Goal: Task Accomplishment & Management: Manage account settings

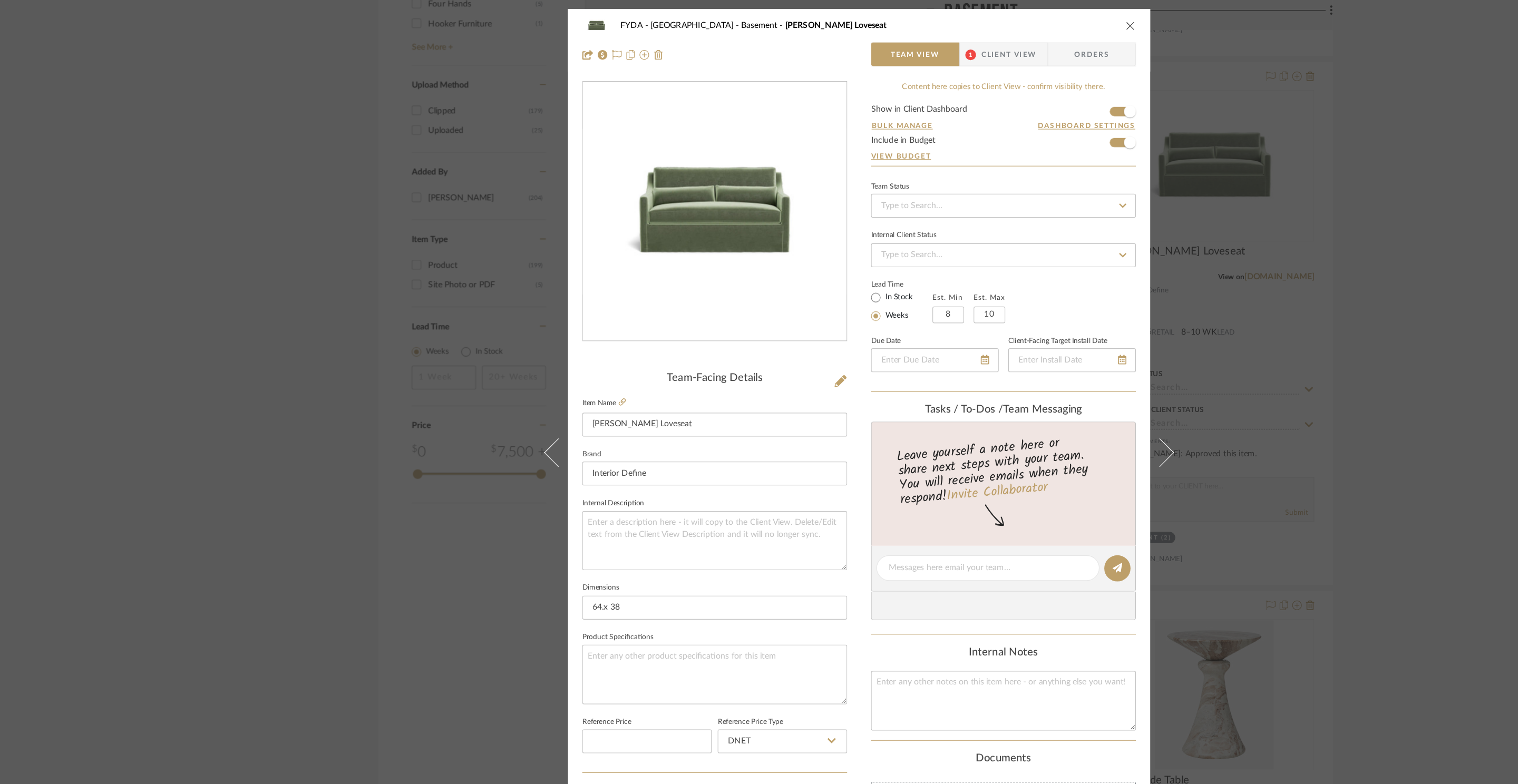
click at [995, 22] on icon "close" at bounding box center [999, 22] width 8 height 8
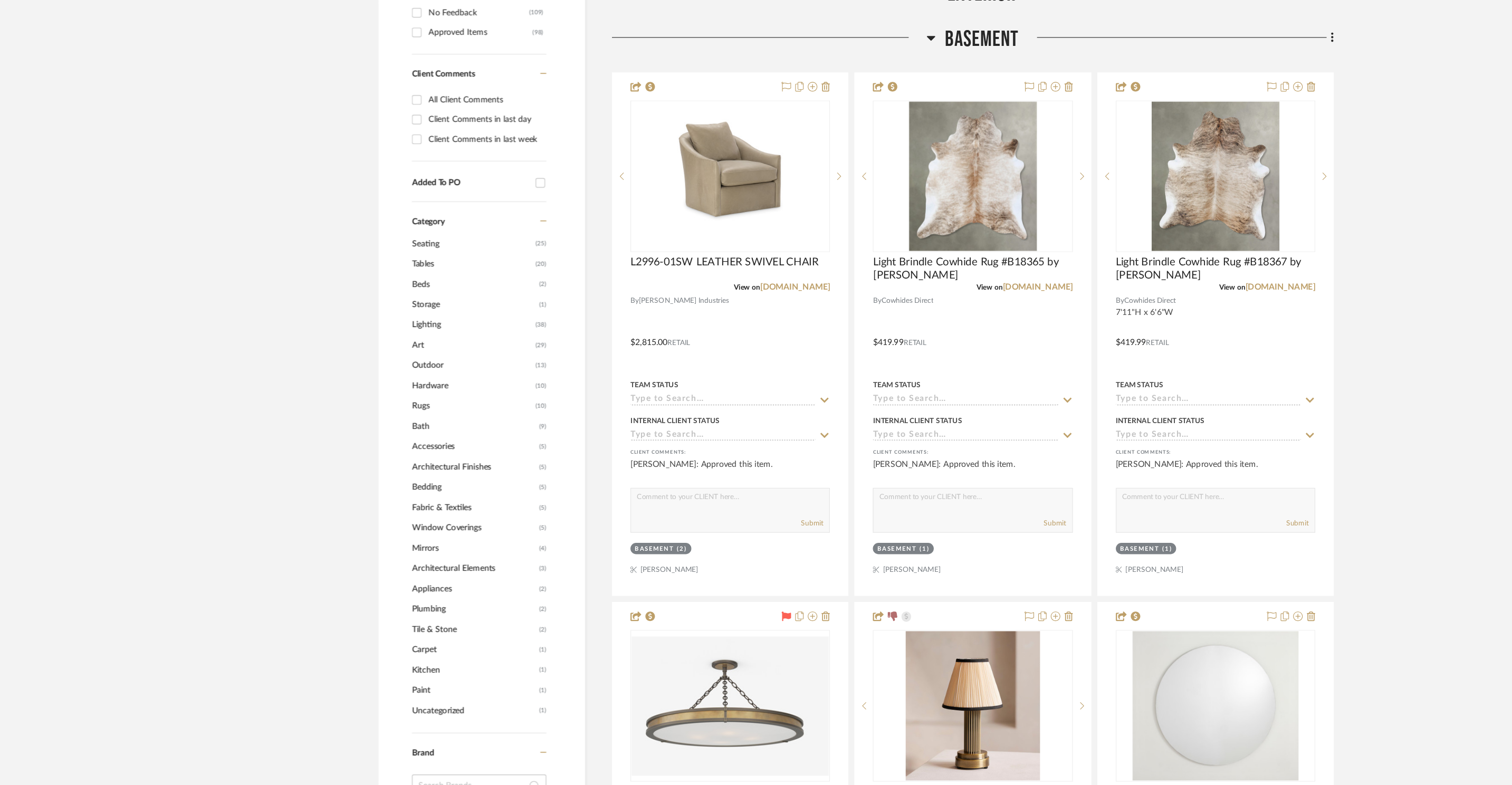
scroll to position [241, 0]
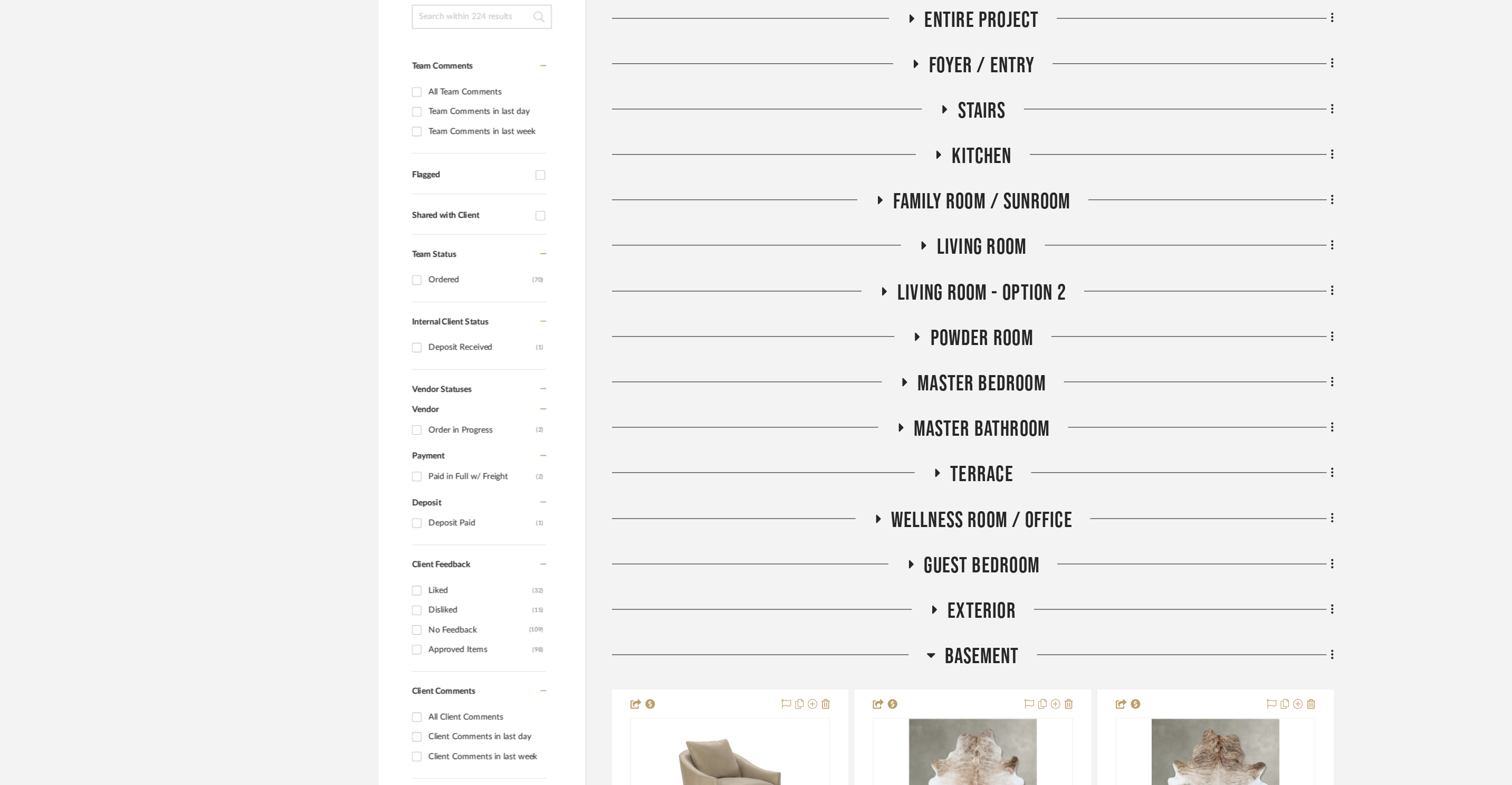
drag, startPoint x: 868, startPoint y: 422, endPoint x: 874, endPoint y: 418, distance: 7.2
click at [868, 422] on span "Terrace" at bounding box center [868, 419] width 55 height 22
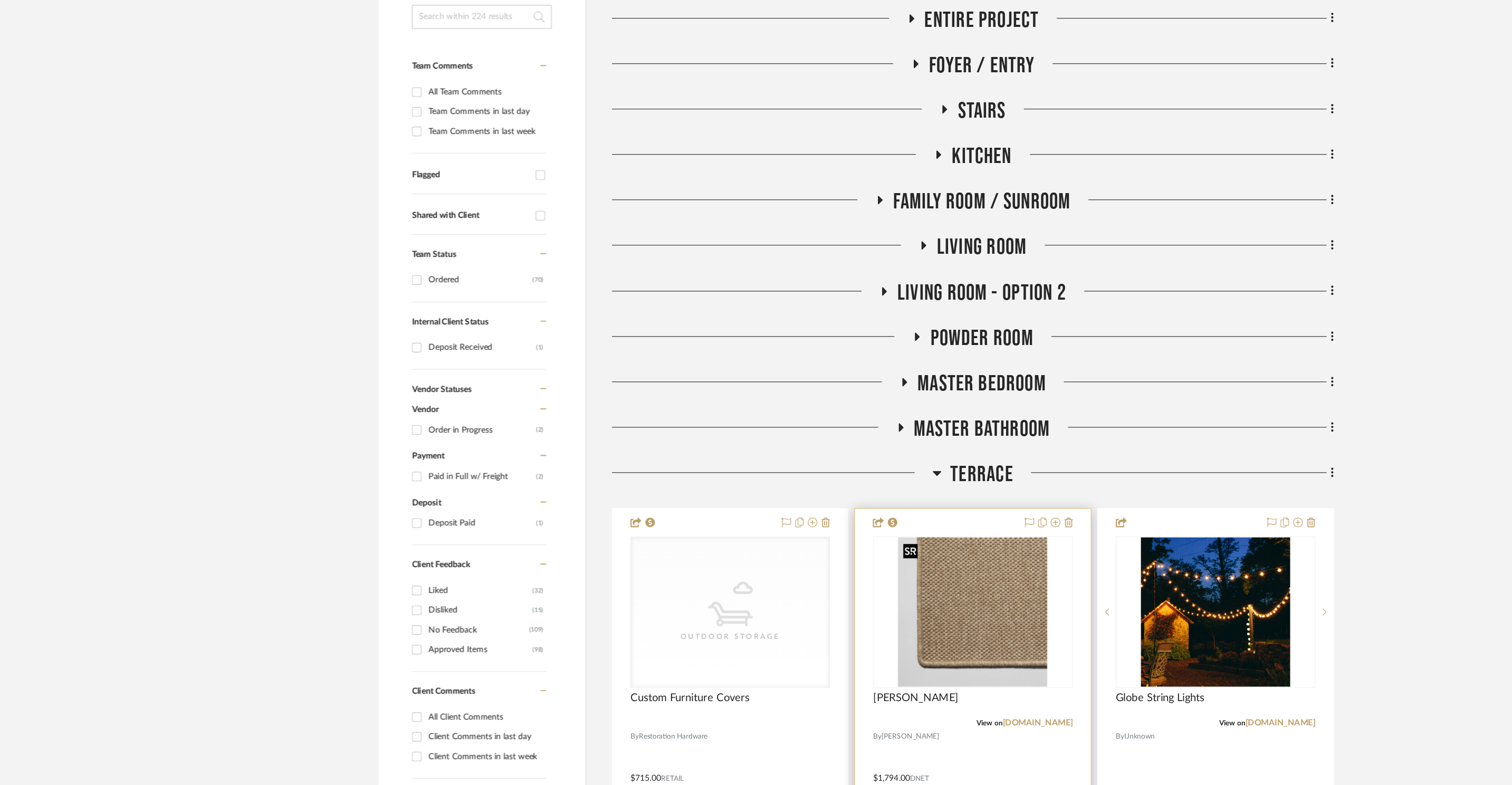
click at [0, 0] on img at bounding box center [0, 0] width 0 height 0
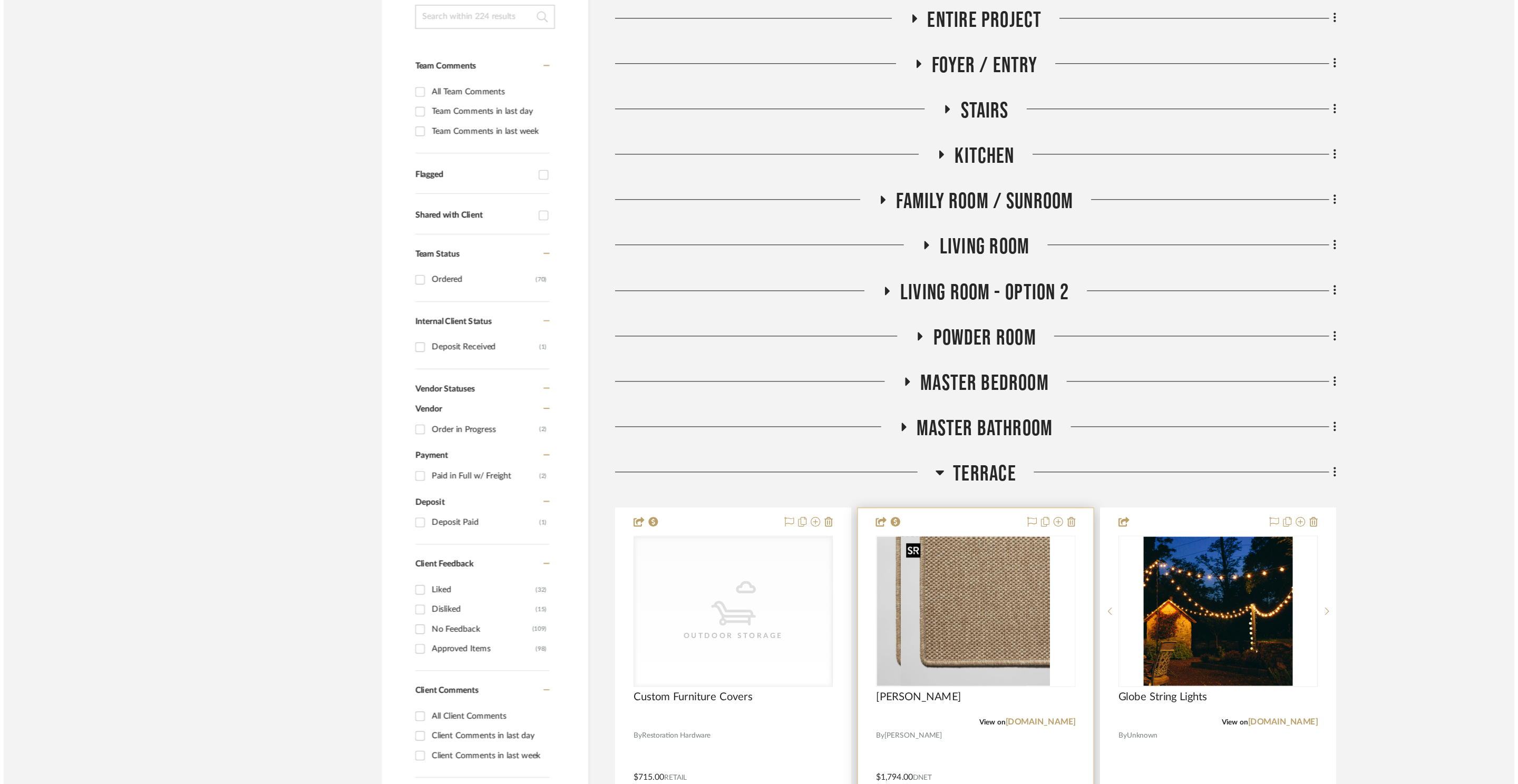
scroll to position [0, 0]
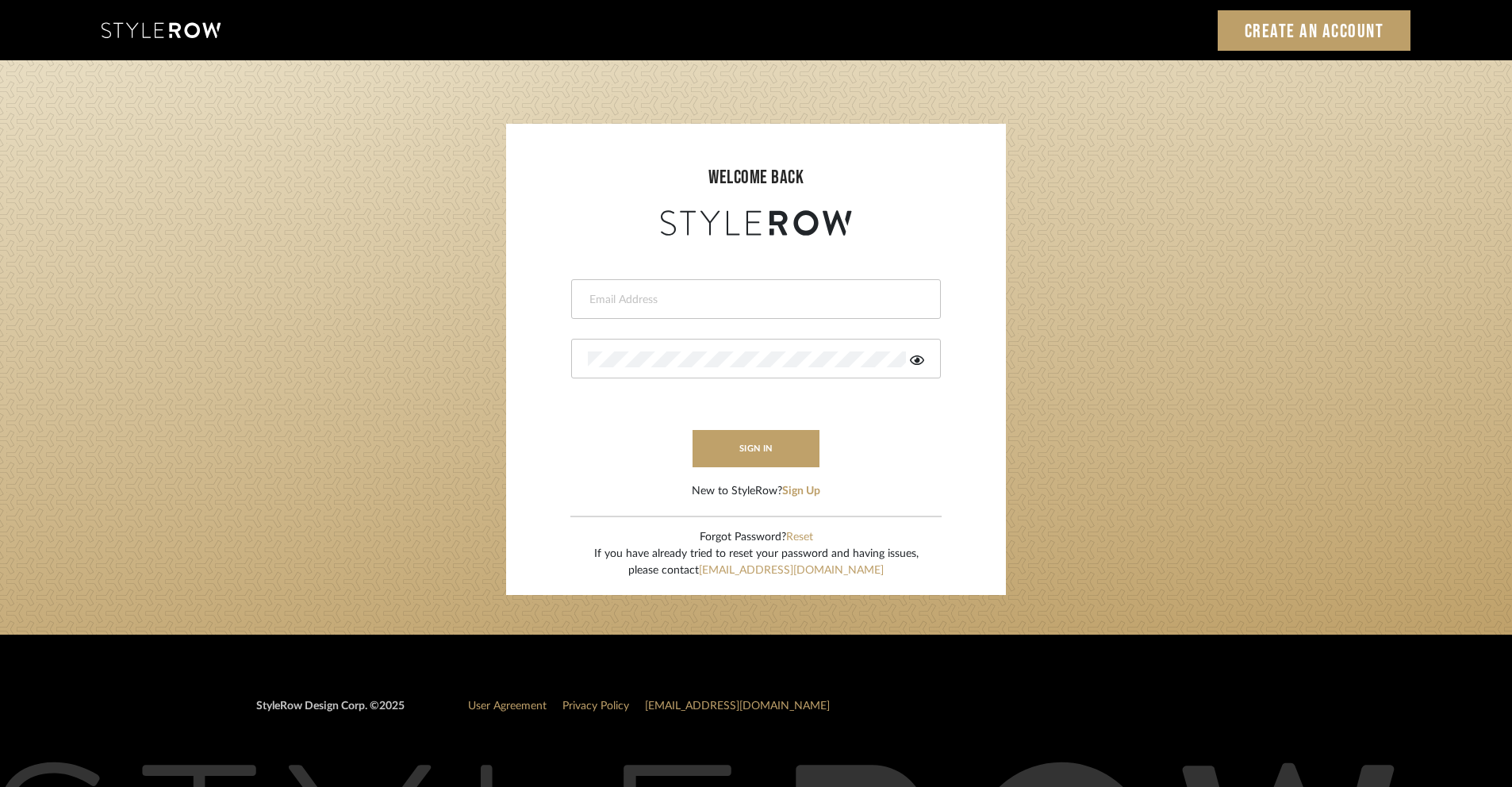
click at [707, 289] on div at bounding box center [756, 299] width 370 height 40
type input "[PERSON_NAME][EMAIL_ADDRESS][DOMAIN_NAME]"
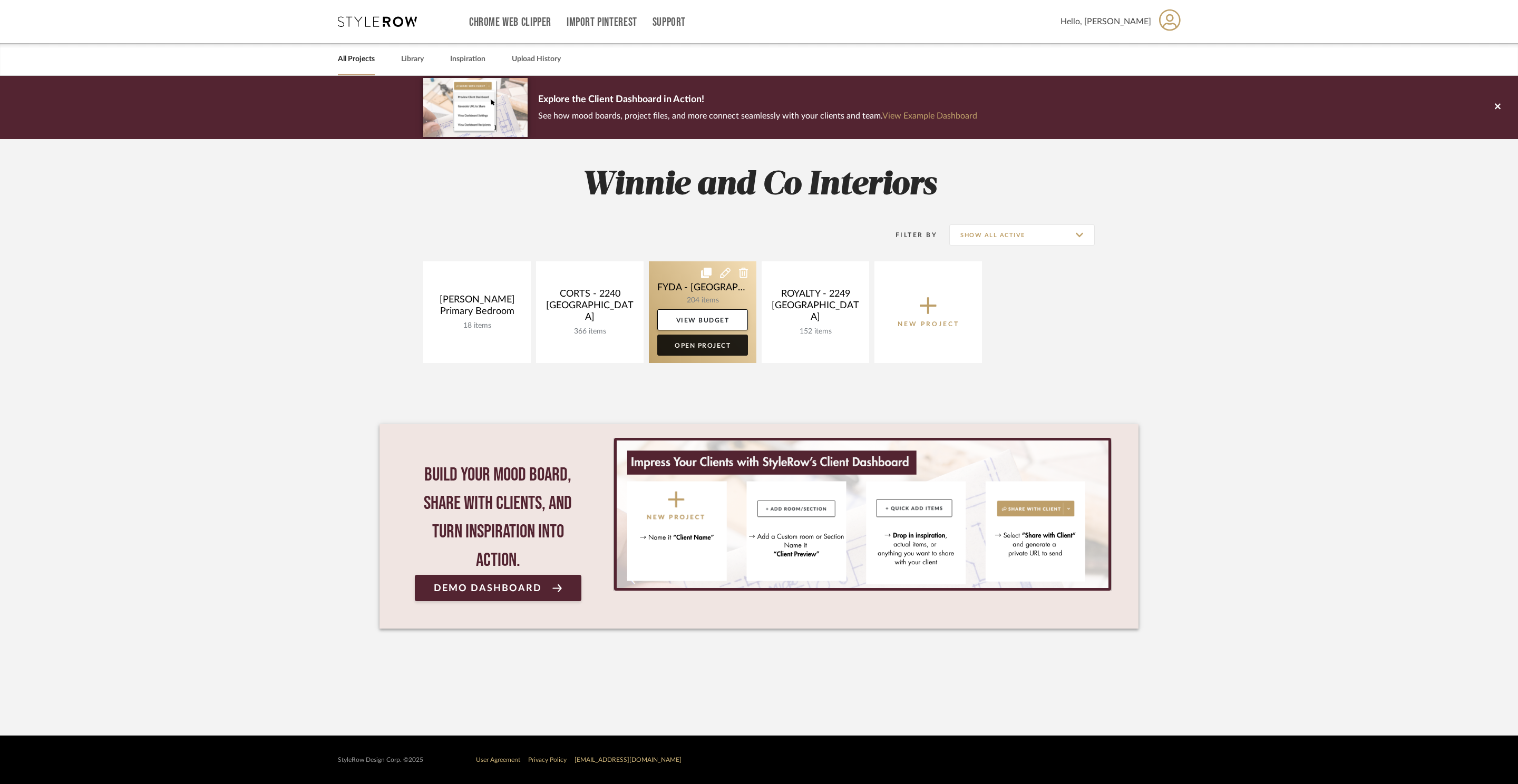
click at [696, 335] on link "Open Project" at bounding box center [702, 345] width 91 height 21
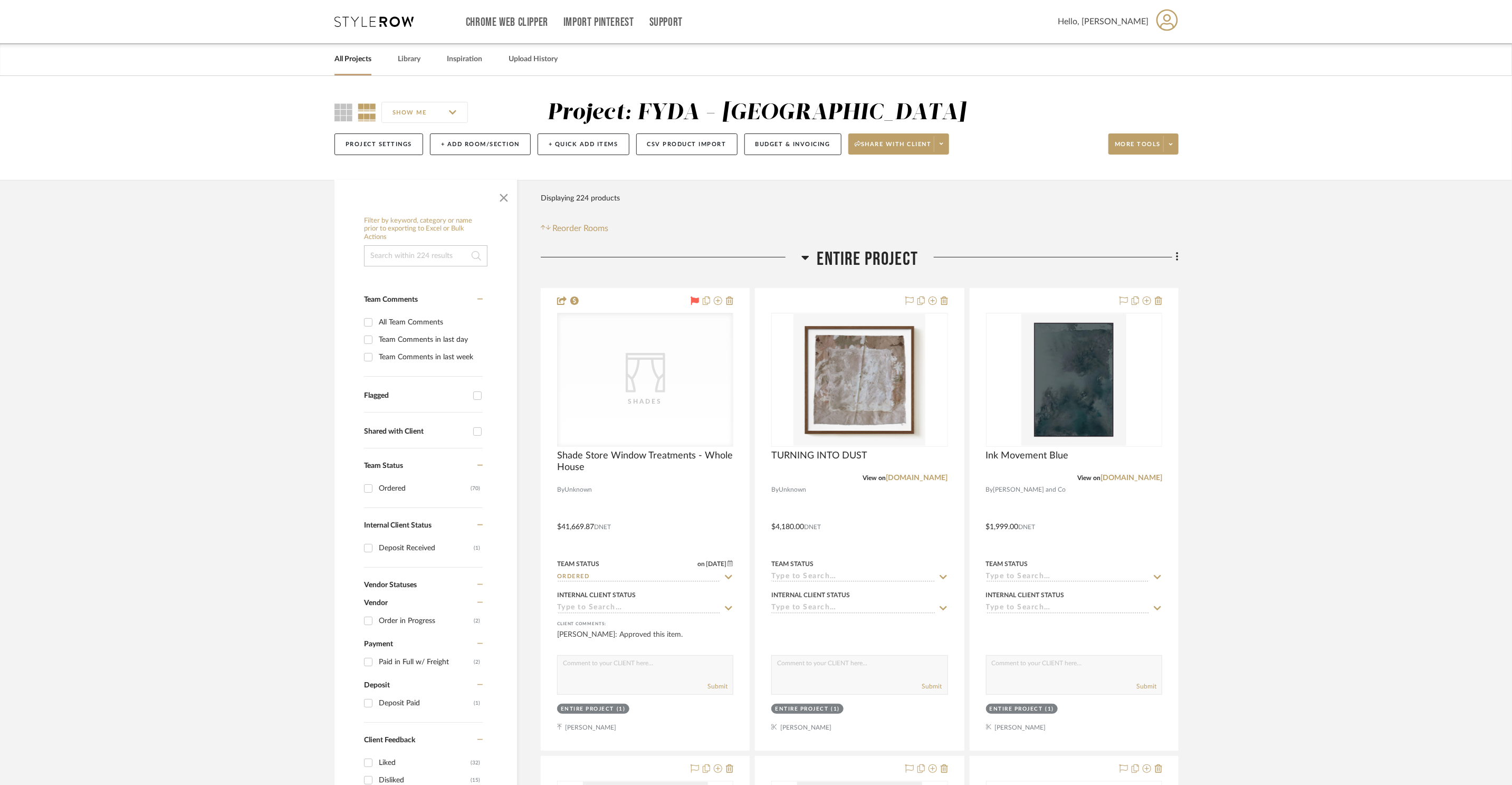
click at [855, 257] on span "Entire Project" at bounding box center [868, 259] width 101 height 22
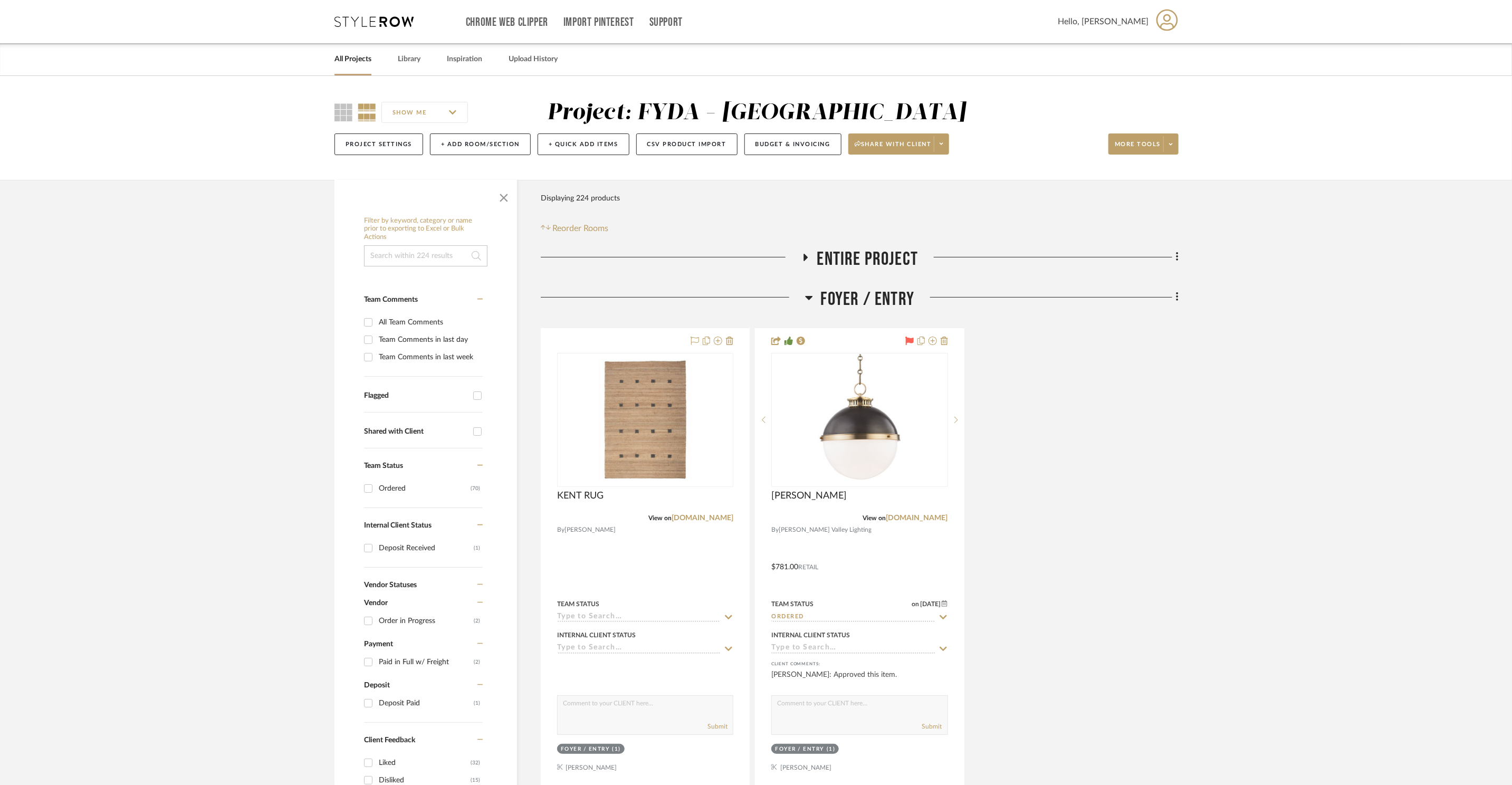
click at [878, 297] on span "Foyer / Entry" at bounding box center [868, 299] width 94 height 22
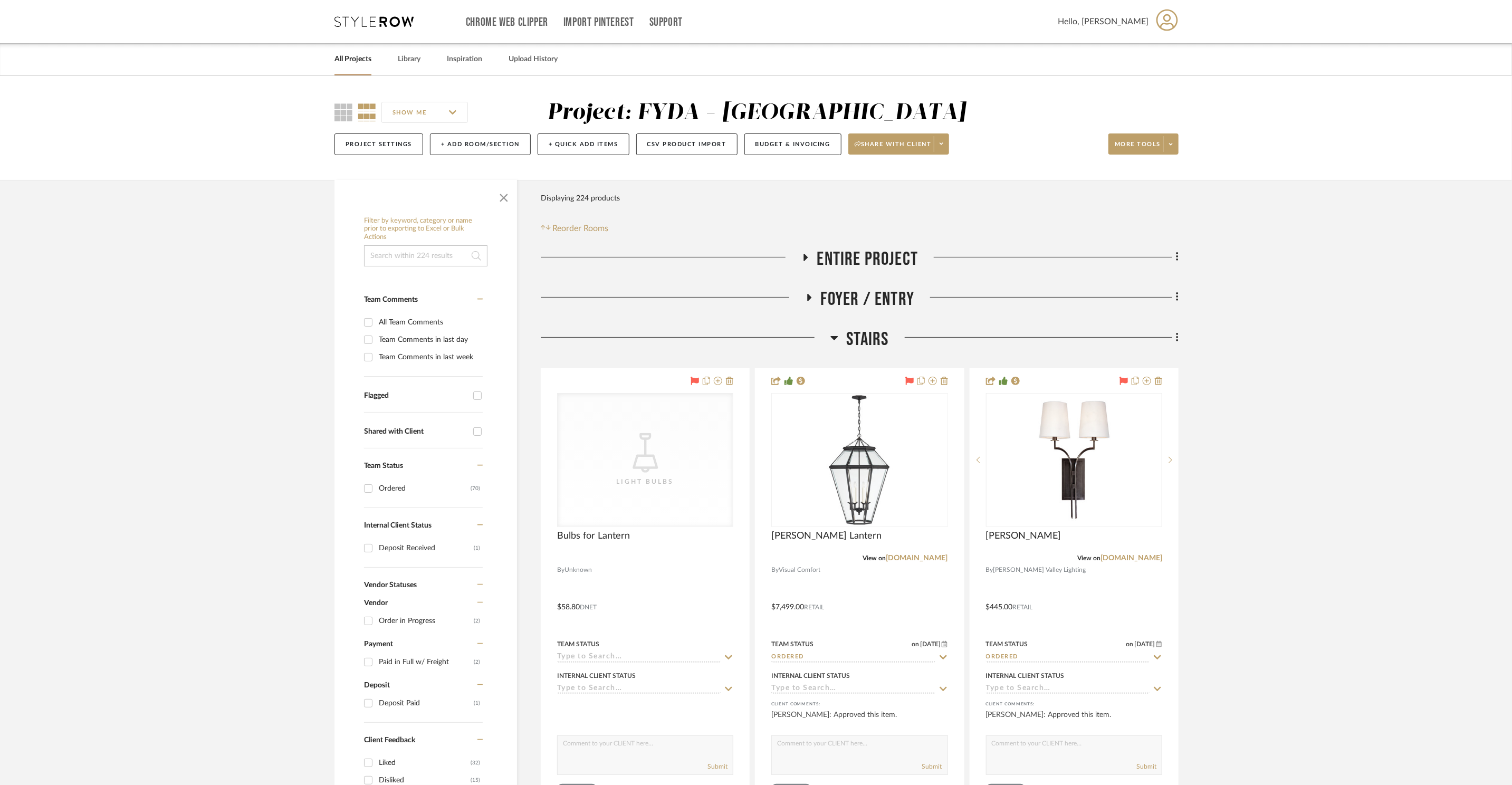
click at [875, 343] on span "Stairs" at bounding box center [868, 339] width 42 height 22
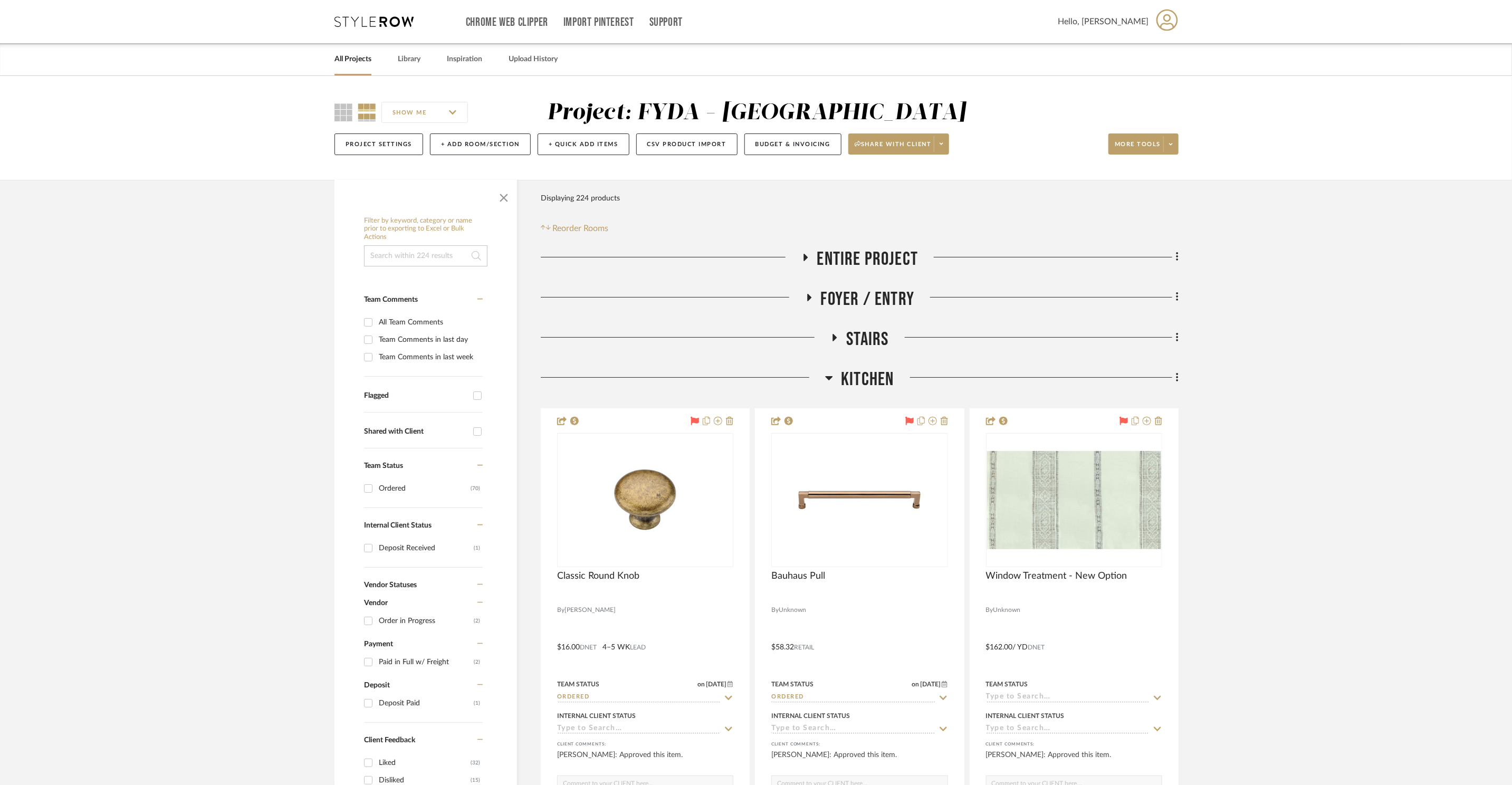
click at [875, 374] on span "Kitchen" at bounding box center [867, 379] width 53 height 22
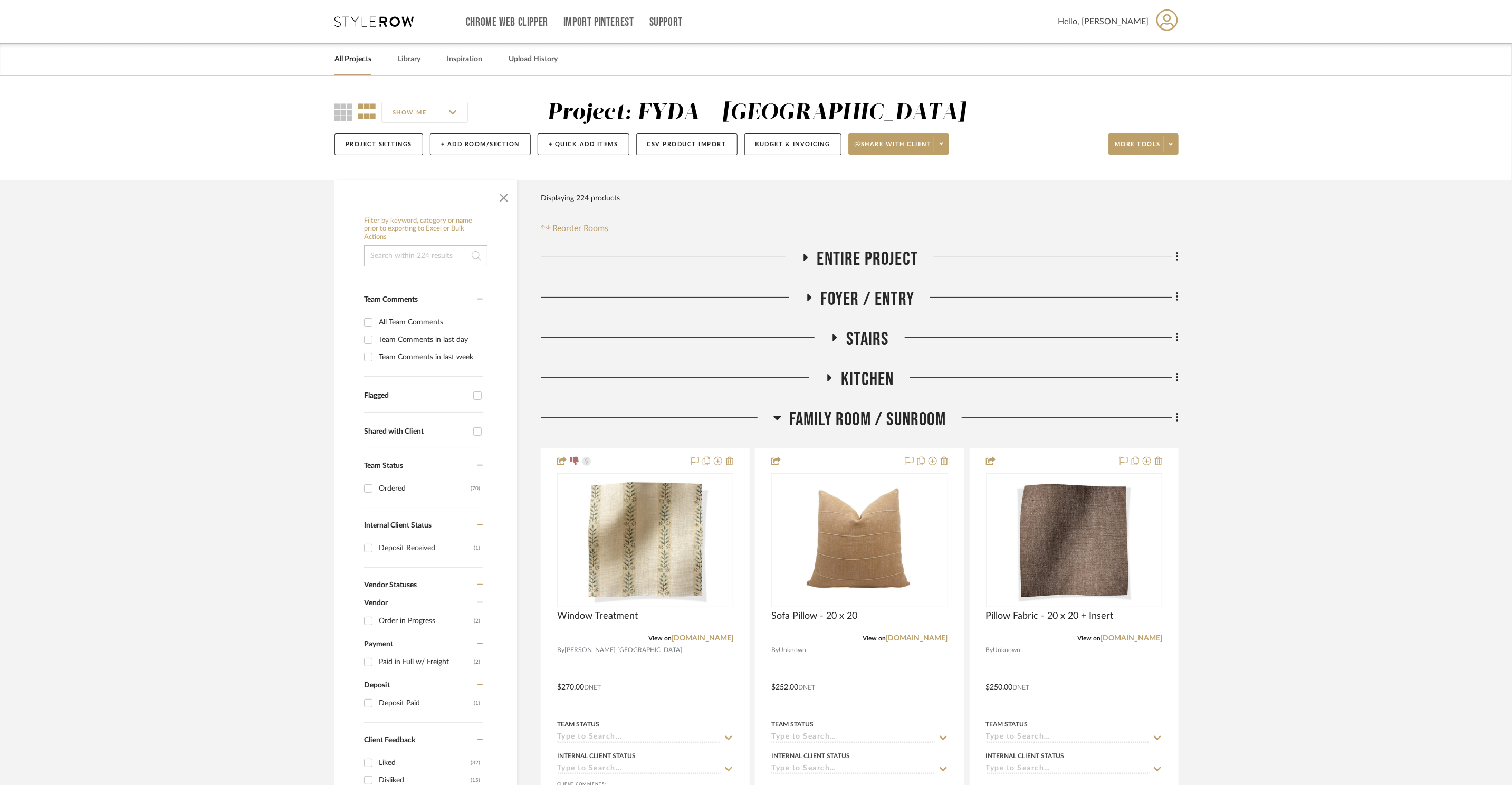
click at [894, 425] on span "Family Room / Sunroom" at bounding box center [868, 419] width 157 height 22
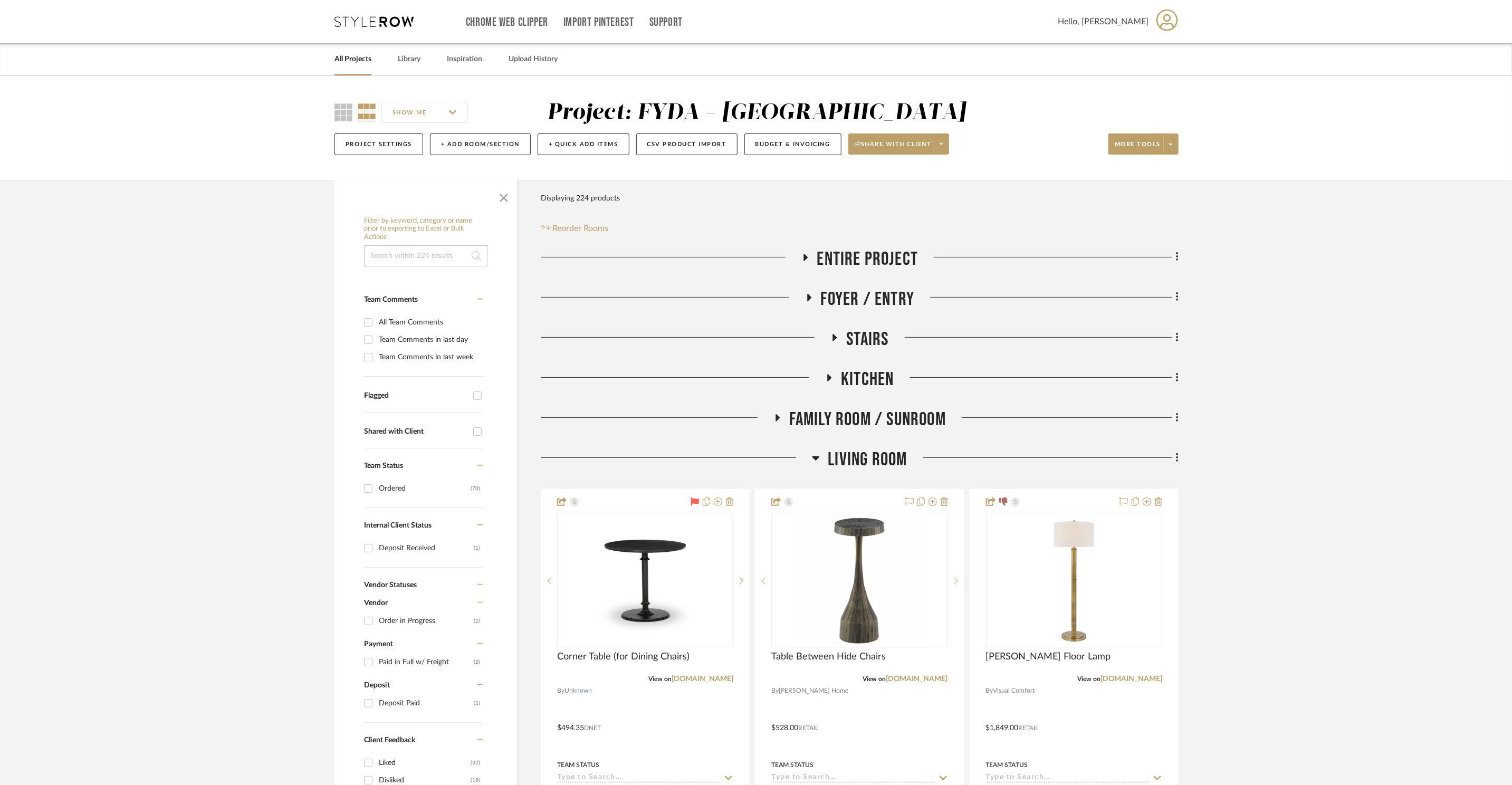
click at [894, 468] on span "Living Room" at bounding box center [867, 459] width 79 height 22
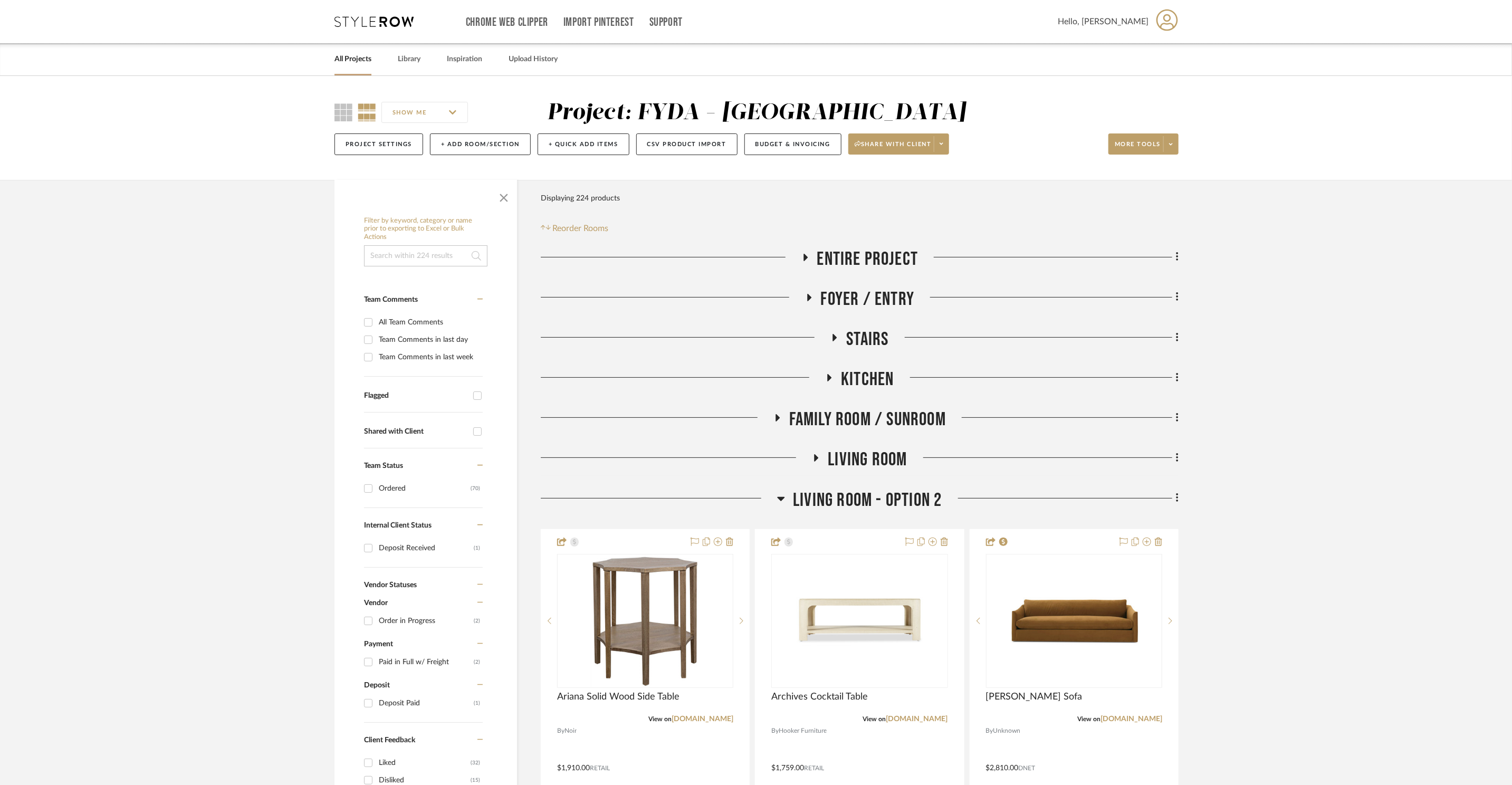
click at [896, 498] on span "Living Room - Option 2" at bounding box center [867, 500] width 149 height 22
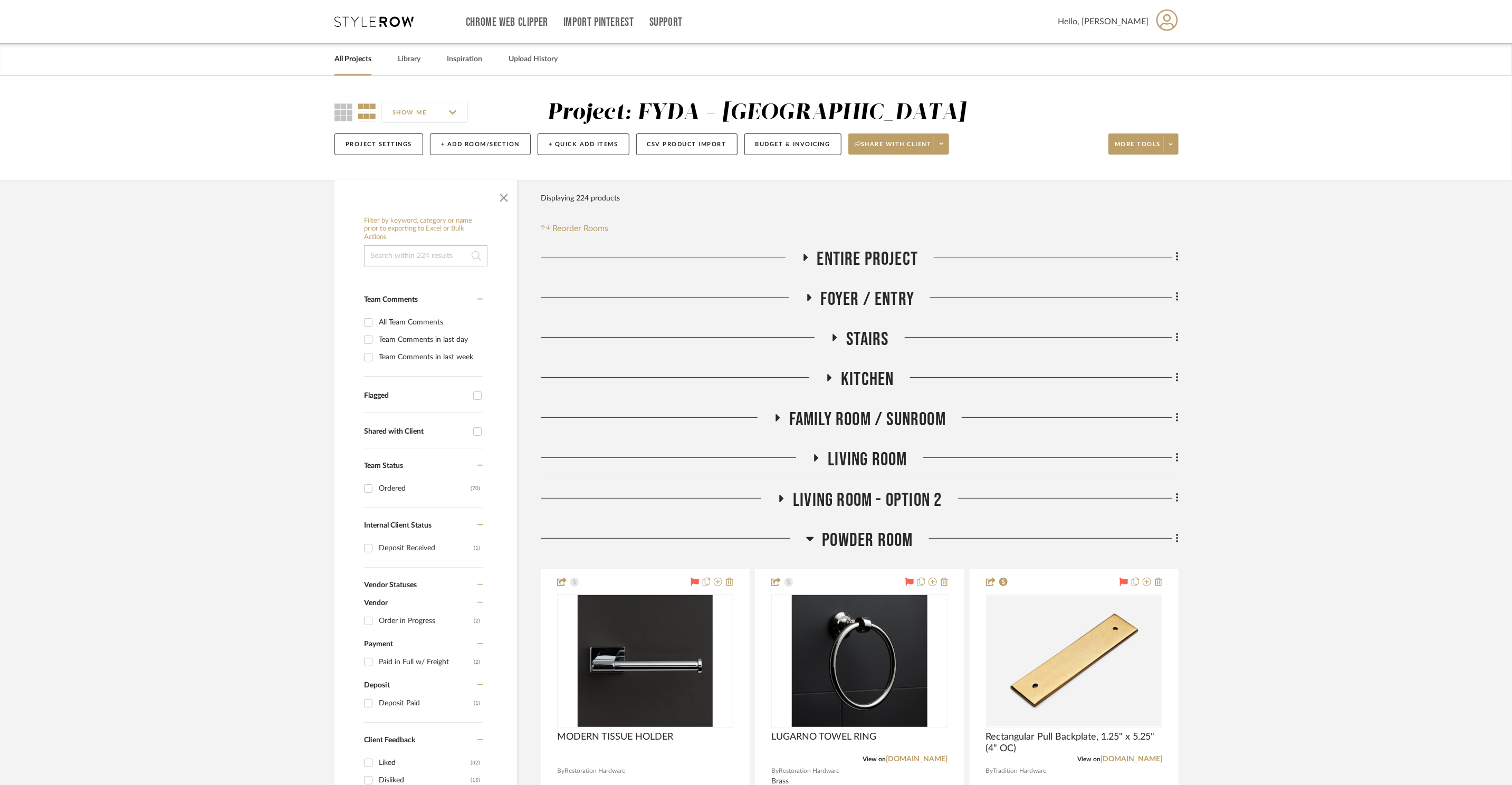
click at [861, 554] on div "Powder Room" at bounding box center [860, 543] width 638 height 27
click at [863, 549] on span "Powder Room" at bounding box center [868, 540] width 91 height 22
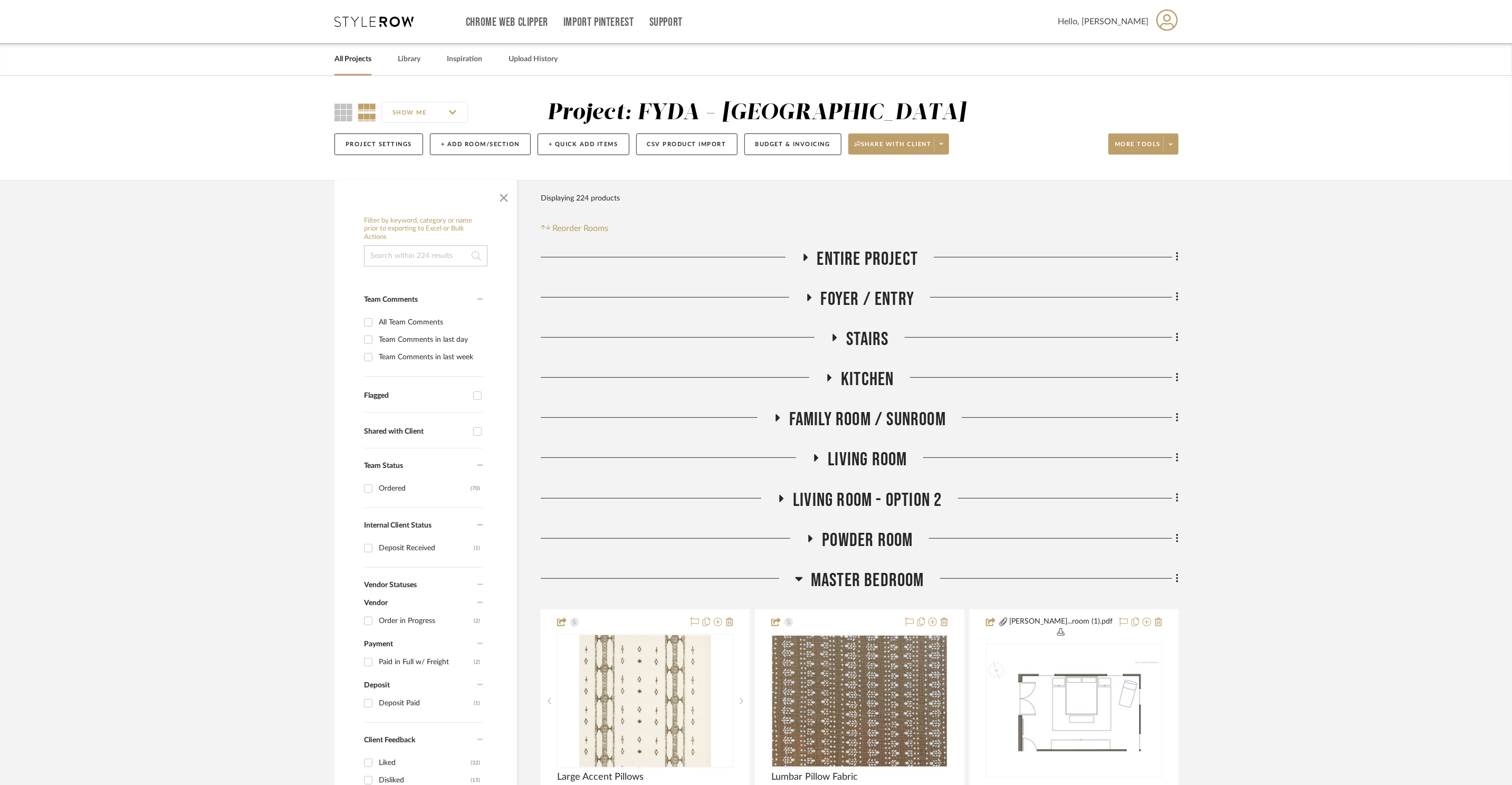
scroll to position [153, 0]
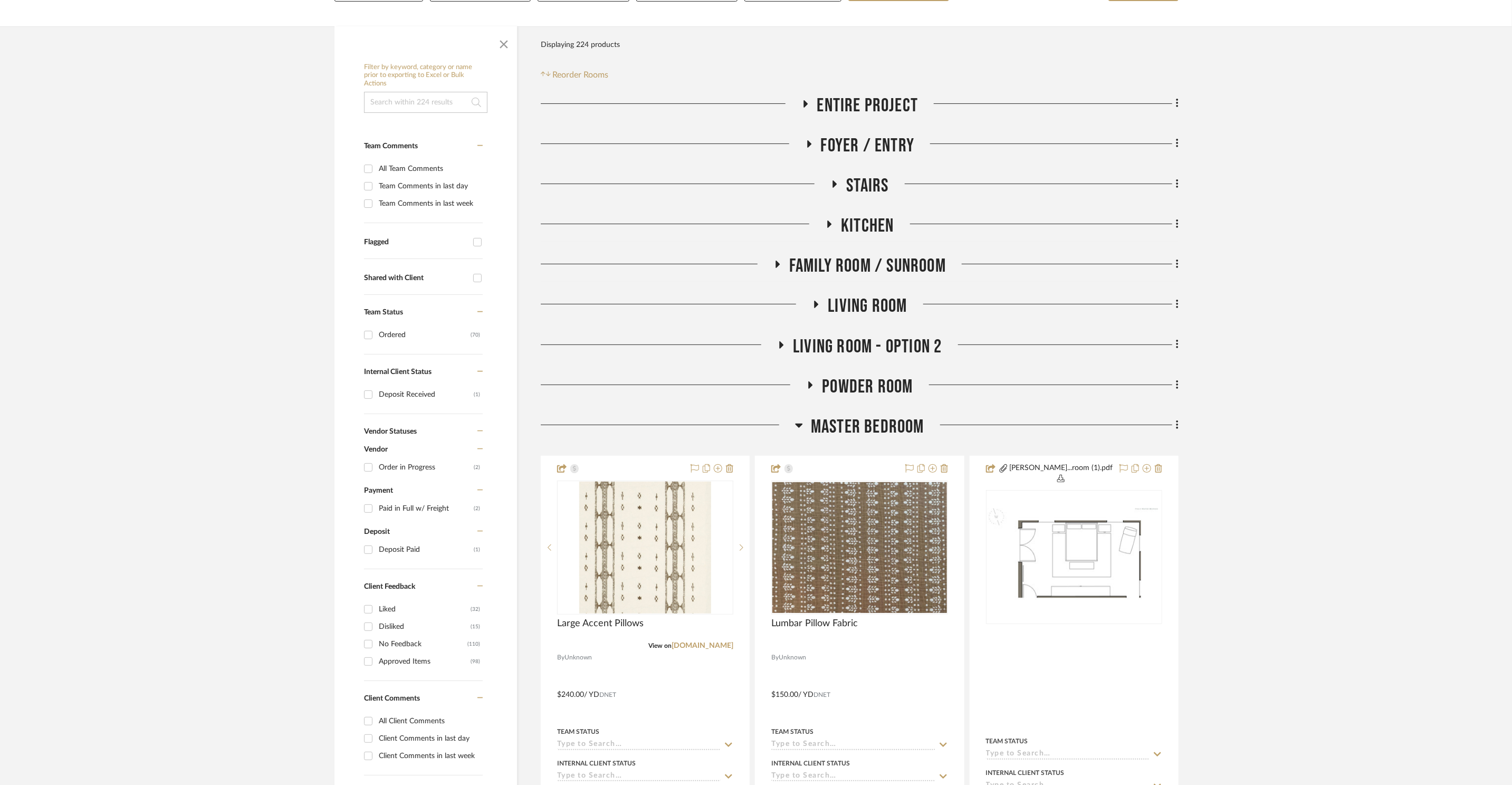
click at [857, 418] on span "Master Bedroom" at bounding box center [868, 427] width 113 height 22
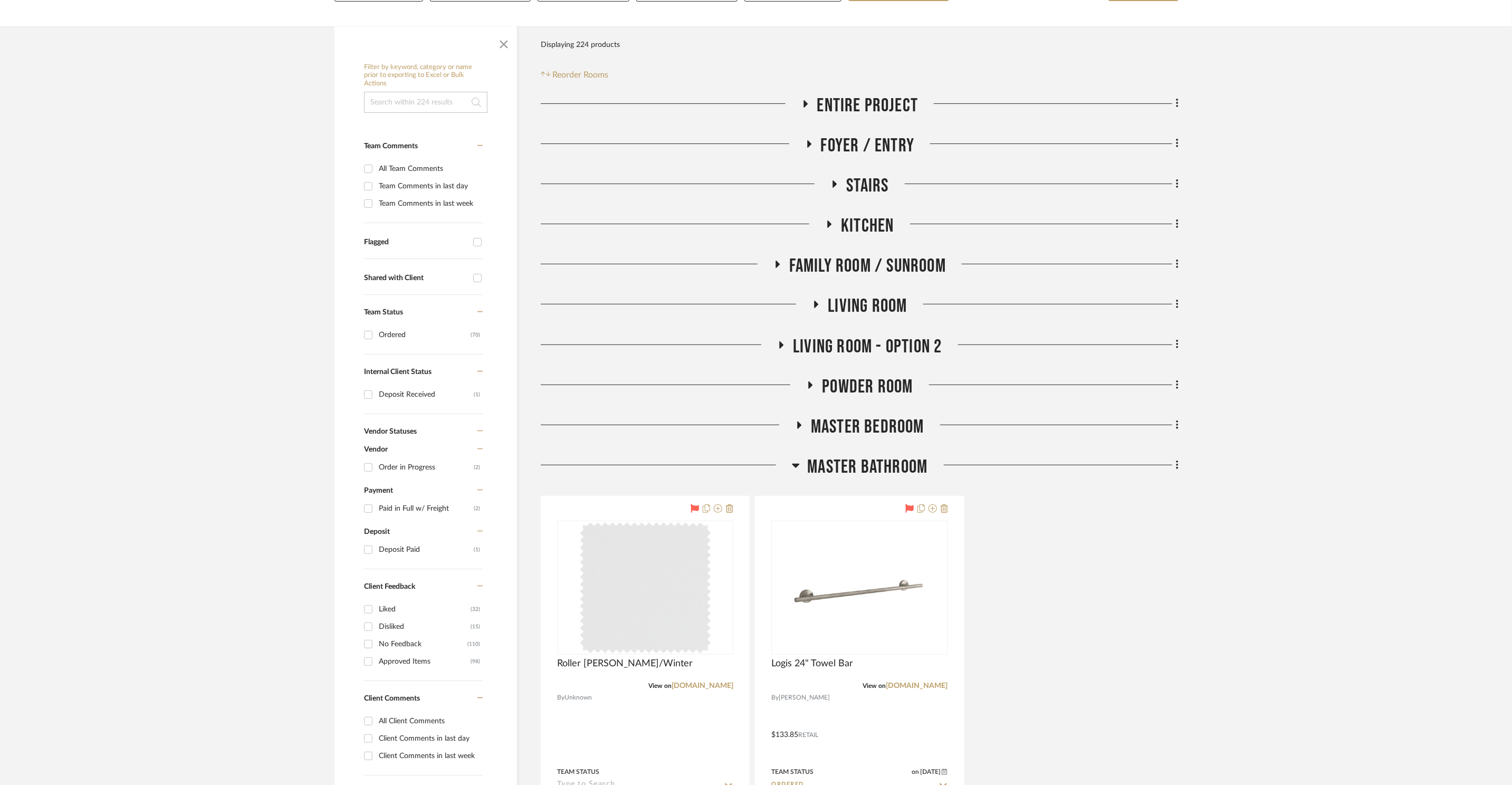
click at [877, 481] on div "Master Bathroom" at bounding box center [860, 469] width 638 height 27
click at [883, 473] on span "Master Bathroom" at bounding box center [868, 467] width 120 height 22
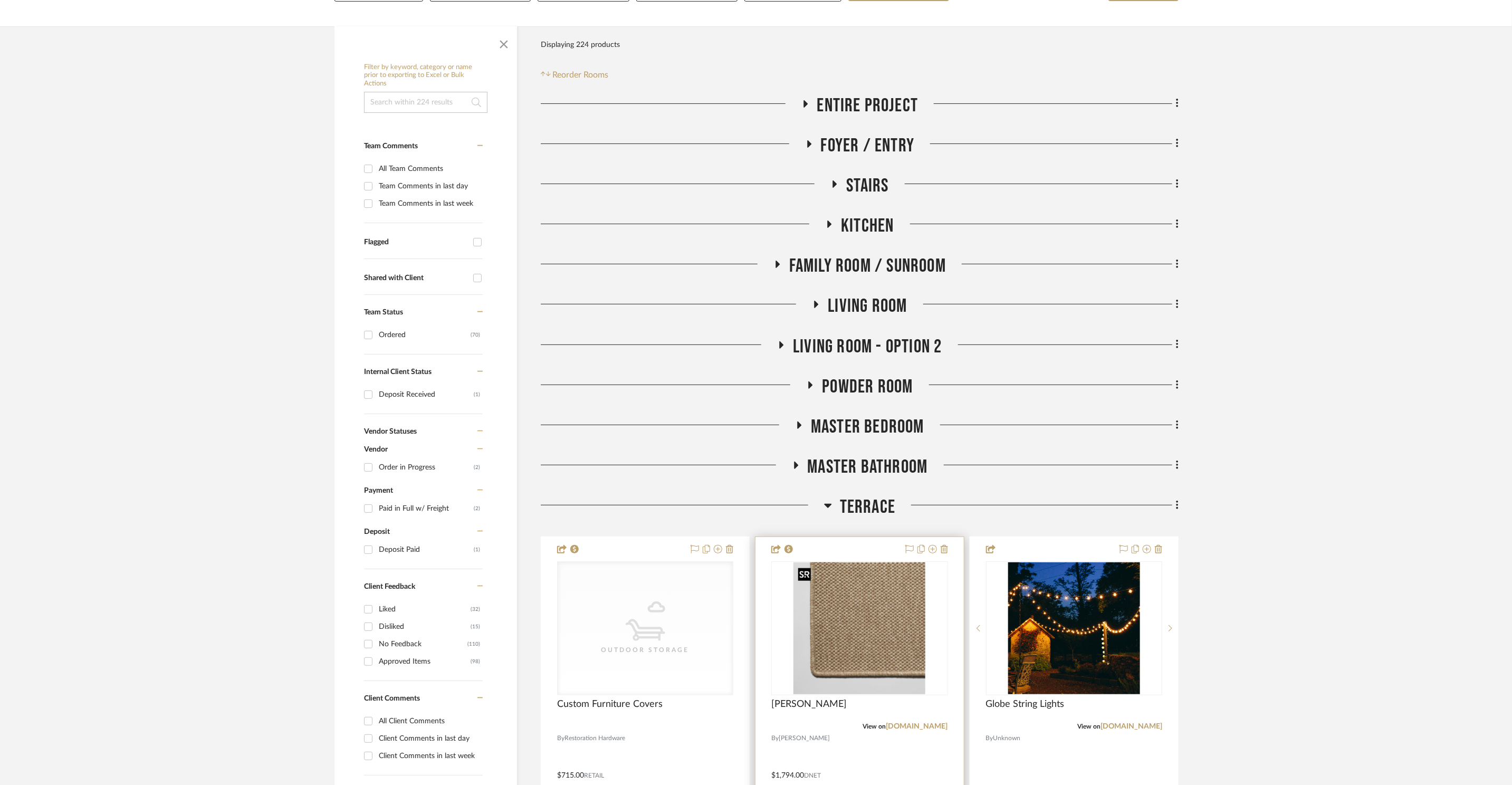
click at [0, 0] on img at bounding box center [0, 0] width 0 height 0
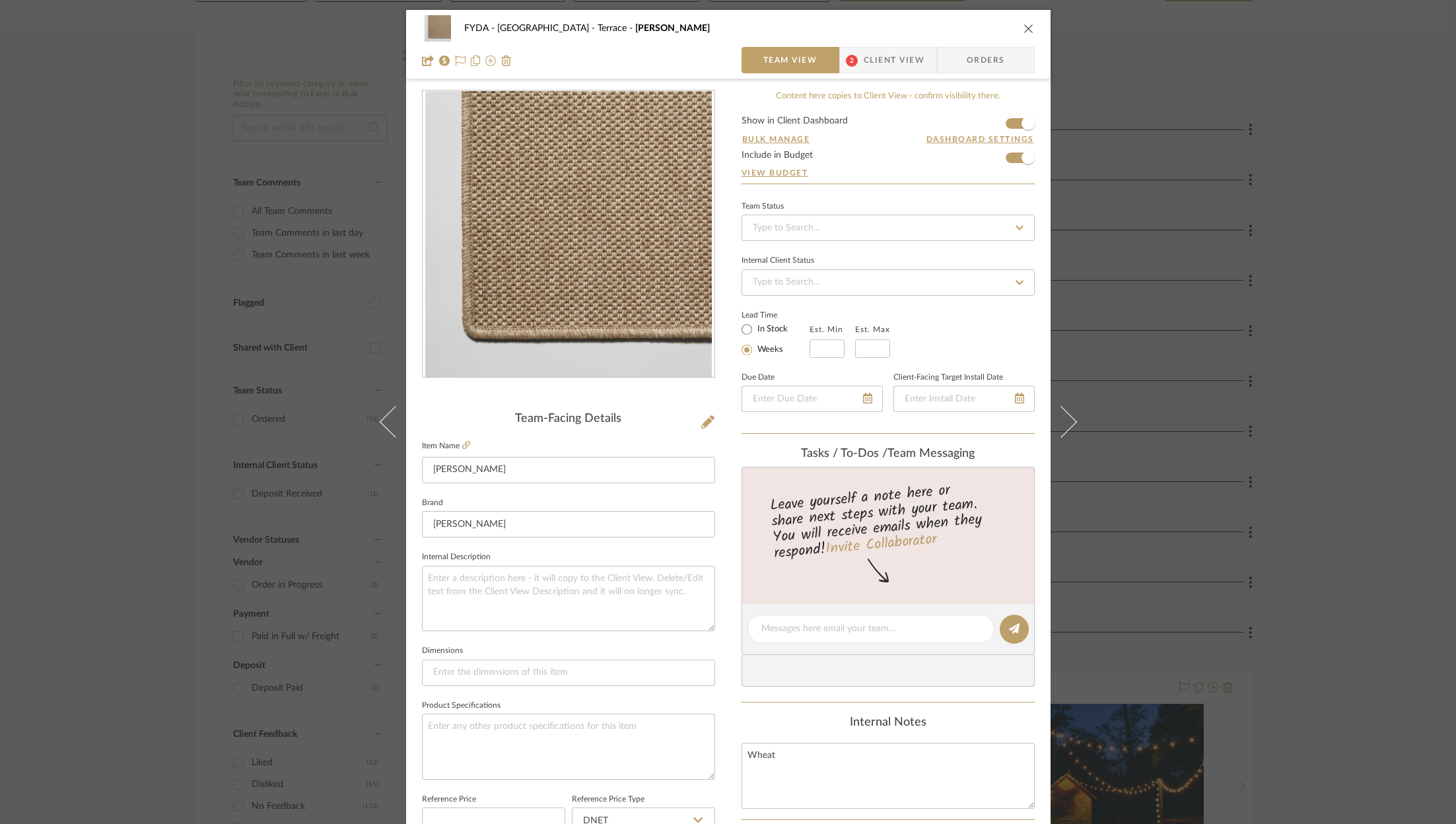
scroll to position [401, 0]
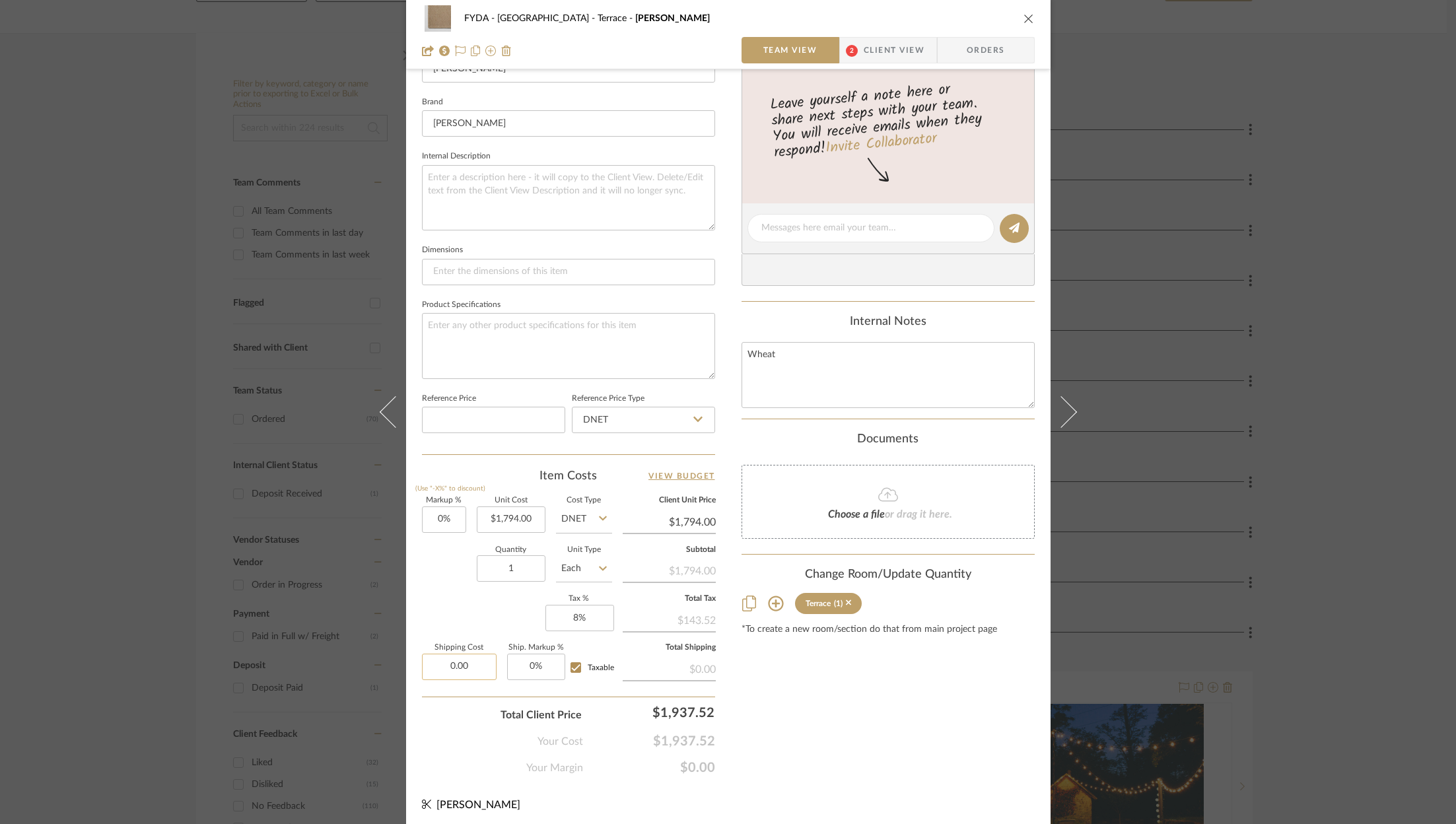
click at [467, 660] on input "0.00" at bounding box center [459, 667] width 75 height 27
type input "$300.00"
click at [802, 380] on textarea "Wheat" at bounding box center [887, 374] width 293 height 66
click at [565, 357] on textarea at bounding box center [569, 346] width 293 height 66
type textarea "Wheat"
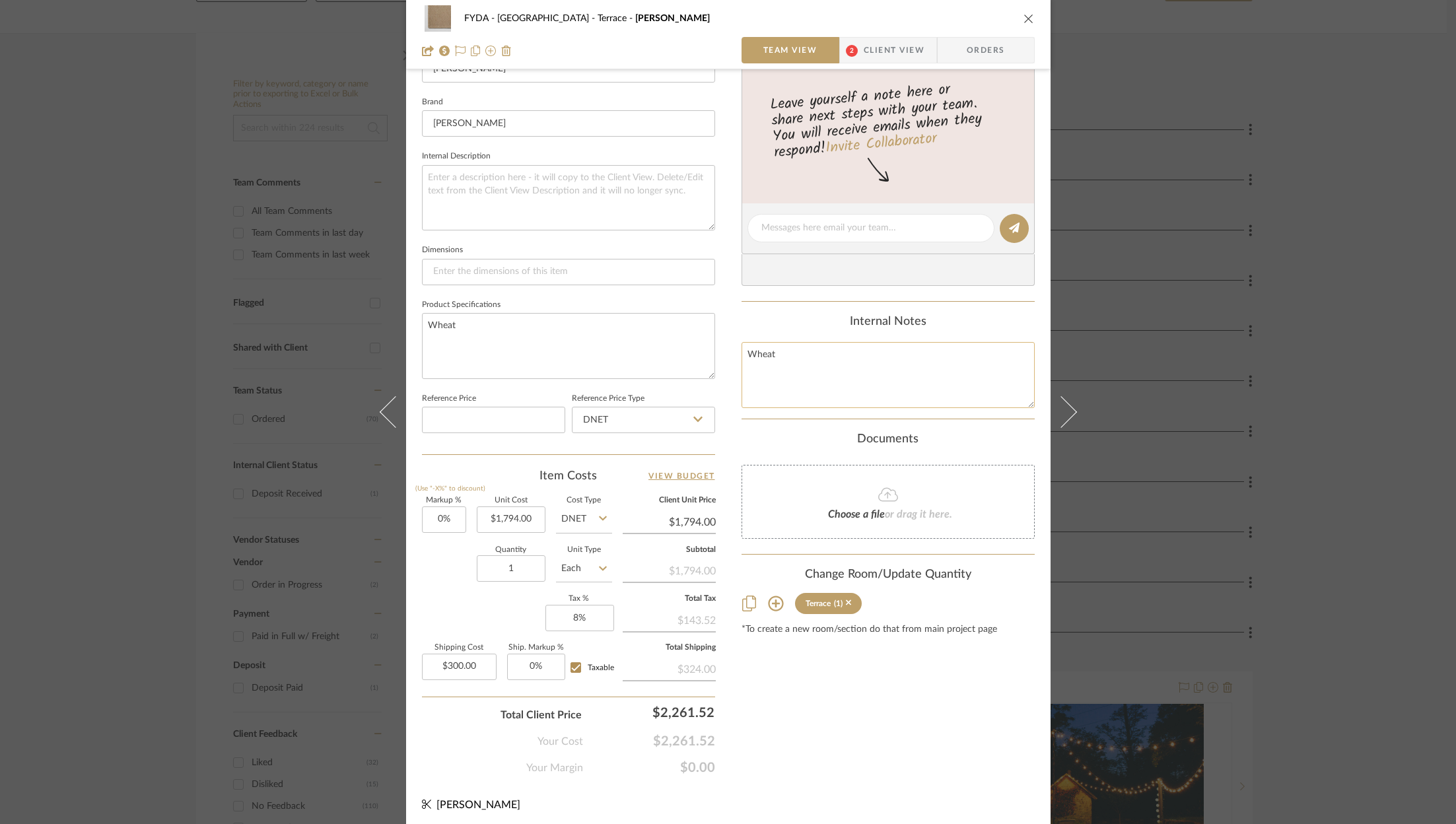
click at [775, 354] on textarea "Wheat" at bounding box center [887, 374] width 293 height 66
type textarea "Includes $300 shipping to room of choice. Shipped to home."
click at [758, 391] on textarea "Includes $300 shipping to room of choice. Shipped to home. ADded all weather ru…" at bounding box center [887, 374] width 293 height 66
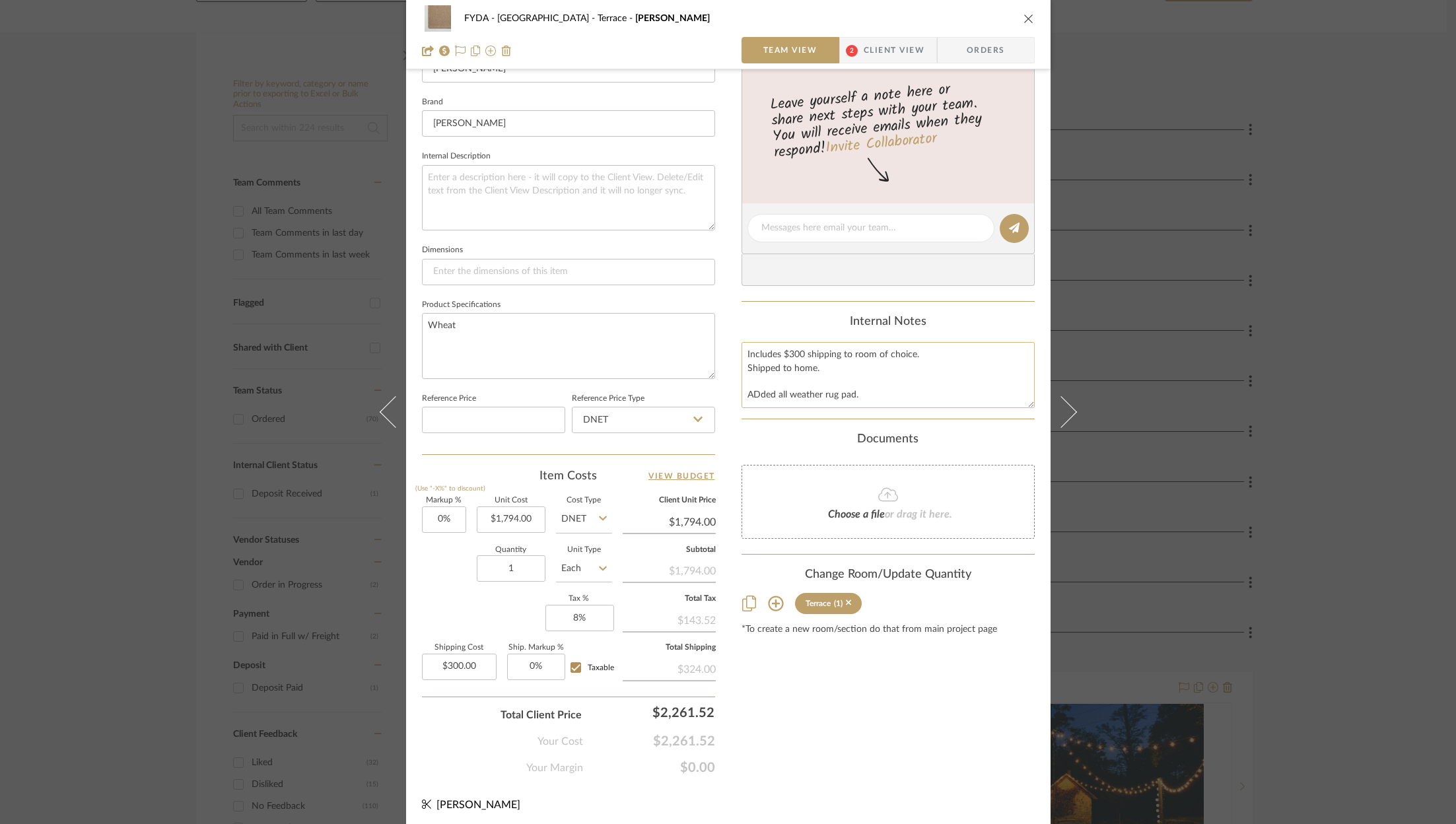
click at [758, 391] on textarea "Includes $300 shipping to room of choice. Shipped to home. ADded all weather ru…" at bounding box center [887, 374] width 293 height 66
click at [909, 387] on textarea "Includes $300 shipping to room of choice. Shipped to home. Includes $484 all we…" at bounding box center [887, 374] width 293 height 66
type textarea "Includes $300 shipping to room of choice. Shipped to home. Includes $484 all we…"
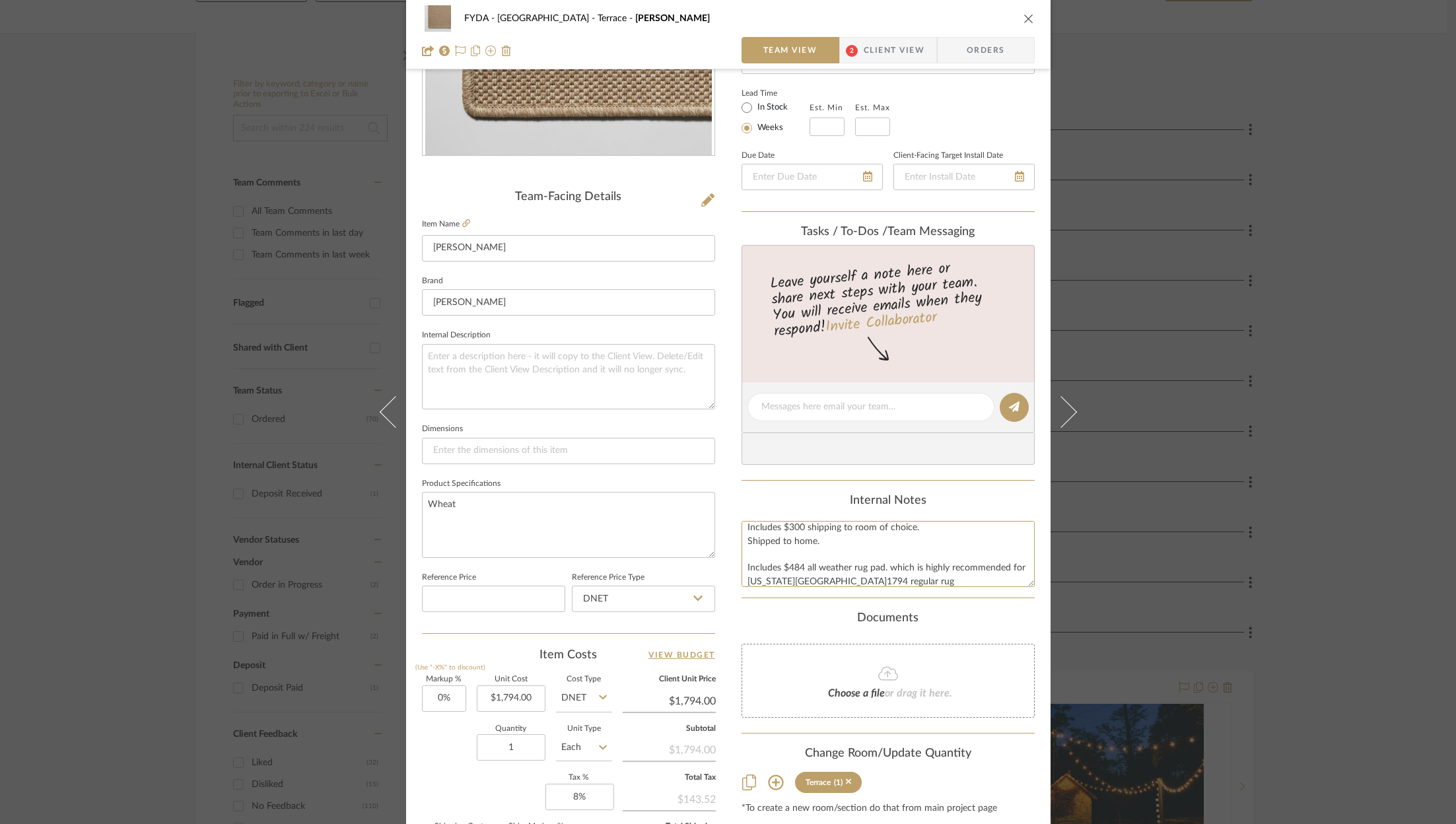
scroll to position [0, 0]
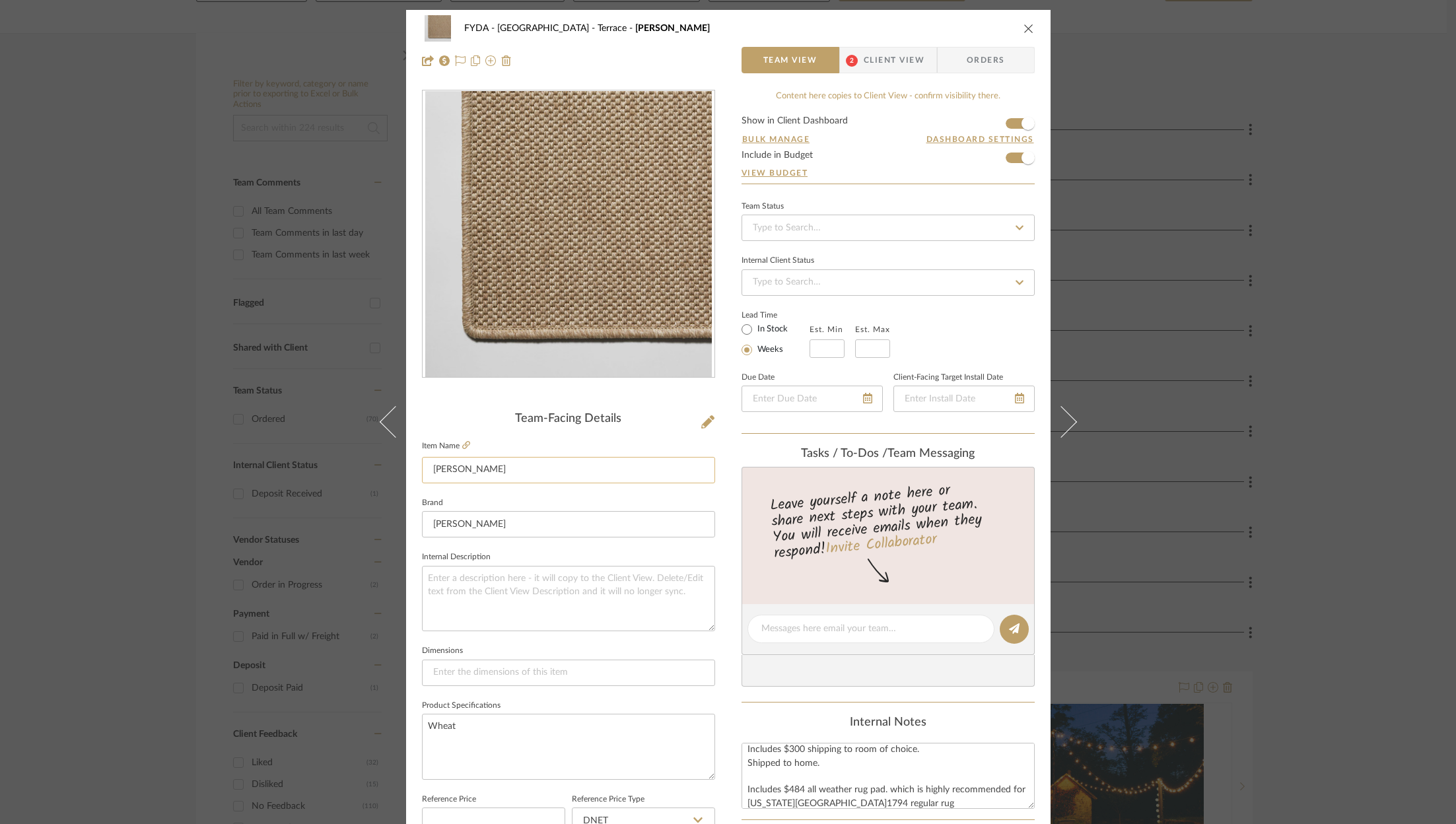
type textarea "Includes $300 shipping to room of choice. Shipped to home. Includes $484 all we…"
click at [500, 476] on input "Marci Salt" at bounding box center [569, 470] width 293 height 27
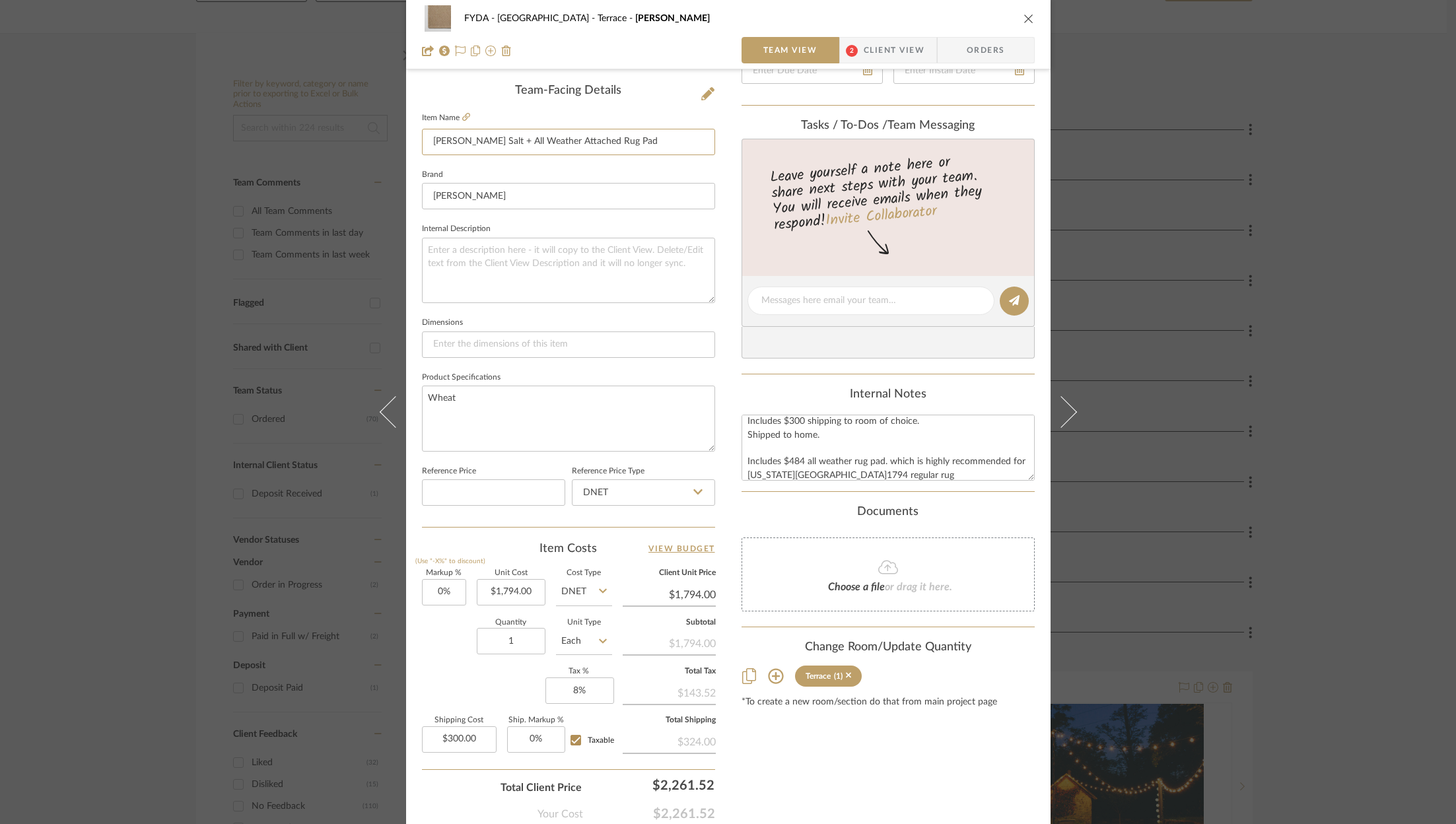
scroll to position [401, 0]
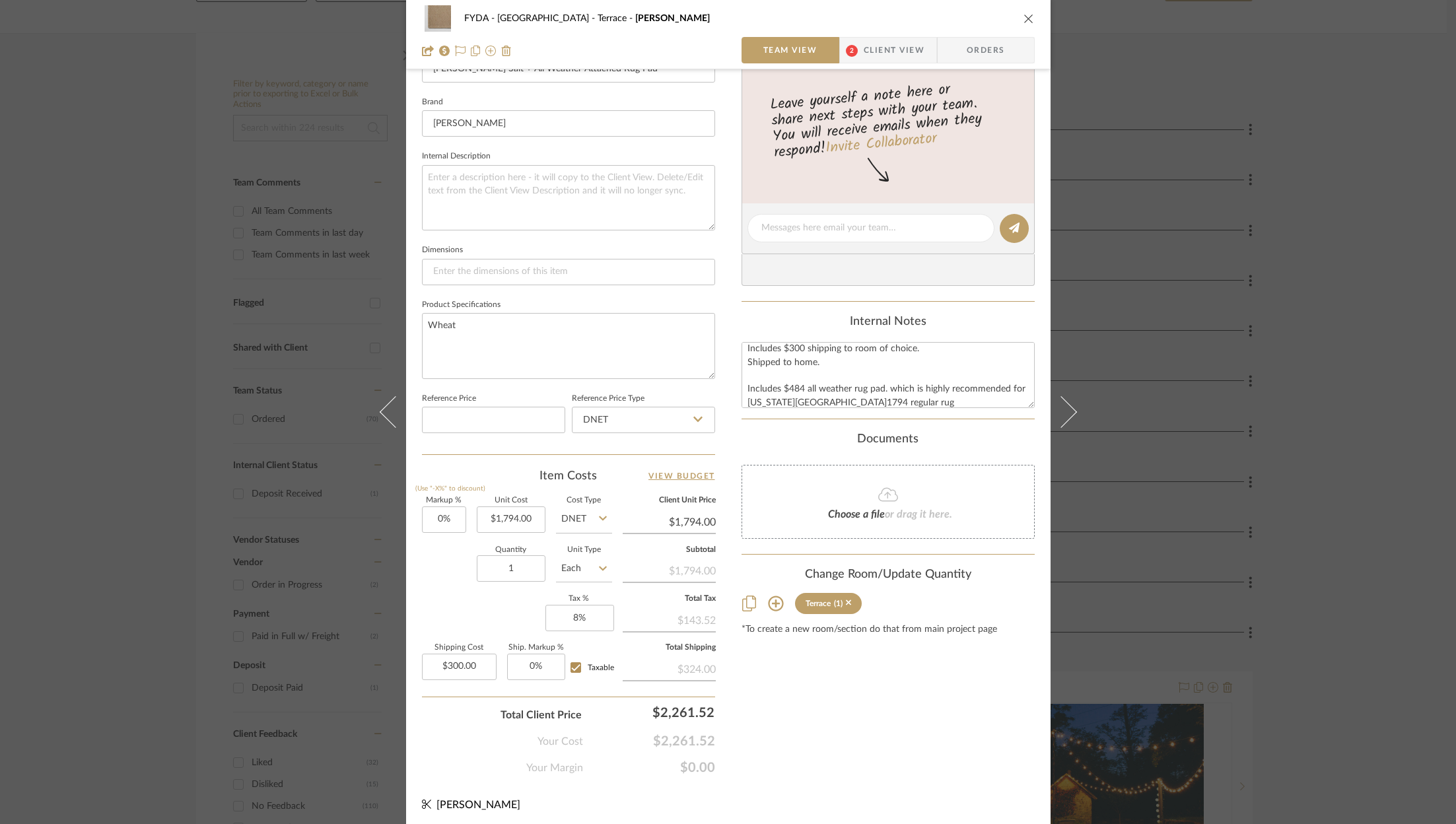
type input "Marci Salt + All Weather Attached Rug Pad"
type input "1794.00"
click at [685, 518] on input "1794.00" at bounding box center [669, 522] width 93 height 20
type input "2"
type input "2278"
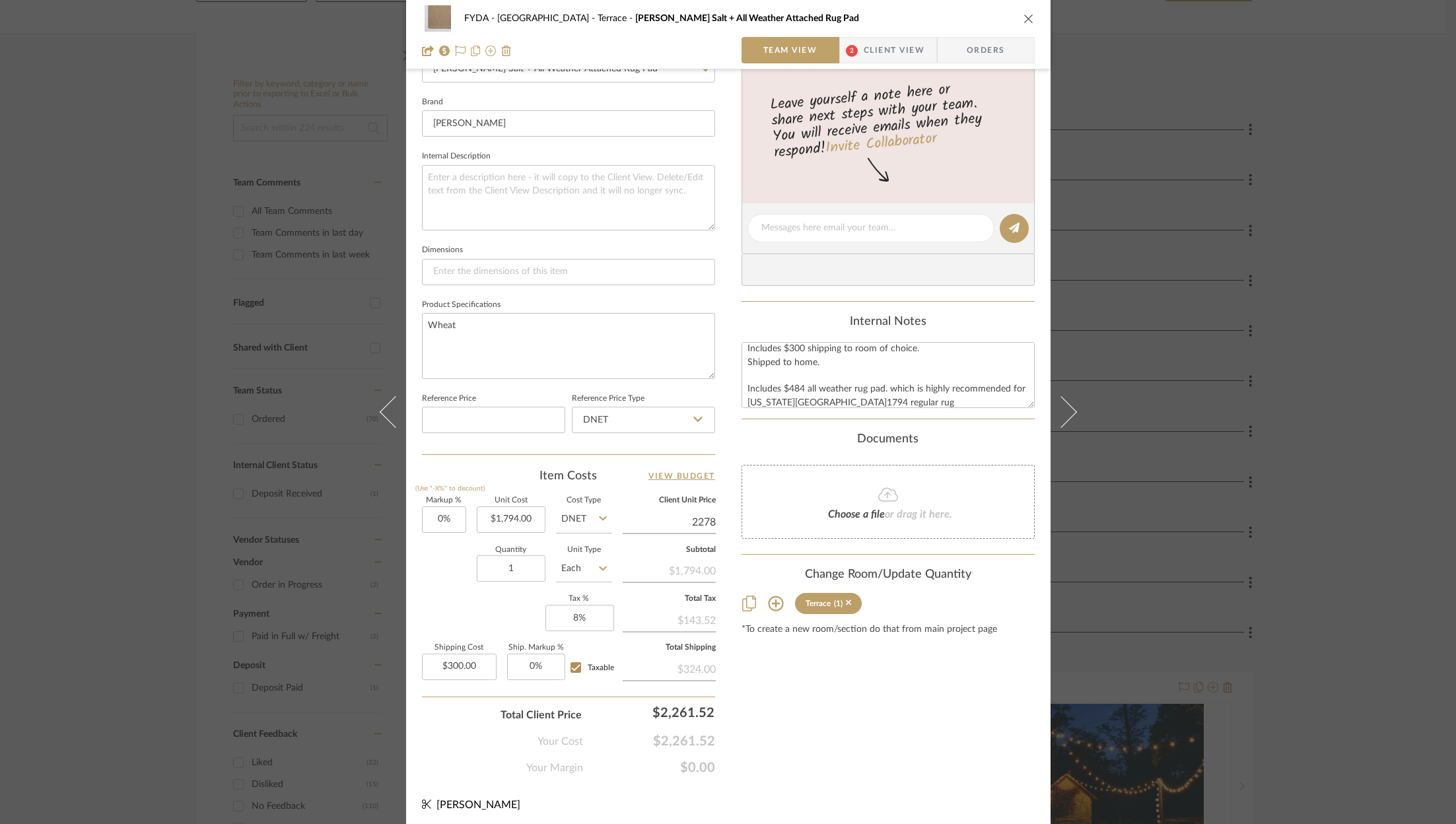
type input "26.98%"
type input "$2,278.00"
click at [903, 707] on div "Content here copies to Client View - confirm visibility there. Show in Client D…" at bounding box center [887, 233] width 293 height 1087
type input "$2,278.02"
click at [506, 514] on input "1794.00" at bounding box center [511, 520] width 69 height 27
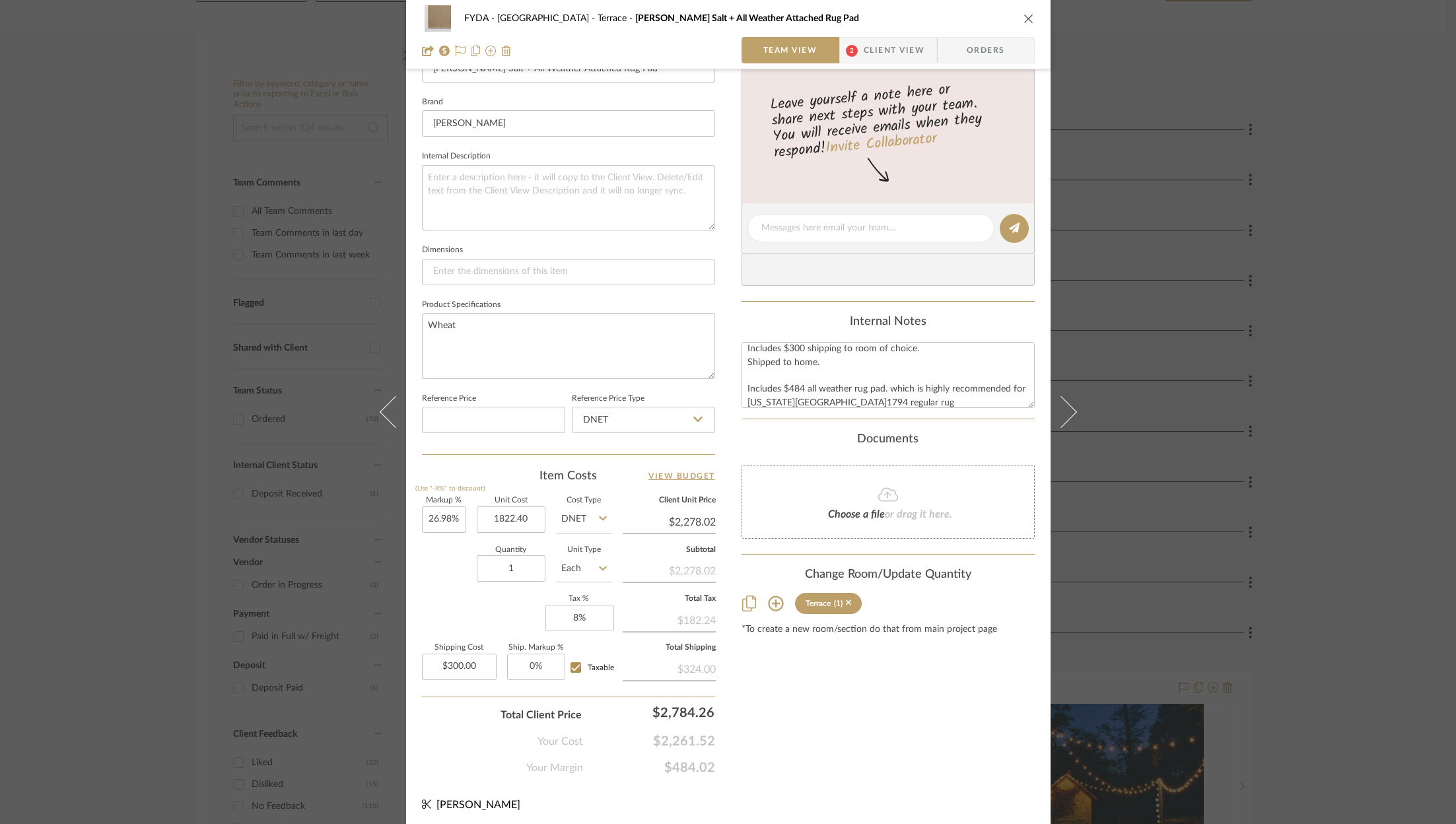
type input "$1,822.40"
click at [940, 710] on div "Content here copies to Client View - confirm visibility there. Show in Client D…" at bounding box center [887, 233] width 293 height 1087
type input "$2,314.08"
click at [710, 518] on input "2314.08" at bounding box center [669, 522] width 93 height 20
click at [715, 521] on div "FYDA - 655 City Park Terrace Marci Salt + All Weather Attached Rug Pad Team Vie…" at bounding box center [728, 219] width 645 height 1220
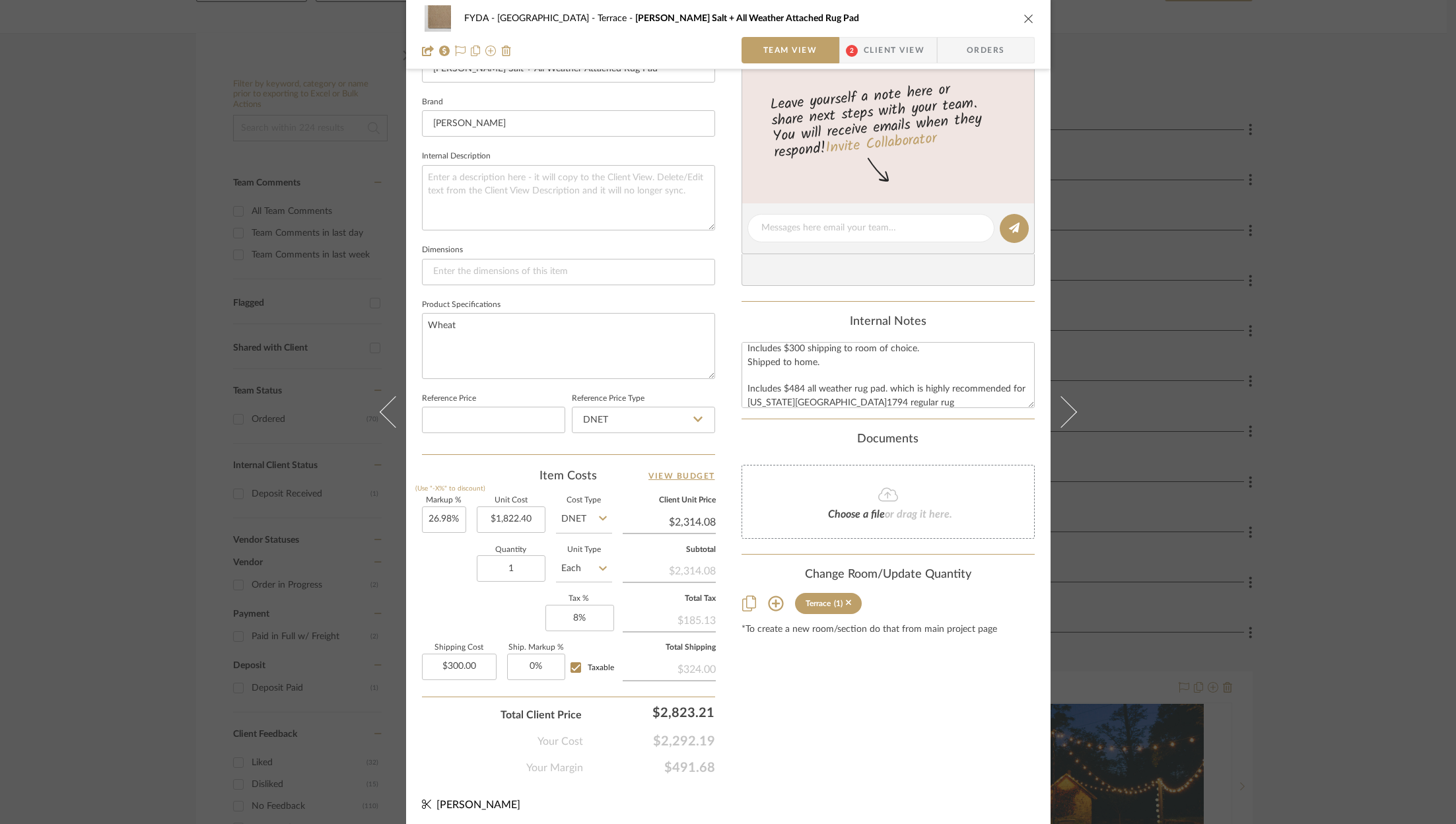
click at [714, 518] on div "FYDA - 655 City Park Terrace Marci Salt + All Weather Attached Rug Pad Team Vie…" at bounding box center [728, 219] width 645 height 1220
type input "2314.08"
click at [705, 513] on input "2314.08" at bounding box center [669, 522] width 93 height 20
type input "26.98"
type input "$2,314.08"
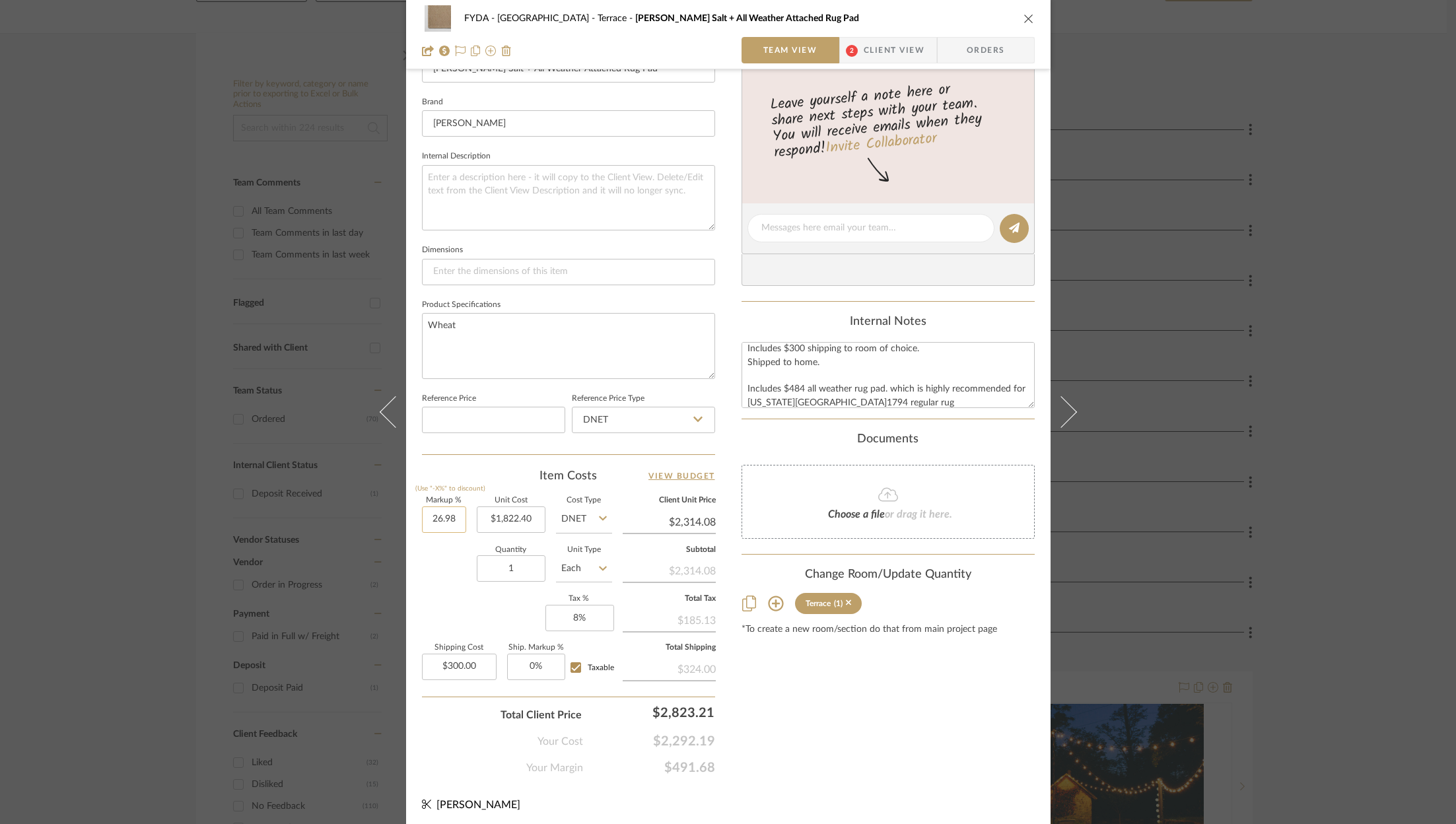
click at [446, 521] on input "26.98" at bounding box center [444, 520] width 44 height 27
type input "25%"
click at [930, 780] on div "FYDA - 655 City Park Terrace Marci Salt + All Weather Attached Rug Pad Team Vie…" at bounding box center [728, 219] width 645 height 1220
type input "$2,278.00"
click at [921, 754] on div "Content here copies to Client View - confirm visibility there. Show in Client D…" at bounding box center [887, 233] width 293 height 1087
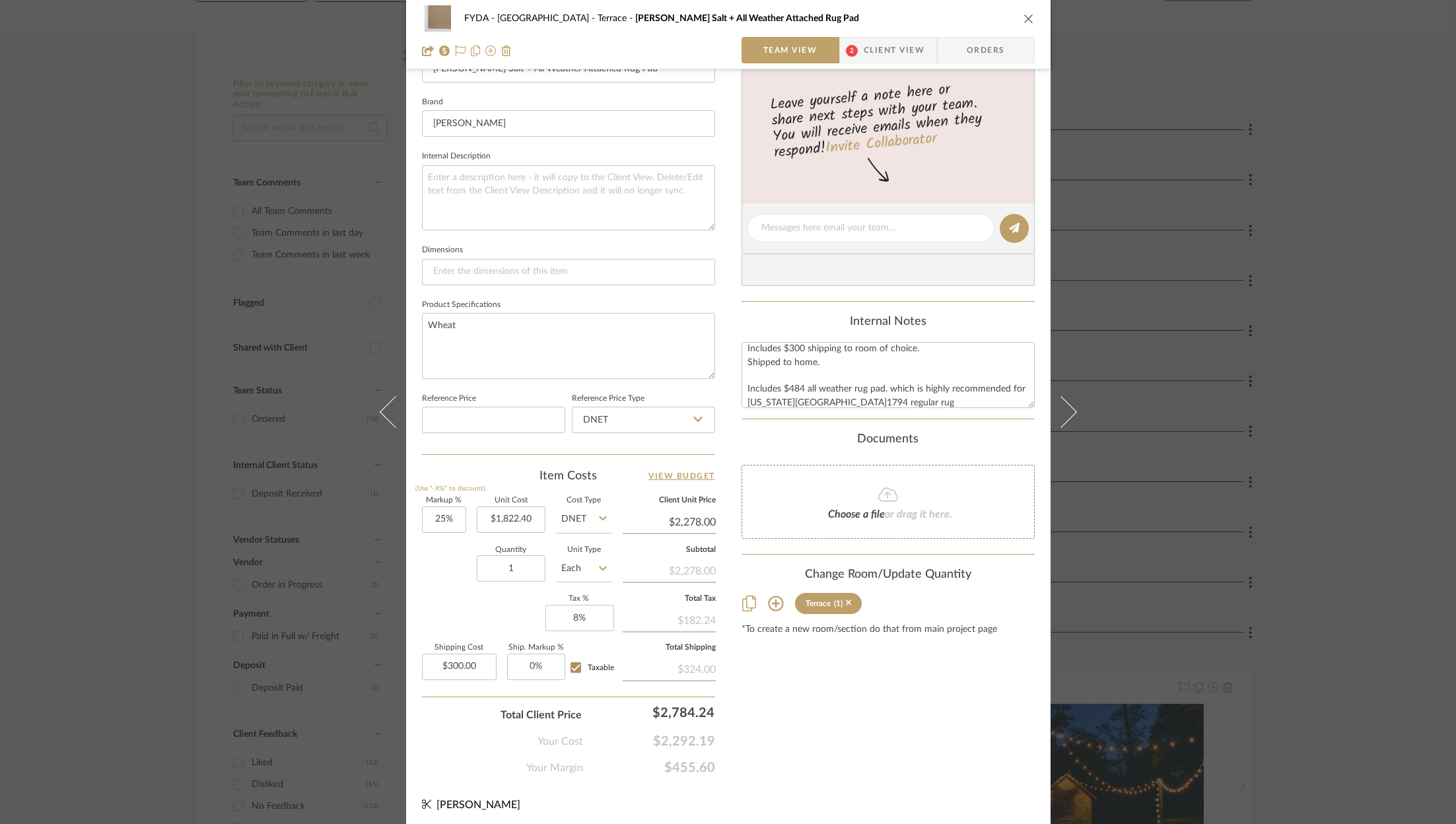
click at [447, 46] on div at bounding box center [569, 50] width 293 height 27
click at [455, 47] on icon at bounding box center [460, 51] width 10 height 10
click at [1029, 22] on icon "close" at bounding box center [1029, 18] width 10 height 10
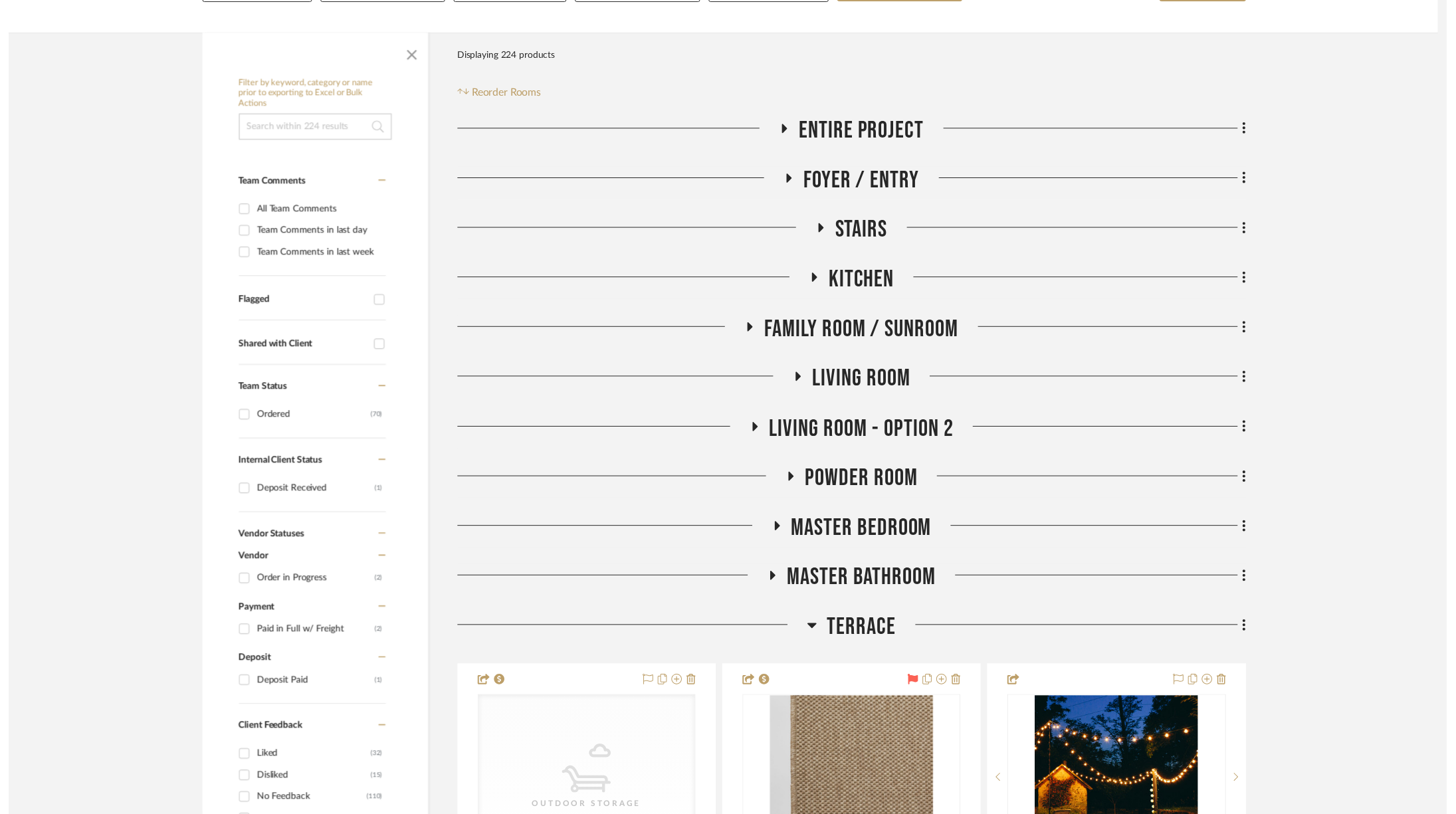
scroll to position [193, 0]
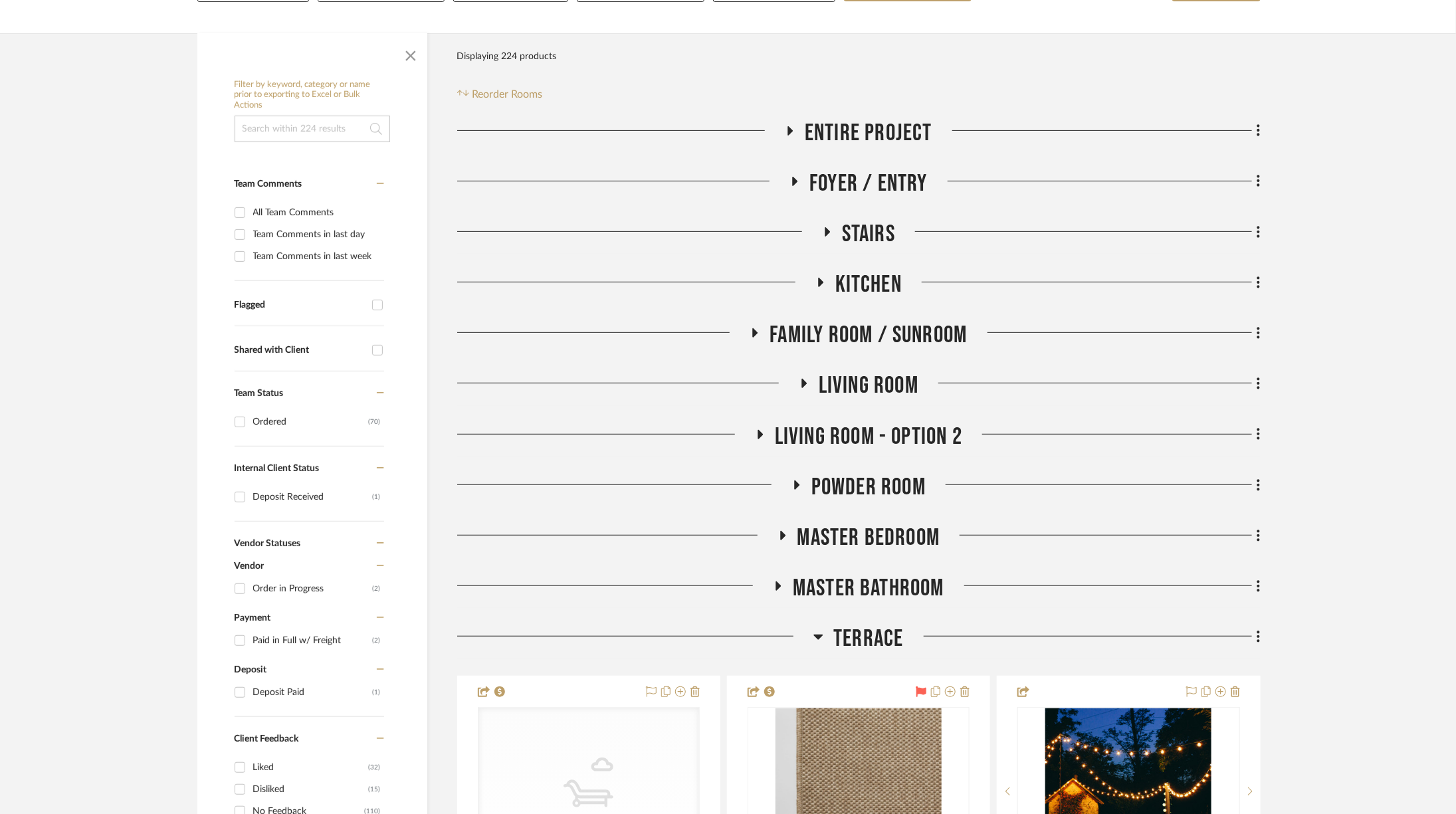
click at [897, 440] on span "Living Room - Option 2" at bounding box center [868, 437] width 187 height 28
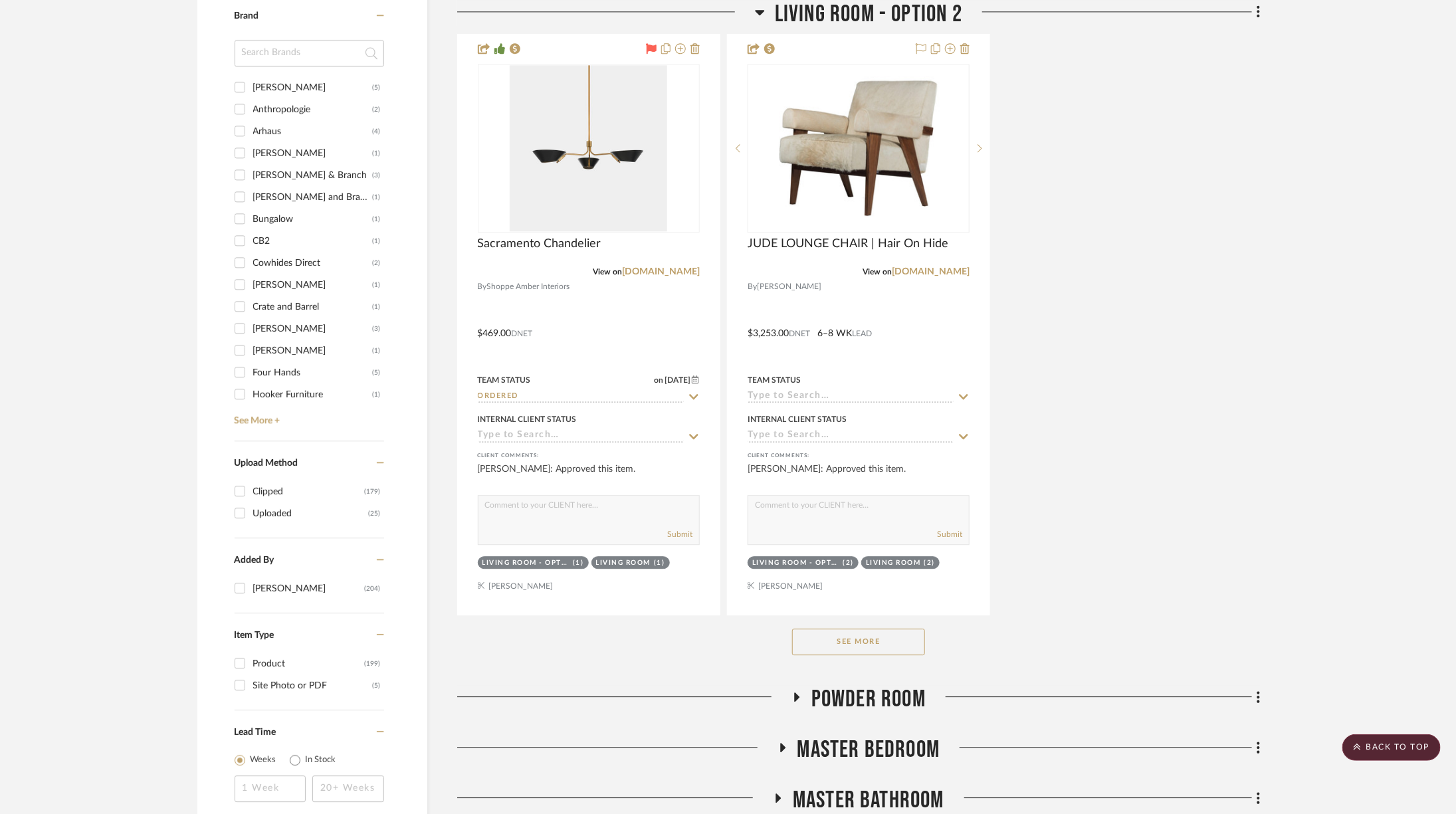
scroll to position [1820, 0]
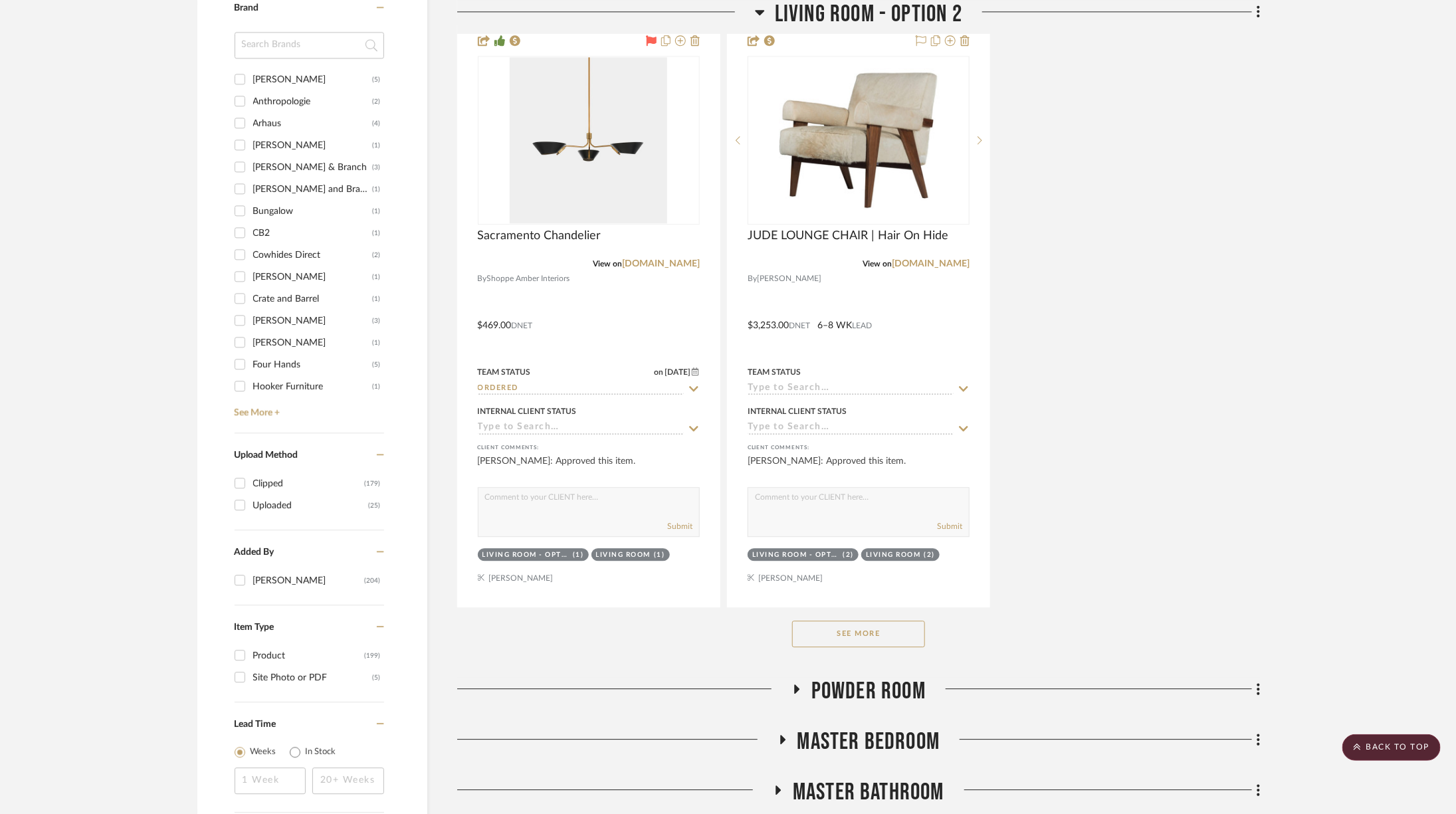
drag, startPoint x: 891, startPoint y: 611, endPoint x: 894, endPoint y: 620, distance: 9.5
click at [891, 611] on div "See More" at bounding box center [858, 634] width 803 height 53
click at [902, 627] on button "See More" at bounding box center [858, 634] width 133 height 27
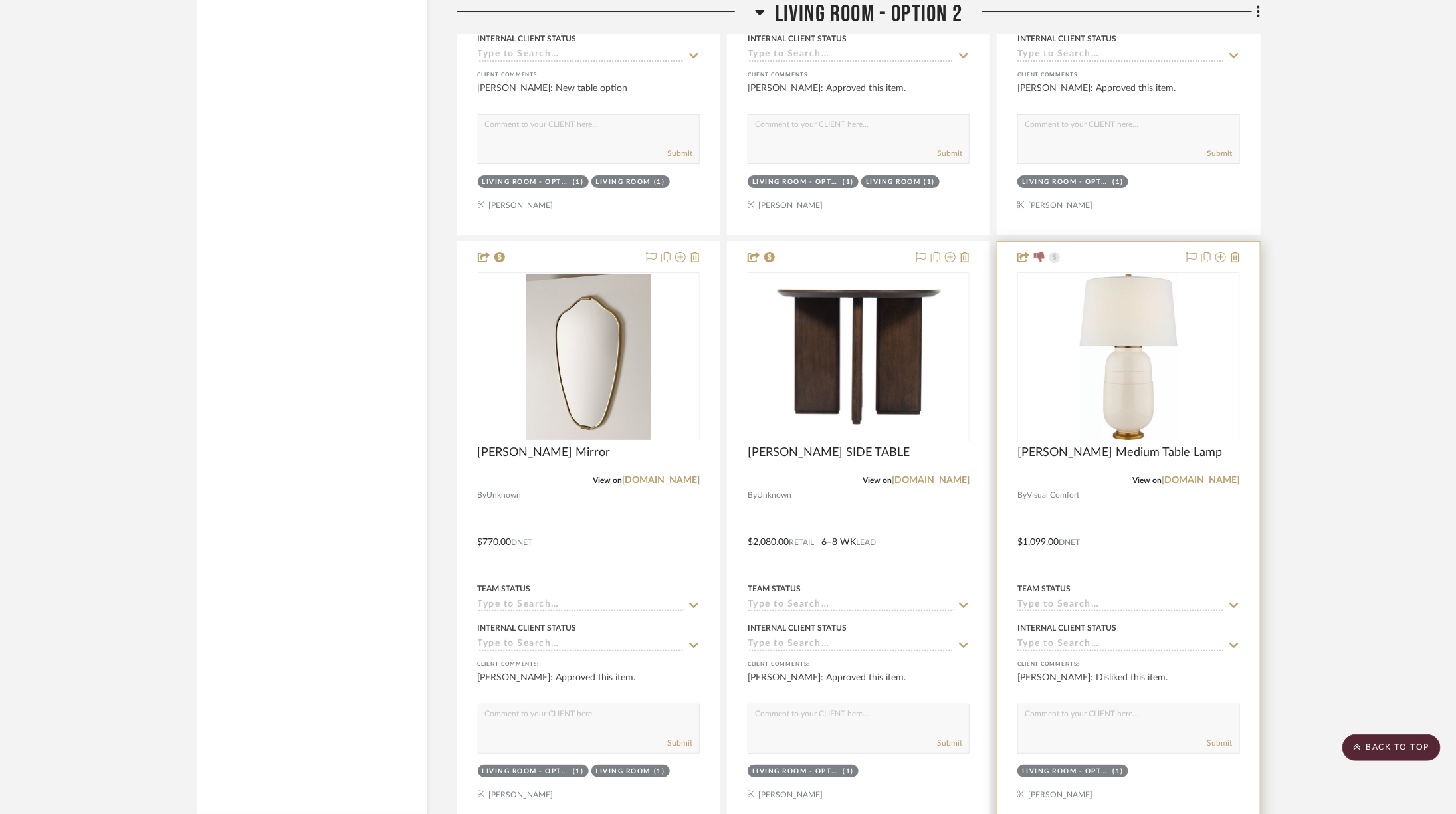
scroll to position [2705, 0]
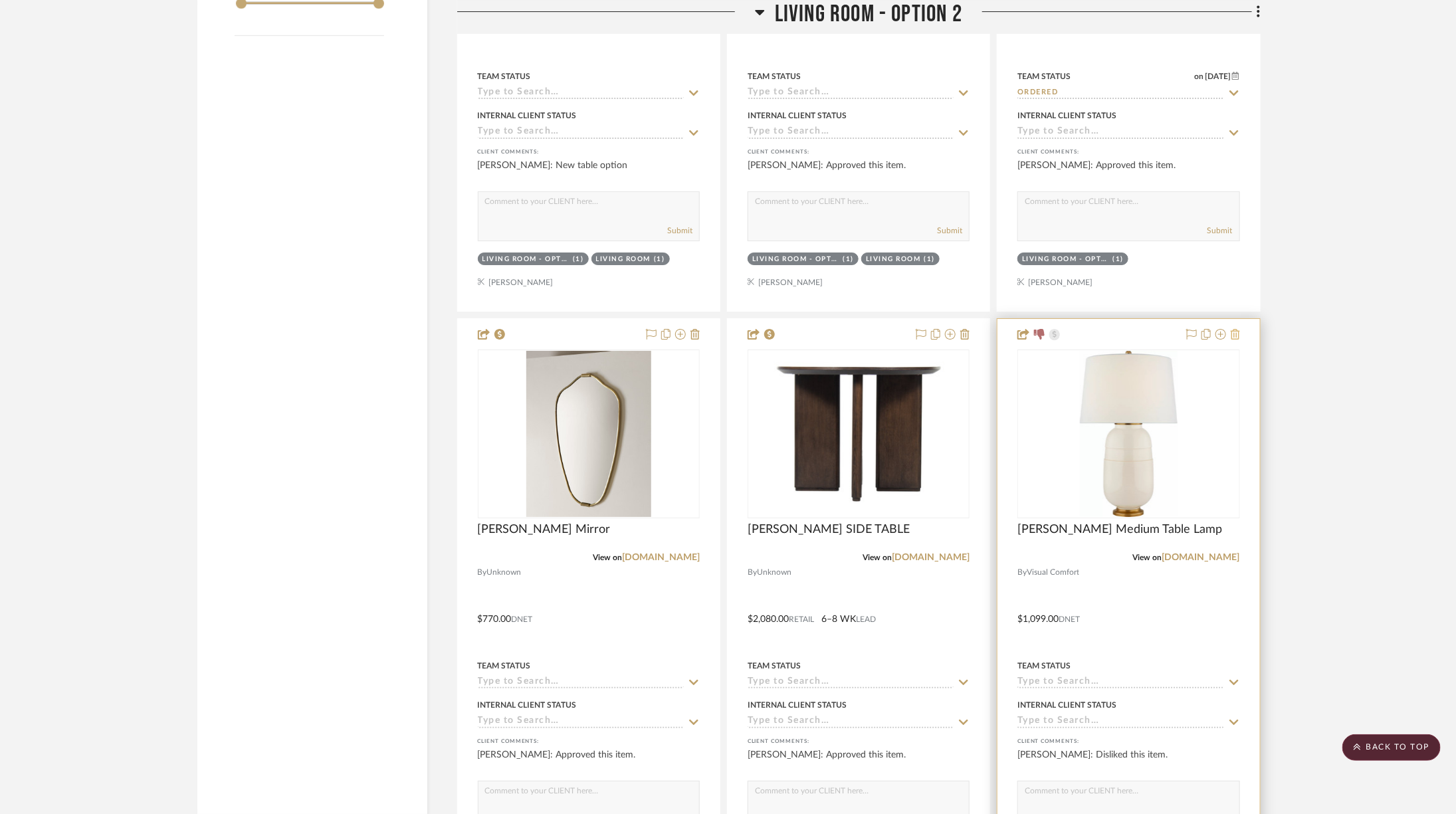
click at [1235, 329] on icon at bounding box center [1235, 334] width 10 height 10
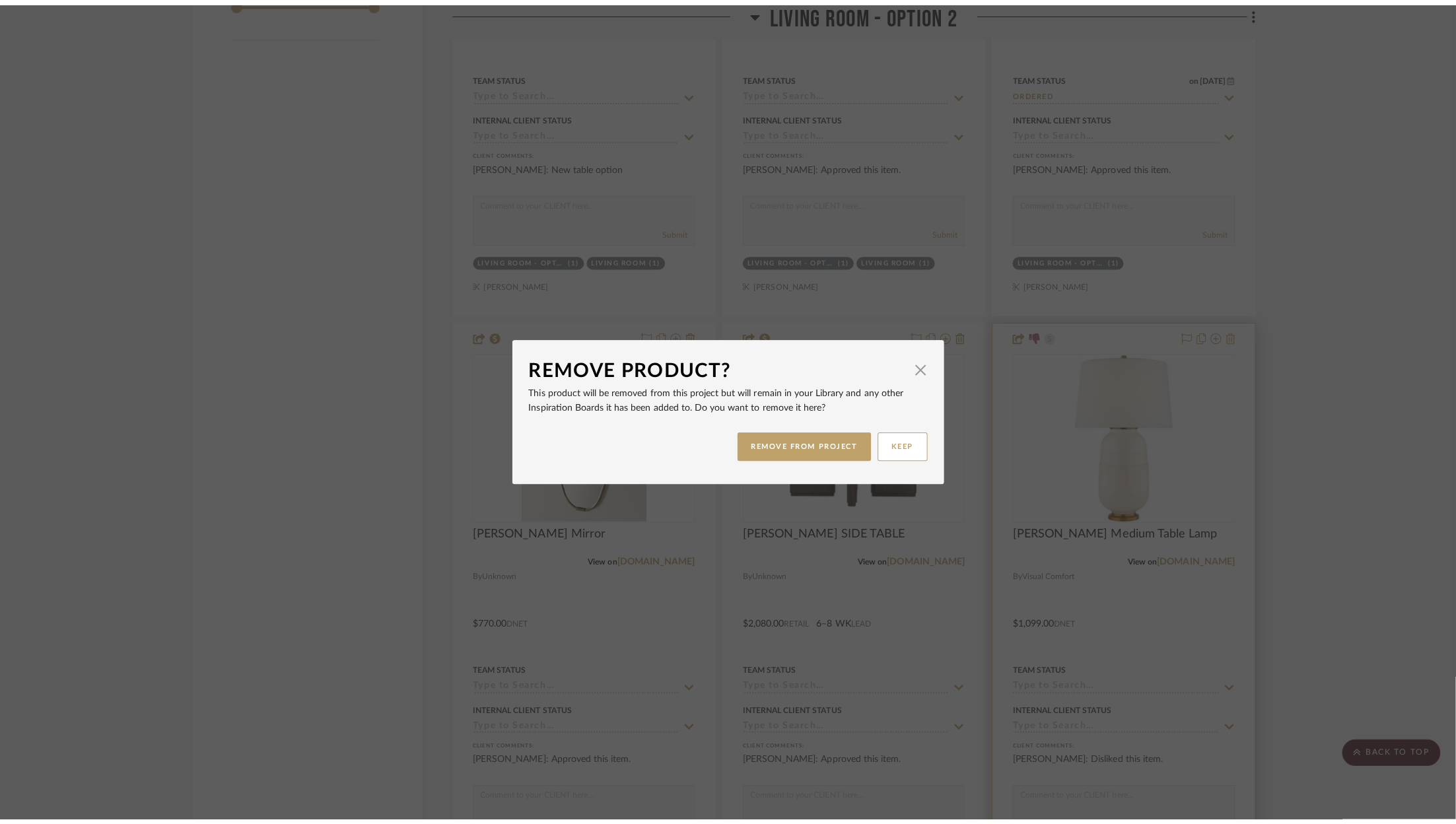
scroll to position [0, 0]
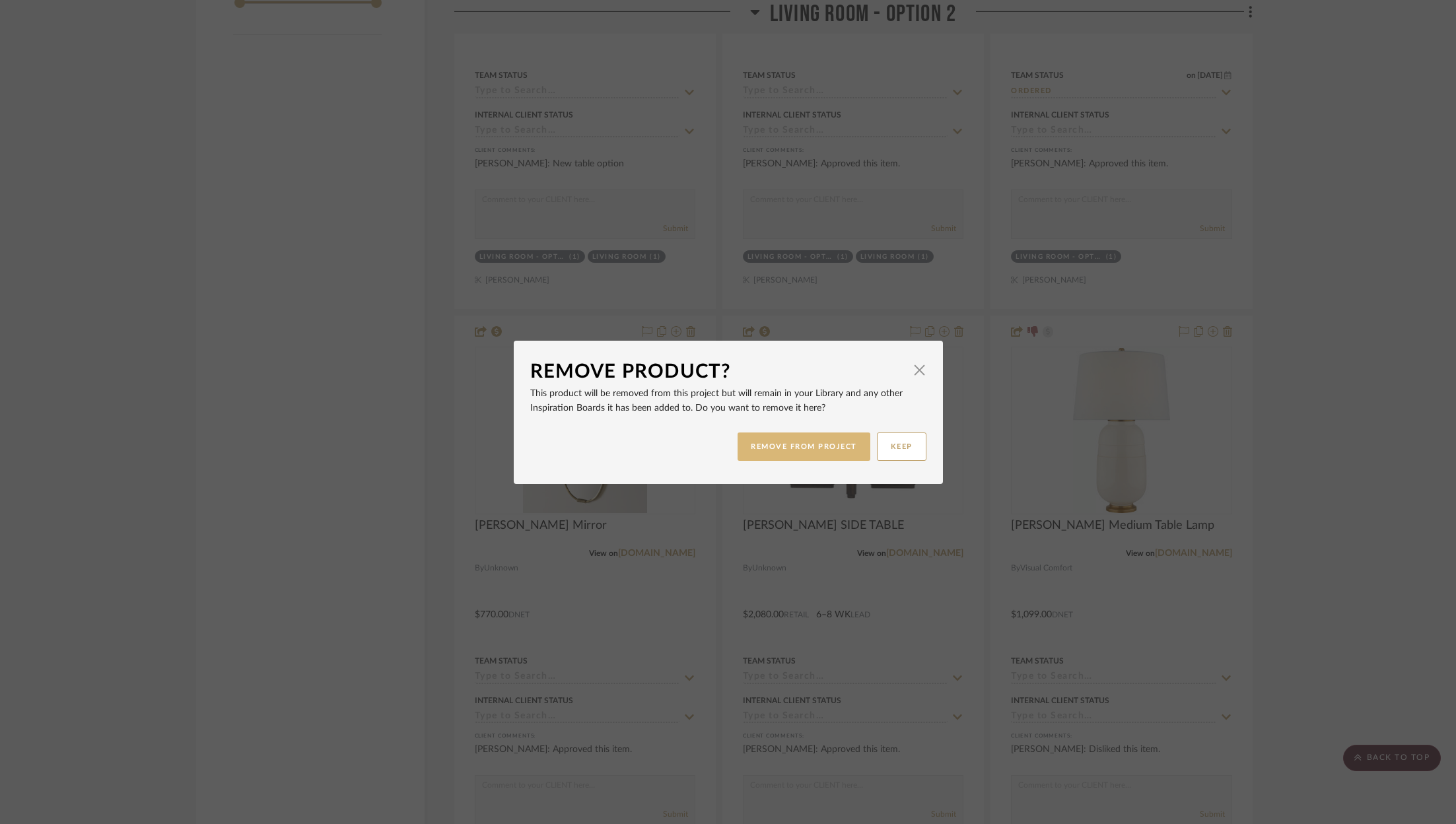
drag, startPoint x: 805, startPoint y: 447, endPoint x: 845, endPoint y: 413, distance: 52.5
click at [811, 444] on button "REMOVE FROM PROJECT" at bounding box center [804, 447] width 133 height 28
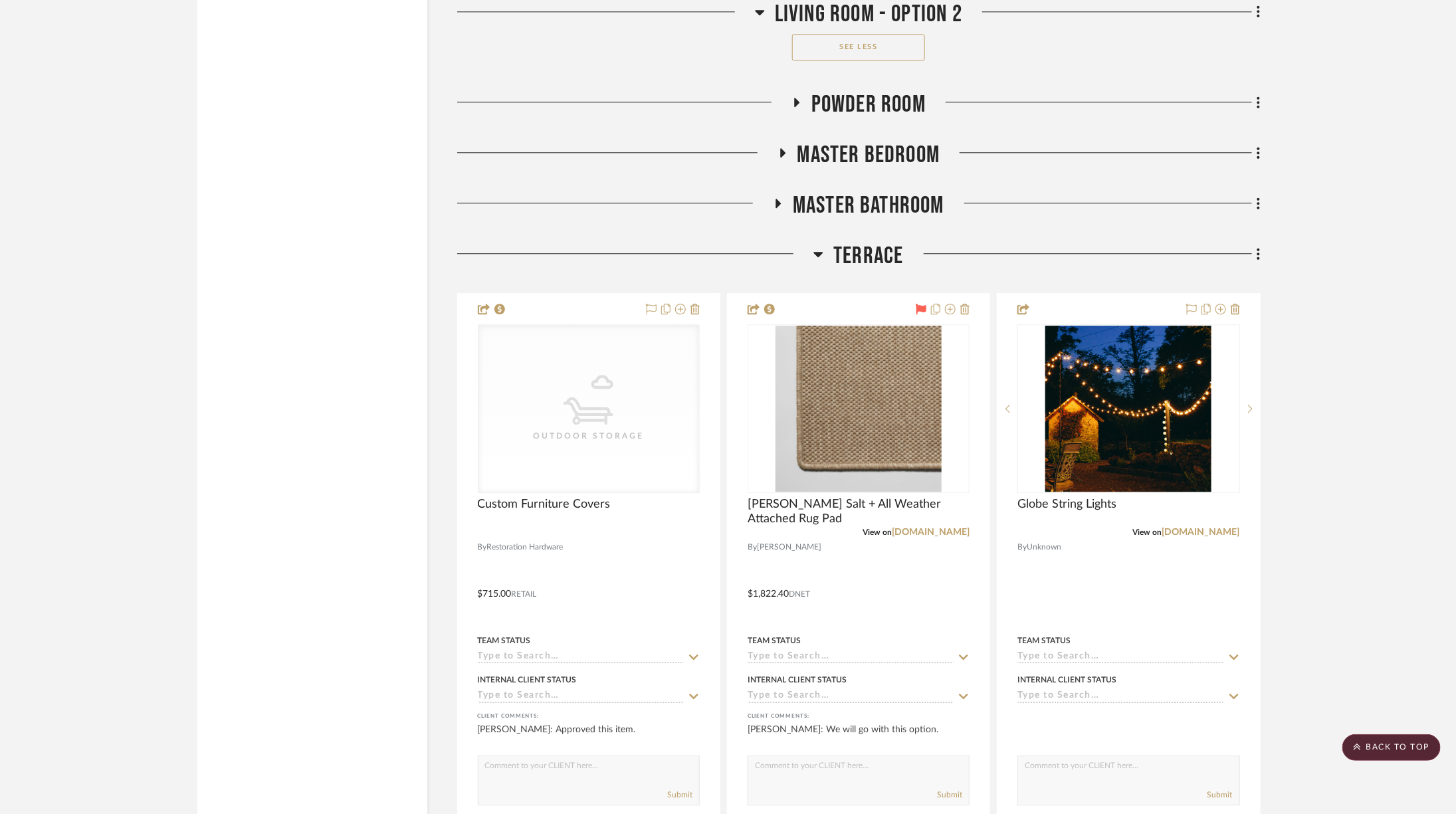
scroll to position [4551, 0]
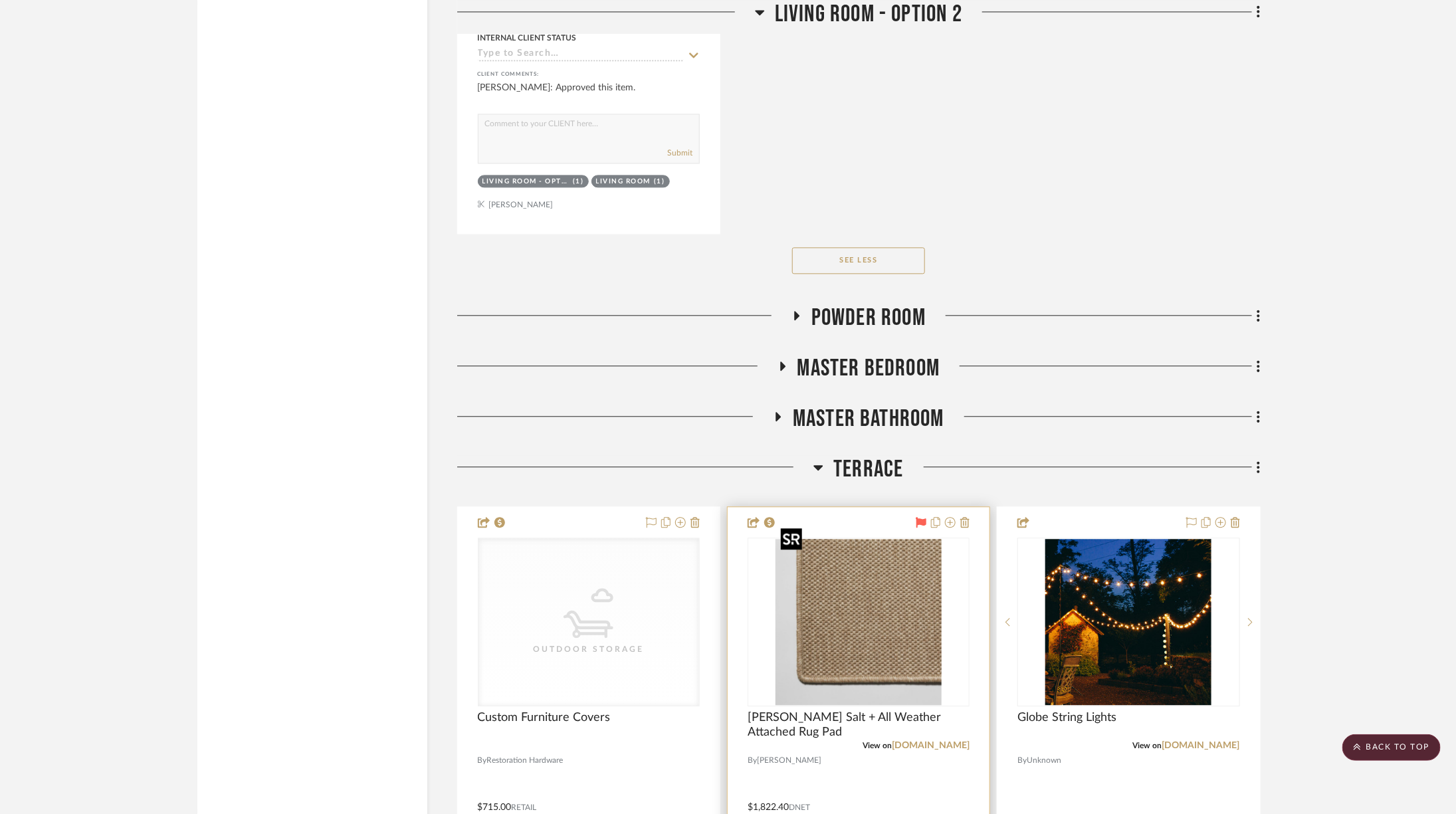
click at [883, 587] on img "0" at bounding box center [859, 622] width 166 height 166
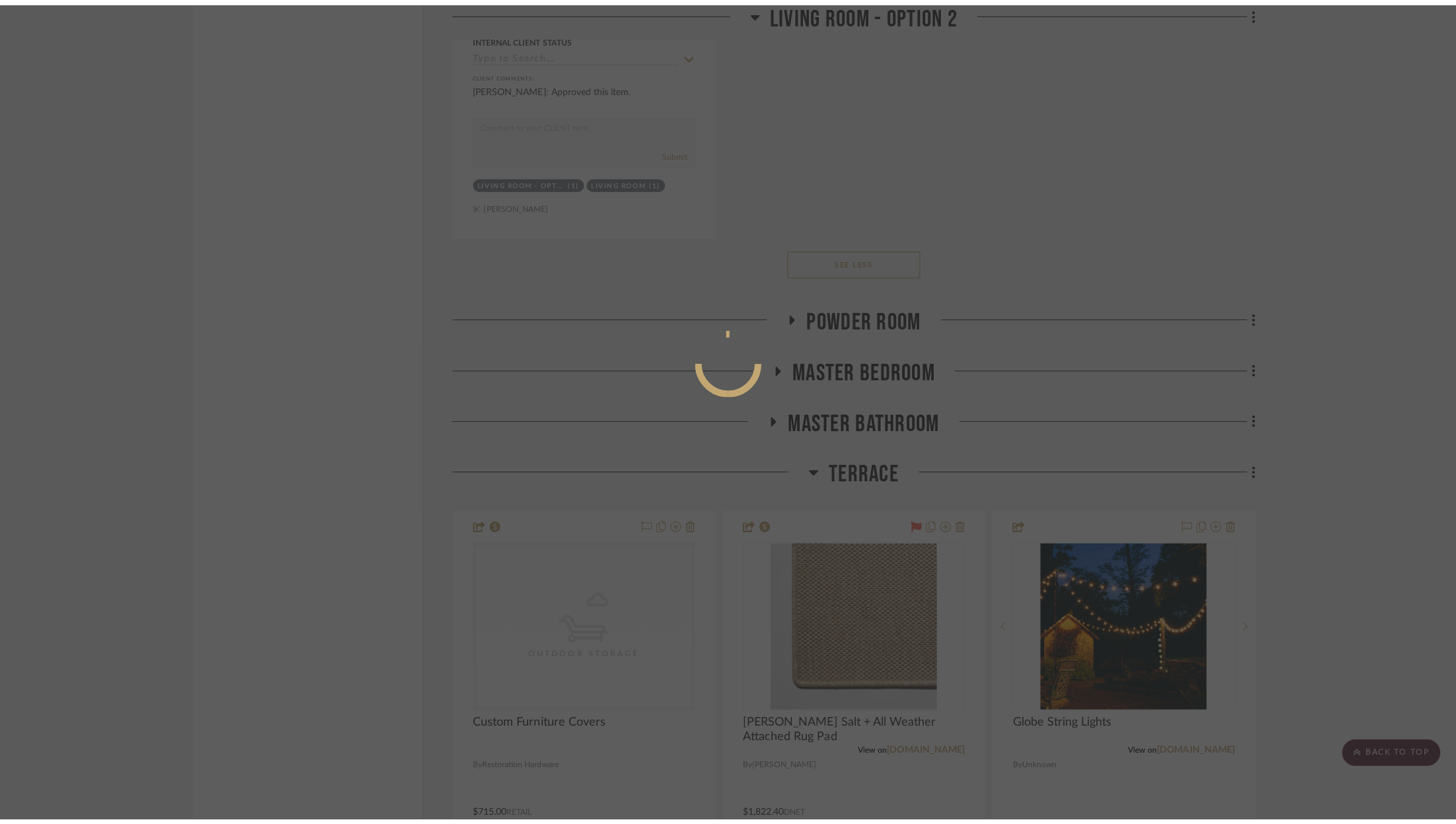
scroll to position [0, 0]
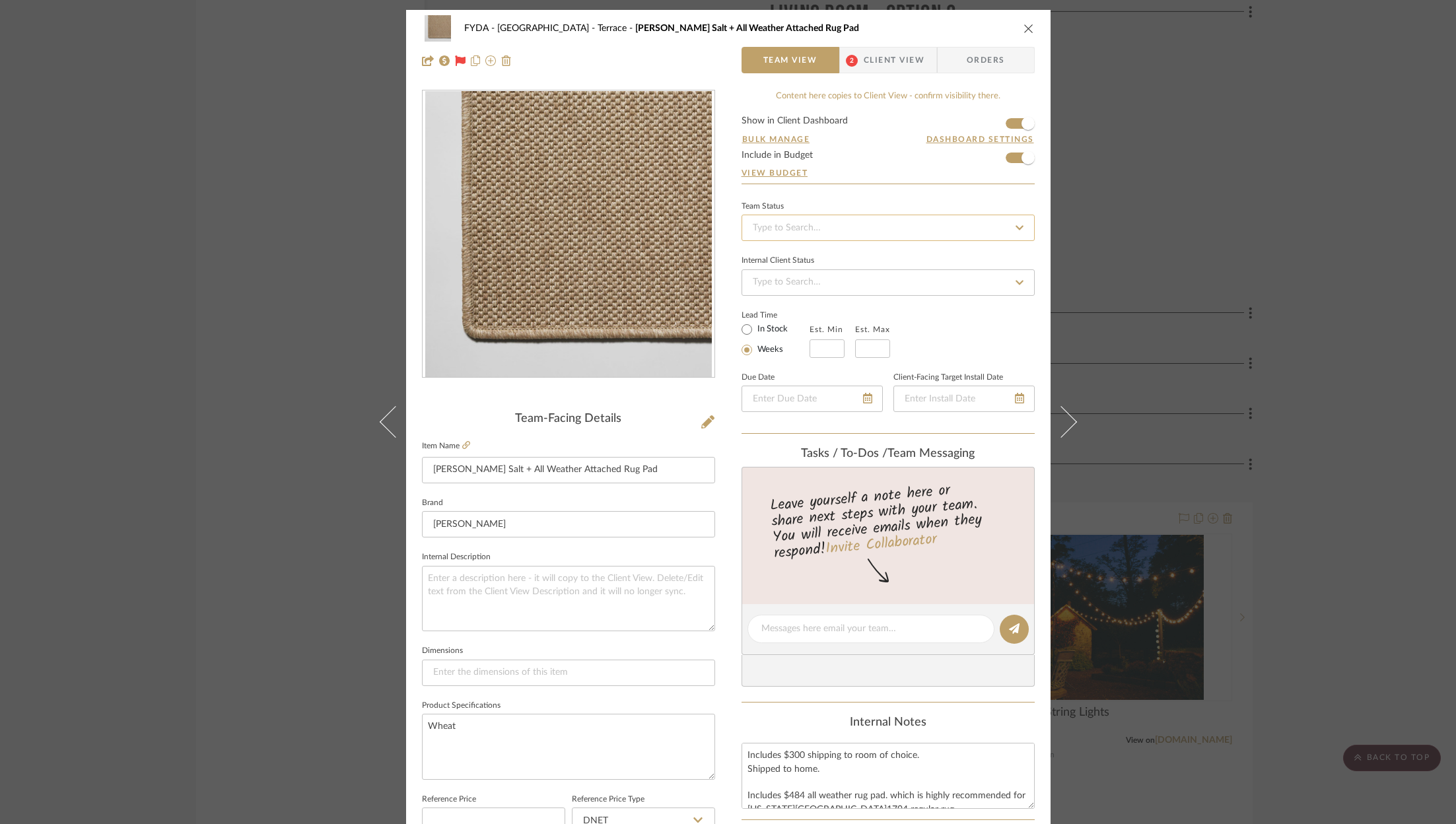
click at [889, 224] on input at bounding box center [887, 228] width 293 height 27
drag, startPoint x: 889, startPoint y: 288, endPoint x: 944, endPoint y: 134, distance: 163.5
click at [889, 287] on div "Ordered" at bounding box center [883, 295] width 292 height 34
type input "9/10/2025"
type input "Ordered"
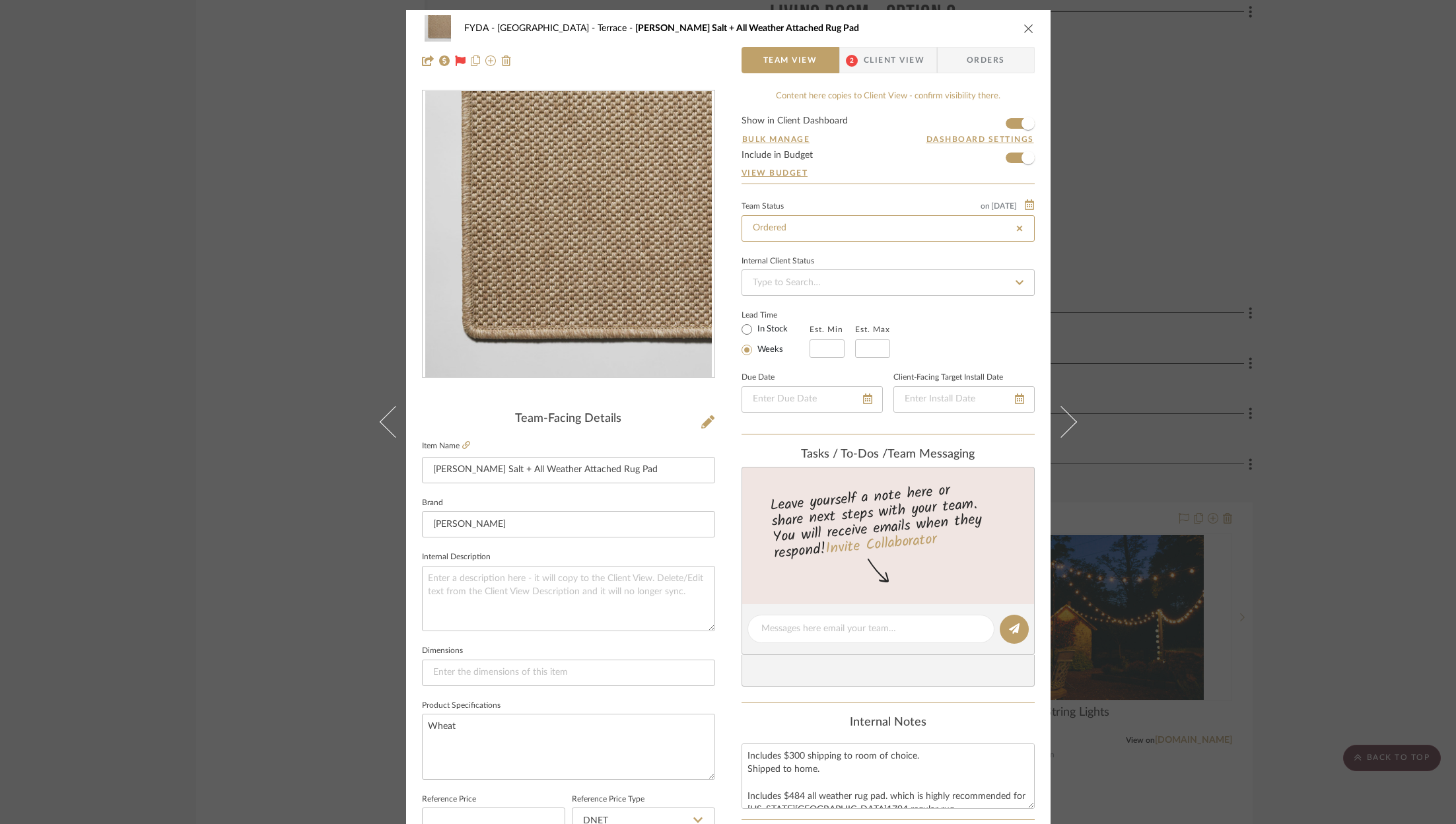
type input "9/10/2025"
type input "Ordered"
click at [974, 58] on span "Orders" at bounding box center [986, 61] width 67 height 27
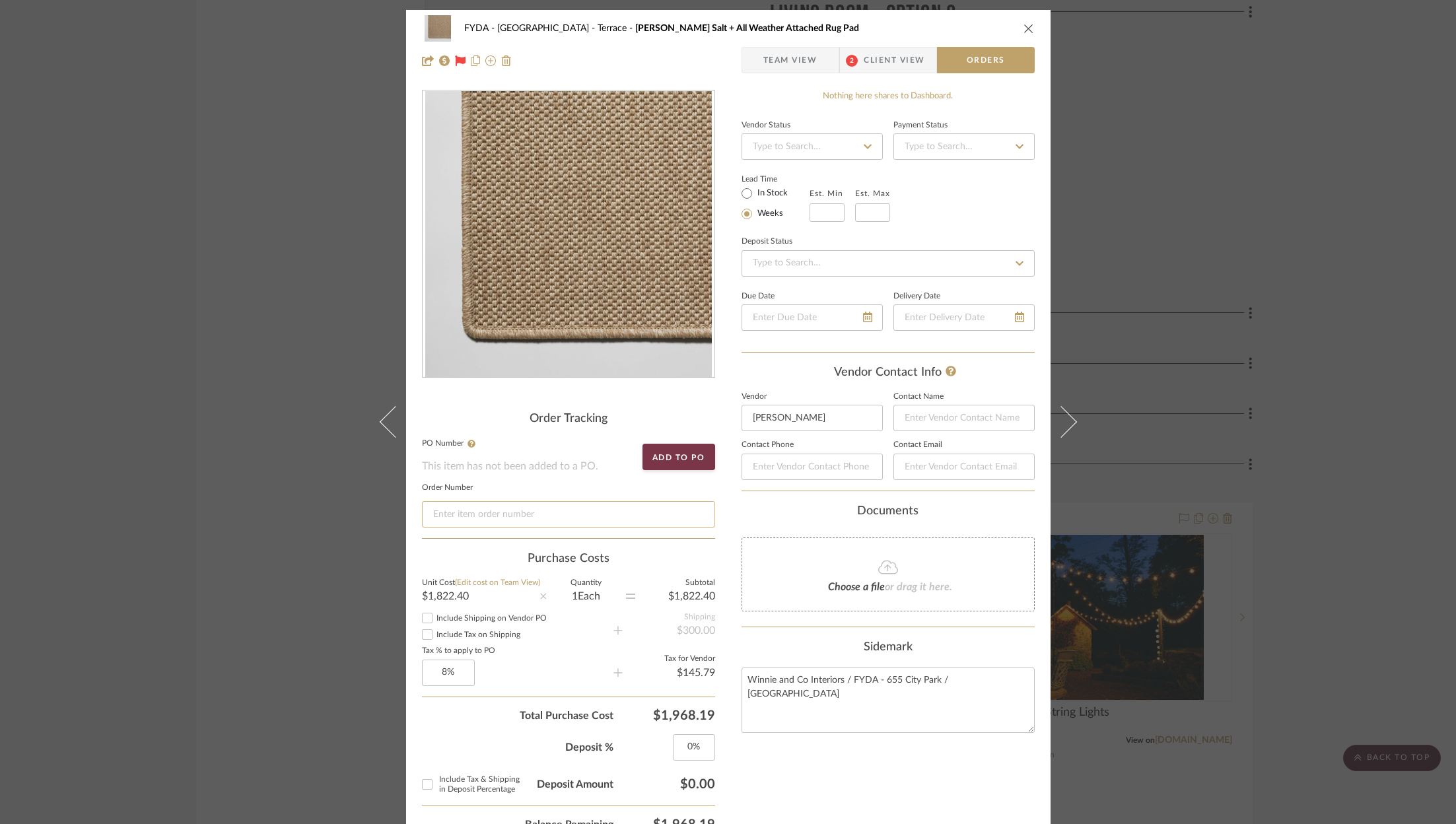
click at [566, 520] on input at bounding box center [569, 515] width 293 height 27
paste input "YKZ2E58RE"
type input "YKZ2E58RE"
click at [823, 207] on input at bounding box center [827, 212] width 35 height 18
type input "2"
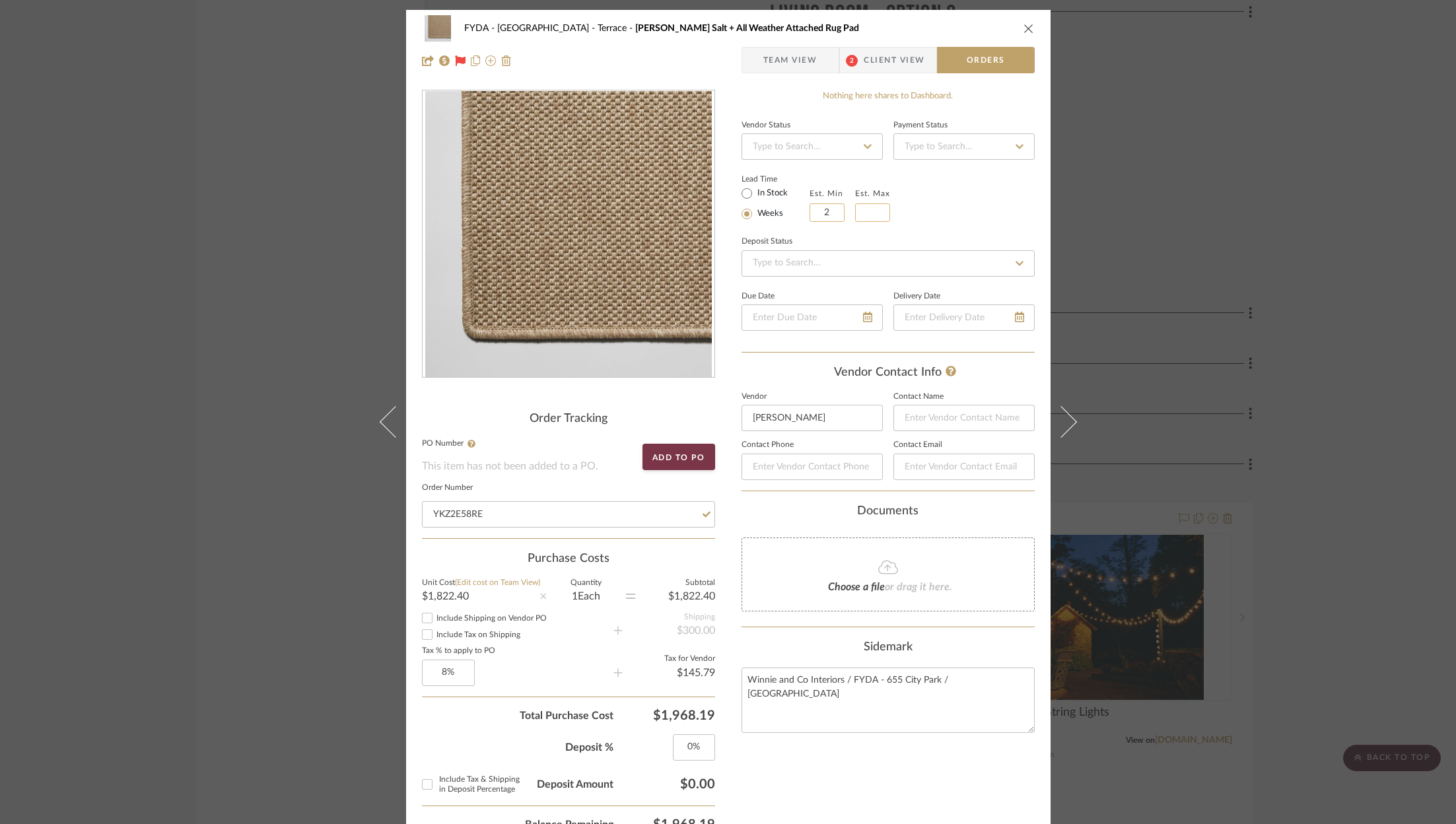
type input "2"
click at [881, 209] on input at bounding box center [872, 212] width 35 height 18
type input "4"
click at [981, 212] on div "Lead Time In Stock Weeks Est. Min 2 Est. Max 4" at bounding box center [887, 196] width 293 height 52
click at [860, 315] on div at bounding box center [811, 317] width 141 height 27
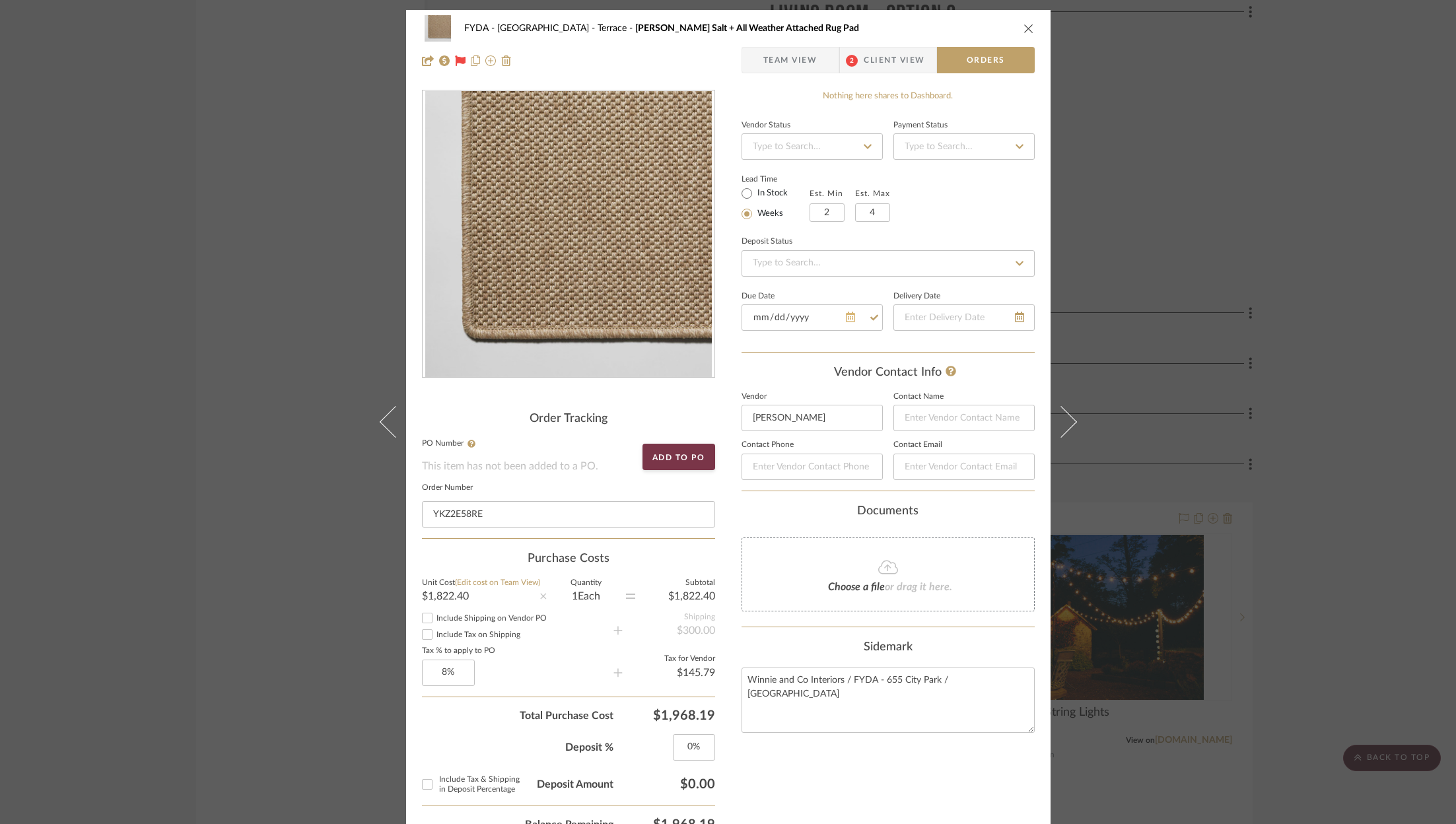
click at [846, 316] on icon at bounding box center [851, 317] width 10 height 10
click at [903, 344] on span at bounding box center [902, 343] width 32 height 32
click at [823, 385] on span "1" at bounding box center [824, 383] width 16 height 16
type input "10/1/2025"
click at [994, 205] on div "Lead Time In Stock Weeks Est. Min 2 Est. Max 4" at bounding box center [887, 196] width 293 height 52
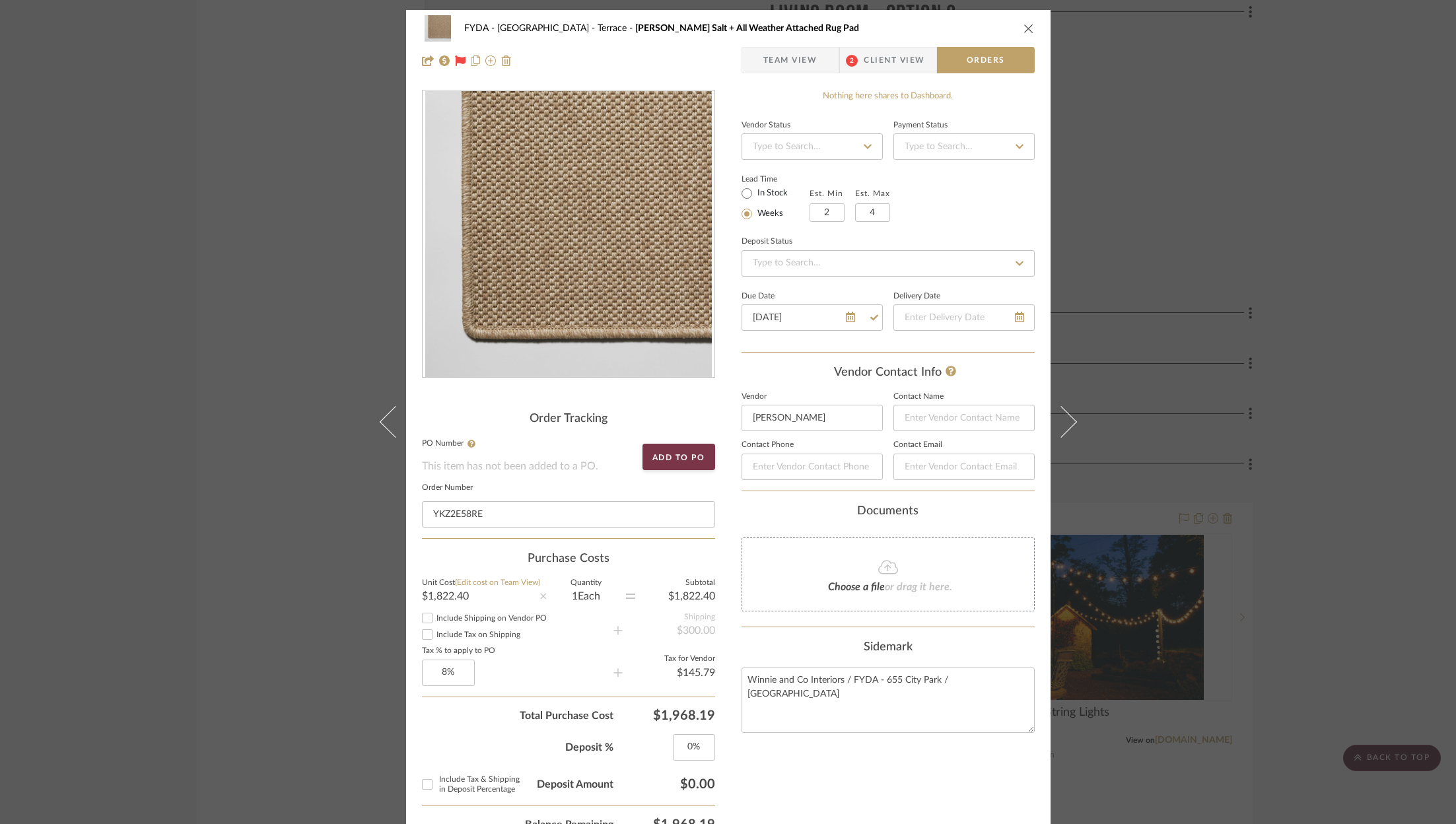
click at [1023, 27] on icon "close" at bounding box center [1029, 28] width 10 height 10
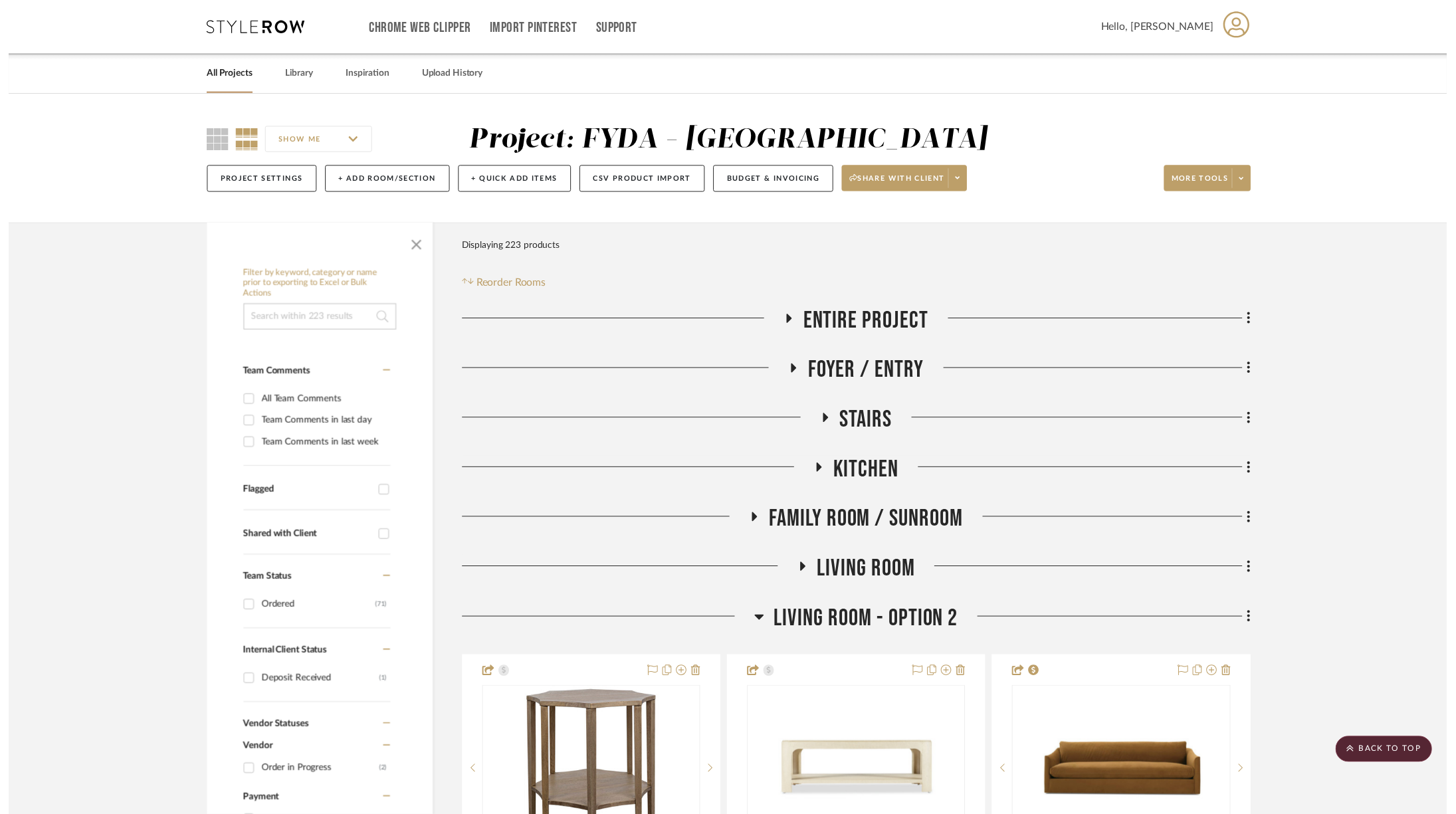
scroll to position [4551, 0]
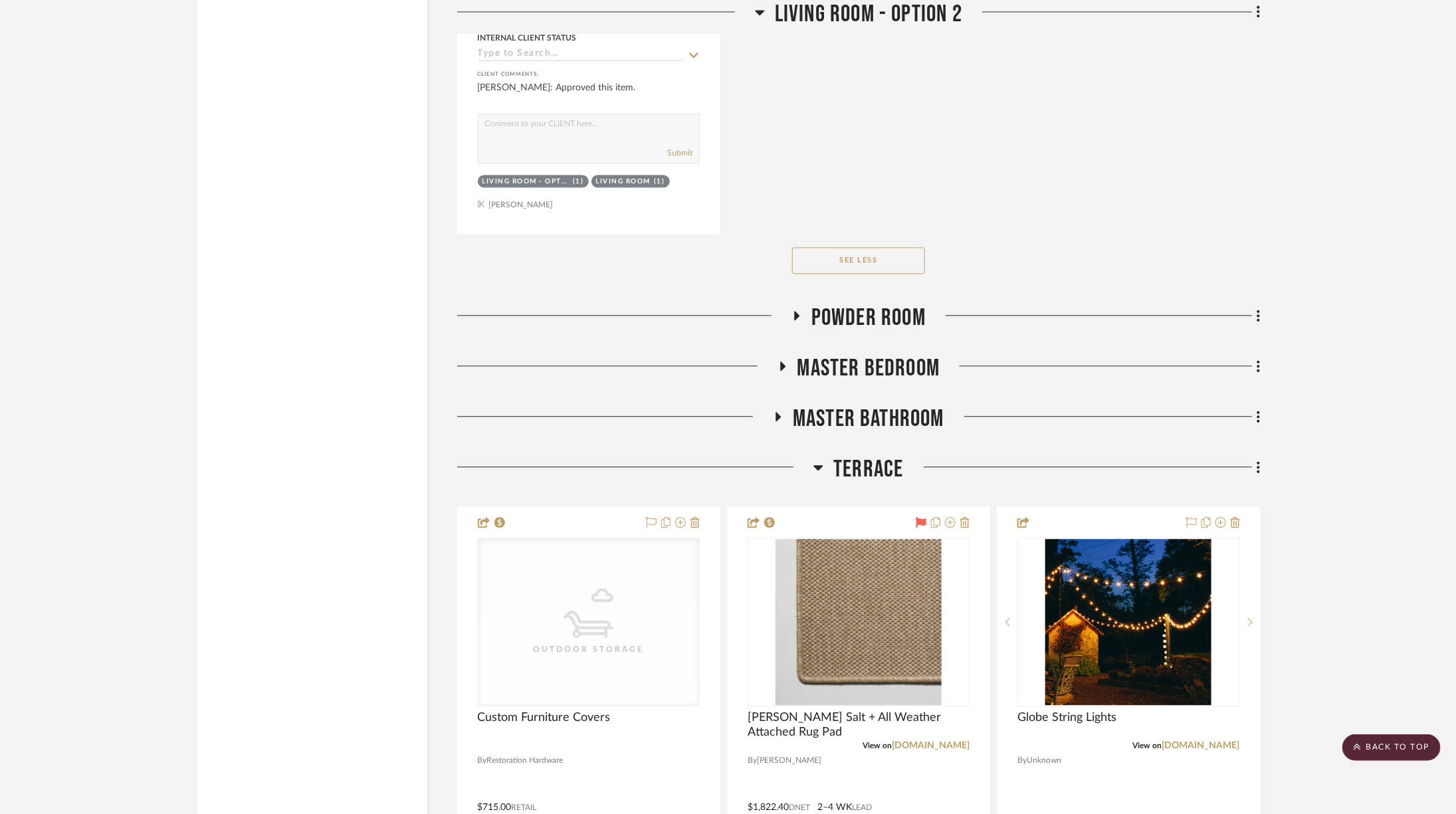
click at [871, 455] on span "Terrace" at bounding box center [868, 469] width 70 height 28
click at [864, 455] on span "Terrace" at bounding box center [868, 469] width 70 height 28
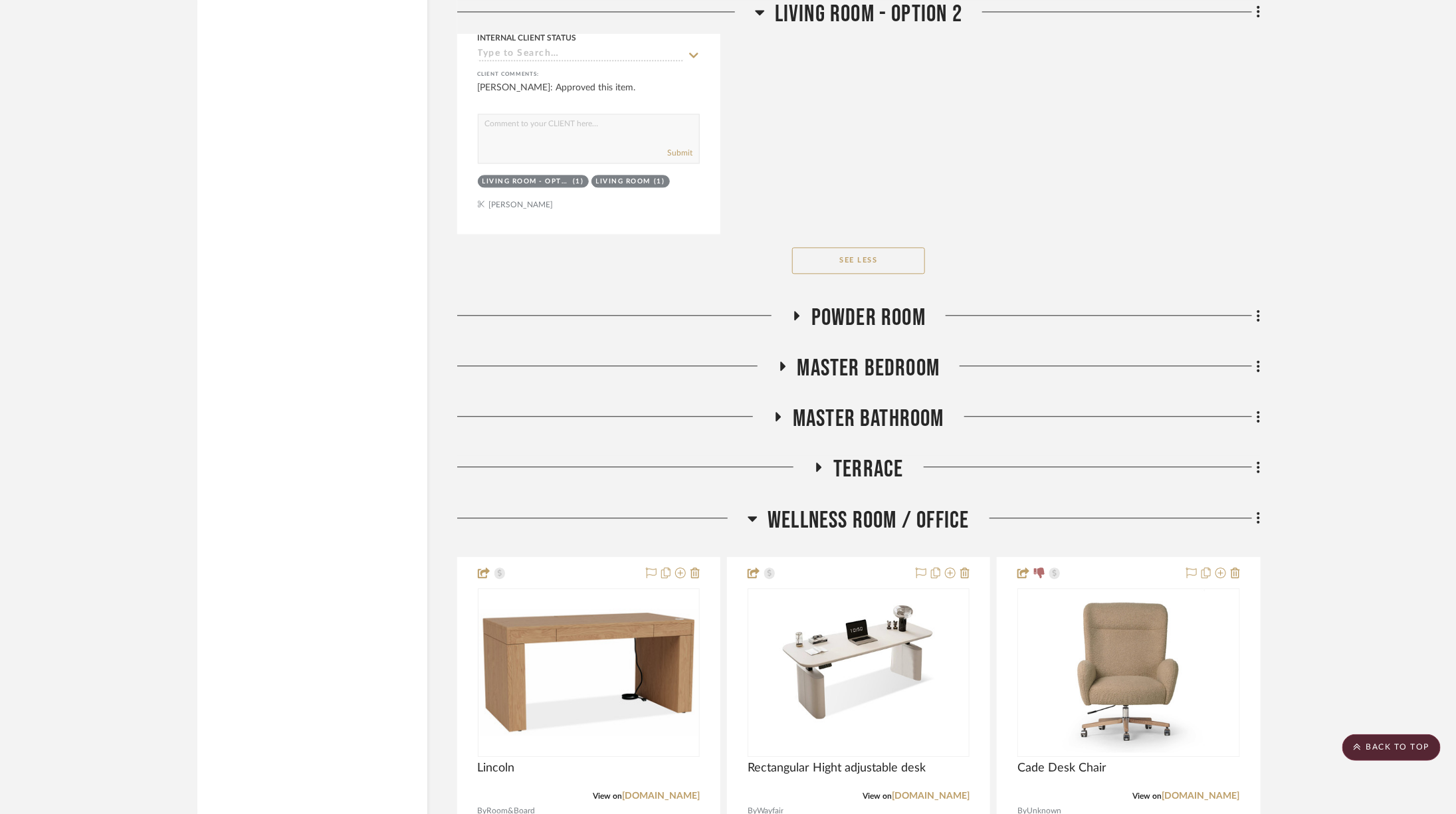
click at [872, 507] on span "Wellness Room / Office" at bounding box center [868, 521] width 201 height 28
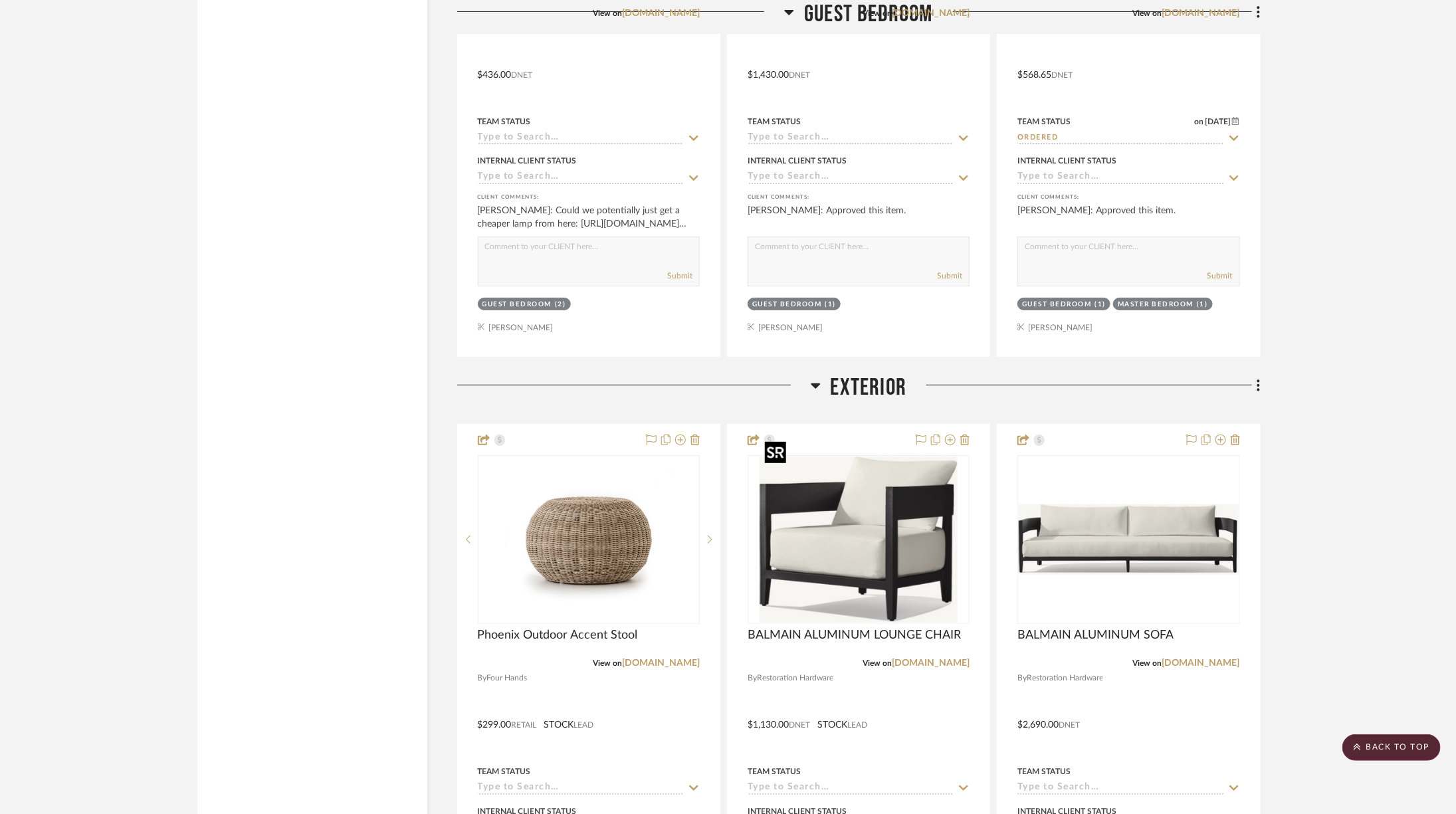
scroll to position [5975, 0]
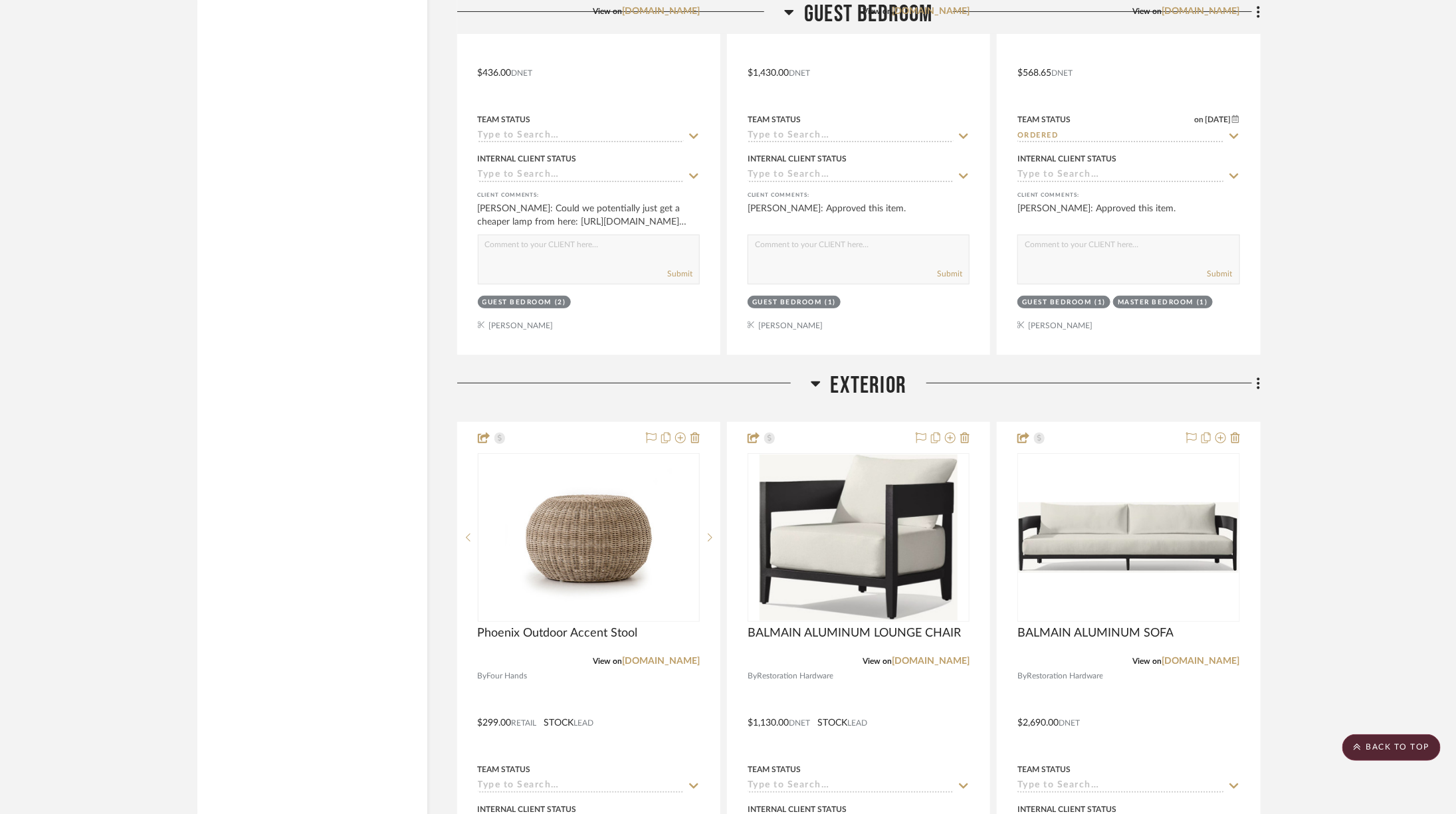
click at [895, 371] on span "Exterior" at bounding box center [868, 385] width 77 height 28
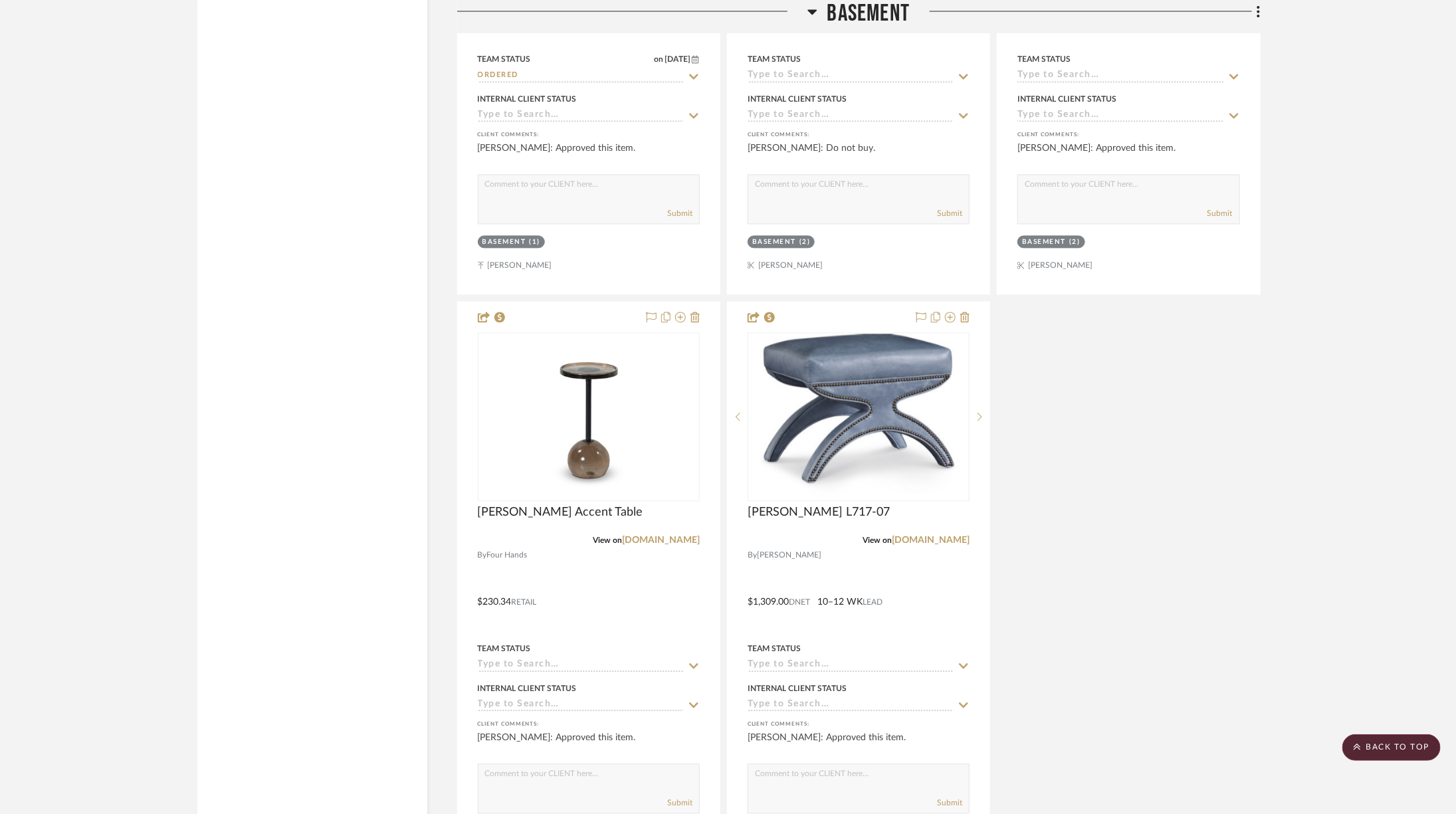
scroll to position [7541, 0]
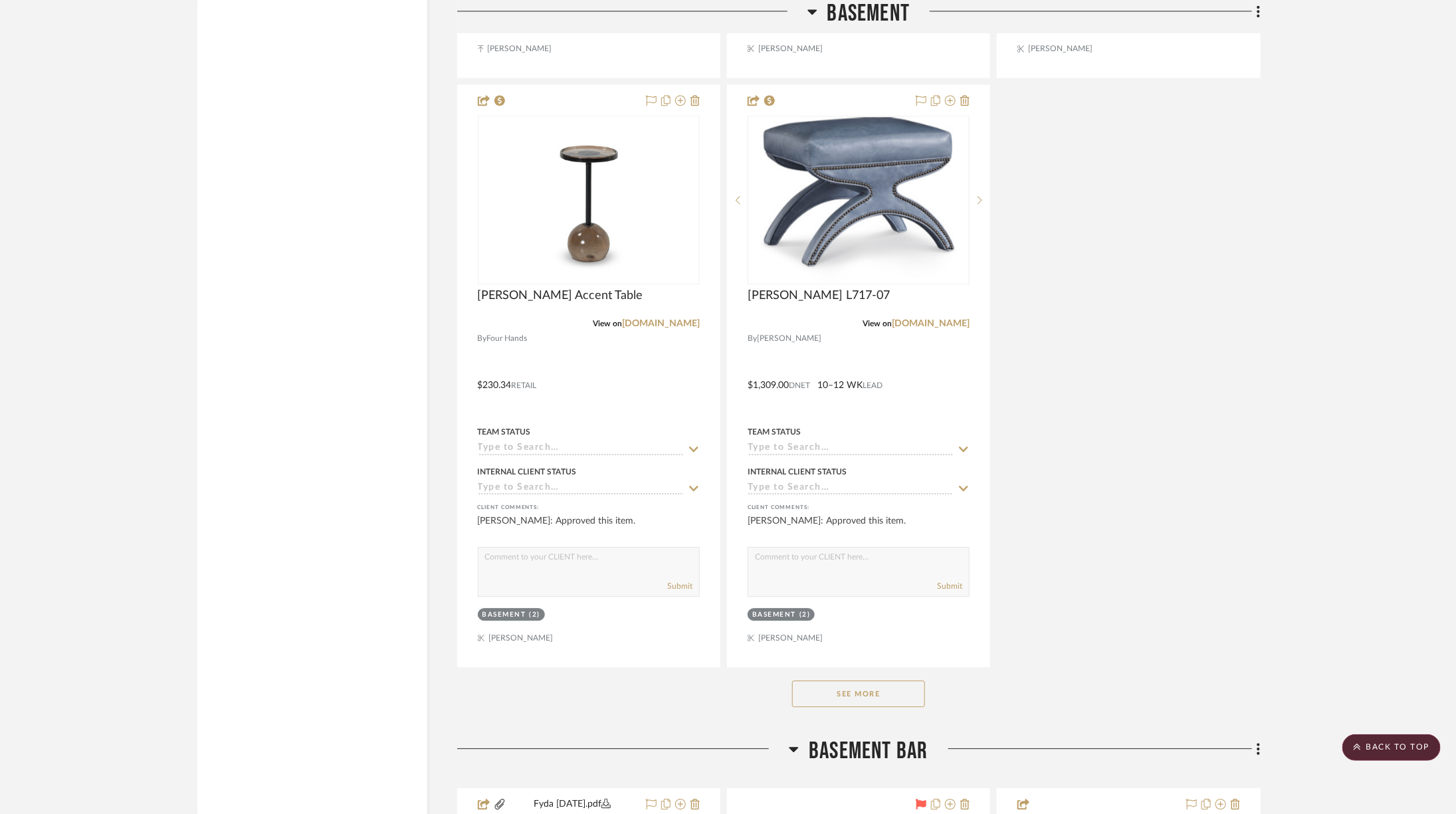
click at [901, 680] on button "See More" at bounding box center [858, 694] width 133 height 27
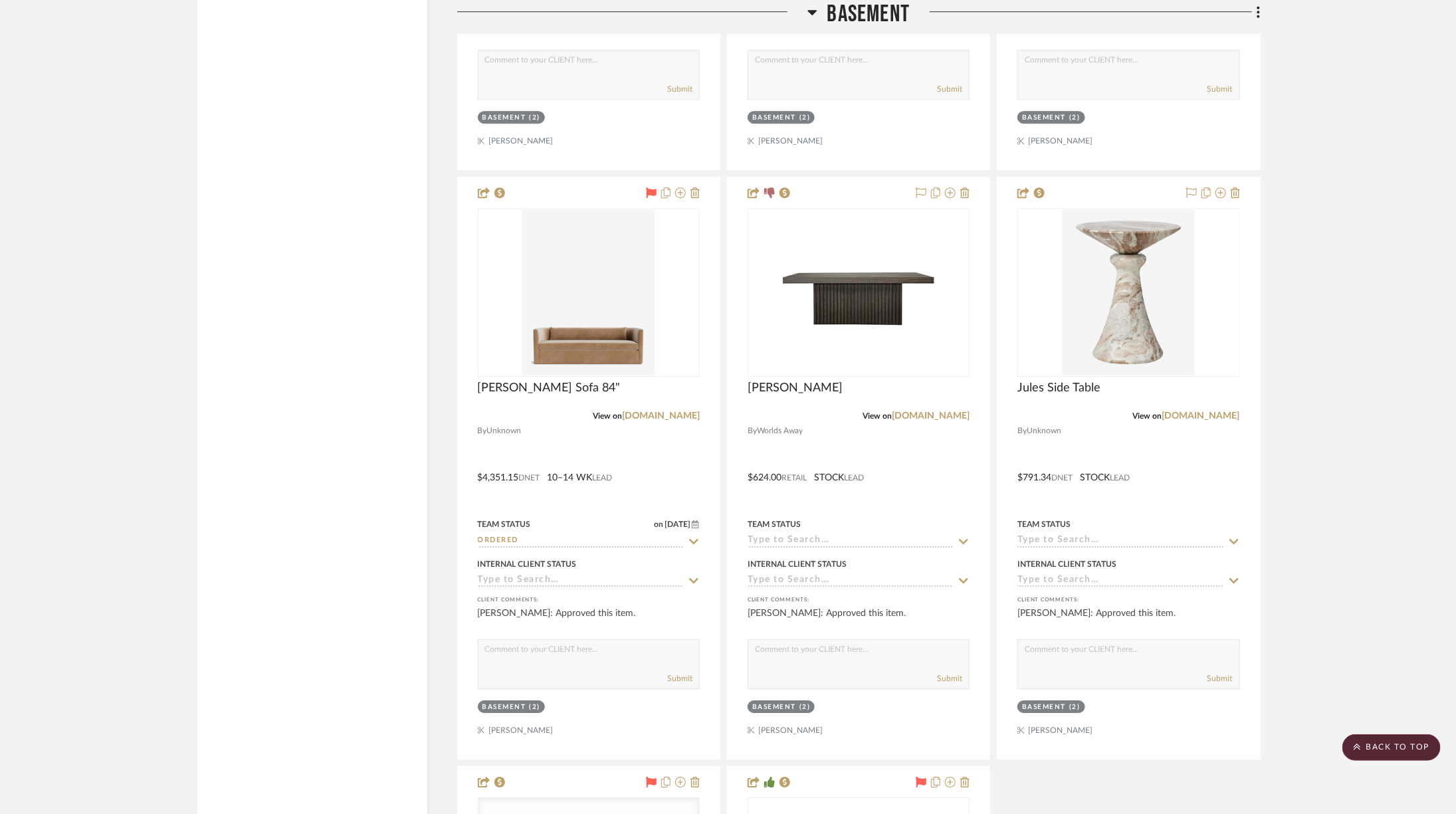
scroll to position [8095, 0]
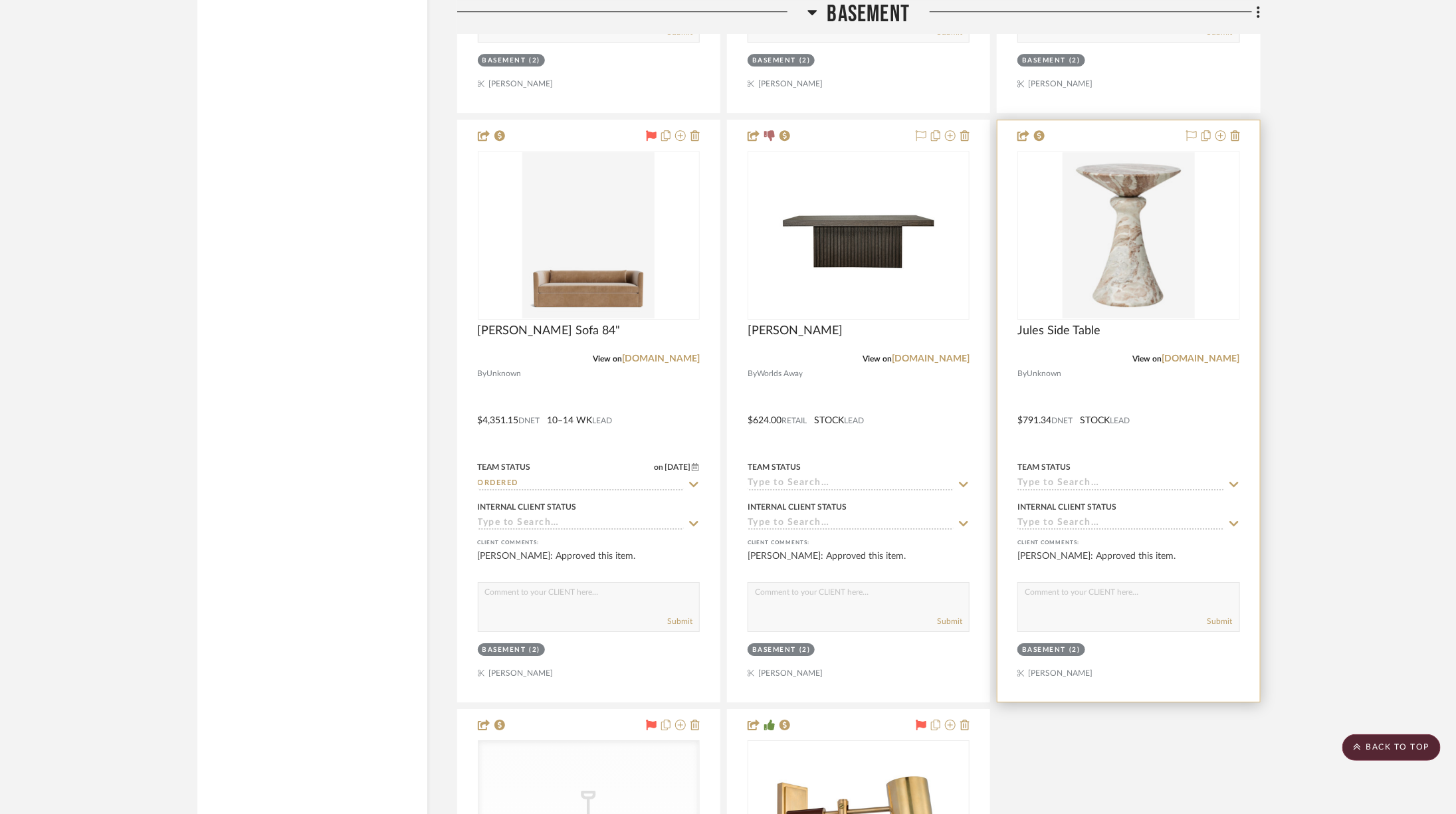
click at [0, 0] on img at bounding box center [0, 0] width 0 height 0
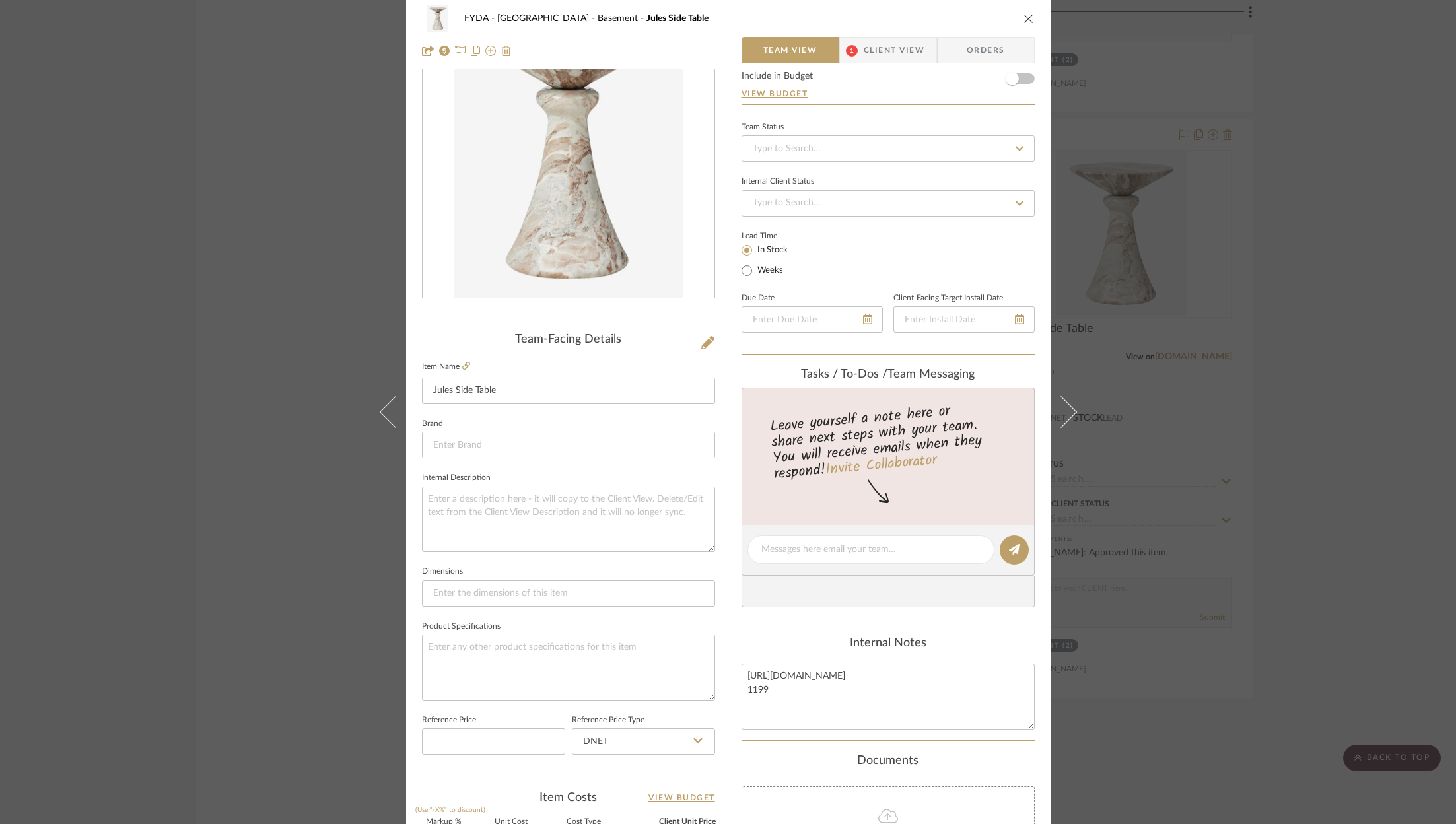
scroll to position [0, 0]
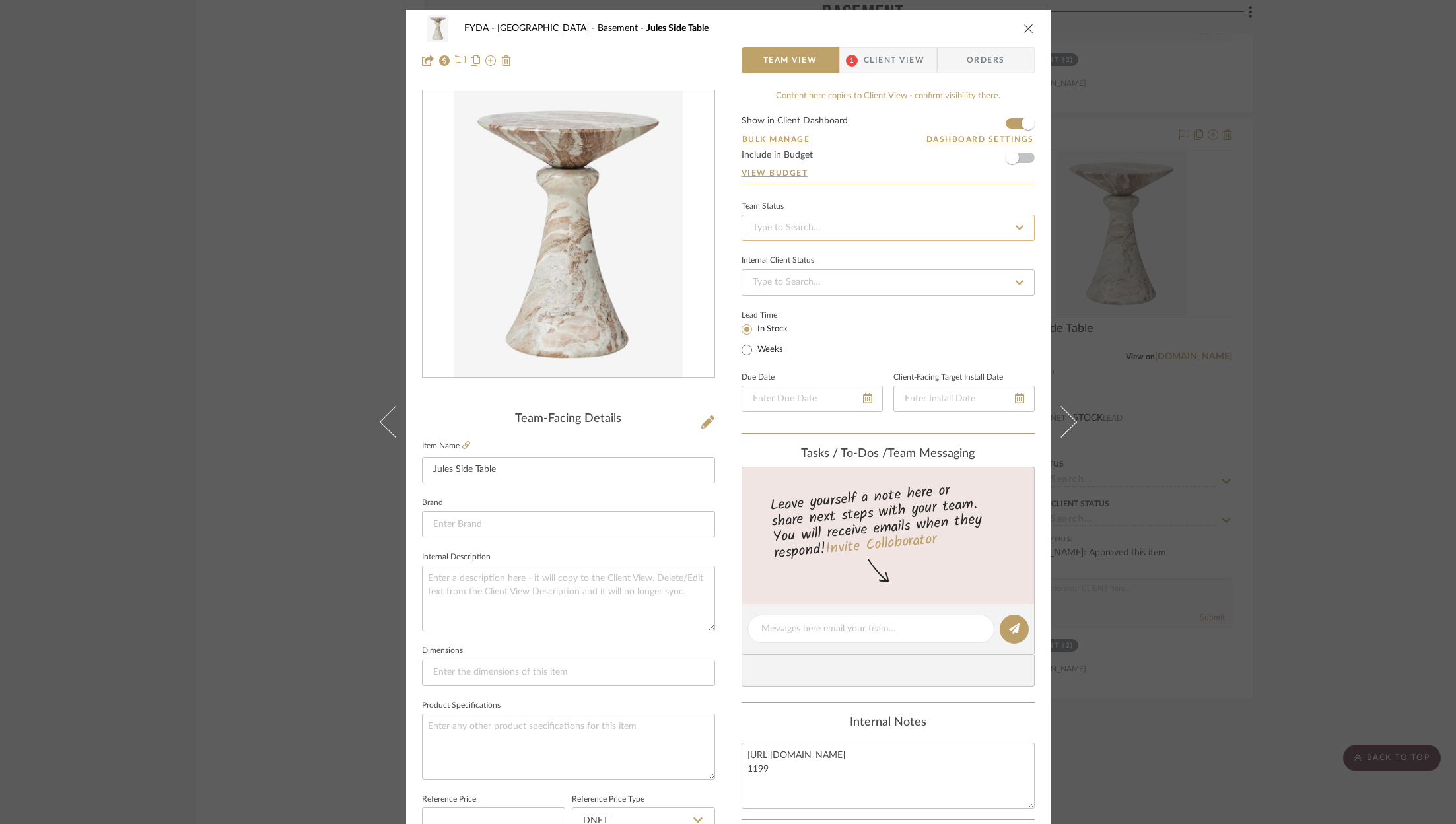
click at [910, 230] on input at bounding box center [887, 228] width 293 height 27
click at [892, 282] on div "Ordered" at bounding box center [883, 295] width 292 height 34
type input "9/10/2025"
type input "Ordered"
type input "9/10/2025"
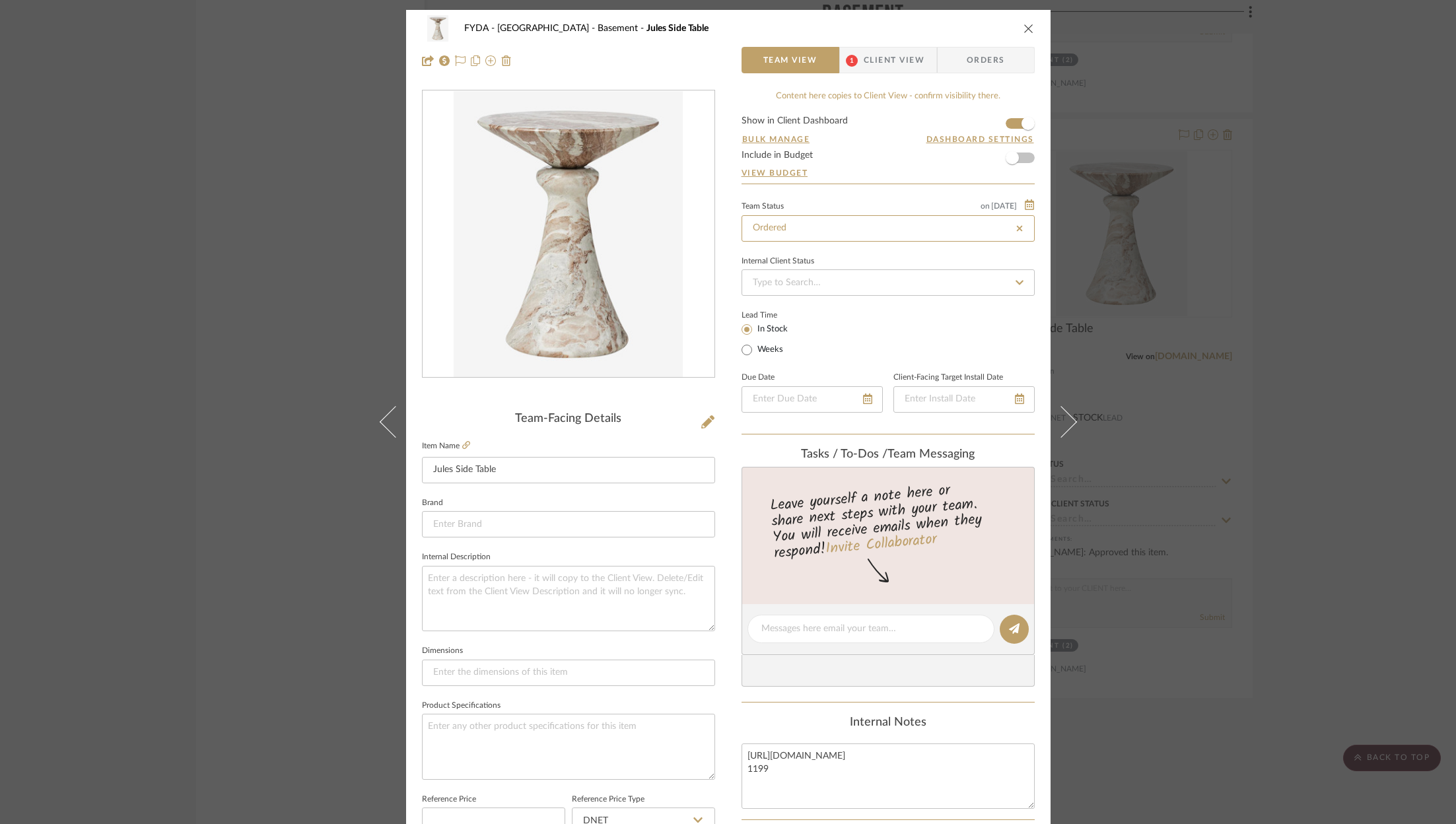
type input "Ordered"
click at [455, 63] on icon at bounding box center [460, 61] width 10 height 10
click at [541, 535] on input at bounding box center [569, 524] width 293 height 27
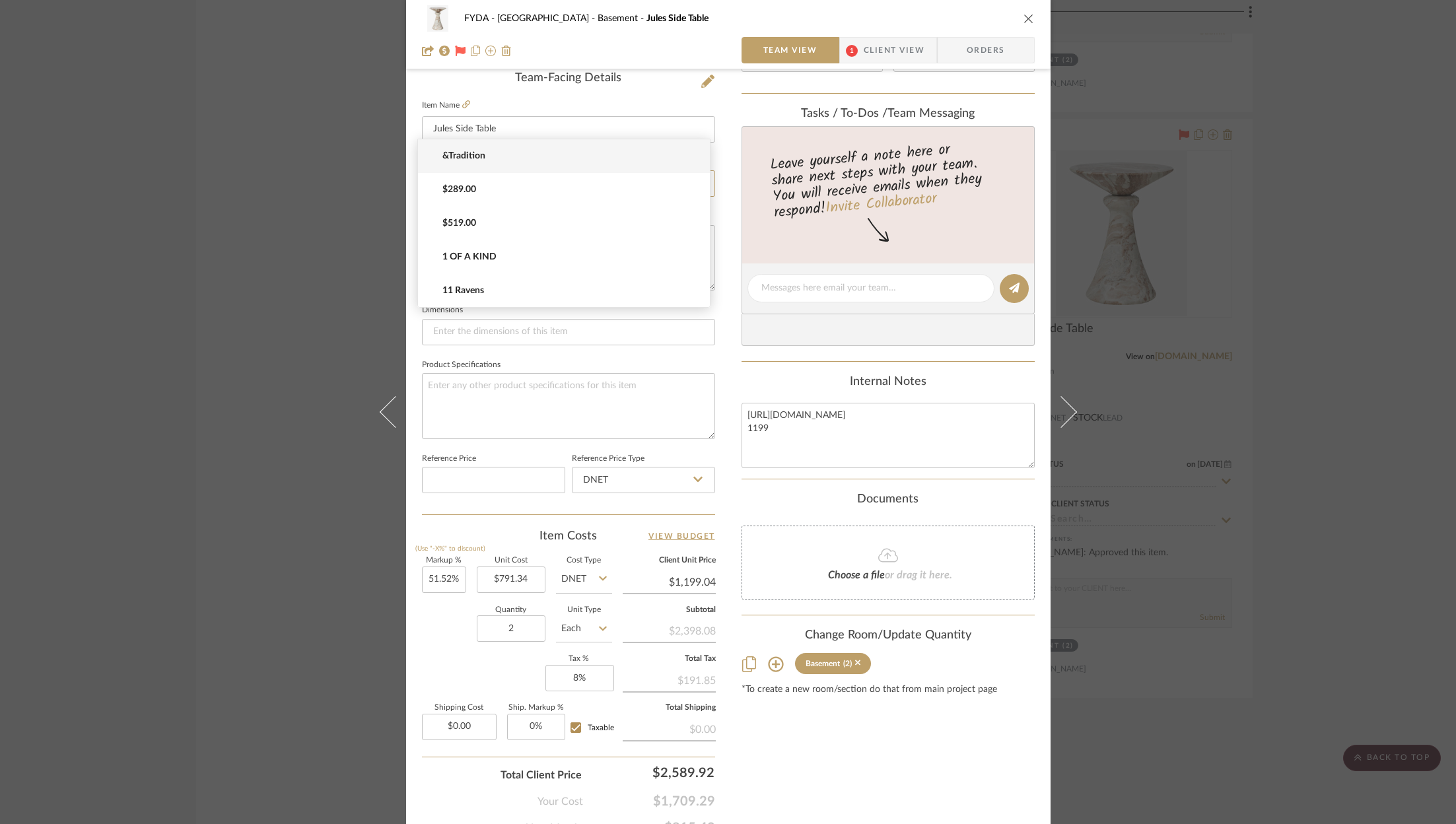
scroll to position [401, 0]
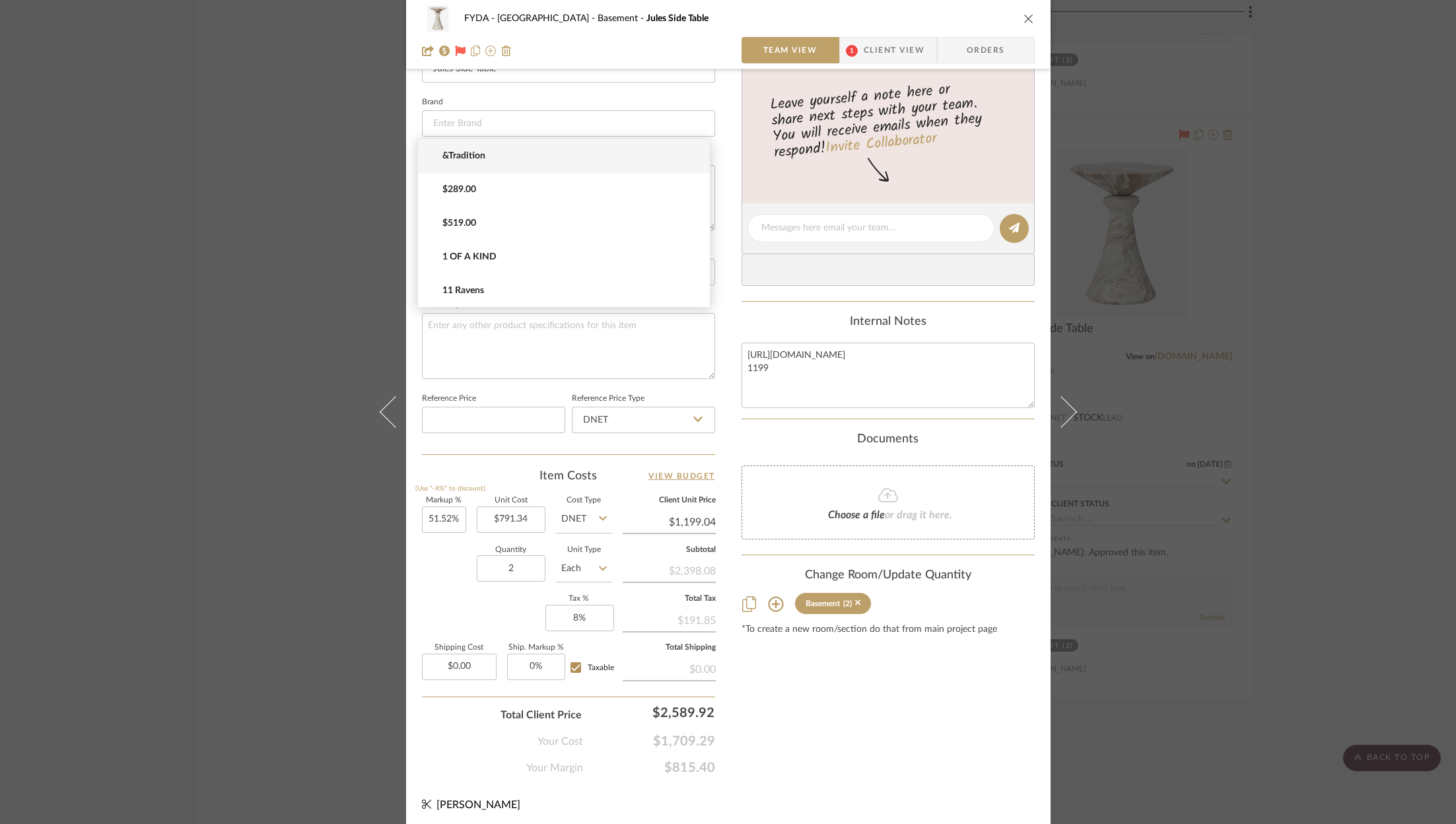
type input "1199.04"
click at [704, 518] on input "1199.04" at bounding box center [669, 522] width 93 height 20
click at [708, 519] on input "1199.04" at bounding box center [669, 522] width 93 height 20
type input "$1,199.00"
click at [850, 812] on div "FYDA - 655 City Park Basement Jules Side Table Team View 1 Client View Orders T…" at bounding box center [728, 219] width 645 height 1220
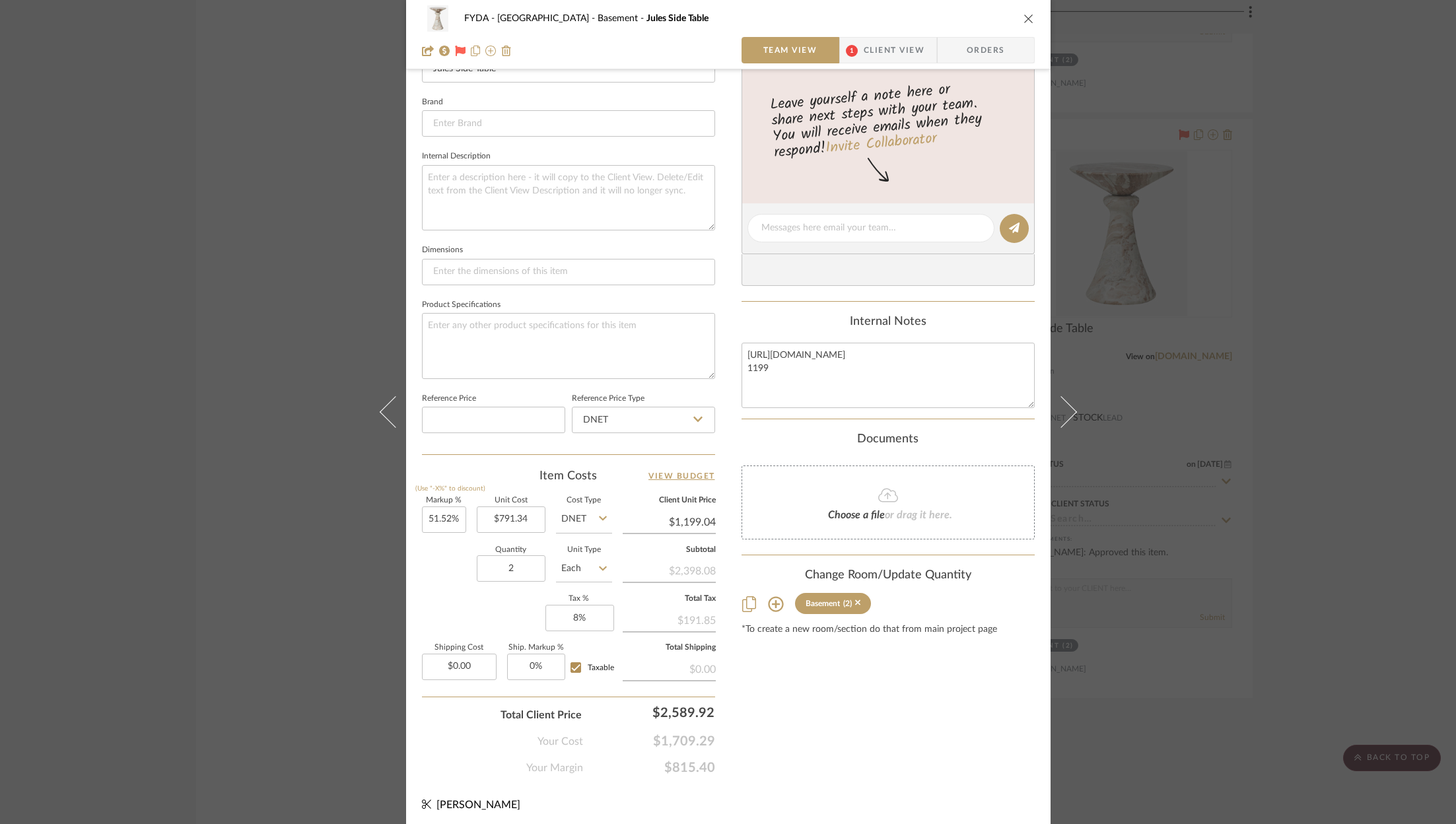
scroll to position [0, 0]
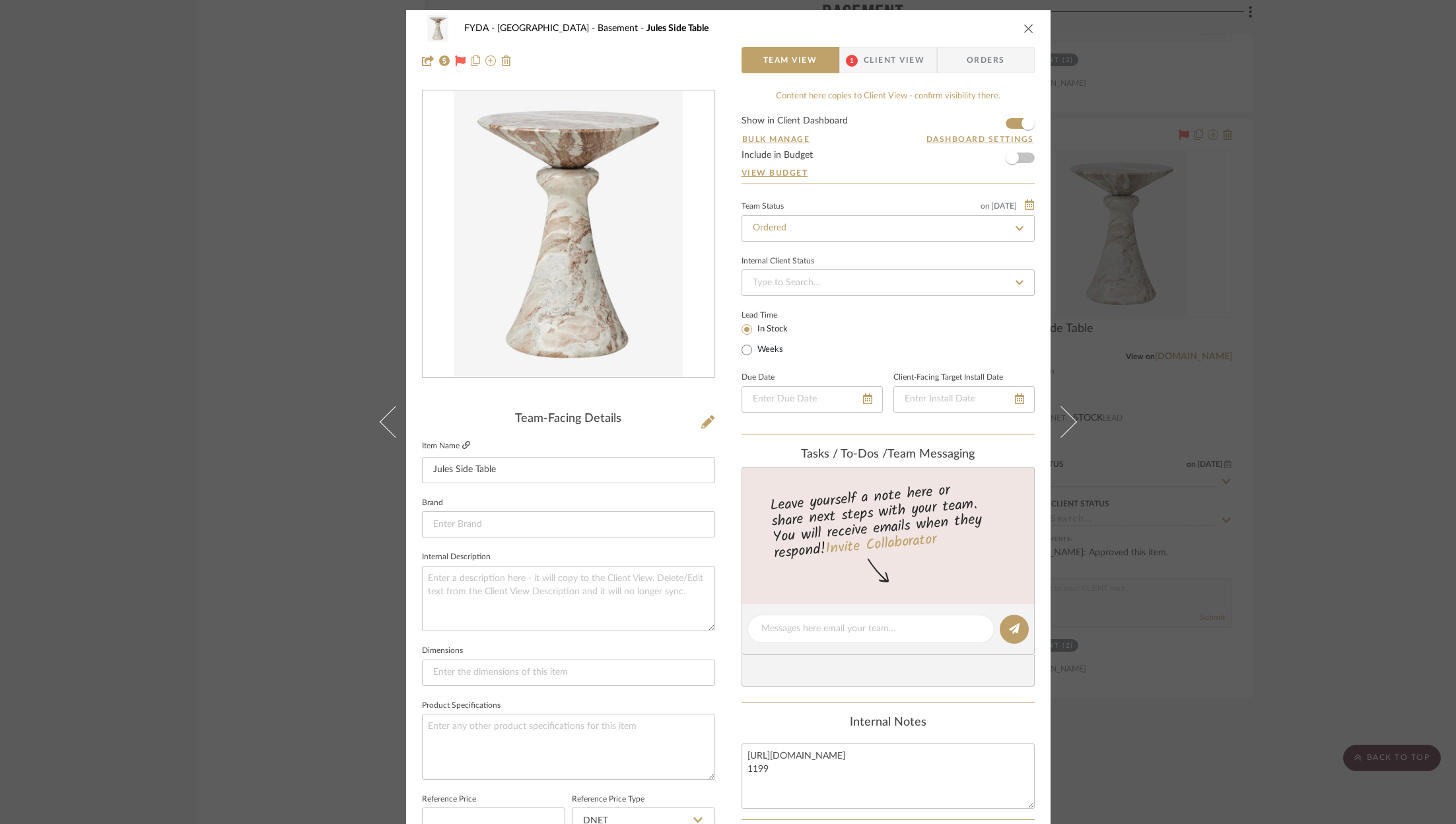
click at [462, 442] on icon at bounding box center [466, 444] width 8 height 8
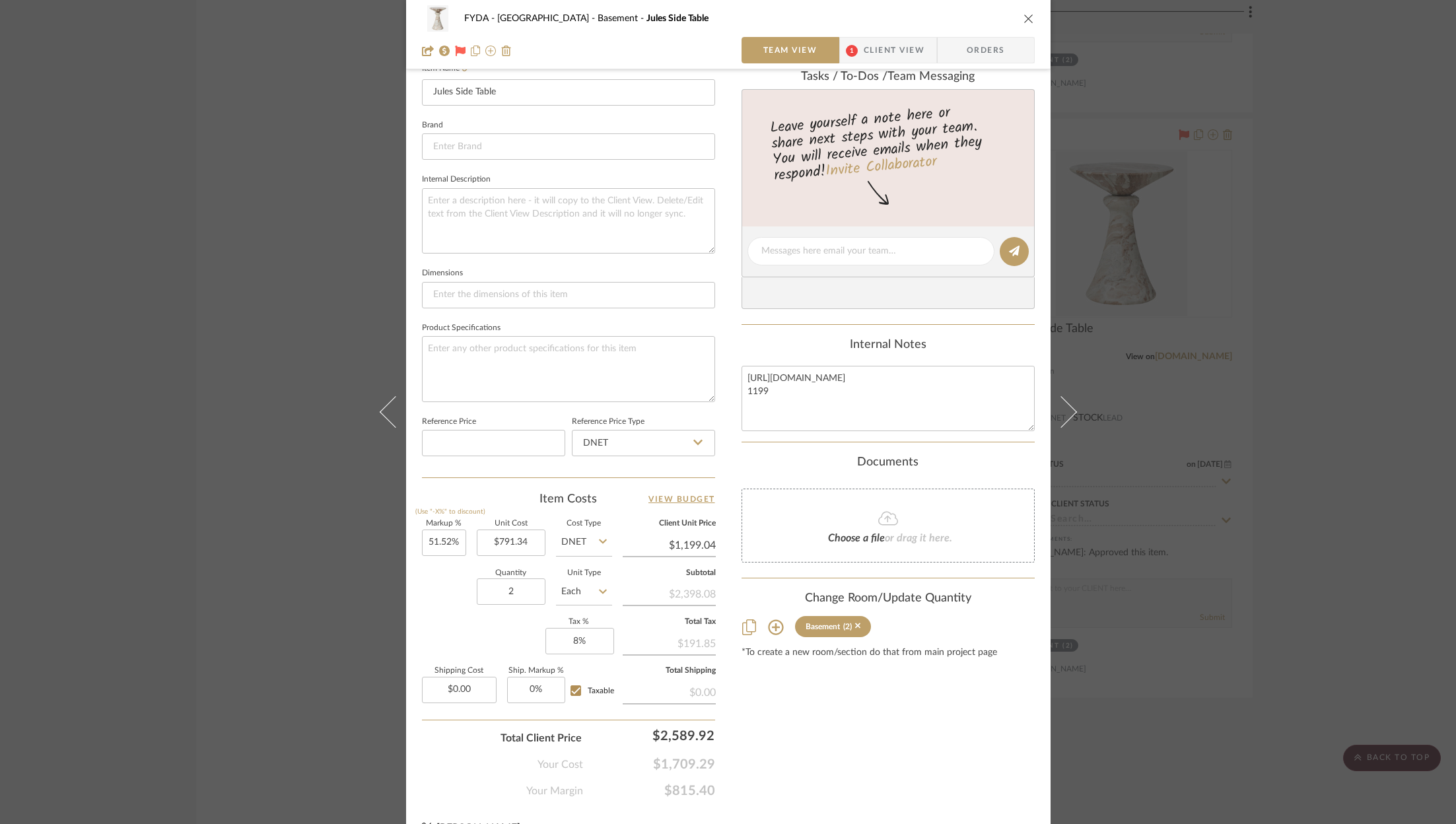
scroll to position [401, 0]
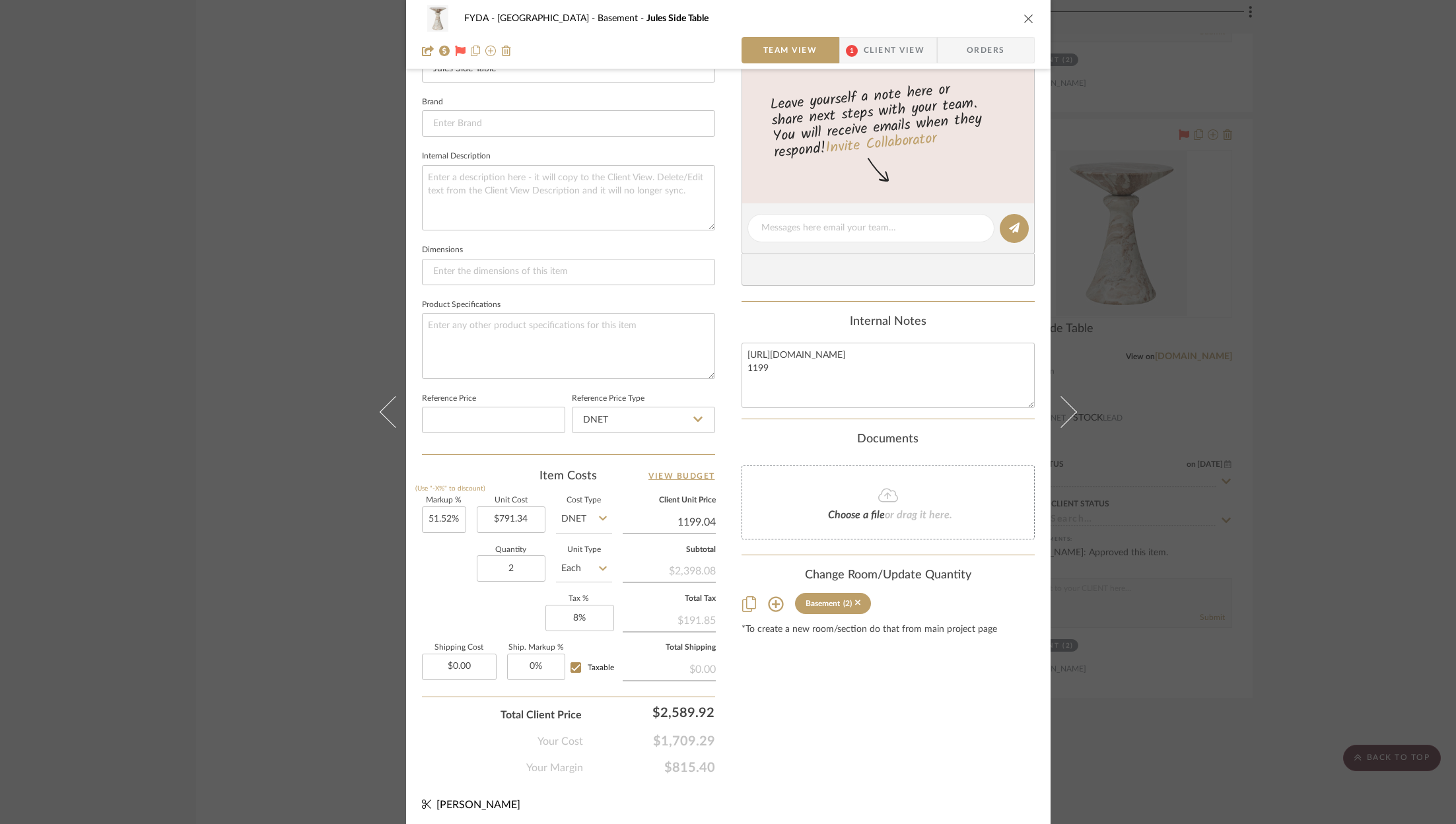
click at [703, 515] on input "1199.04" at bounding box center [669, 522] width 93 height 20
click at [710, 515] on input "1199.04" at bounding box center [669, 522] width 93 height 20
type input "$1,199.00"
click at [848, 661] on div "Content here copies to Client View - confirm visibility there. Show in Client D…" at bounding box center [887, 233] width 293 height 1087
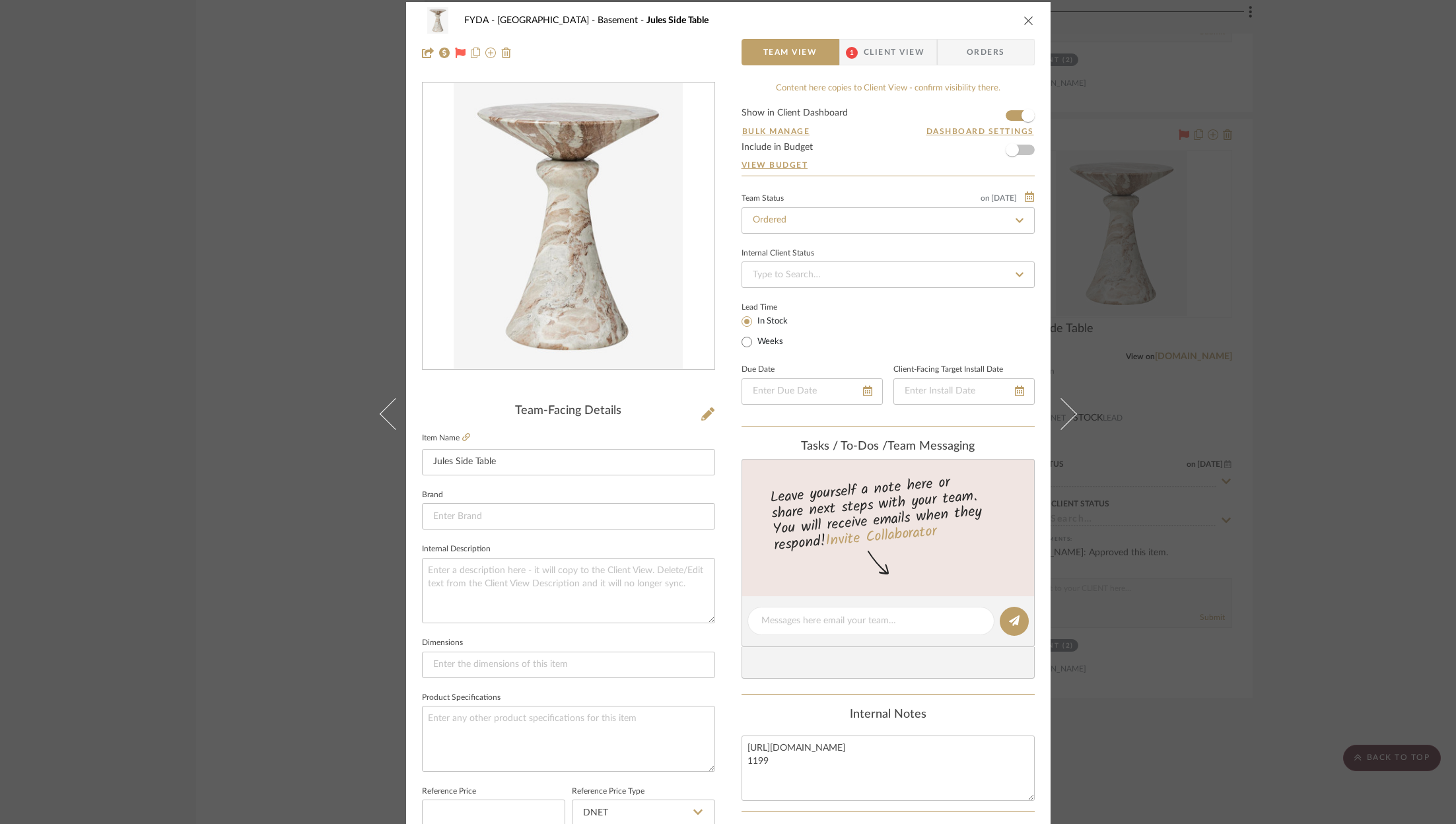
scroll to position [0, 0]
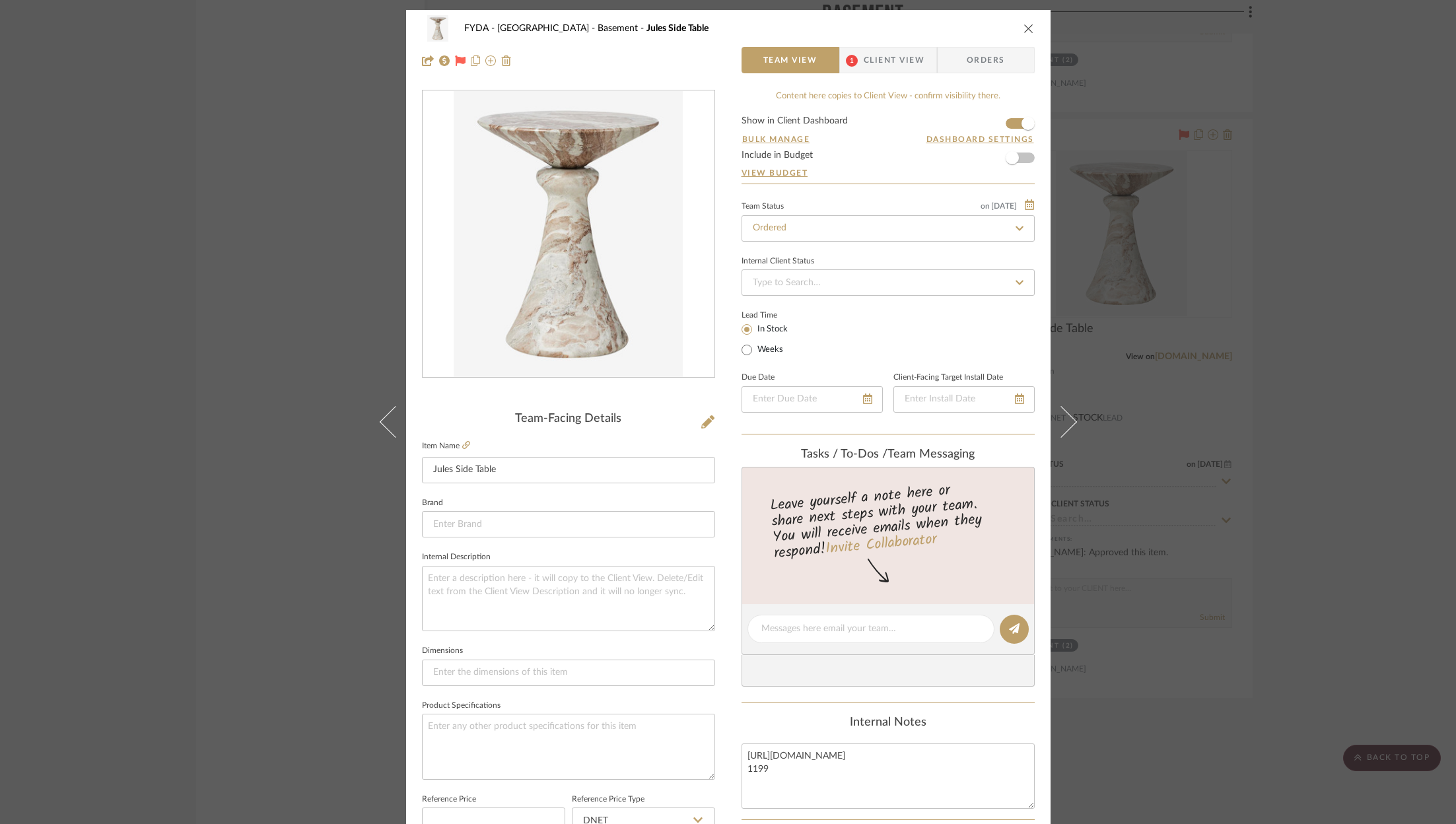
click at [1344, 278] on div "FYDA - 655 City Park Basement Jules Side Table Team View 1 Client View Orders T…" at bounding box center [728, 412] width 1456 height 824
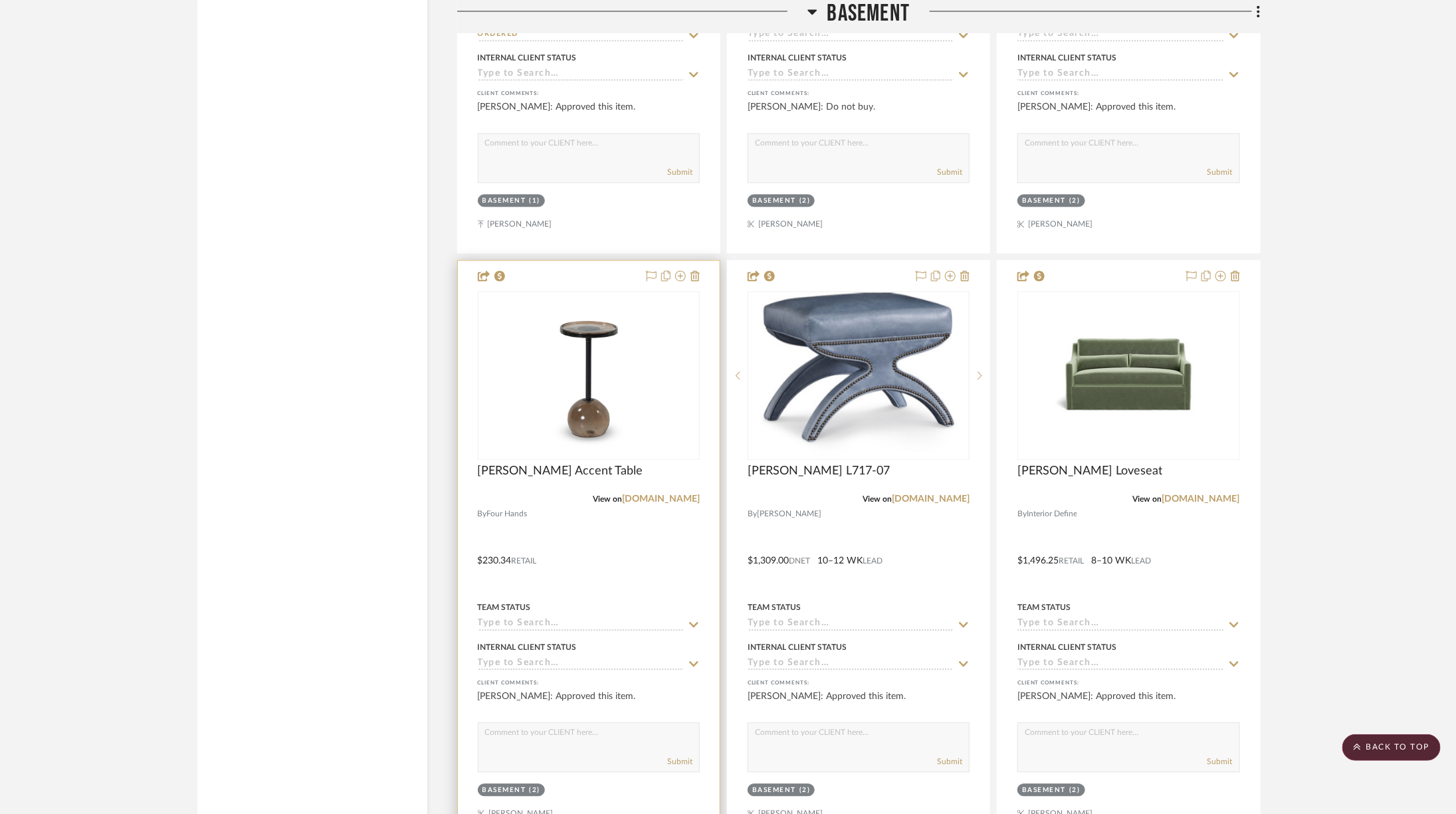
scroll to position [7268, 0]
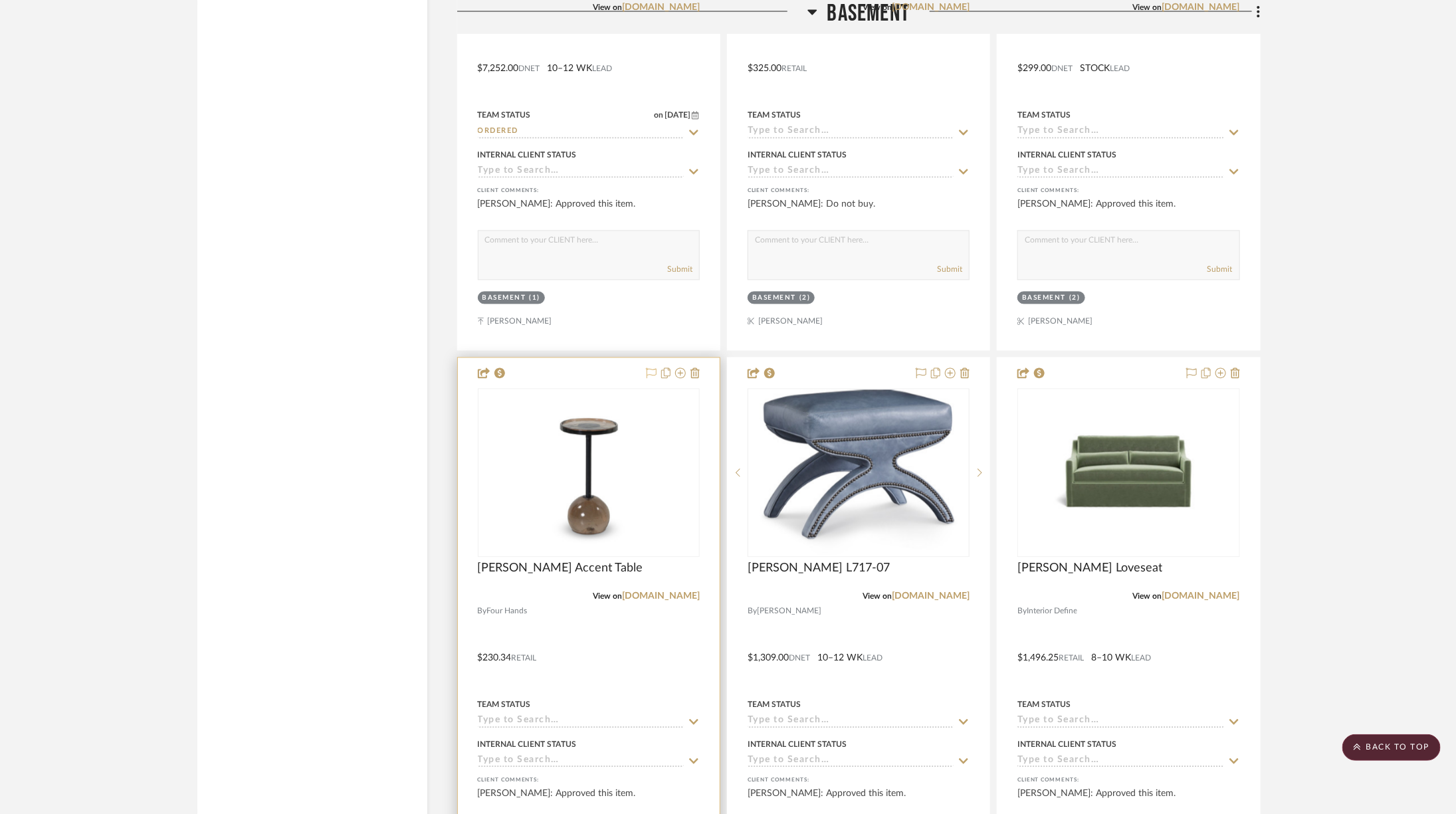
click at [651, 368] on icon at bounding box center [651, 374] width 10 height 10
click at [604, 452] on img "0" at bounding box center [589, 473] width 166 height 166
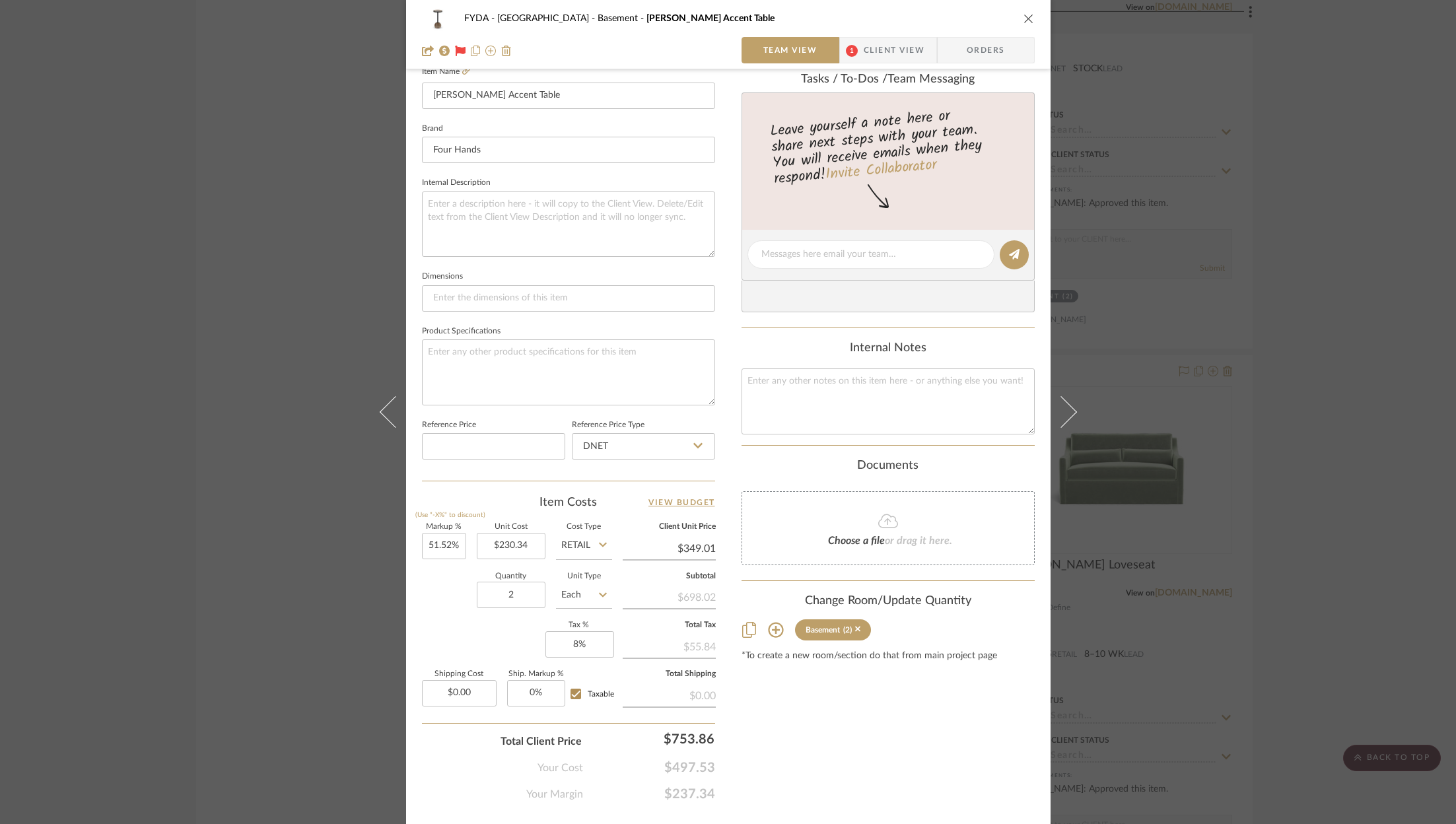
scroll to position [401, 0]
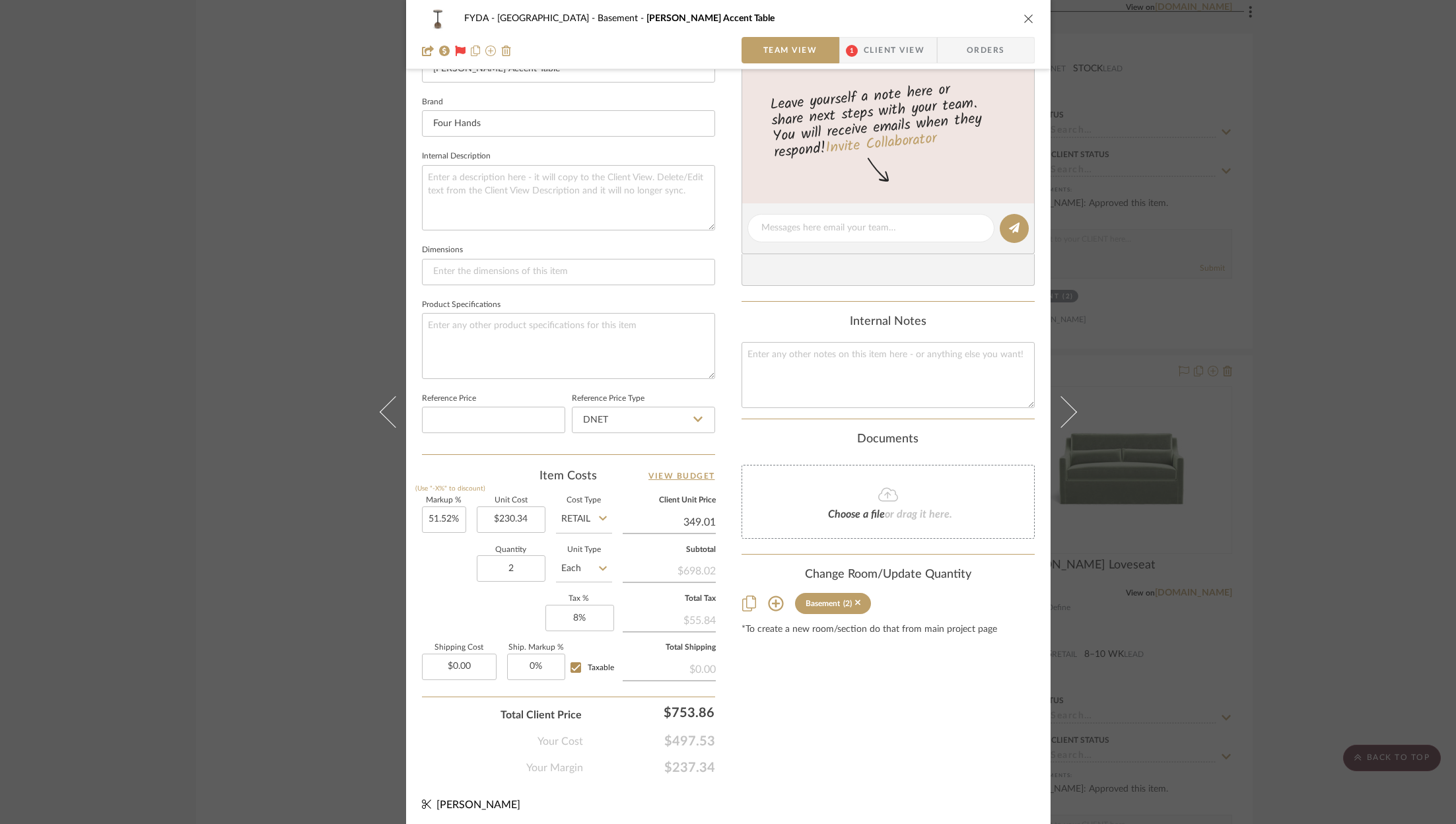
click at [707, 519] on input "349.01" at bounding box center [669, 522] width 93 height 20
click at [710, 518] on input "349.01" at bounding box center [669, 522] width 93 height 20
type input "$349.00"
click at [827, 729] on div "Content here copies to Client View - confirm visibility there. Show in Client D…" at bounding box center [887, 233] width 293 height 1087
type input "$349.01"
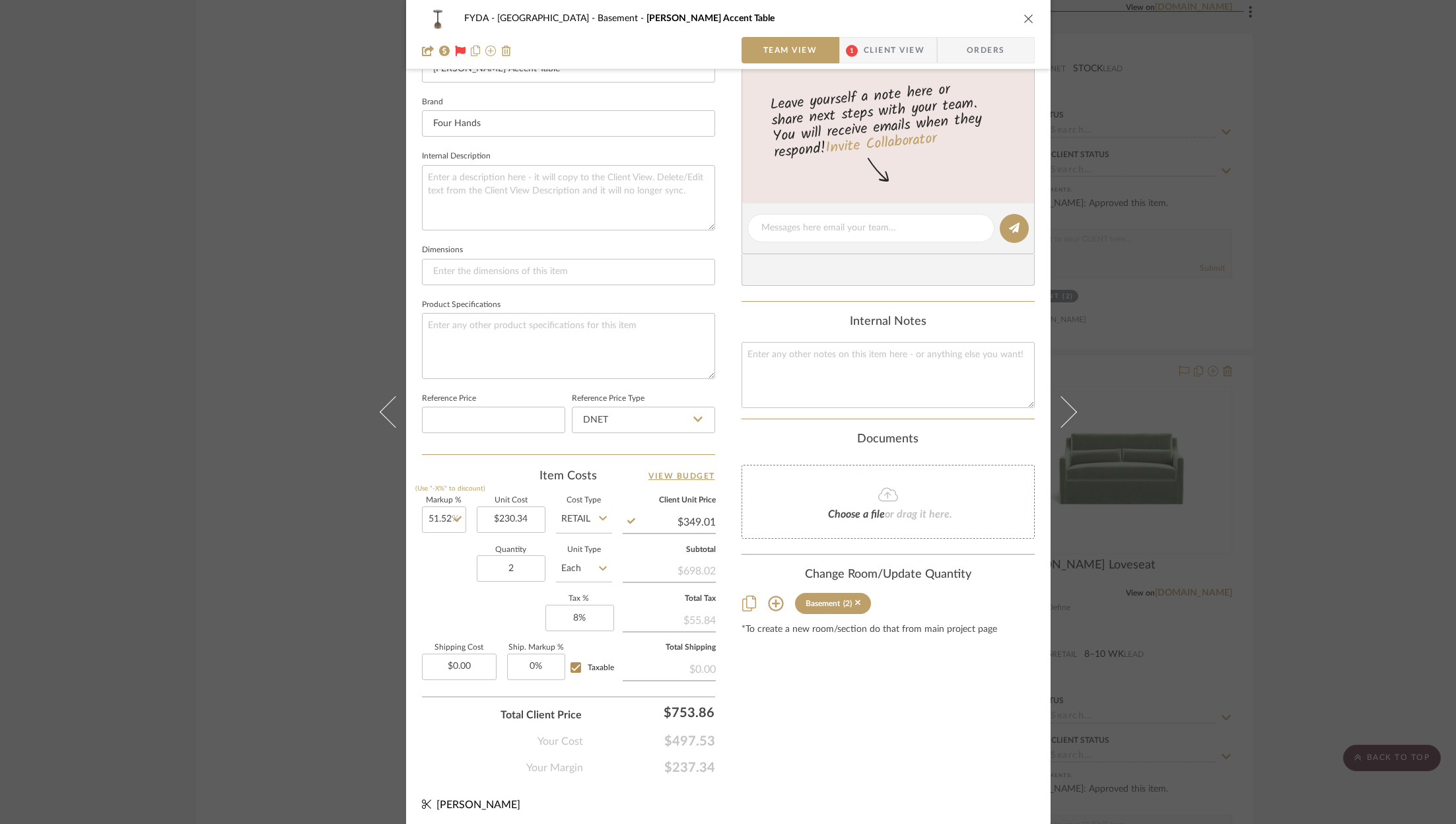
click at [796, 727] on div "Content here copies to Client View - confirm visibility there. Show in Client D…" at bounding box center [887, 233] width 293 height 1087
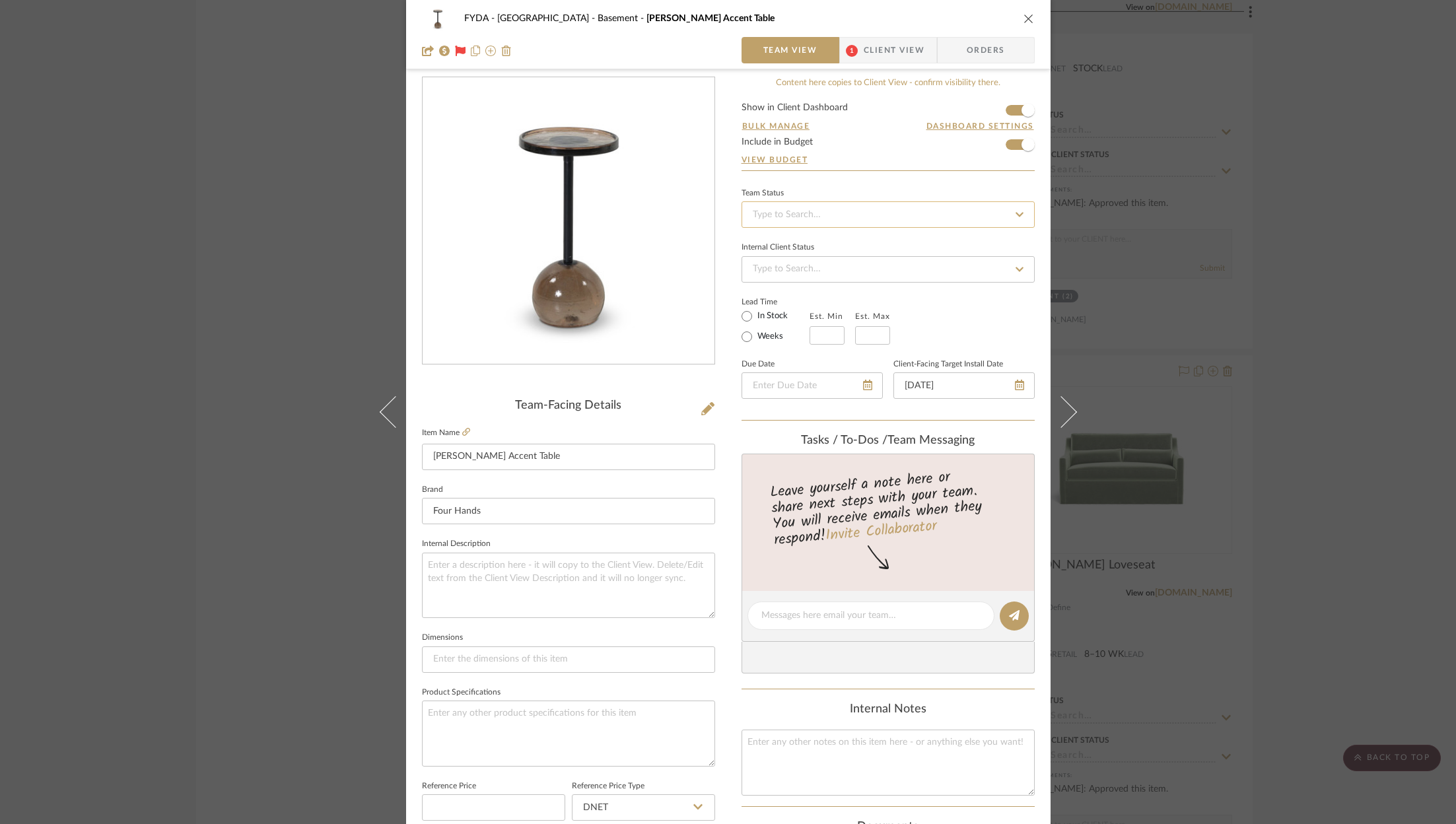
scroll to position [0, 0]
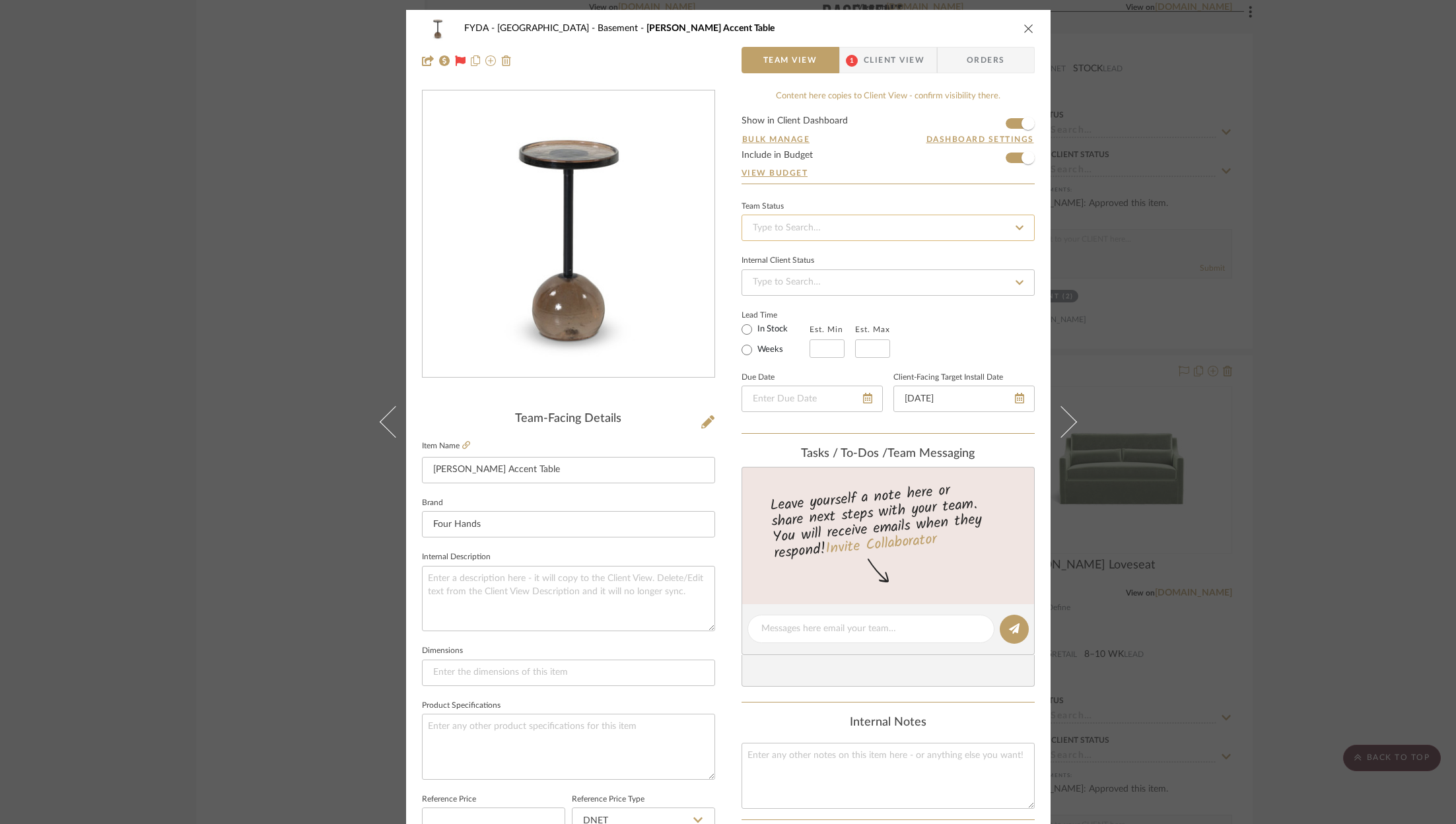
click at [890, 228] on input at bounding box center [887, 228] width 293 height 27
click at [892, 301] on div "Ordered" at bounding box center [883, 295] width 292 height 34
type input "9/10/2025"
type input "Ordered"
type input "9/10/2025"
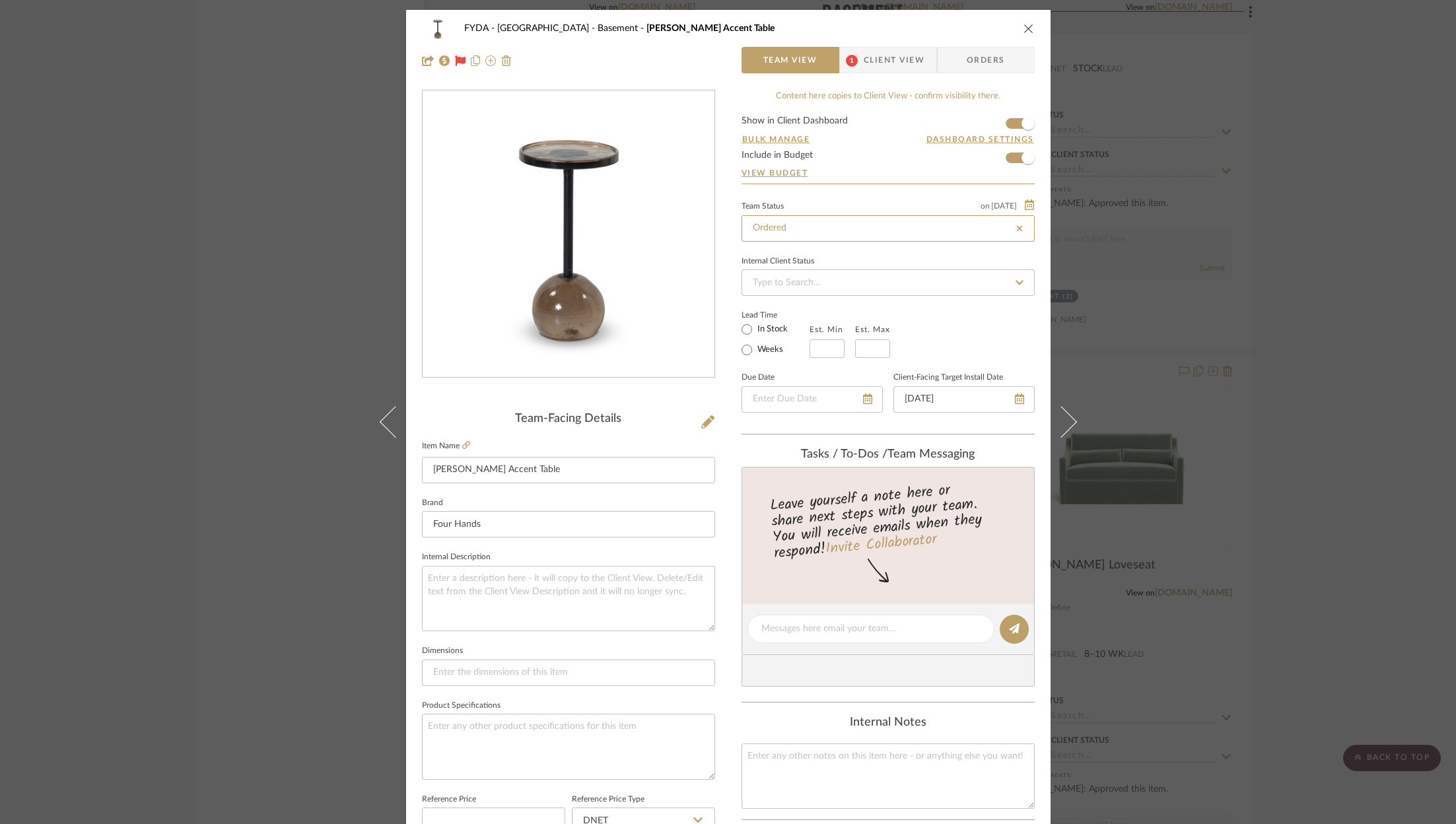
type input "Ordered"
click at [1023, 26] on icon "close" at bounding box center [1029, 28] width 10 height 10
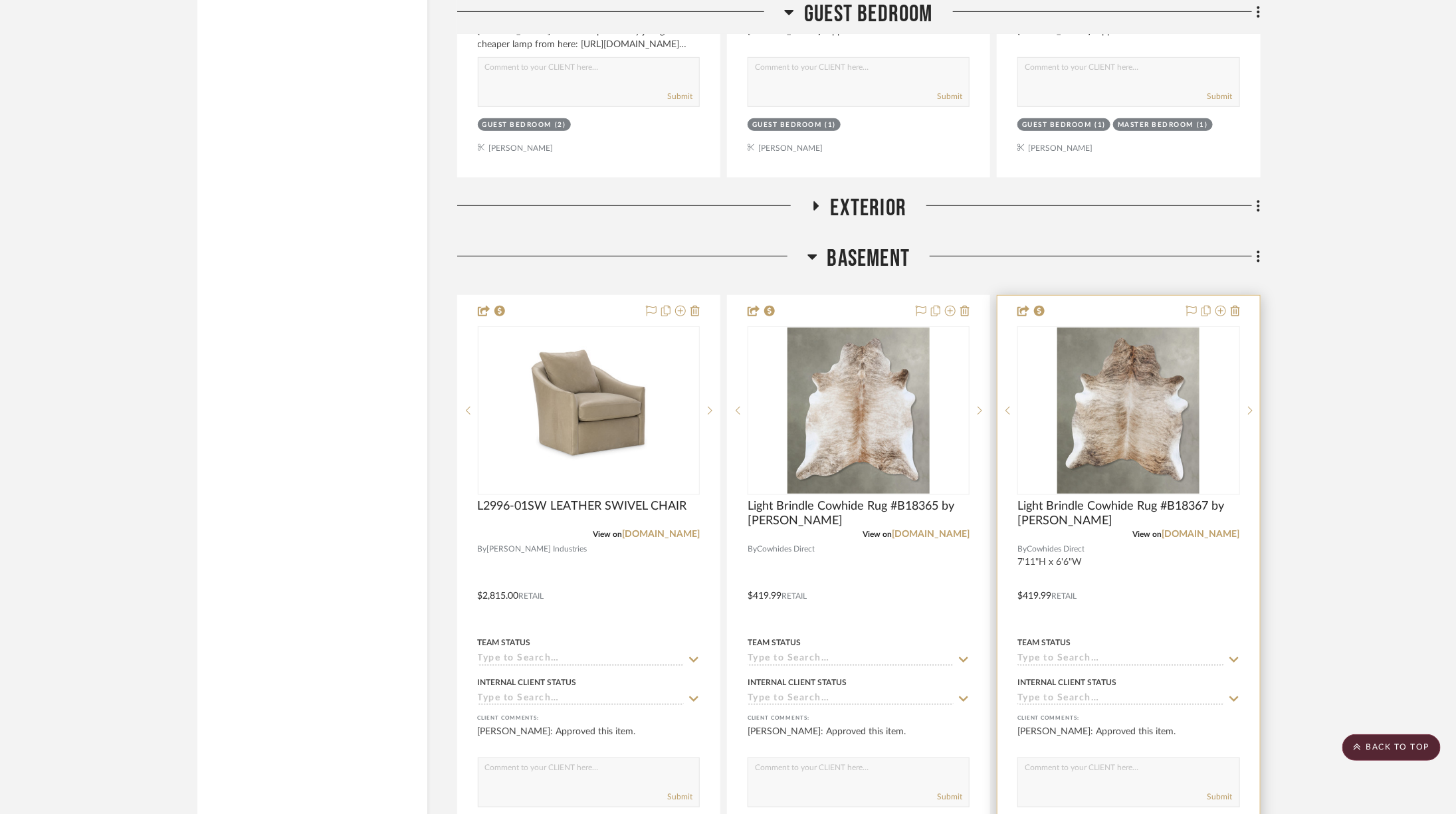
scroll to position [6092, 0]
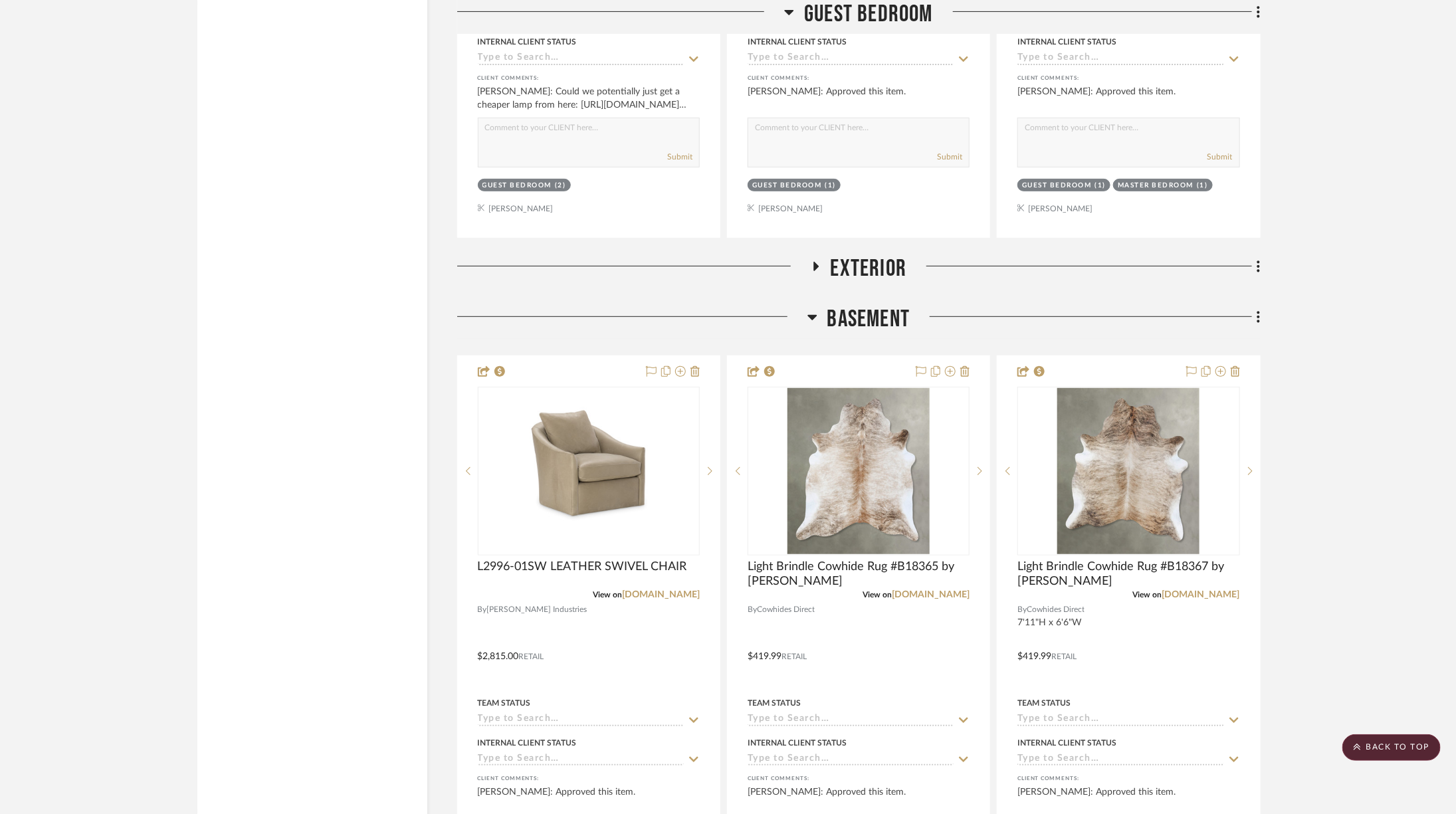
click at [893, 305] on span "Basement" at bounding box center [869, 319] width 83 height 28
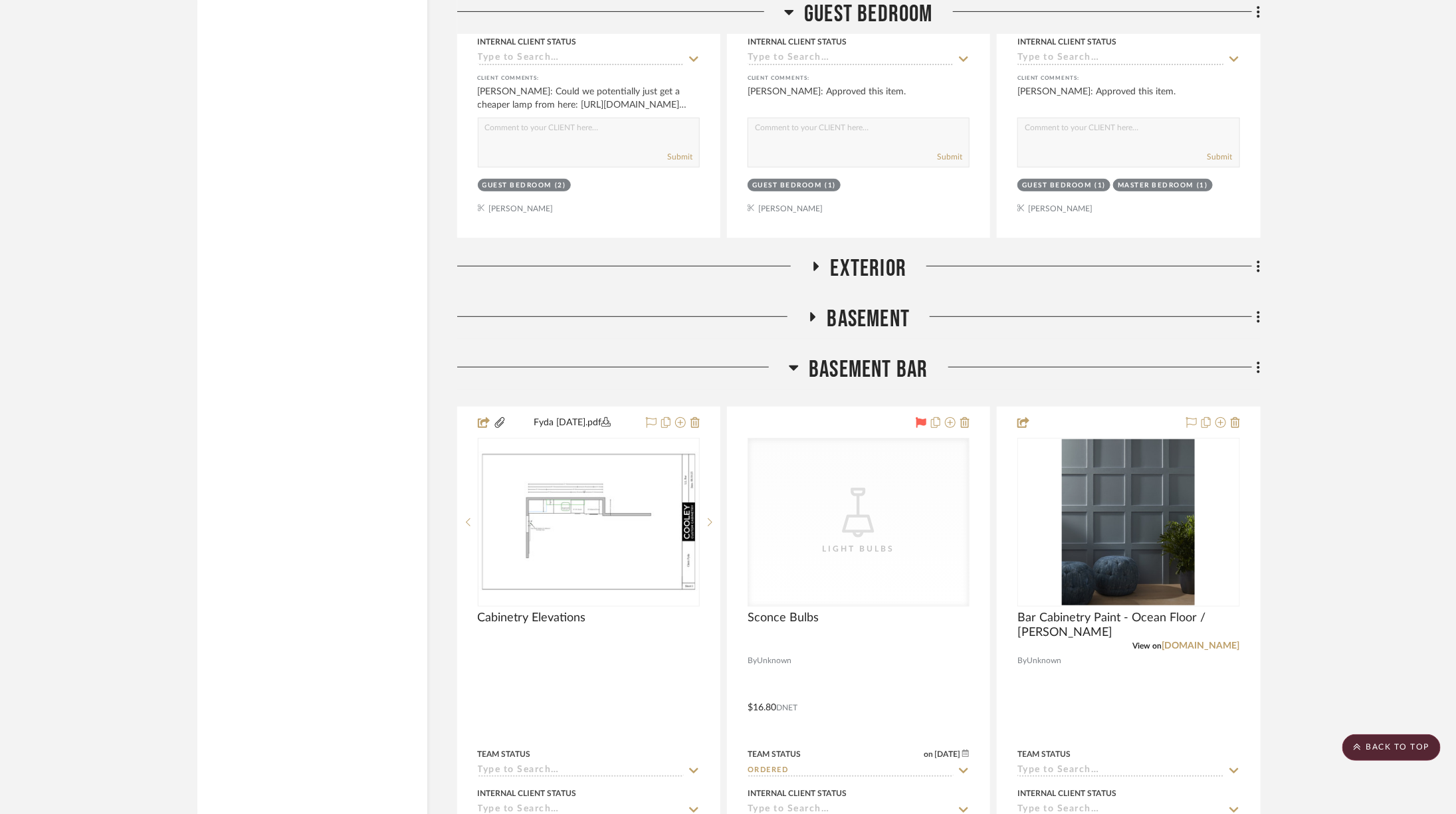
click at [859, 255] on span "Exterior" at bounding box center [868, 269] width 77 height 28
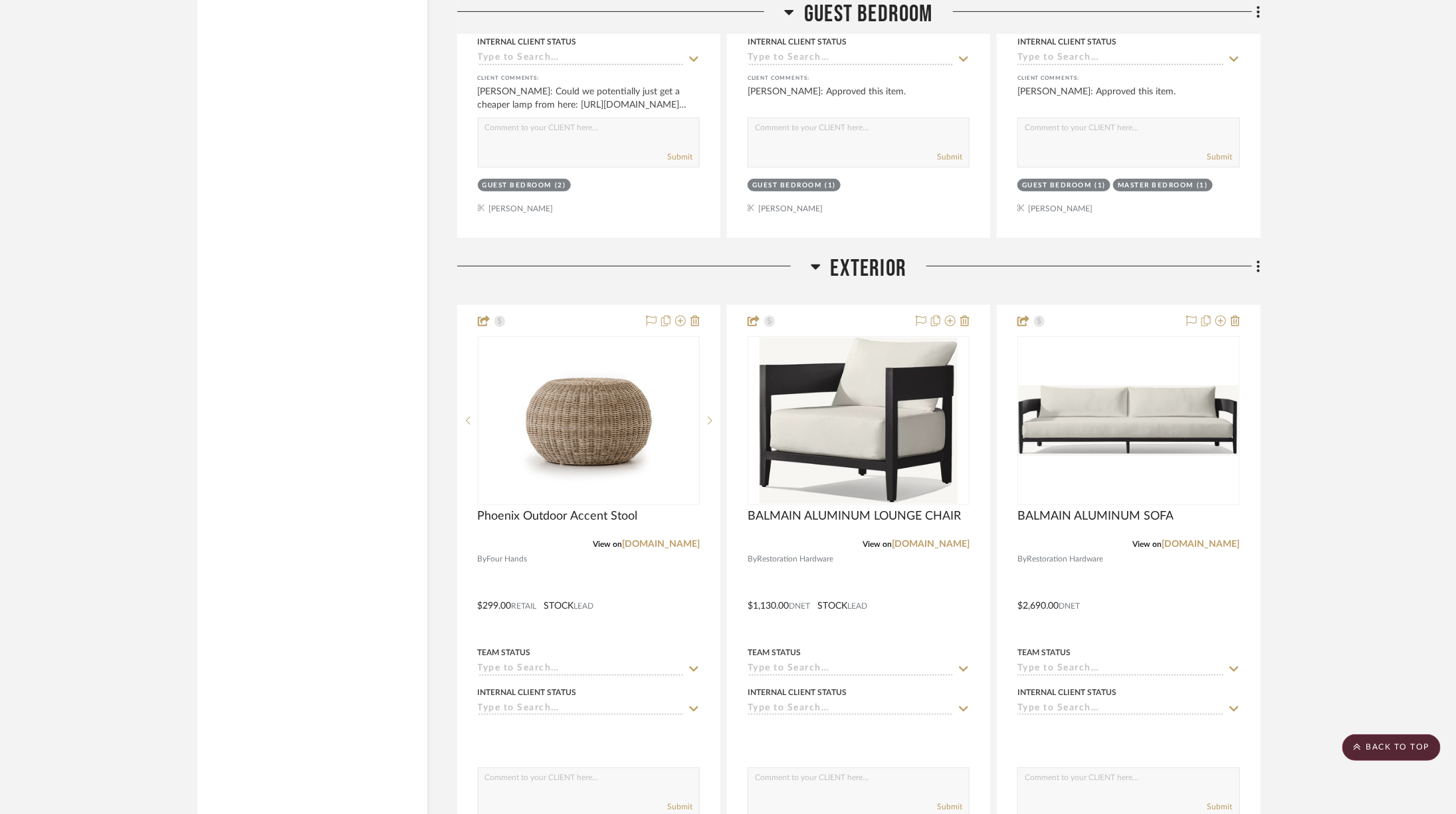
click at [859, 255] on span "Exterior" at bounding box center [868, 269] width 77 height 28
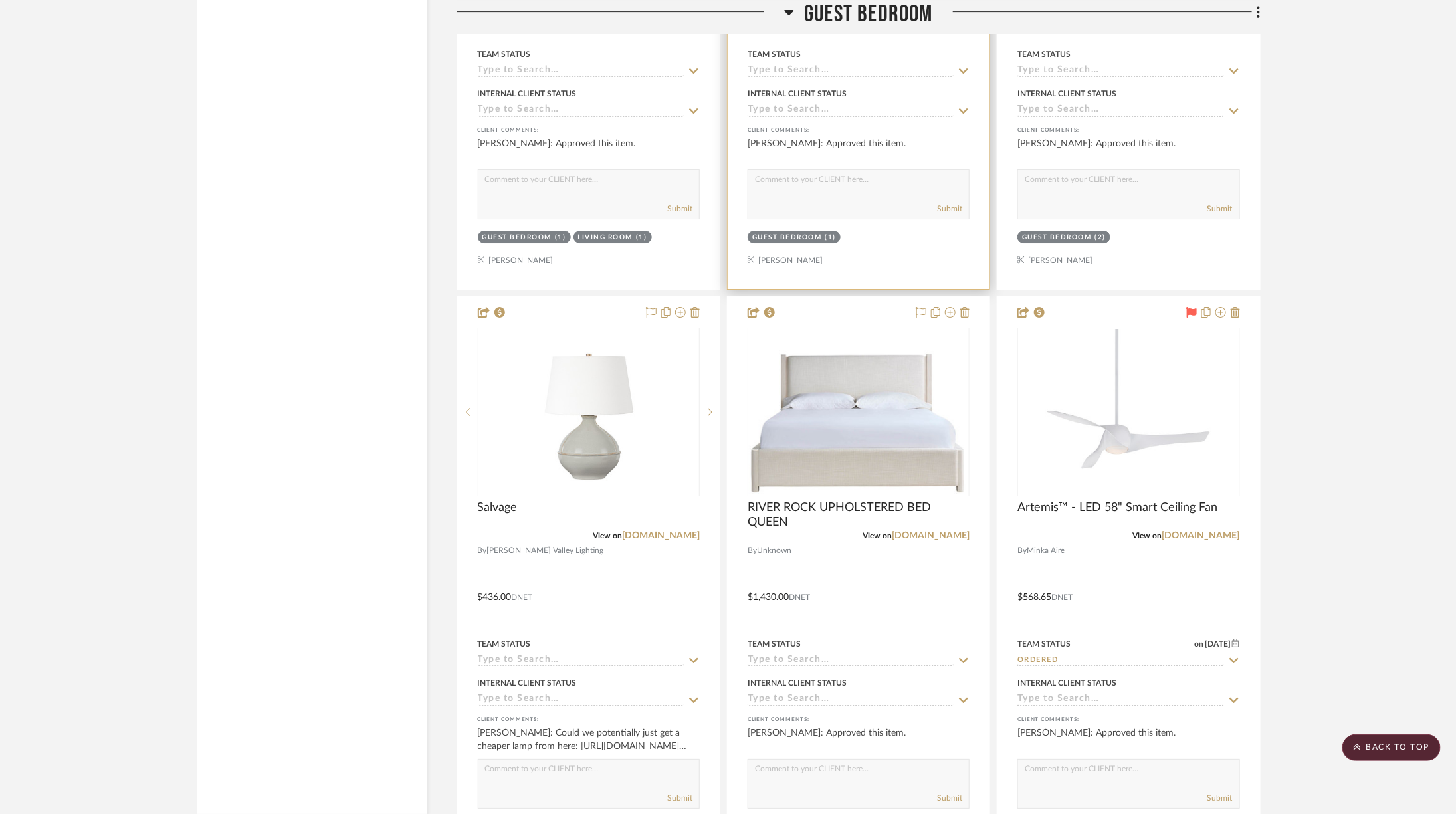
scroll to position [4858, 0]
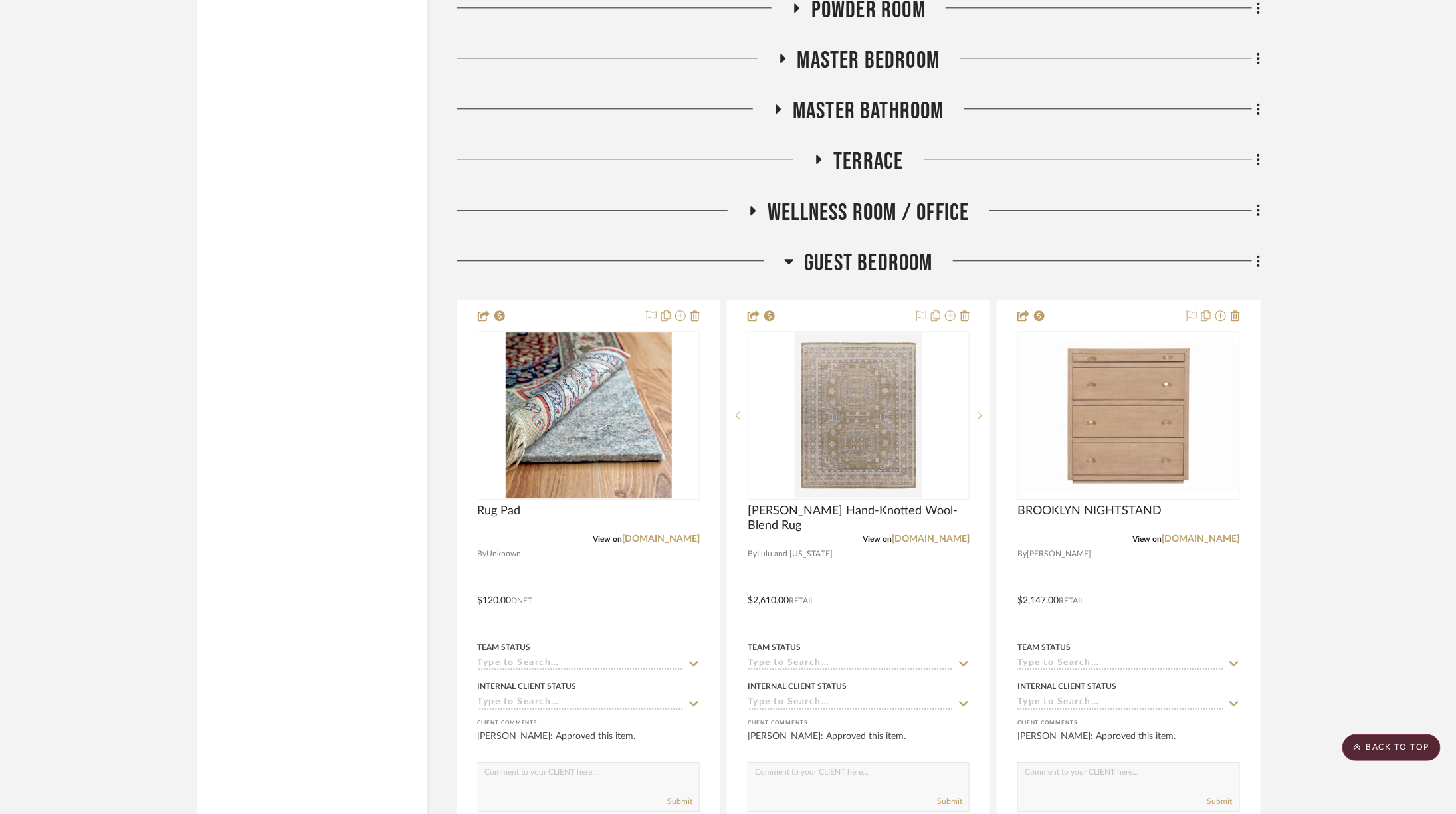
click at [857, 148] on span "Terrace" at bounding box center [868, 162] width 70 height 28
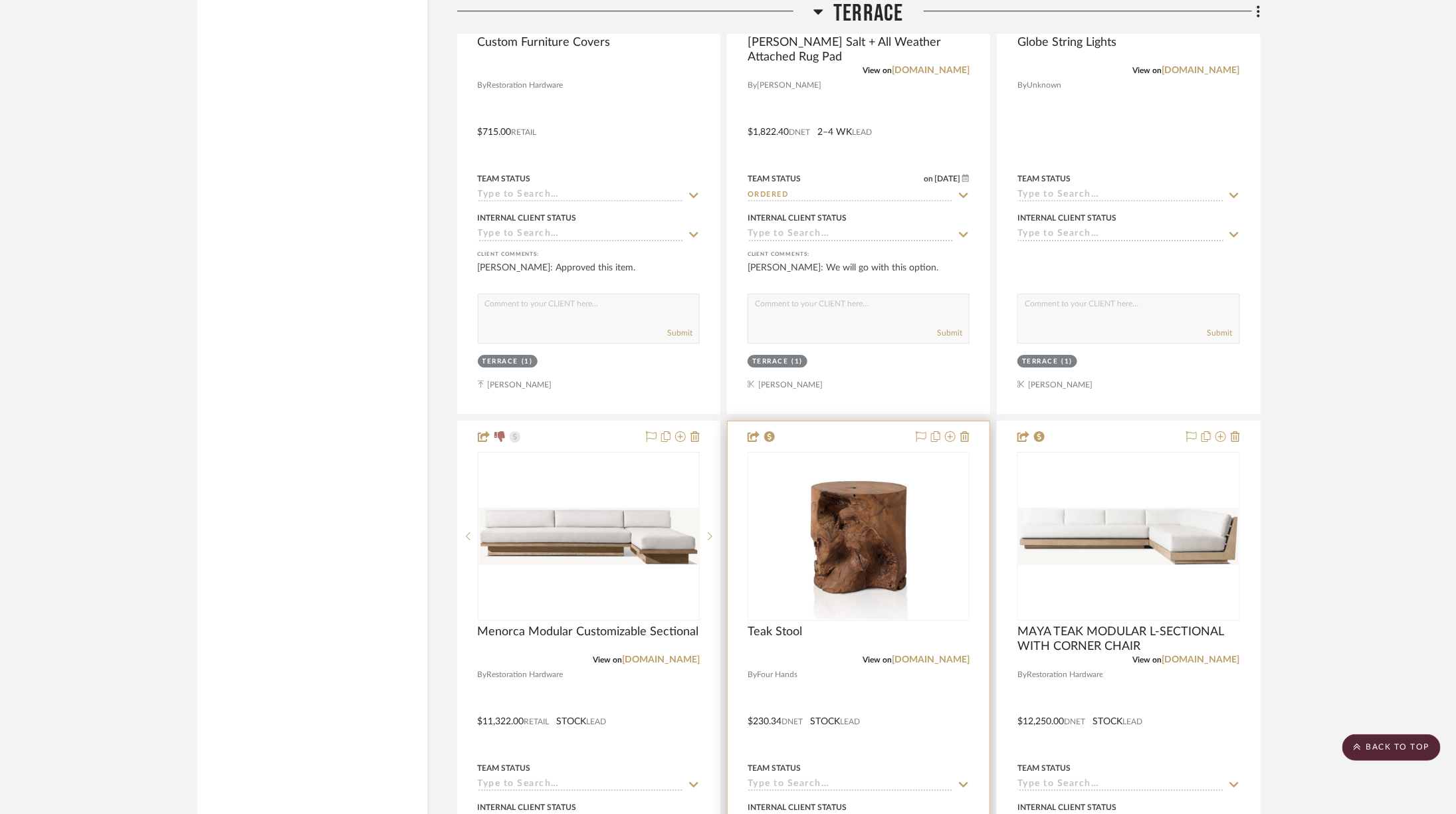
scroll to position [5411, 0]
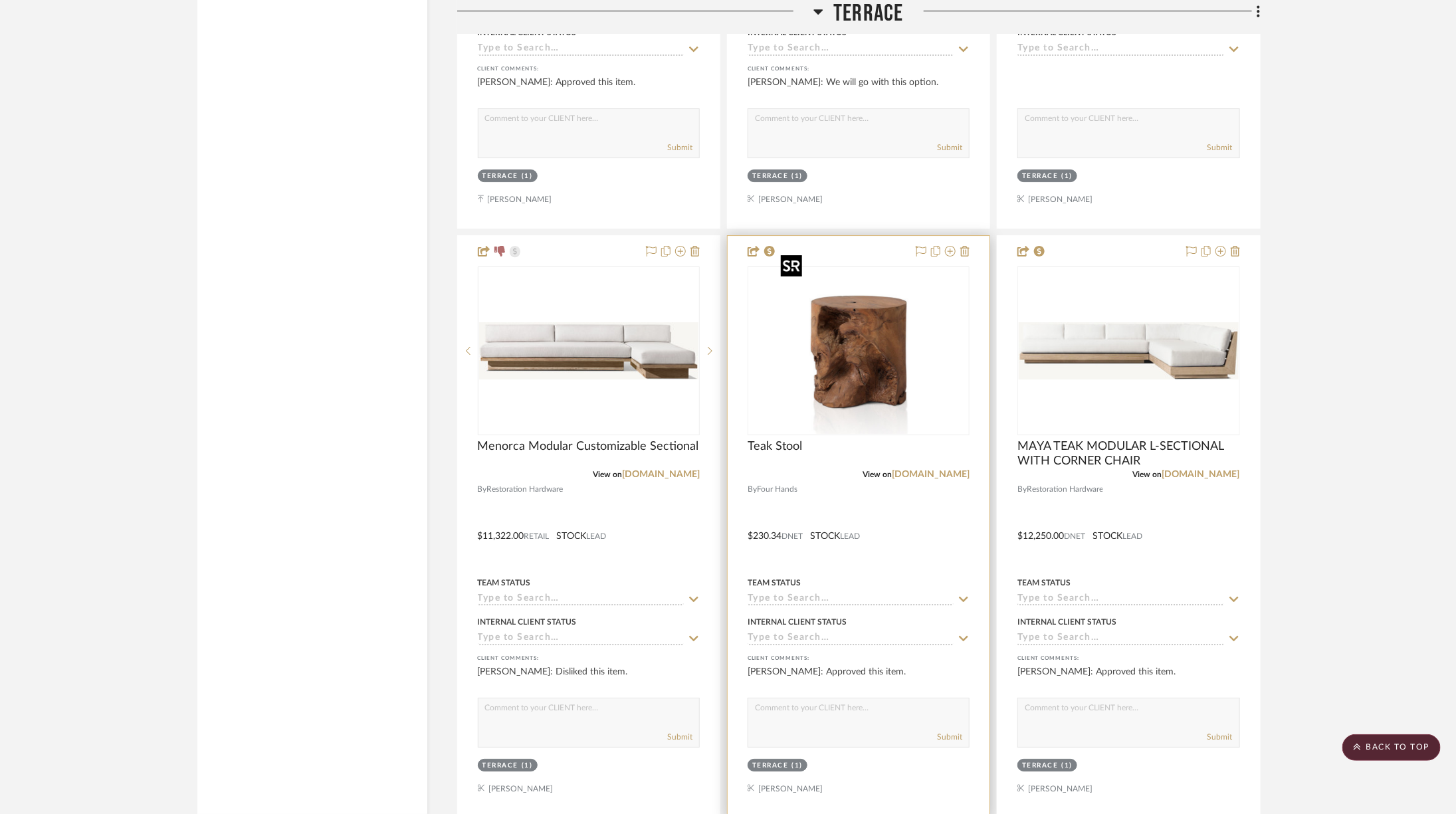
click at [897, 356] on img "0" at bounding box center [859, 351] width 166 height 166
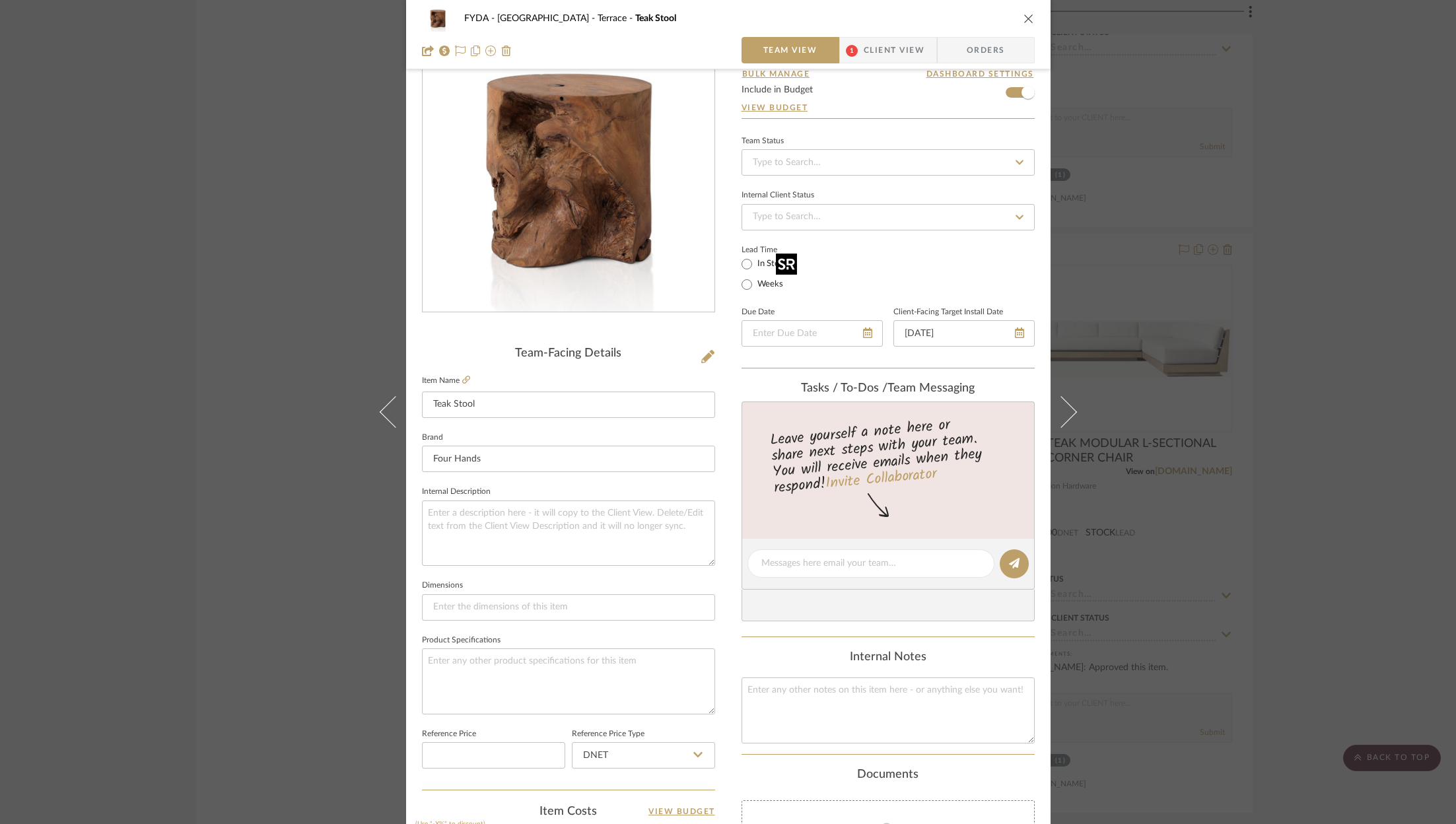
scroll to position [360, 0]
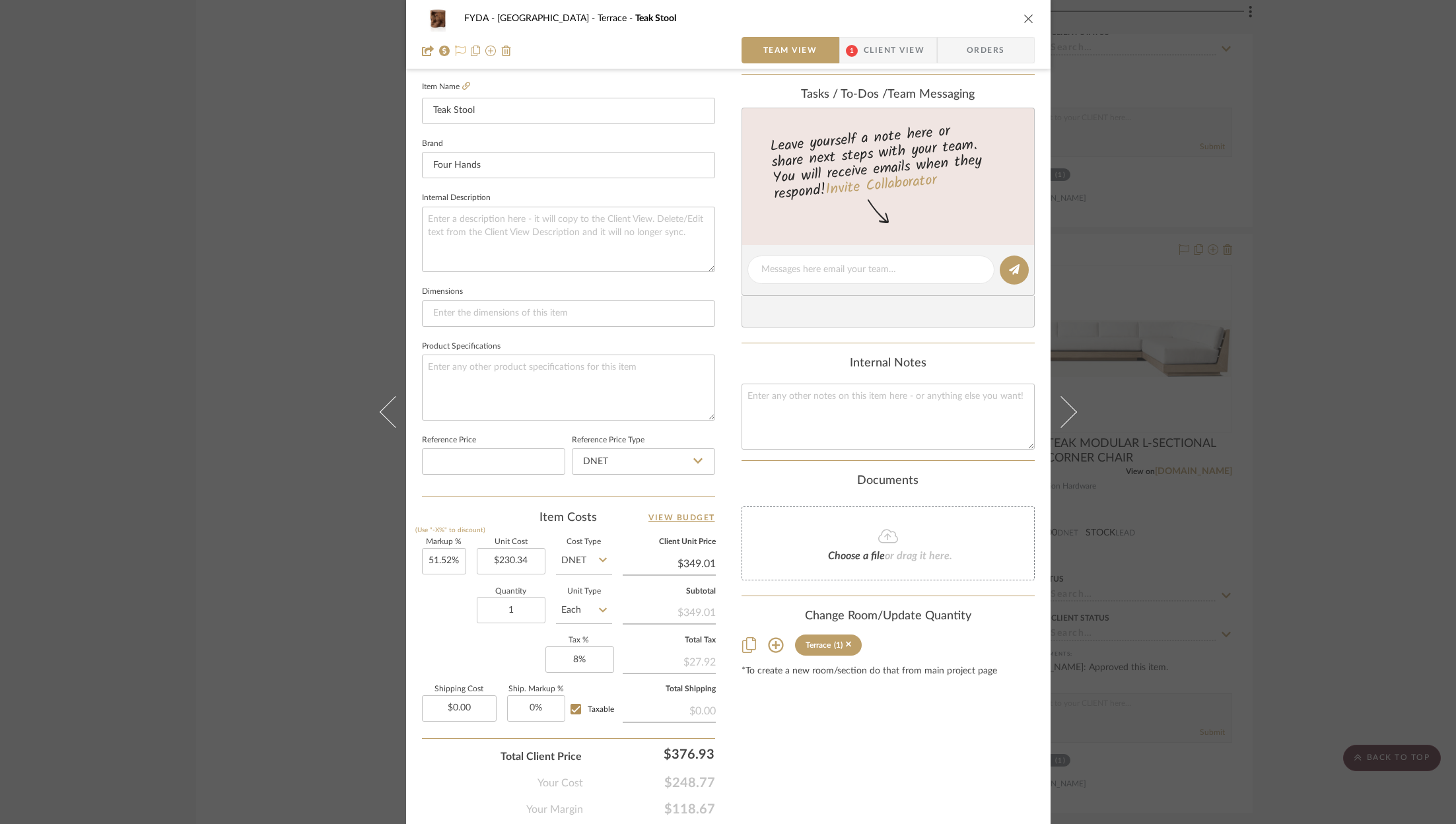
click at [455, 49] on icon at bounding box center [460, 51] width 10 height 10
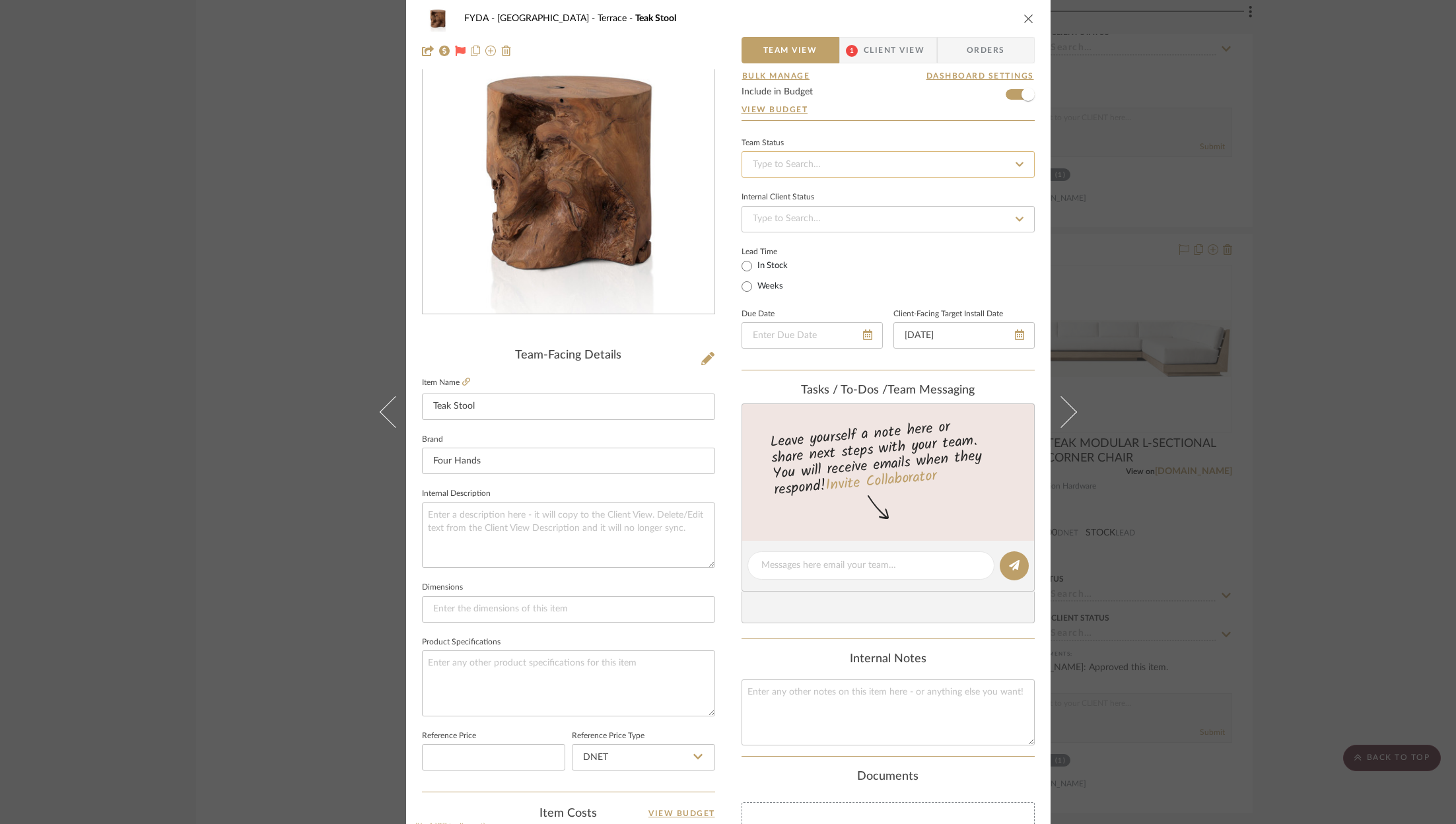
scroll to position [0, 0]
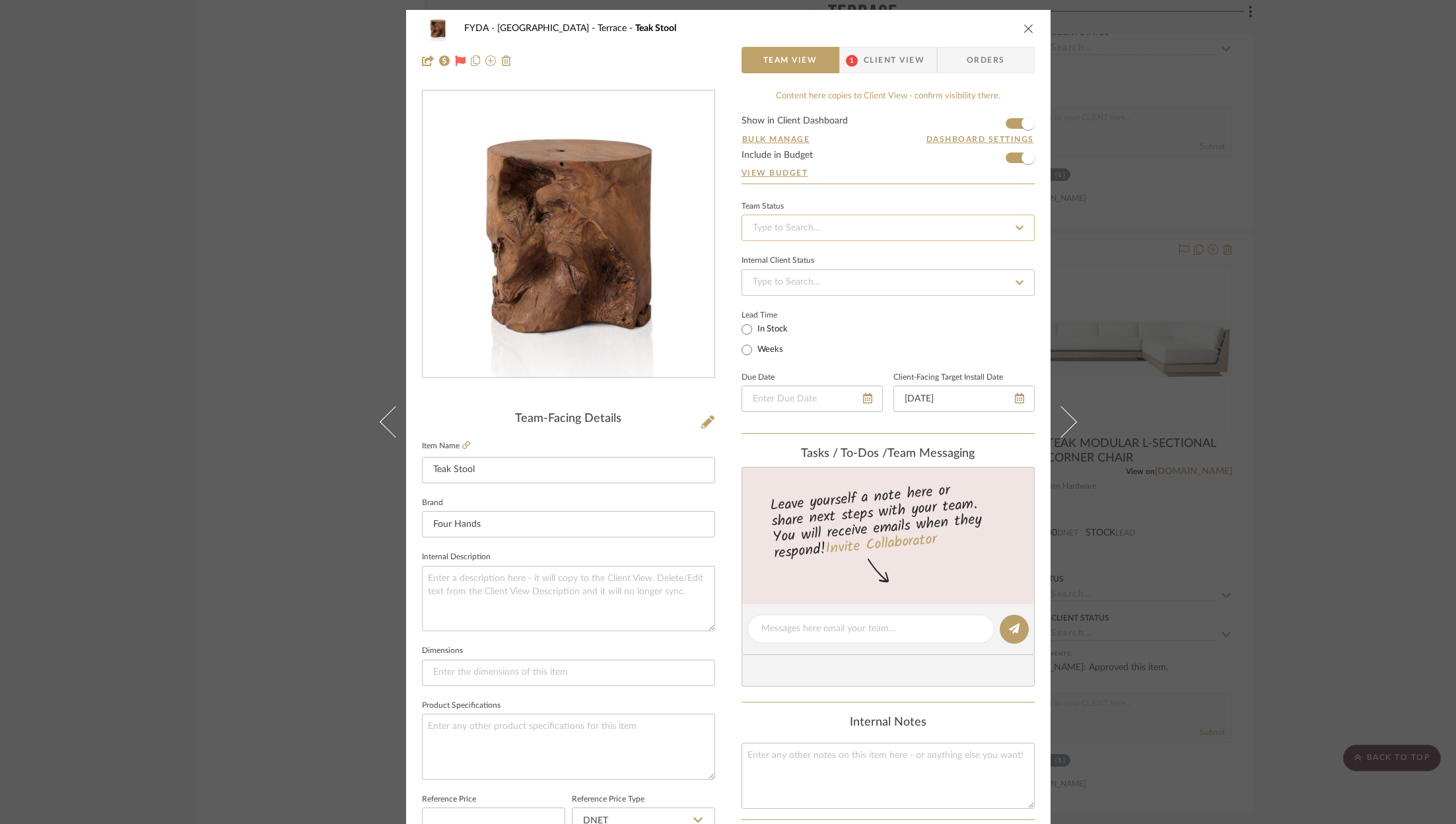
drag, startPoint x: 899, startPoint y: 209, endPoint x: 908, endPoint y: 231, distance: 23.8
click at [899, 213] on div "Team Status" at bounding box center [887, 219] width 293 height 44
click at [908, 230] on input at bounding box center [887, 228] width 293 height 27
click at [924, 285] on div "Ordered" at bounding box center [883, 295] width 292 height 34
type input "9/10/2025"
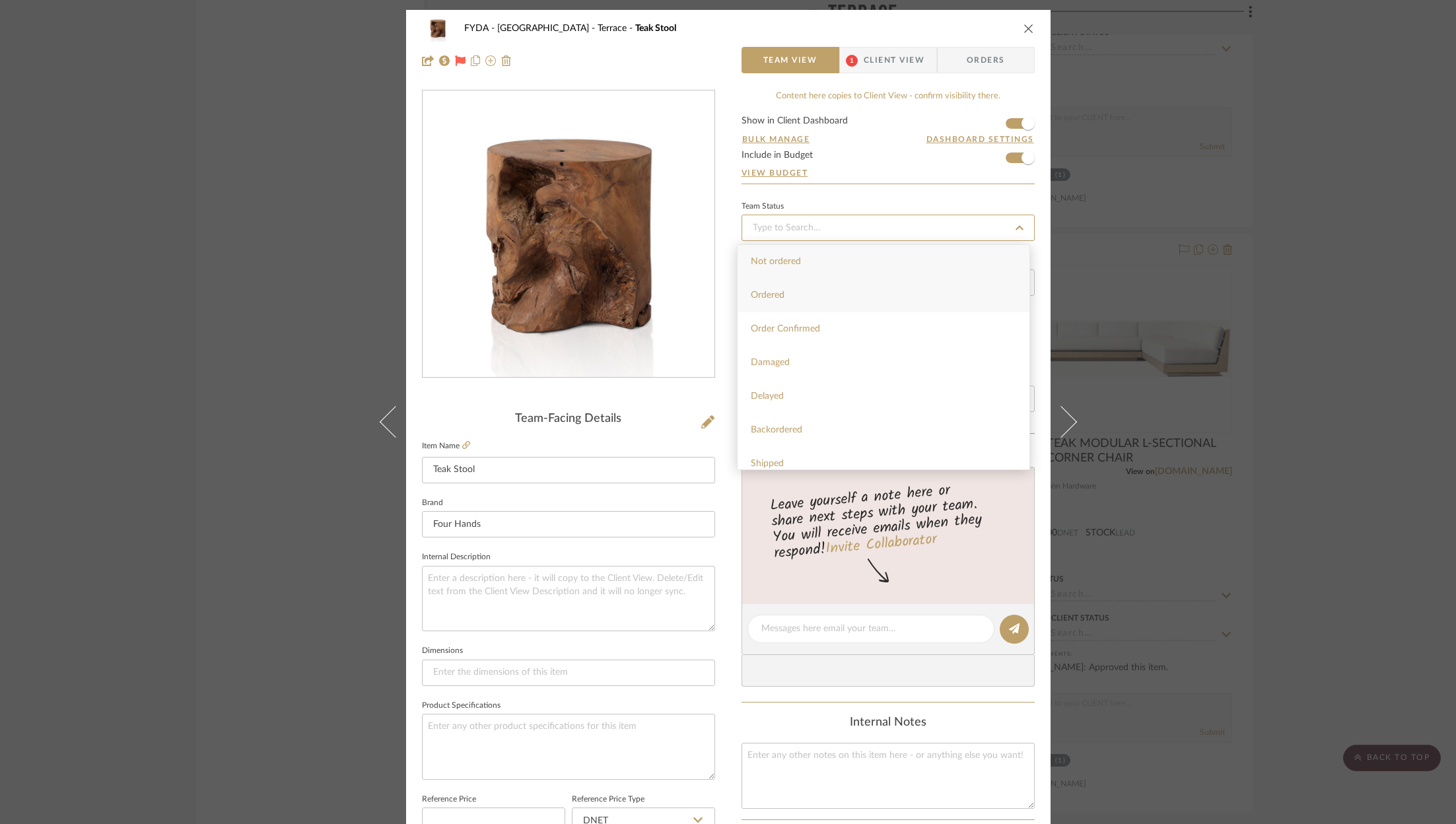
type input "Ordered"
type input "9/10/2025"
type input "Ordered"
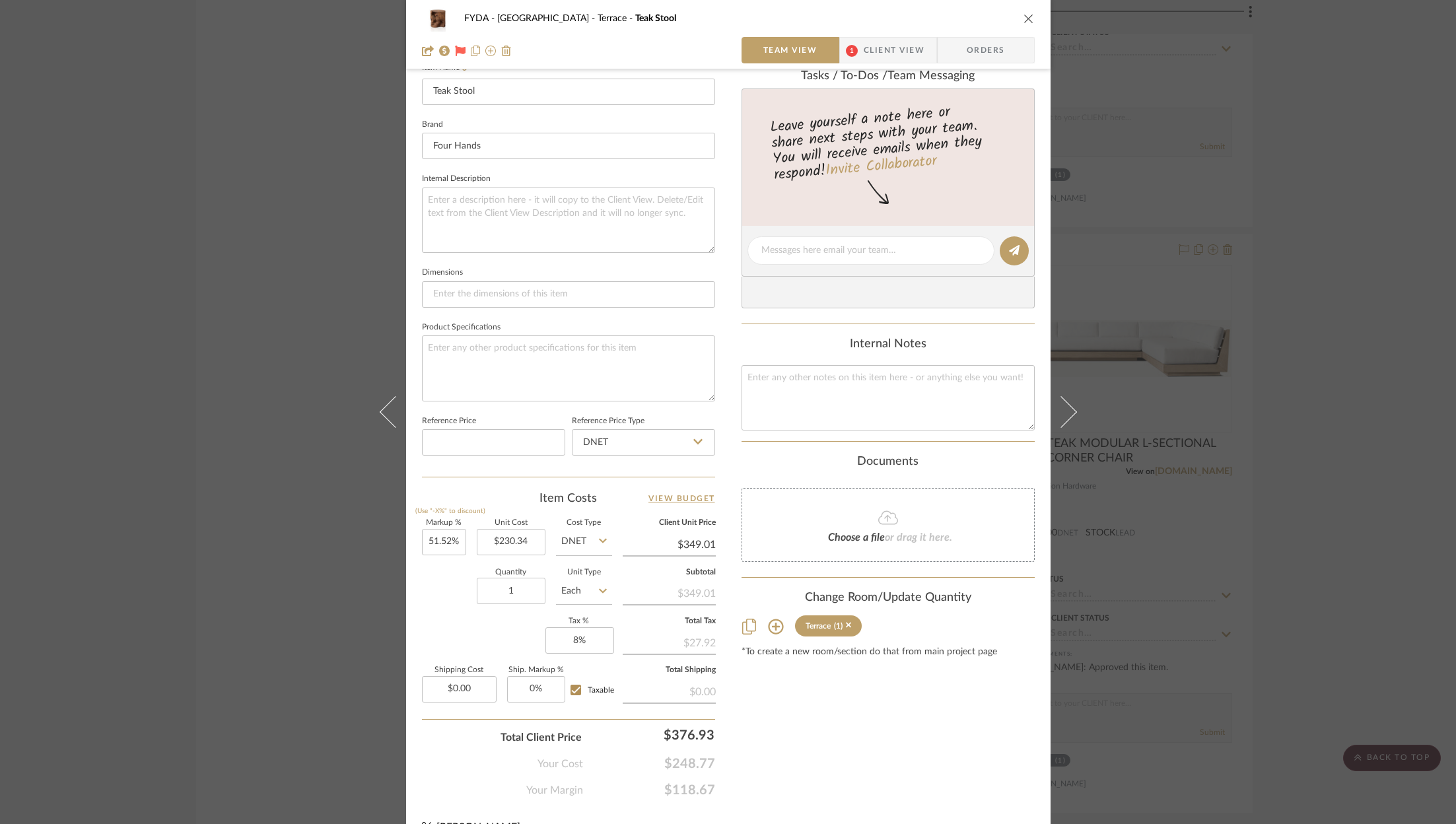
scroll to position [401, 0]
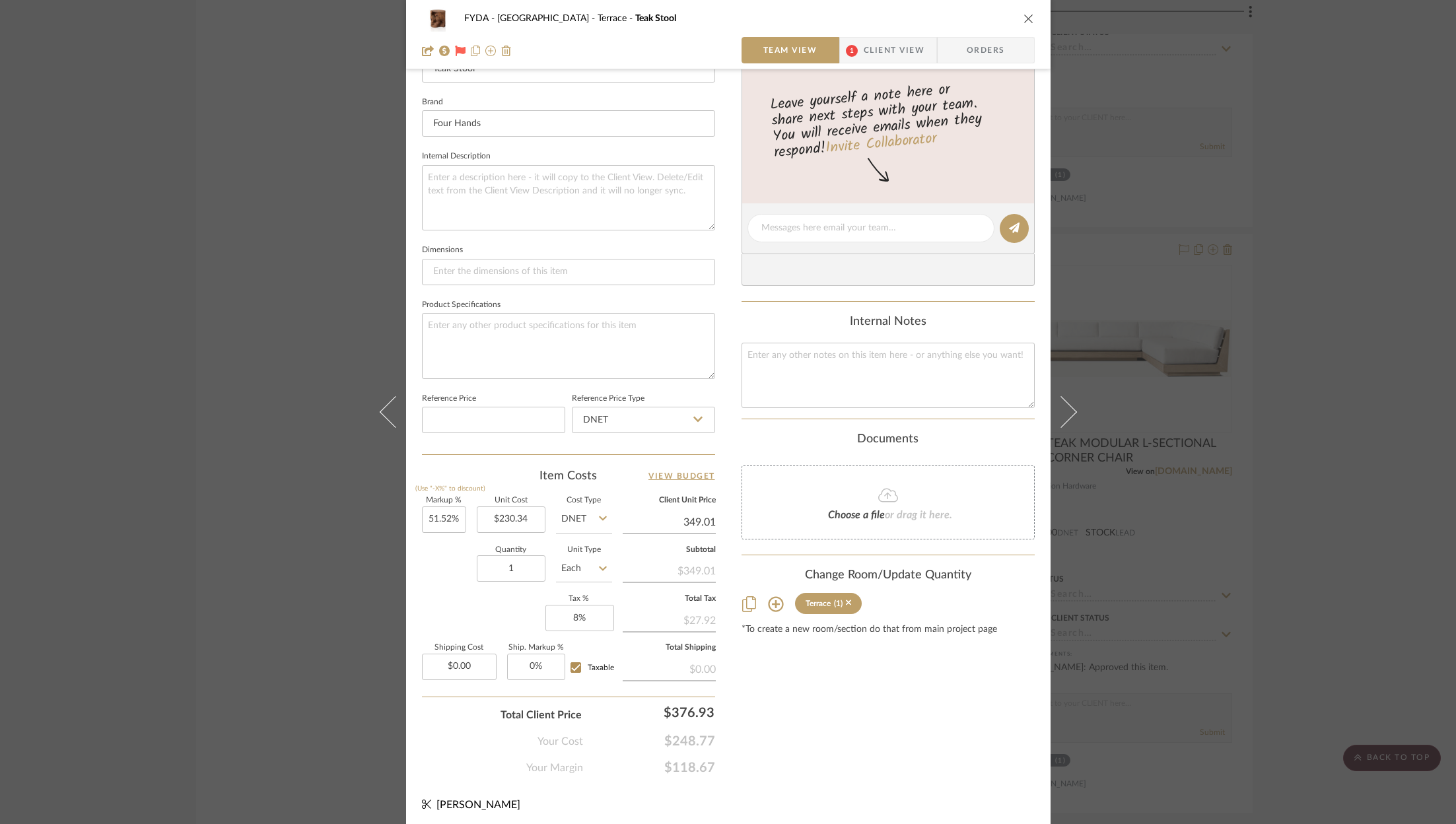
click at [709, 516] on input "349.01" at bounding box center [669, 522] width 93 height 20
click at [707, 515] on input "349.01" at bounding box center [669, 522] width 93 height 20
type input "$349.00"
click at [868, 758] on div "Content here copies to Client View - confirm visibility there. Show in Client D…" at bounding box center [887, 233] width 293 height 1087
type input "$349.01"
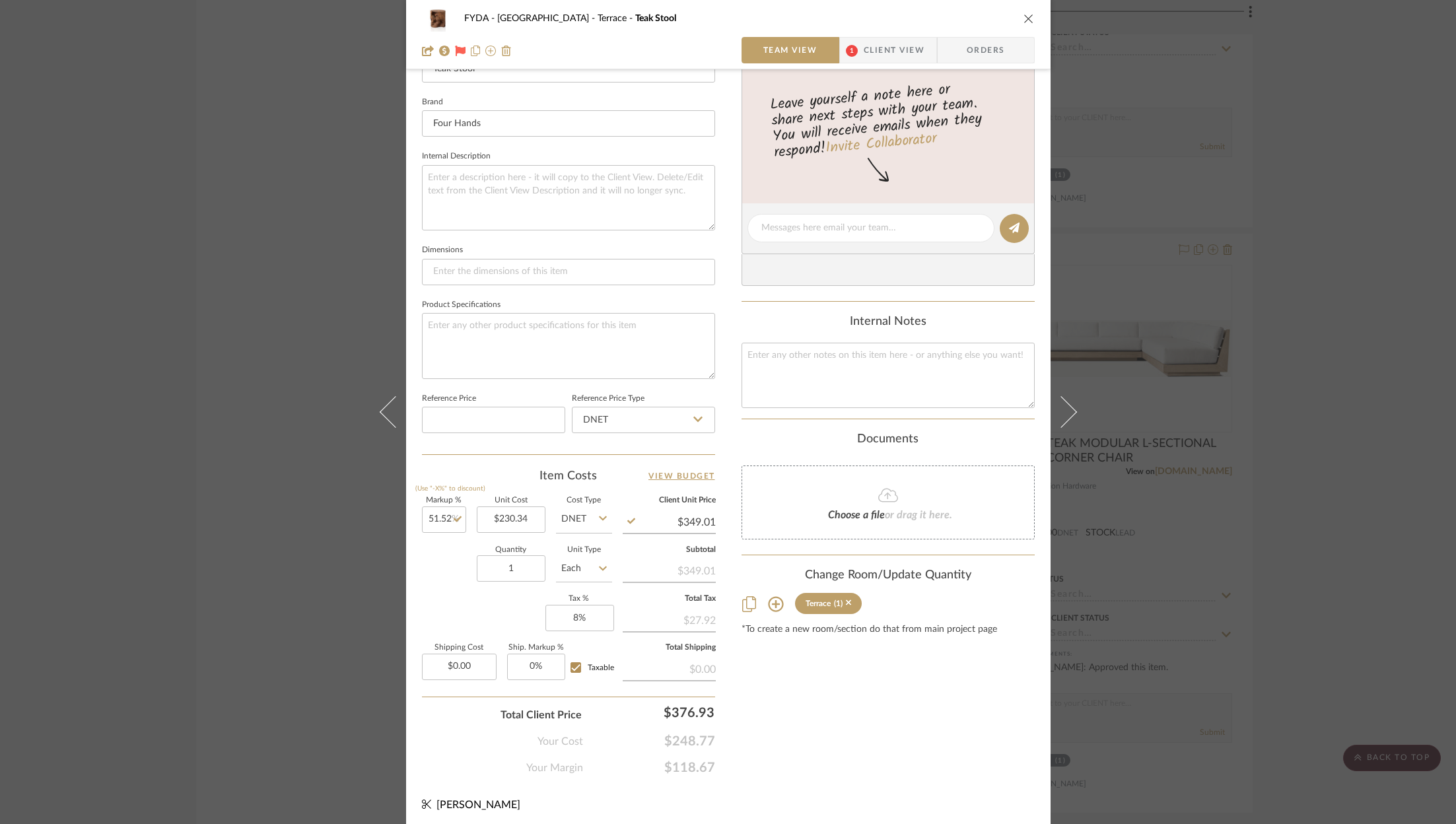
click at [1023, 19] on icon "close" at bounding box center [1029, 18] width 10 height 10
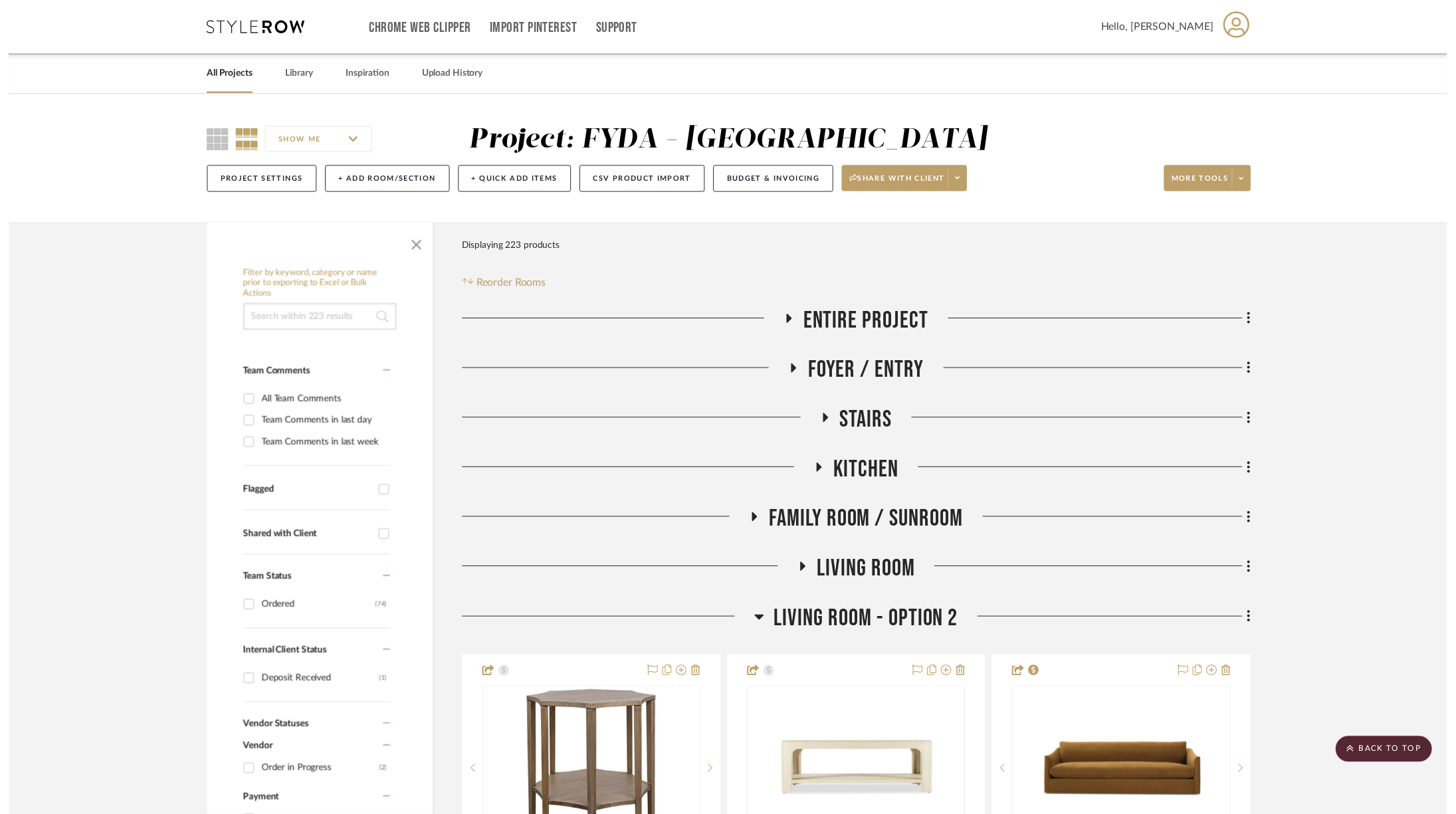
scroll to position [5411, 0]
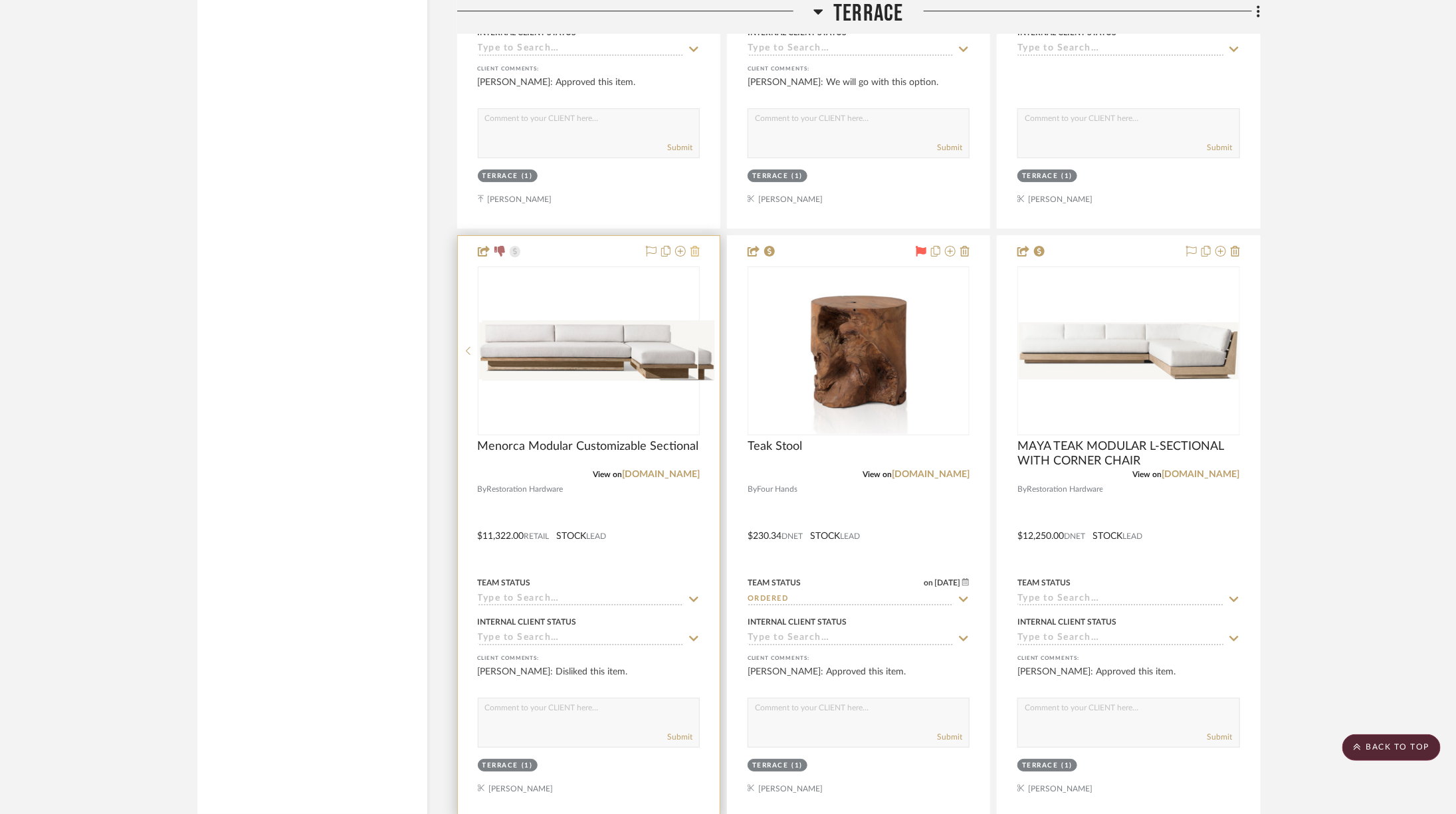
click at [695, 246] on icon at bounding box center [695, 251] width 10 height 10
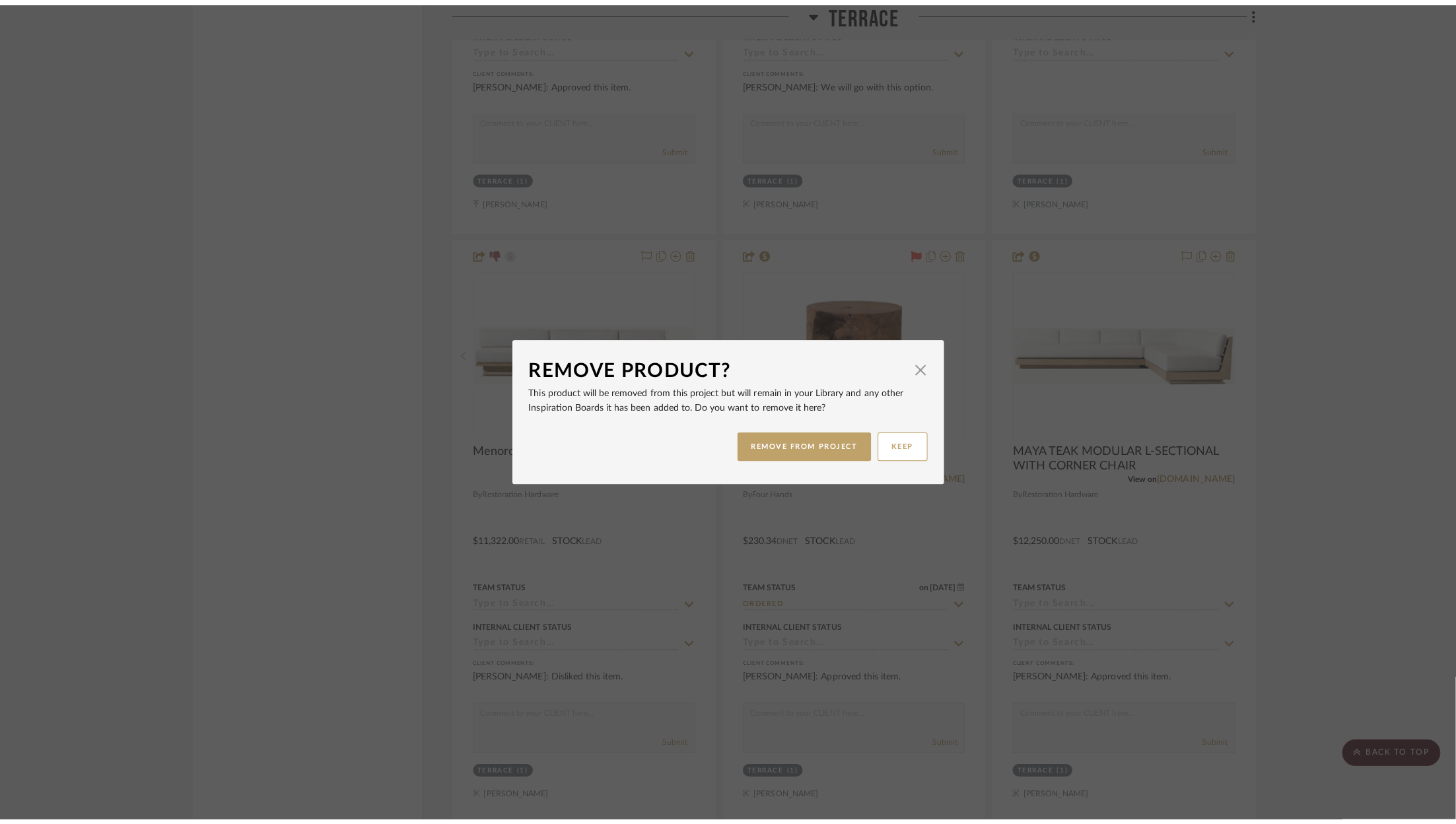
scroll to position [0, 0]
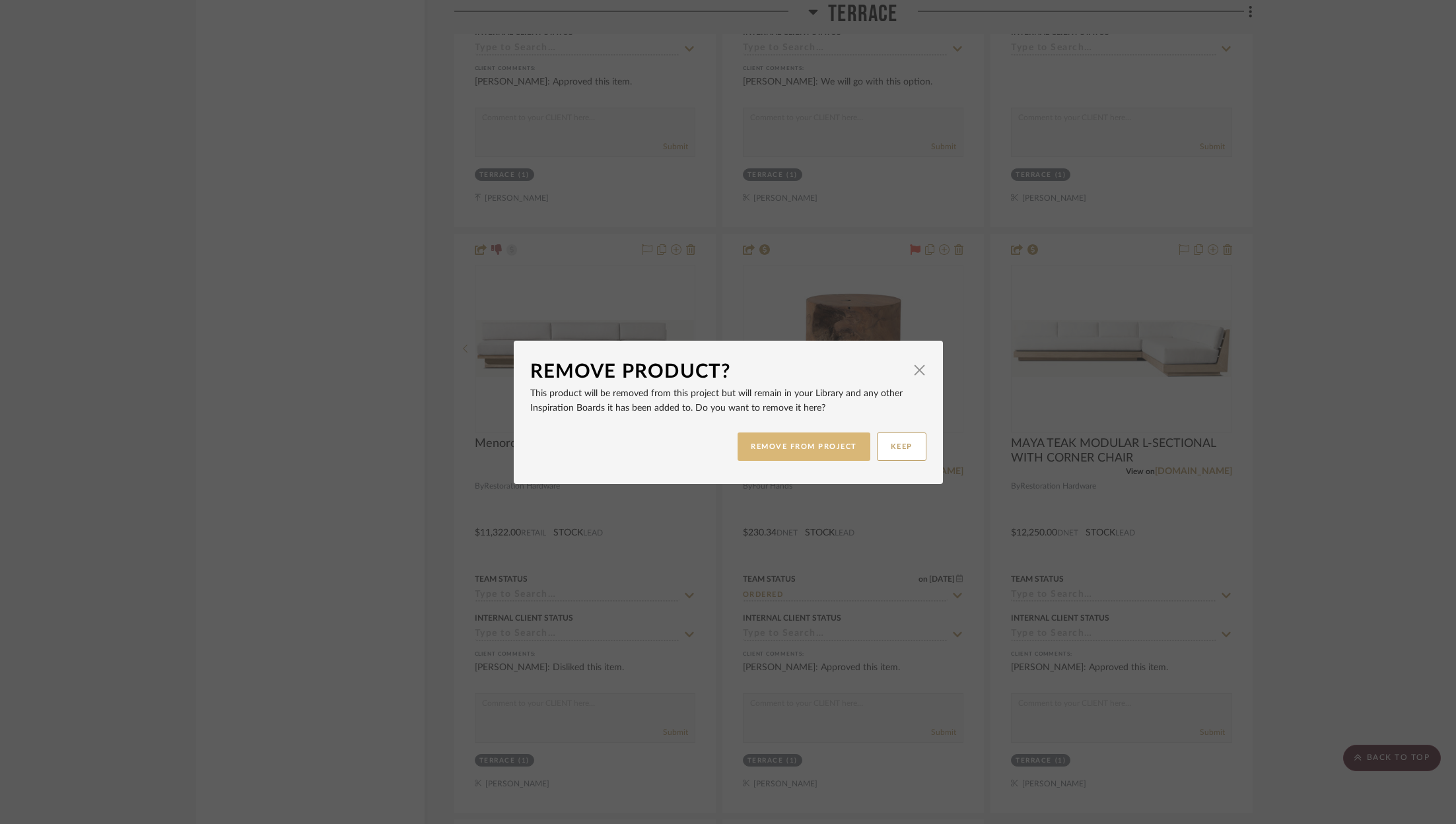
click at [791, 448] on button "REMOVE FROM PROJECT" at bounding box center [804, 447] width 133 height 28
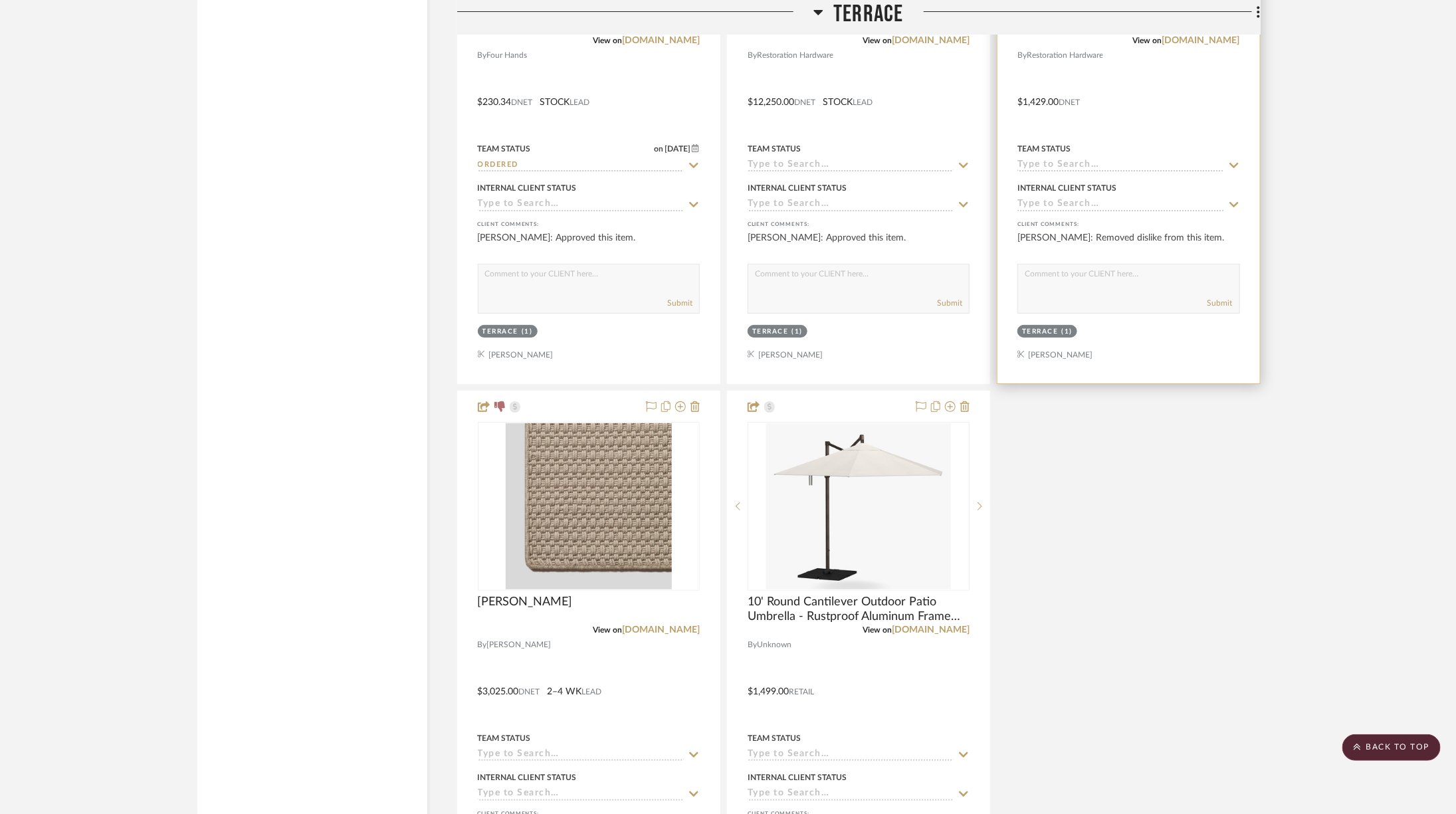
scroll to position [5902, 0]
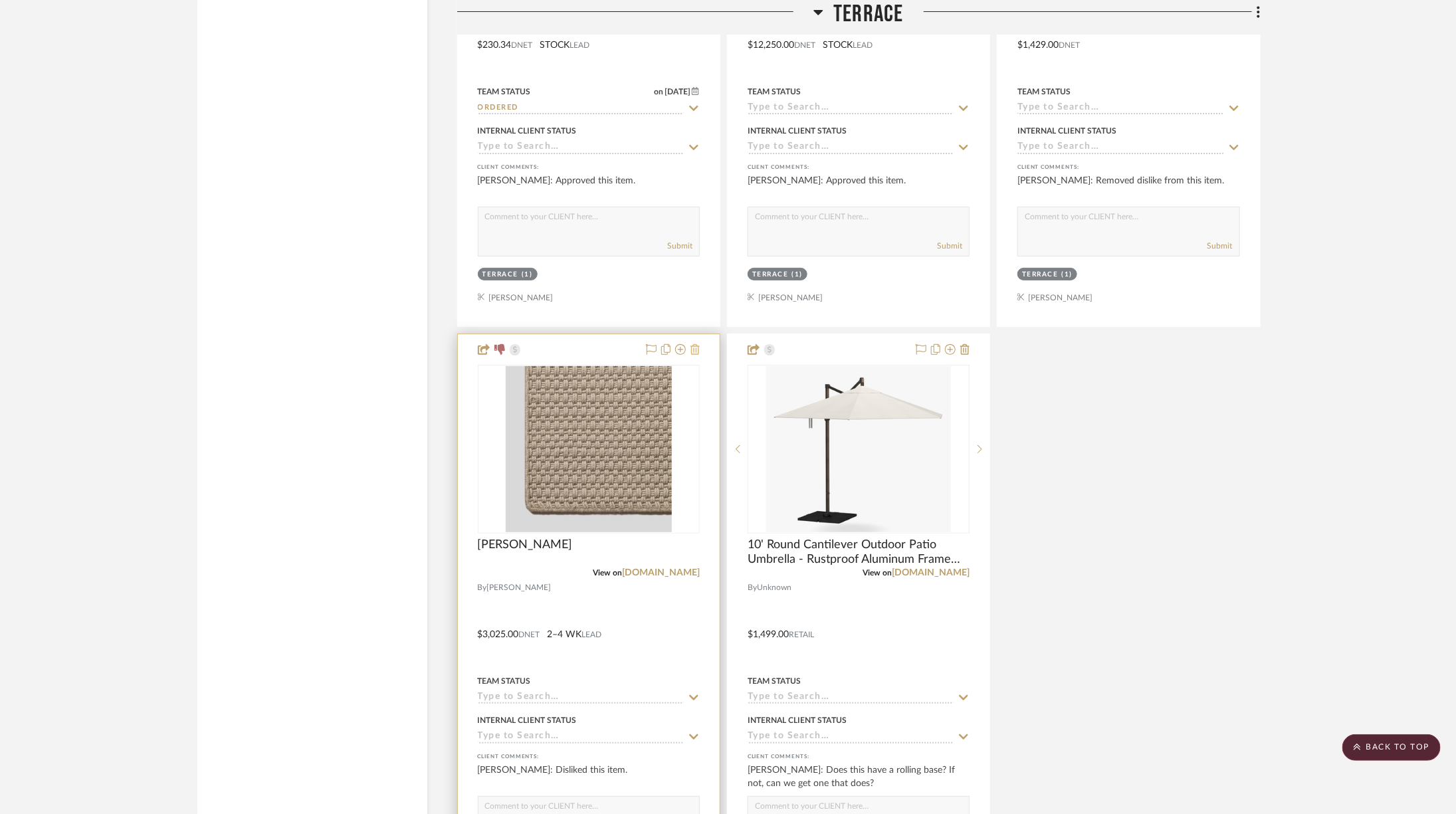
click at [698, 344] on icon at bounding box center [695, 349] width 10 height 10
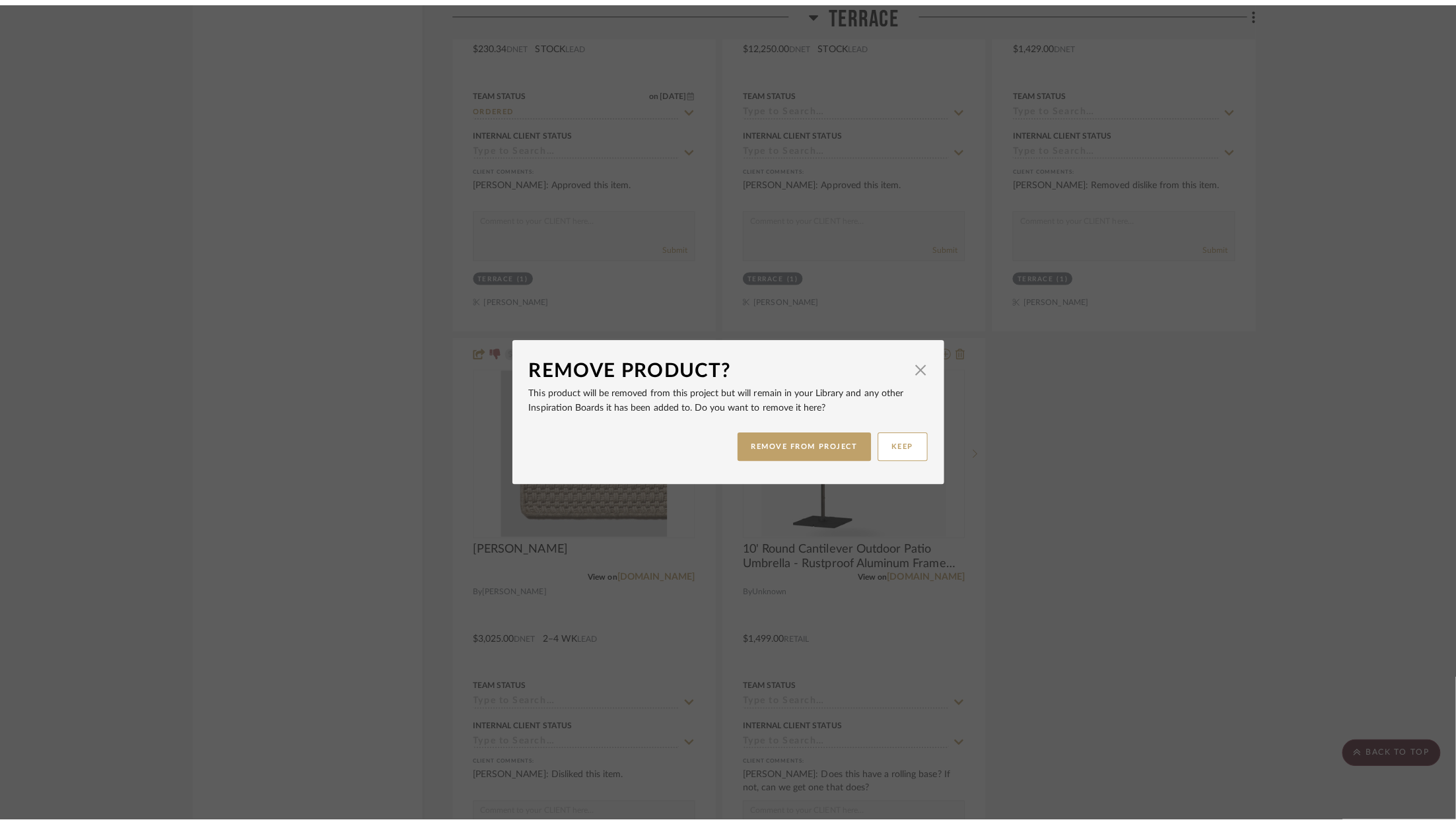
scroll to position [0, 0]
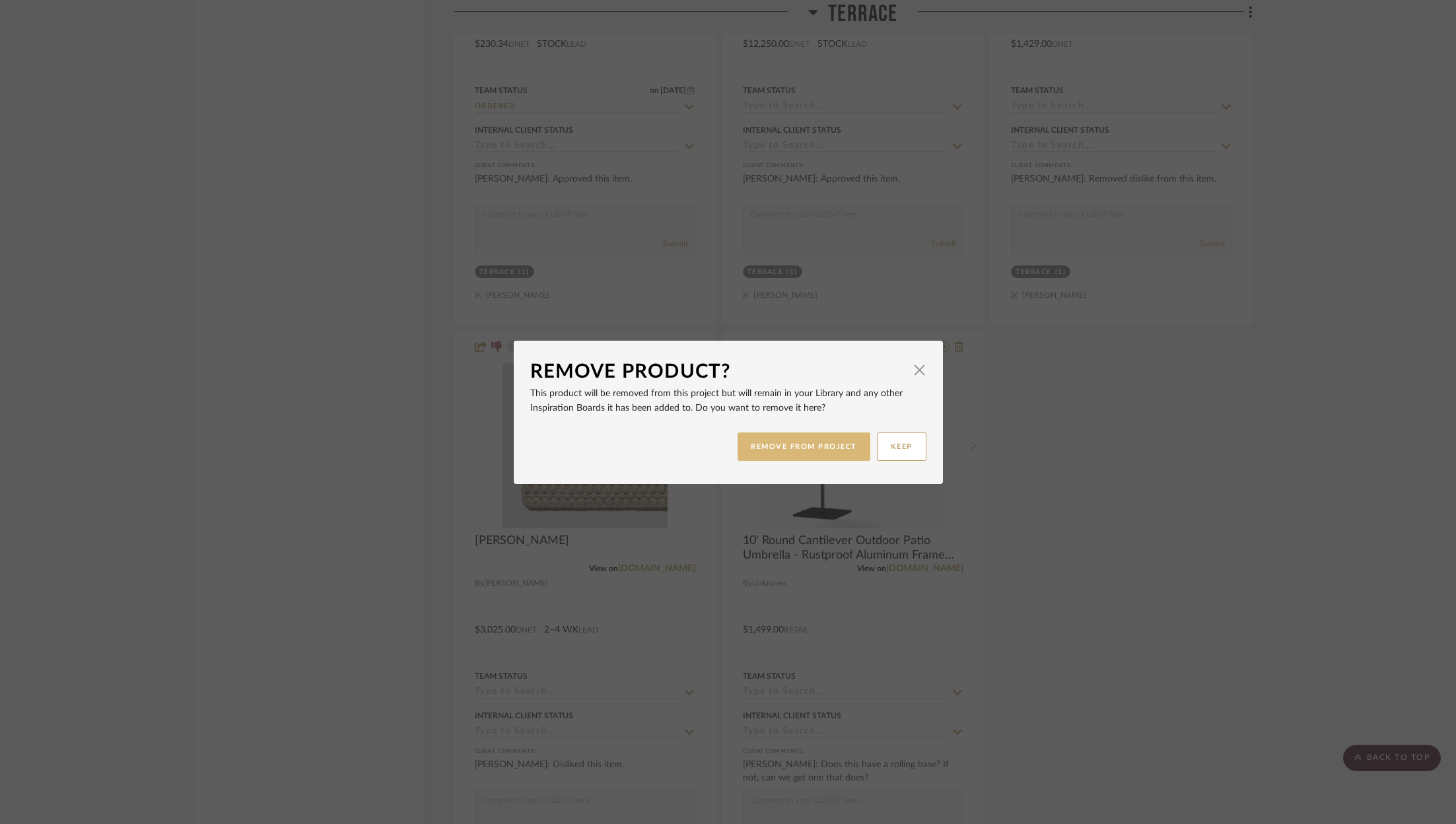
click at [782, 447] on button "REMOVE FROM PROJECT" at bounding box center [804, 447] width 133 height 28
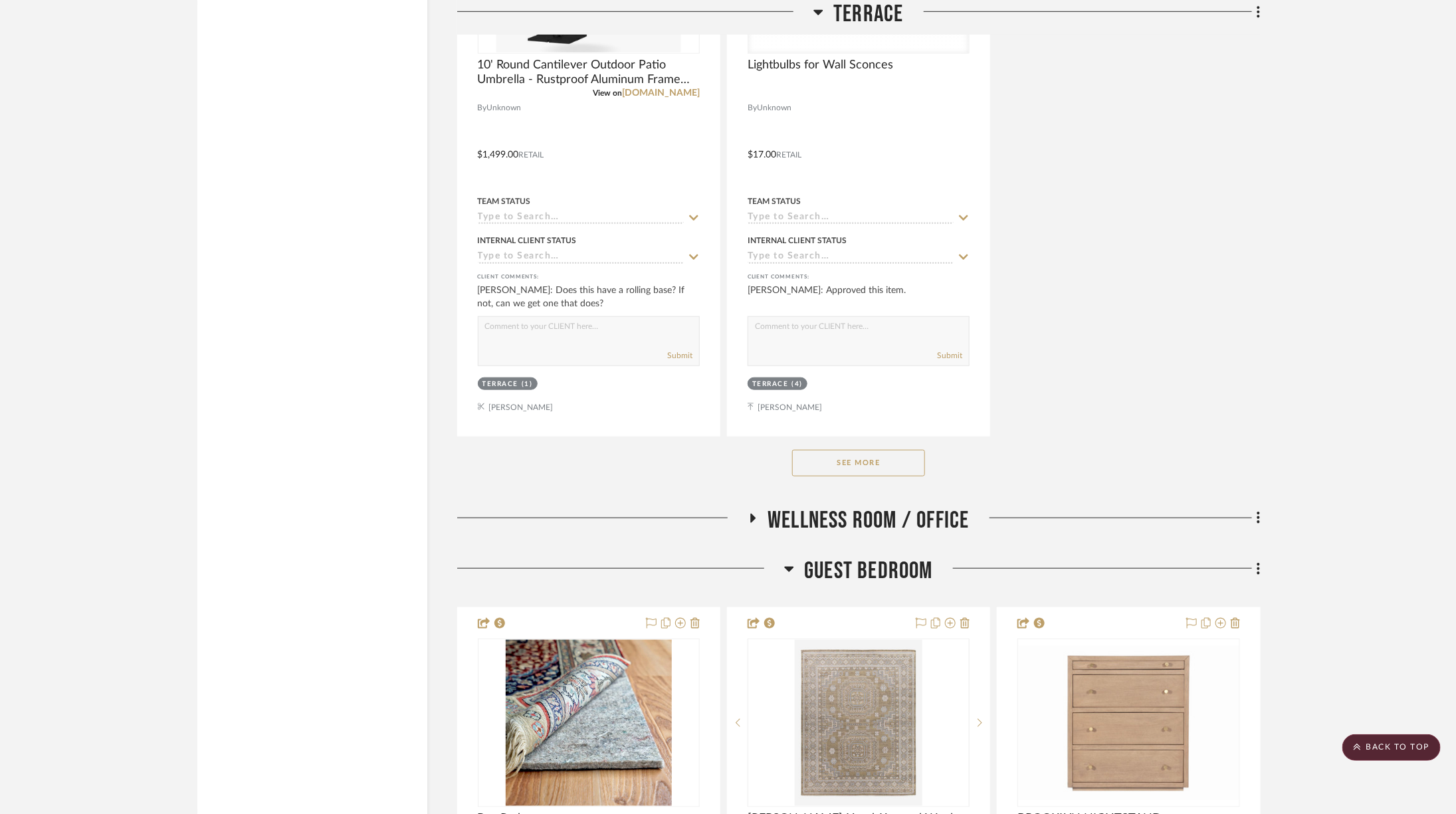
scroll to position [6102, 0]
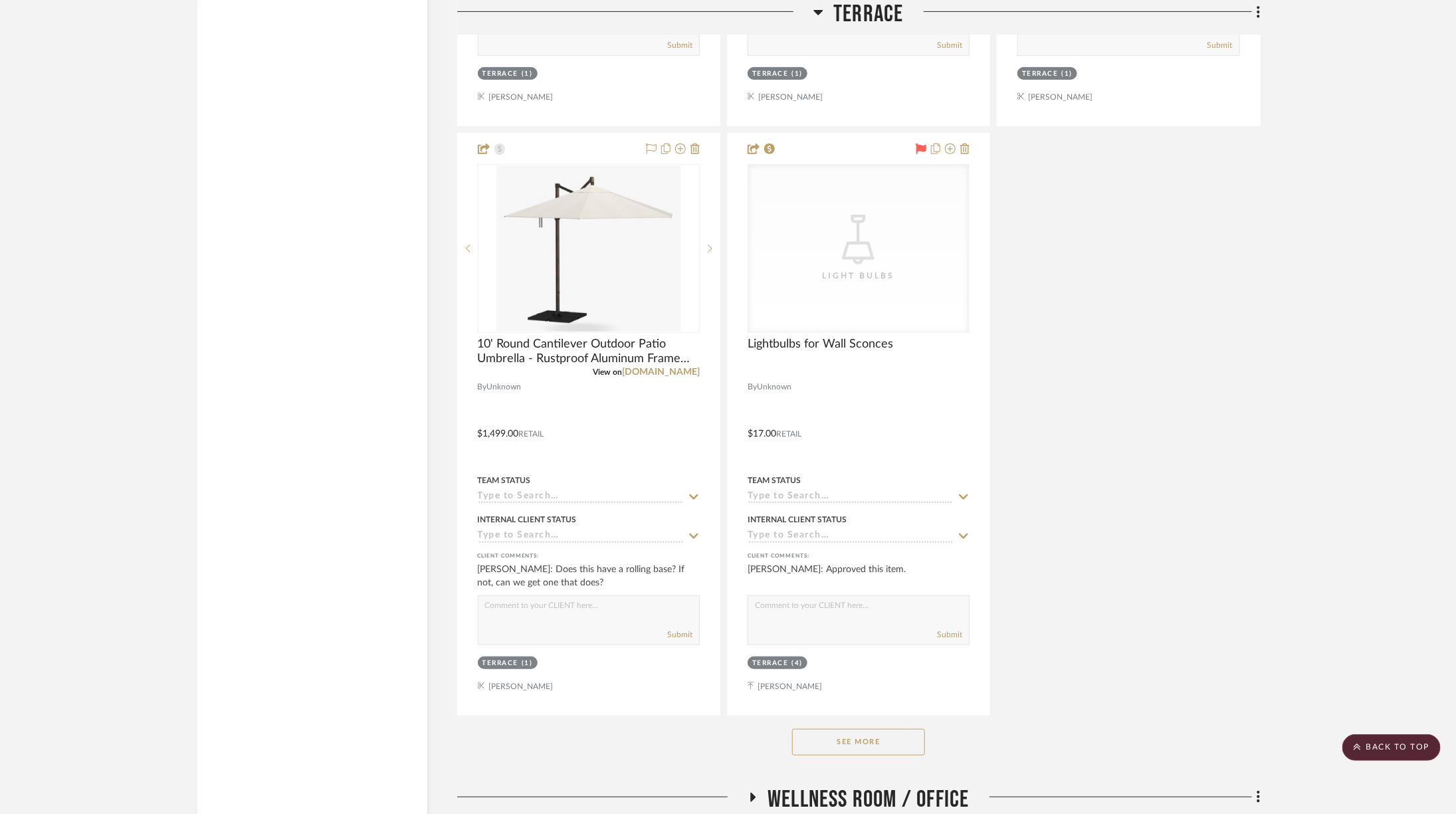
click at [883, 729] on button "See More" at bounding box center [858, 742] width 133 height 27
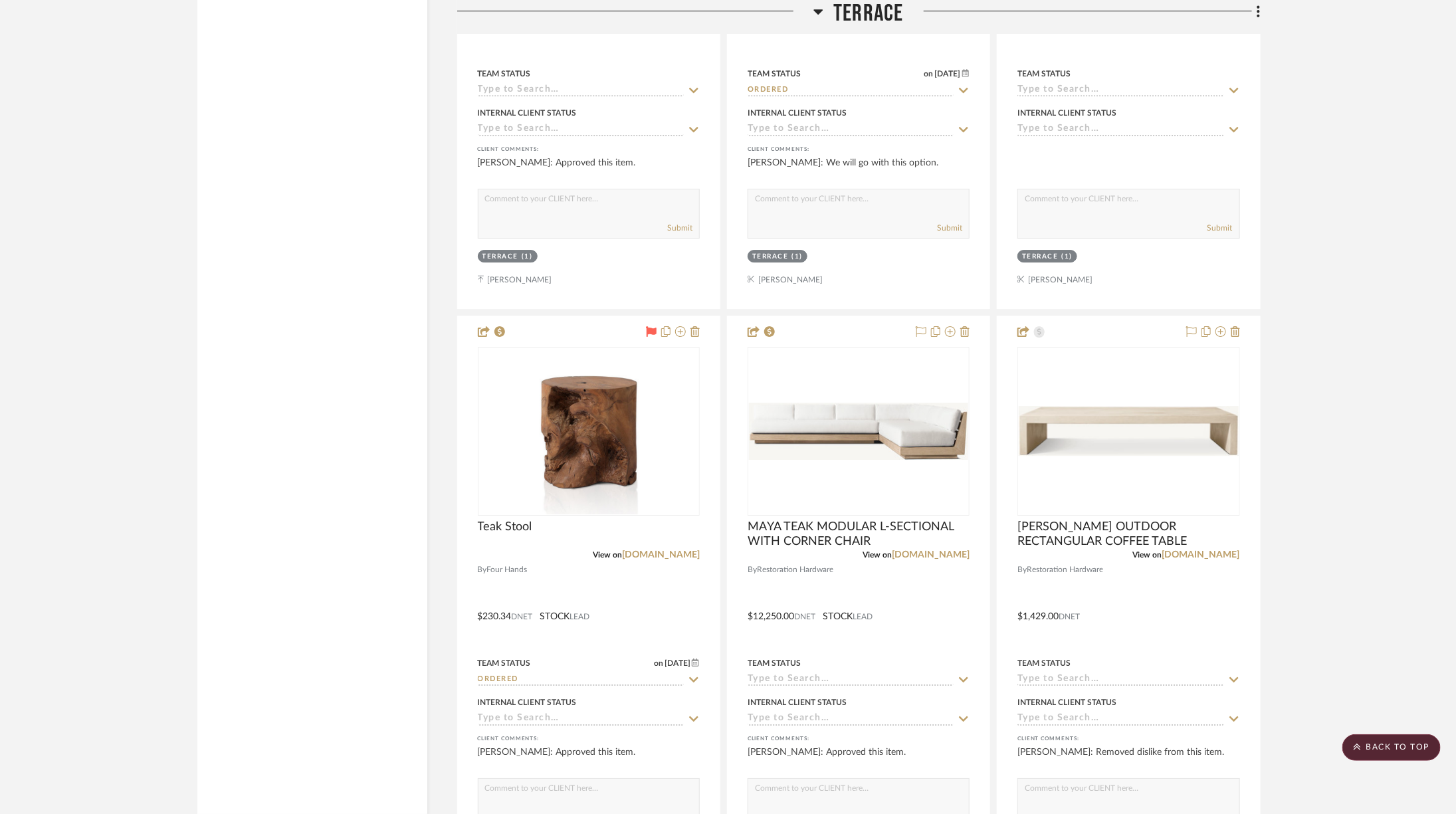
scroll to position [4940, 0]
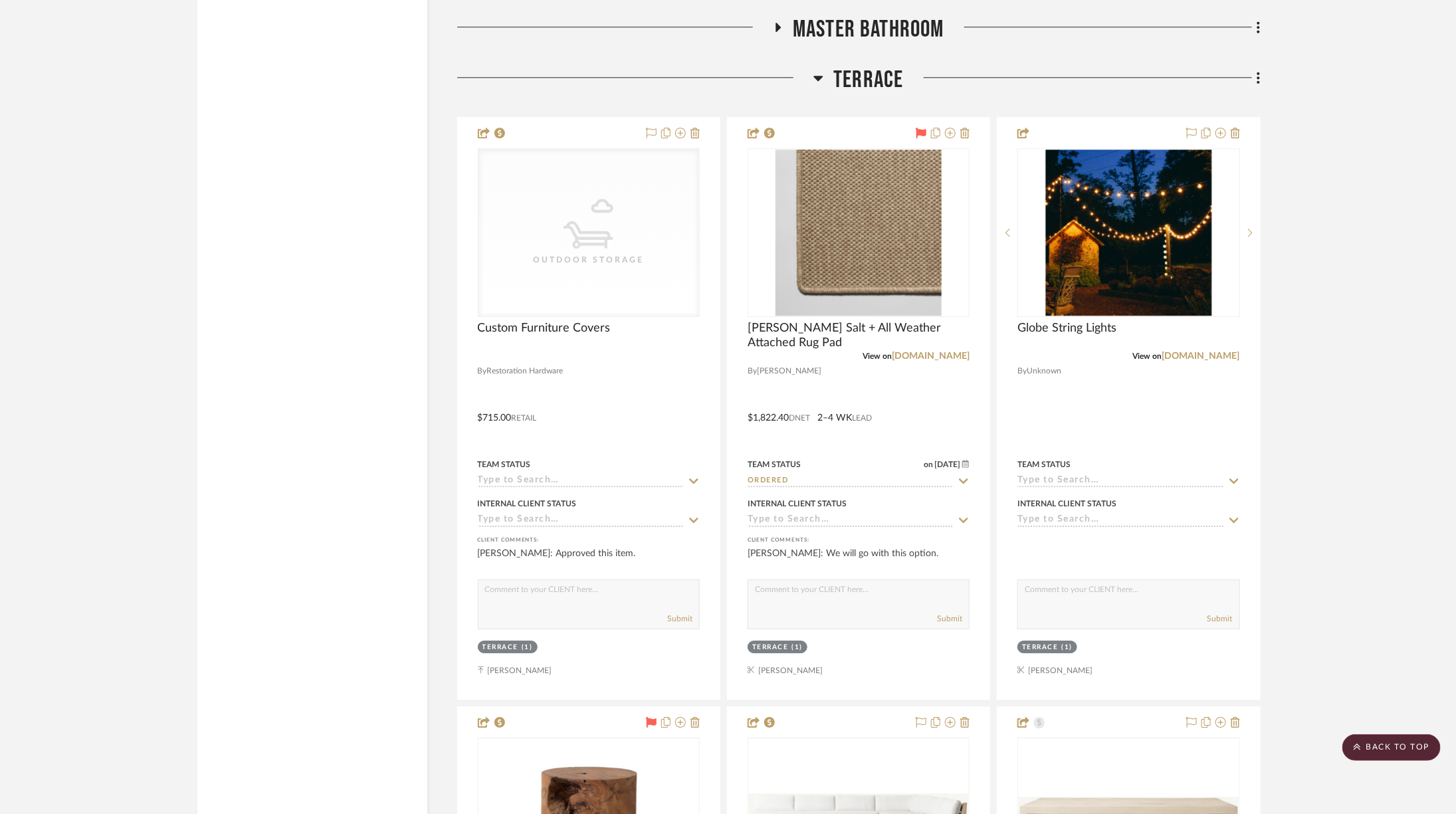
click at [874, 68] on span "Terrace" at bounding box center [868, 80] width 70 height 28
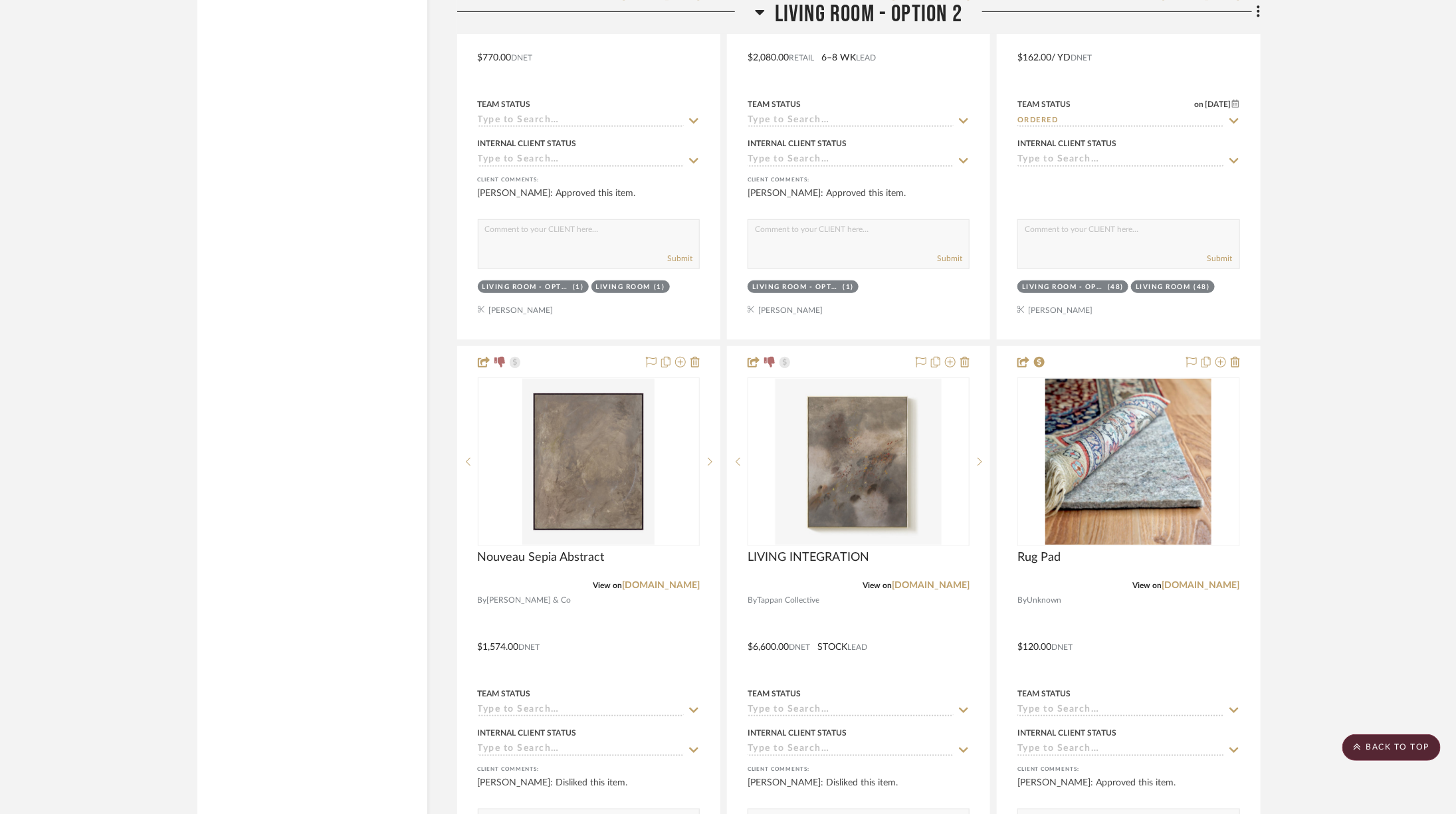
scroll to position [3882, 0]
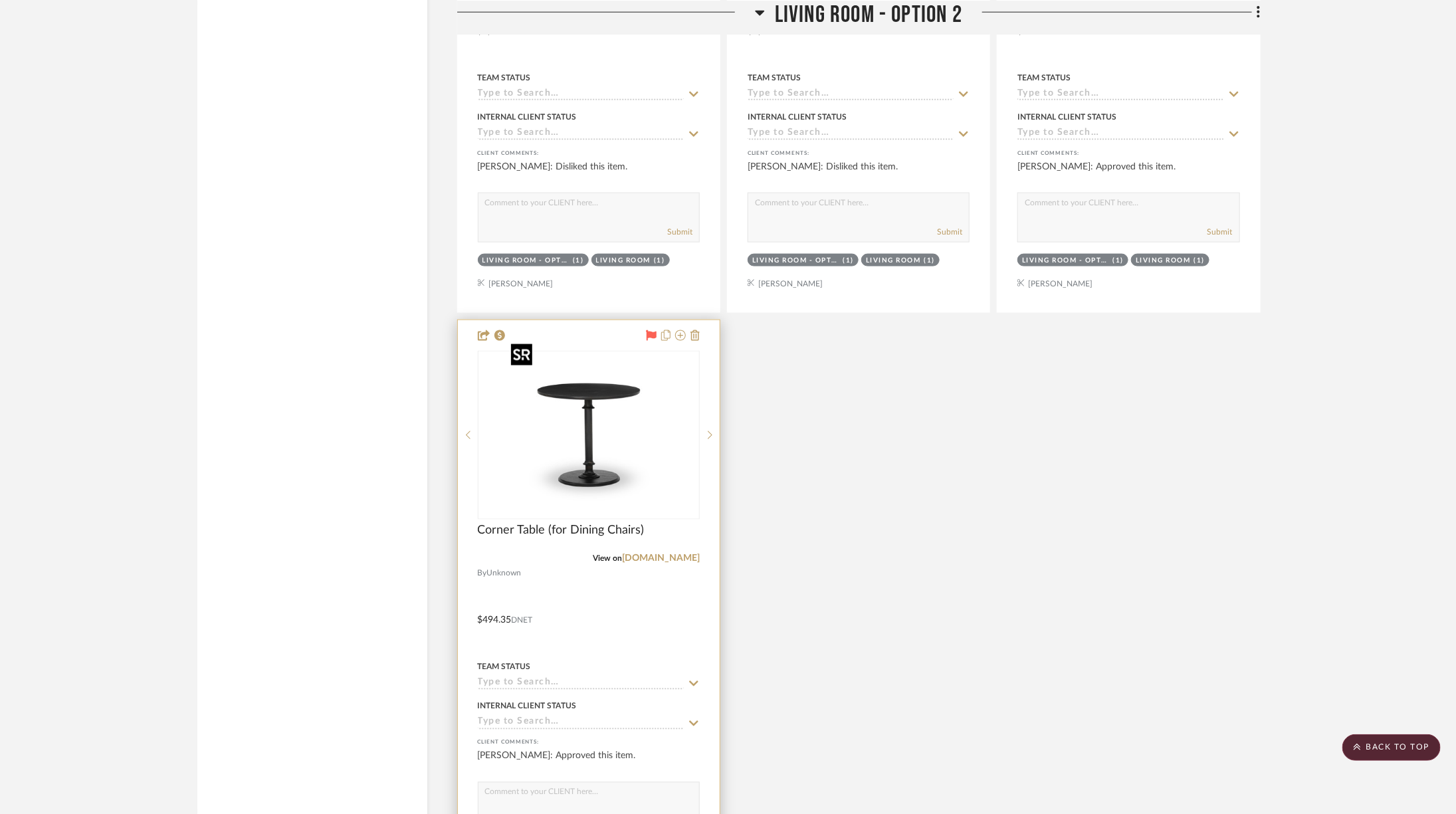
click at [594, 431] on img at bounding box center [589, 435] width 166 height 166
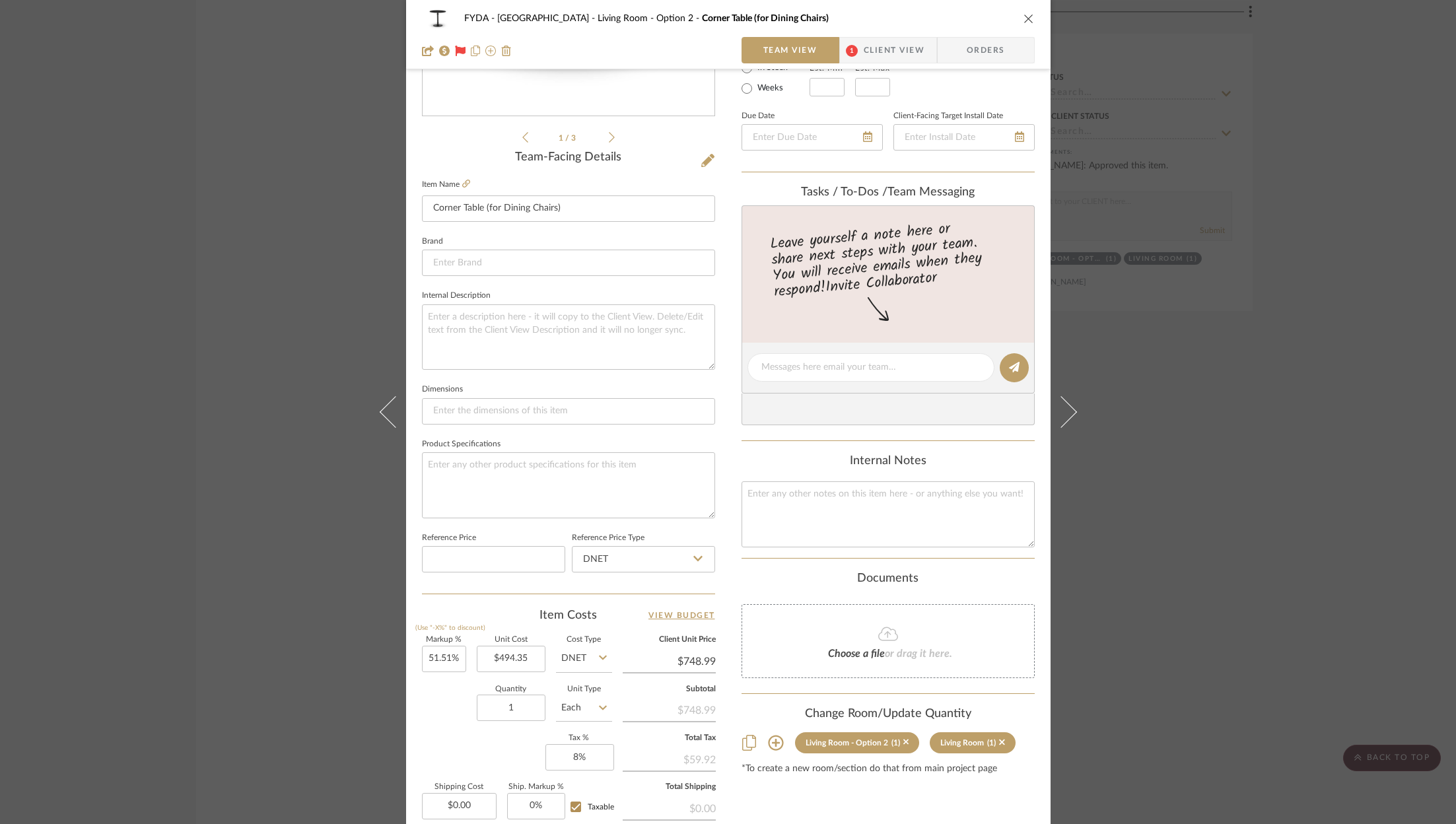
scroll to position [401, 0]
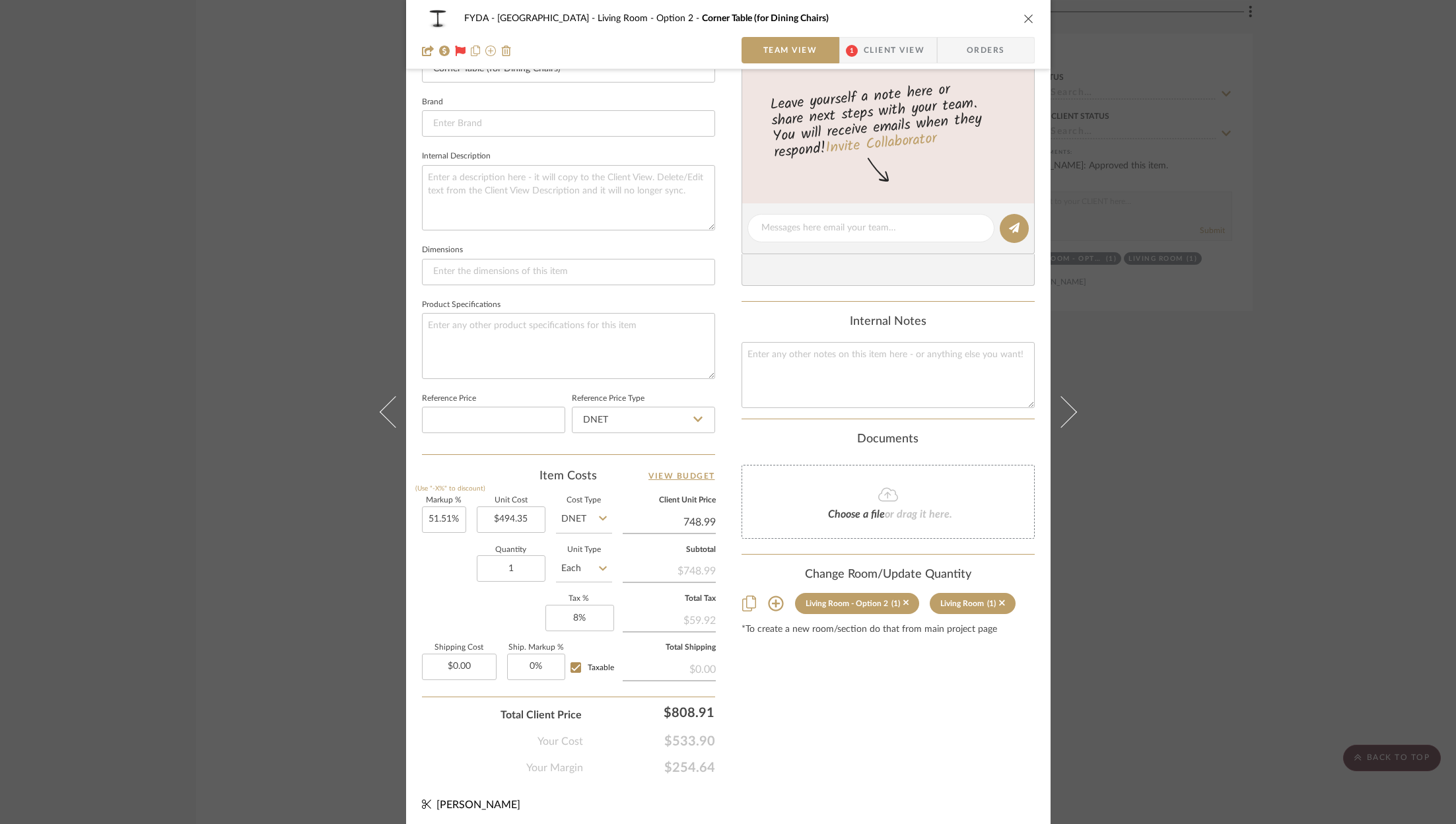
click at [704, 518] on input "748.99" at bounding box center [669, 522] width 93 height 20
type input "$749.00"
type input "$748.99"
click at [693, 531] on sr-operation-status-container "$748.99" at bounding box center [669, 523] width 93 height 27
click at [701, 518] on input "748.99" at bounding box center [669, 522] width 93 height 20
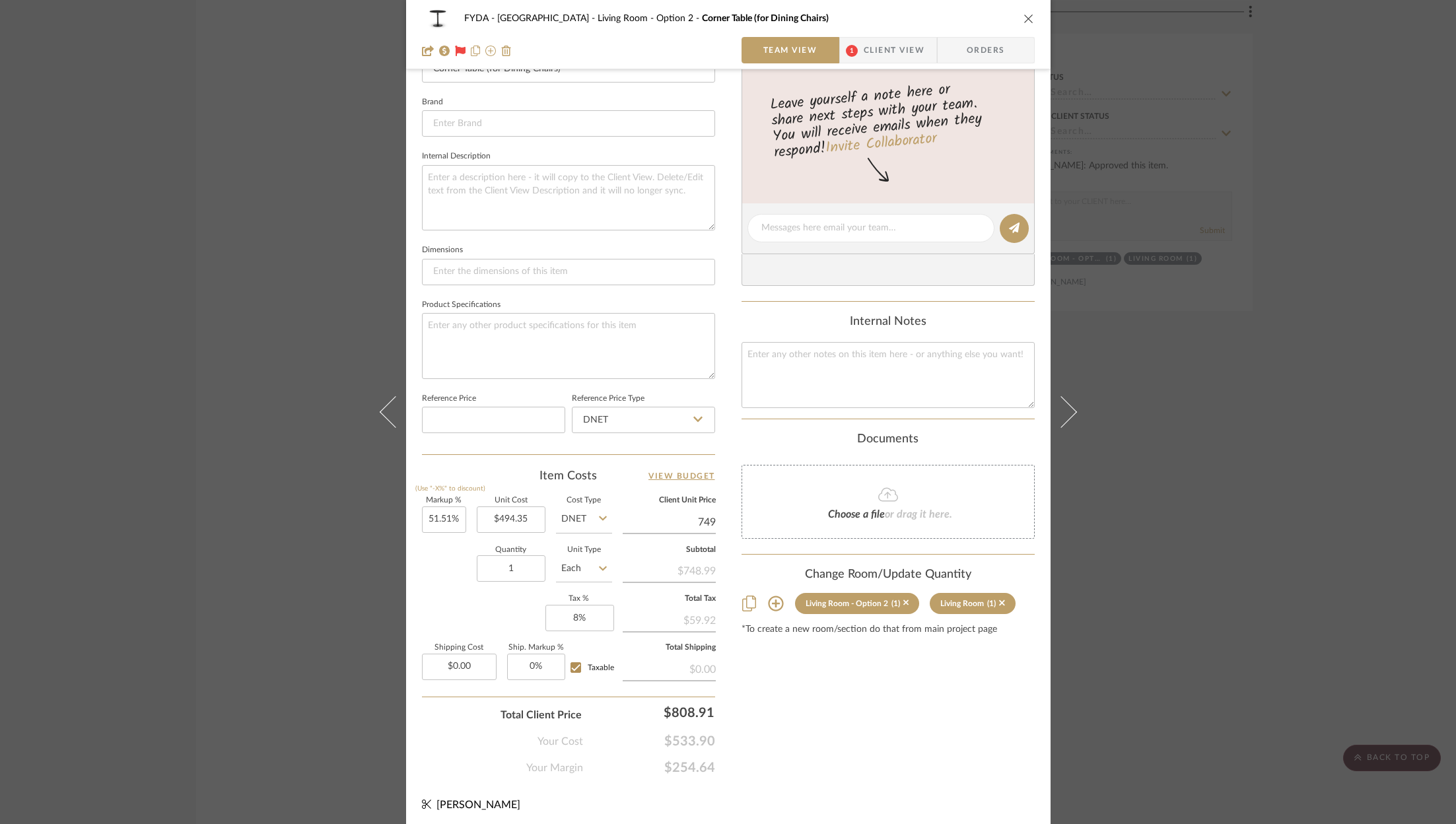
type input "$749.00"
click at [805, 673] on div "Content here copies to Client View - confirm visibility there. Show in Client D…" at bounding box center [887, 233] width 293 height 1087
click at [806, 673] on div "Content here copies to Client View - confirm visibility there. Show in Client D…" at bounding box center [887, 233] width 293 height 1087
click at [471, 654] on input "0.00" at bounding box center [459, 667] width 75 height 27
type input "$456.73"
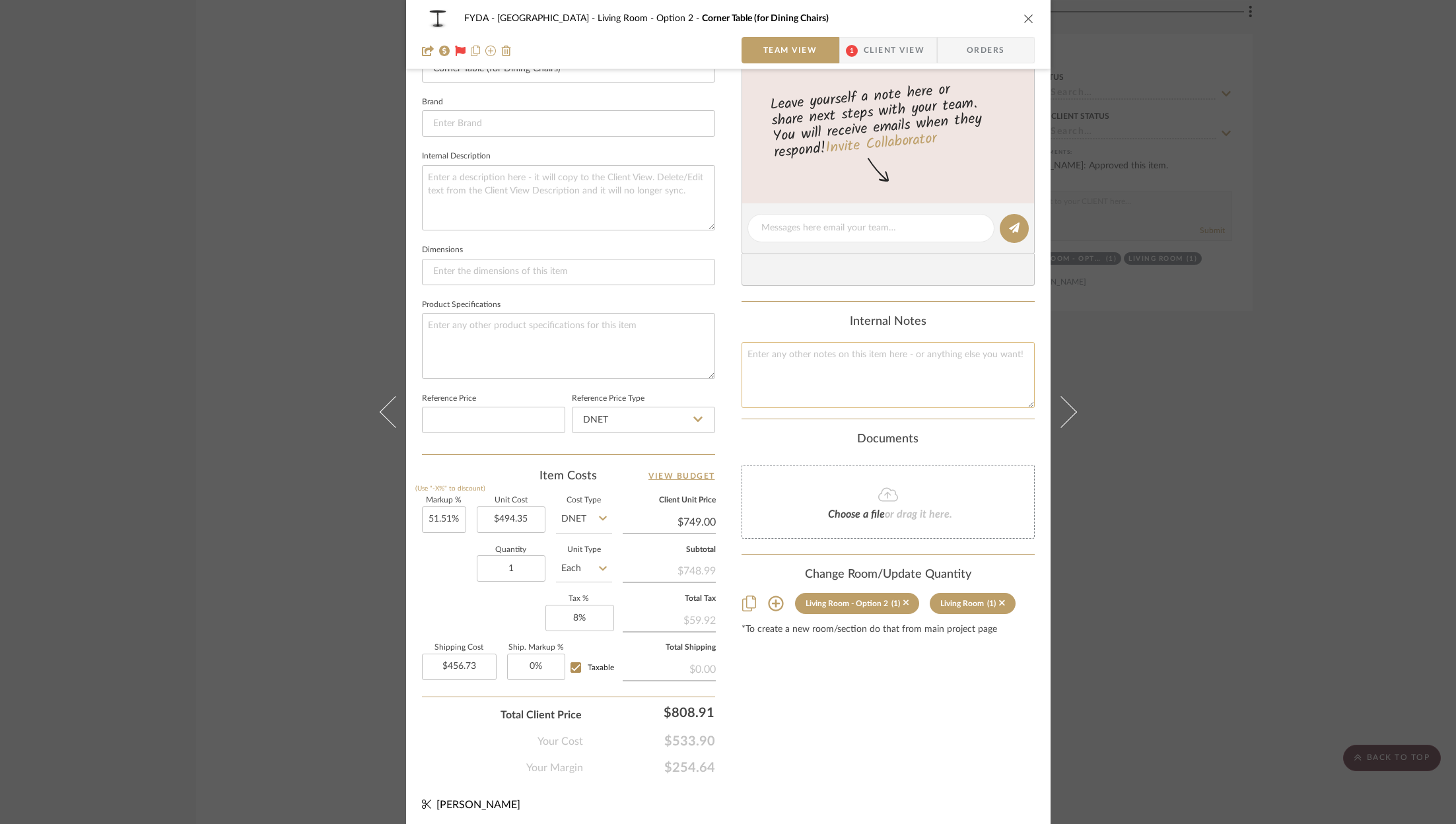
click at [802, 366] on textarea at bounding box center [887, 374] width 293 height 66
type input "$748.99"
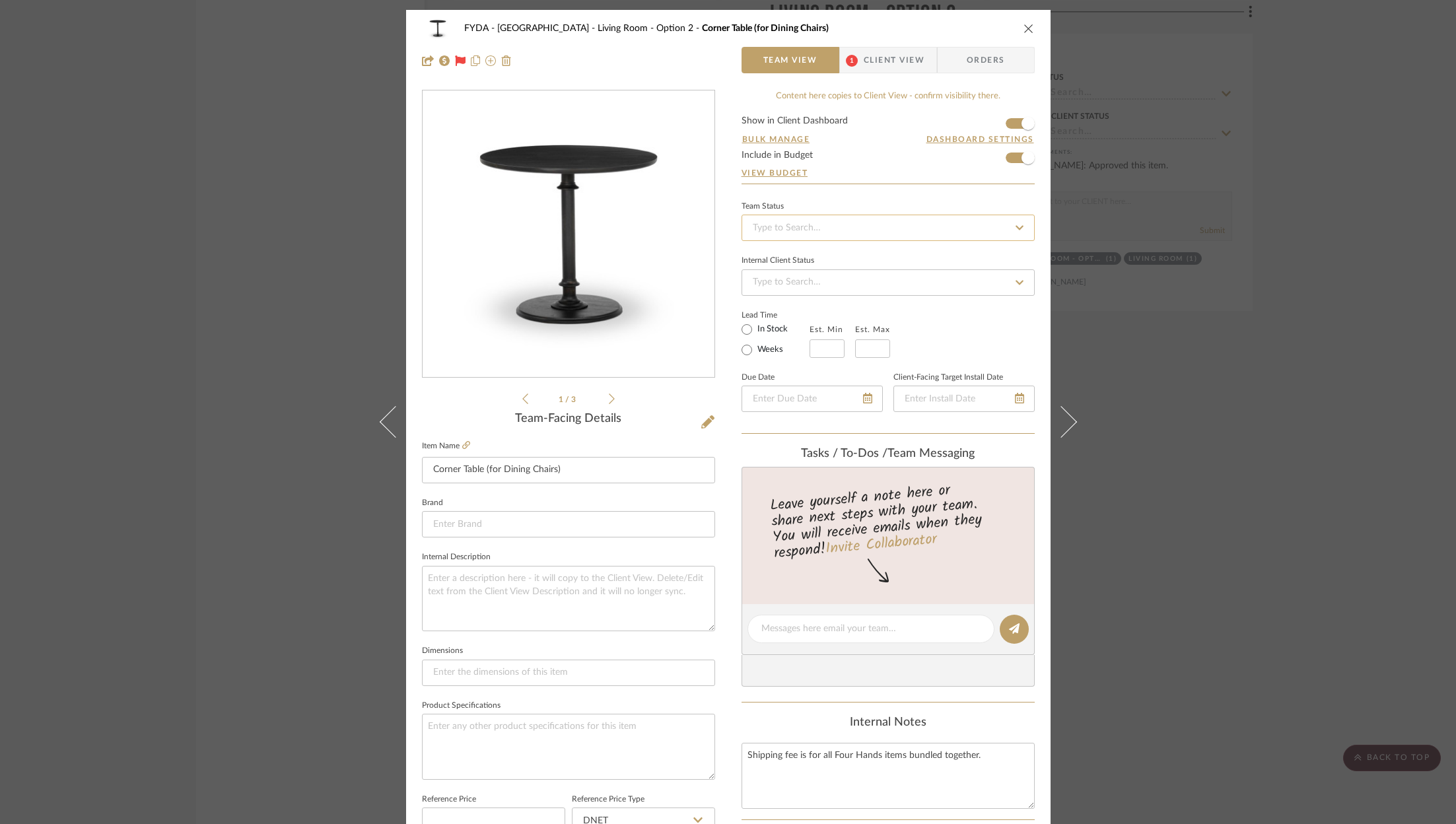
click at [979, 228] on input at bounding box center [887, 228] width 293 height 27
click at [949, 292] on div "Ordered" at bounding box center [883, 295] width 292 height 34
click at [1025, 24] on icon "close" at bounding box center [1029, 28] width 10 height 10
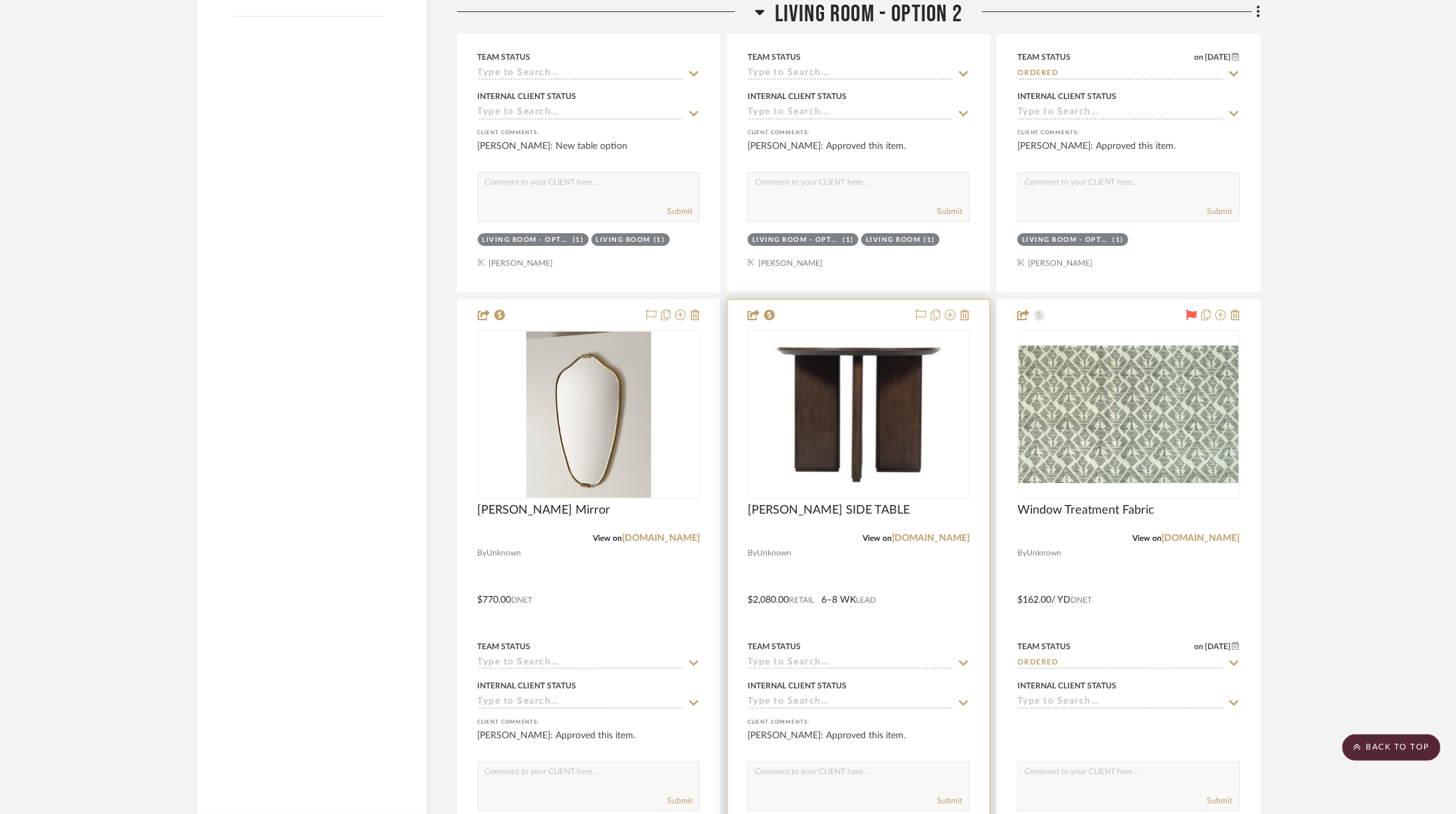
scroll to position [2162, 0]
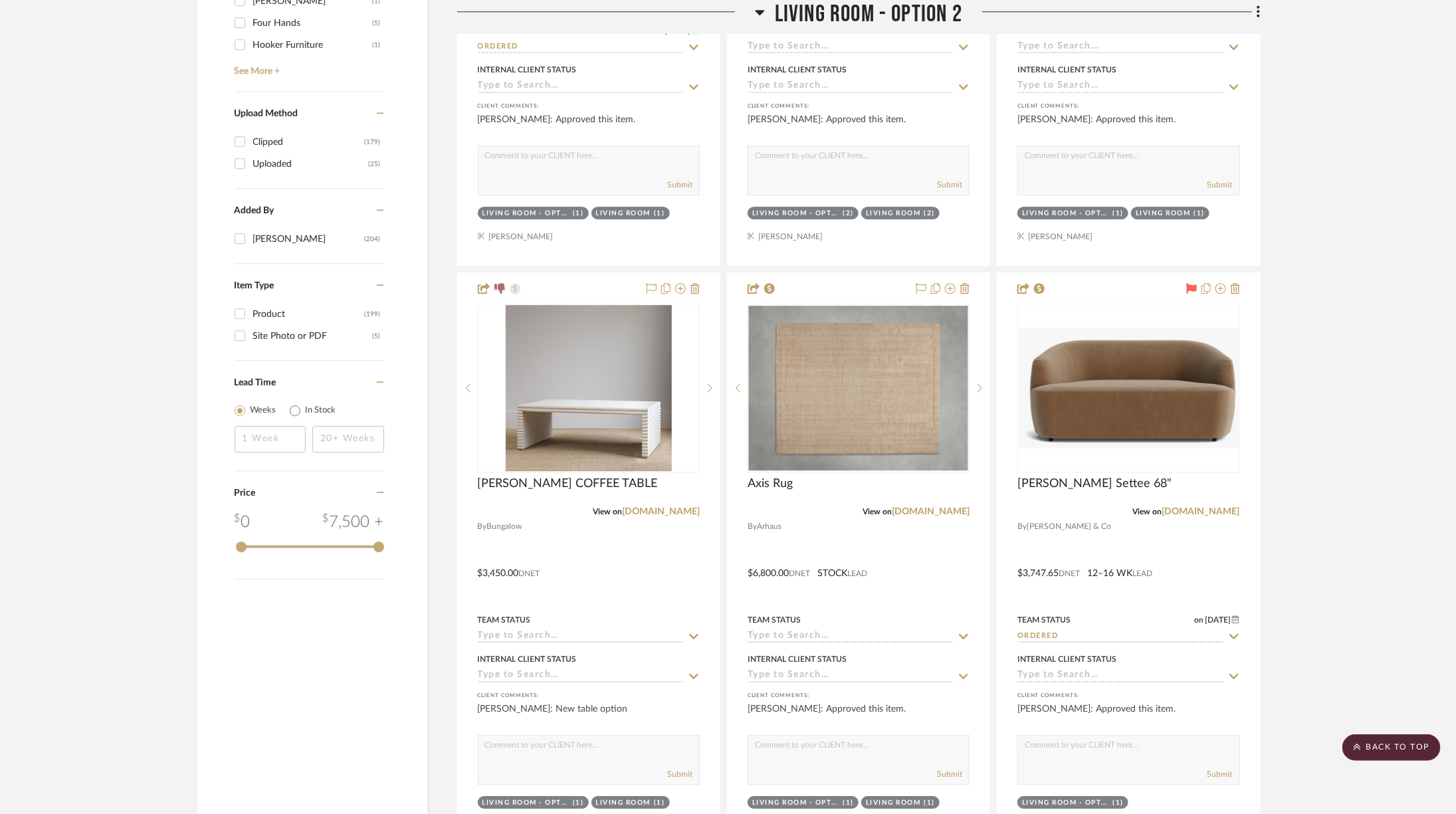
click at [864, 10] on span "Living Room - Option 2" at bounding box center [868, 14] width 187 height 28
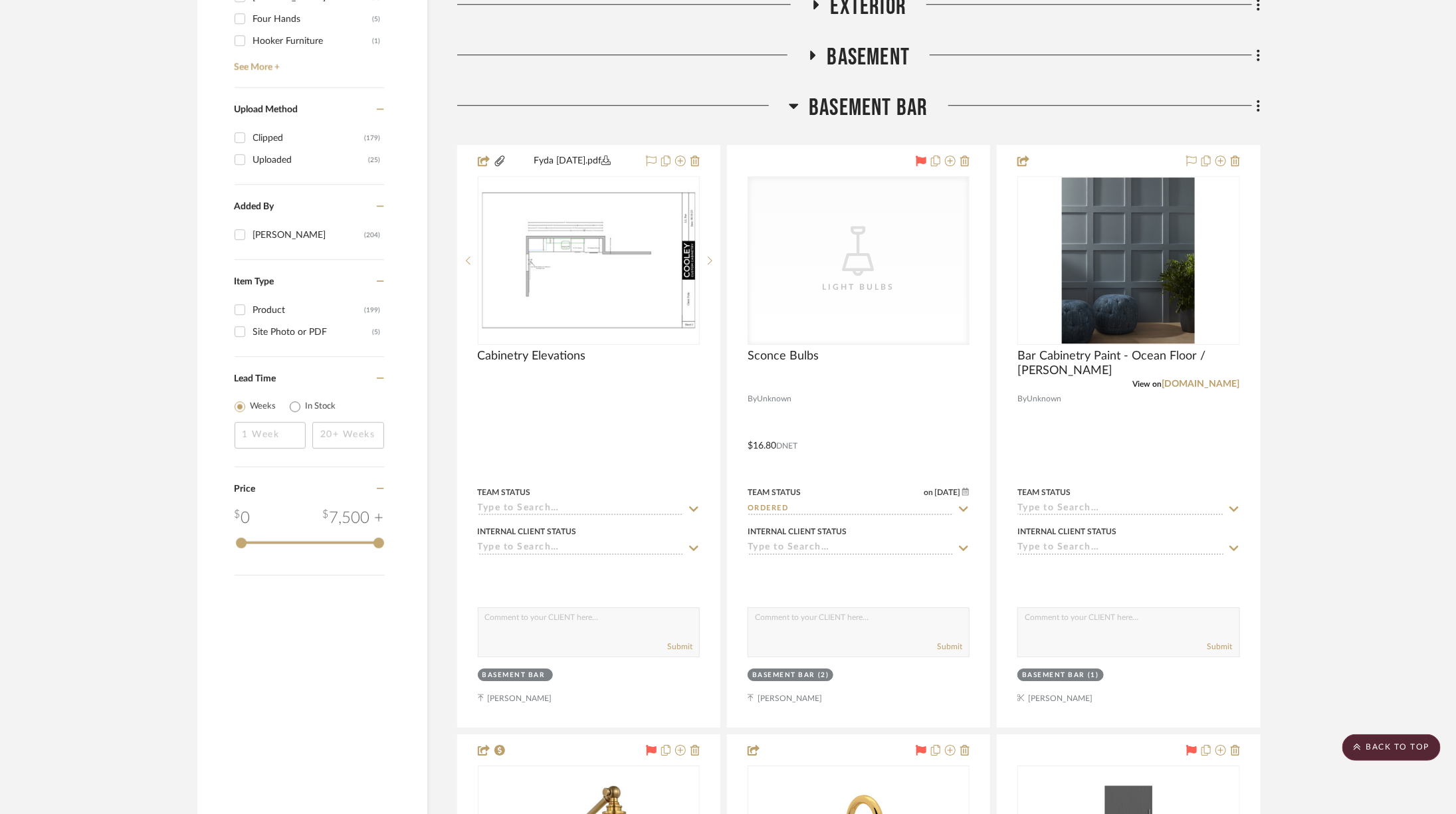
click at [861, 100] on span "Basement Bar" at bounding box center [868, 108] width 119 height 28
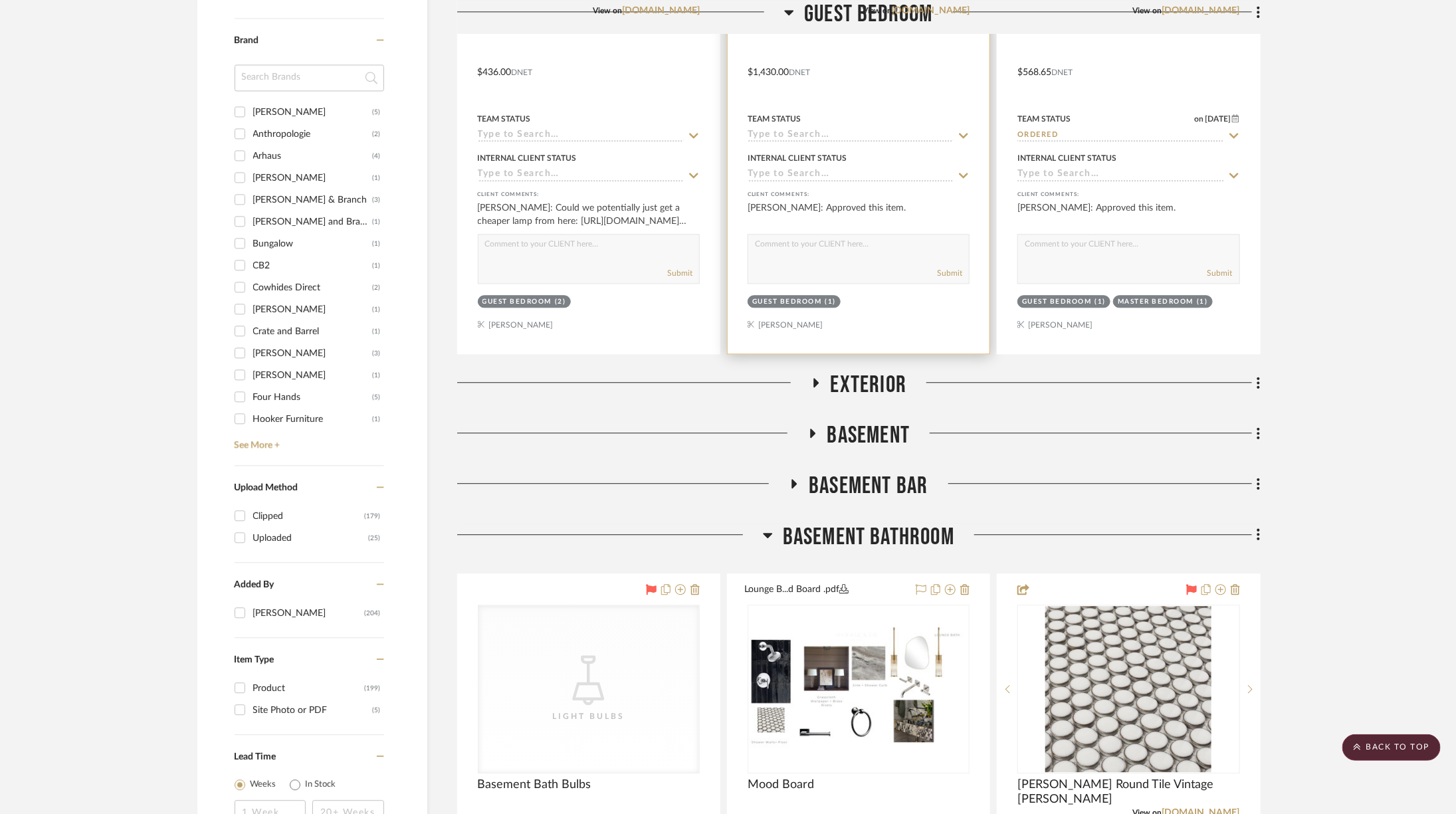
scroll to position [1261, 0]
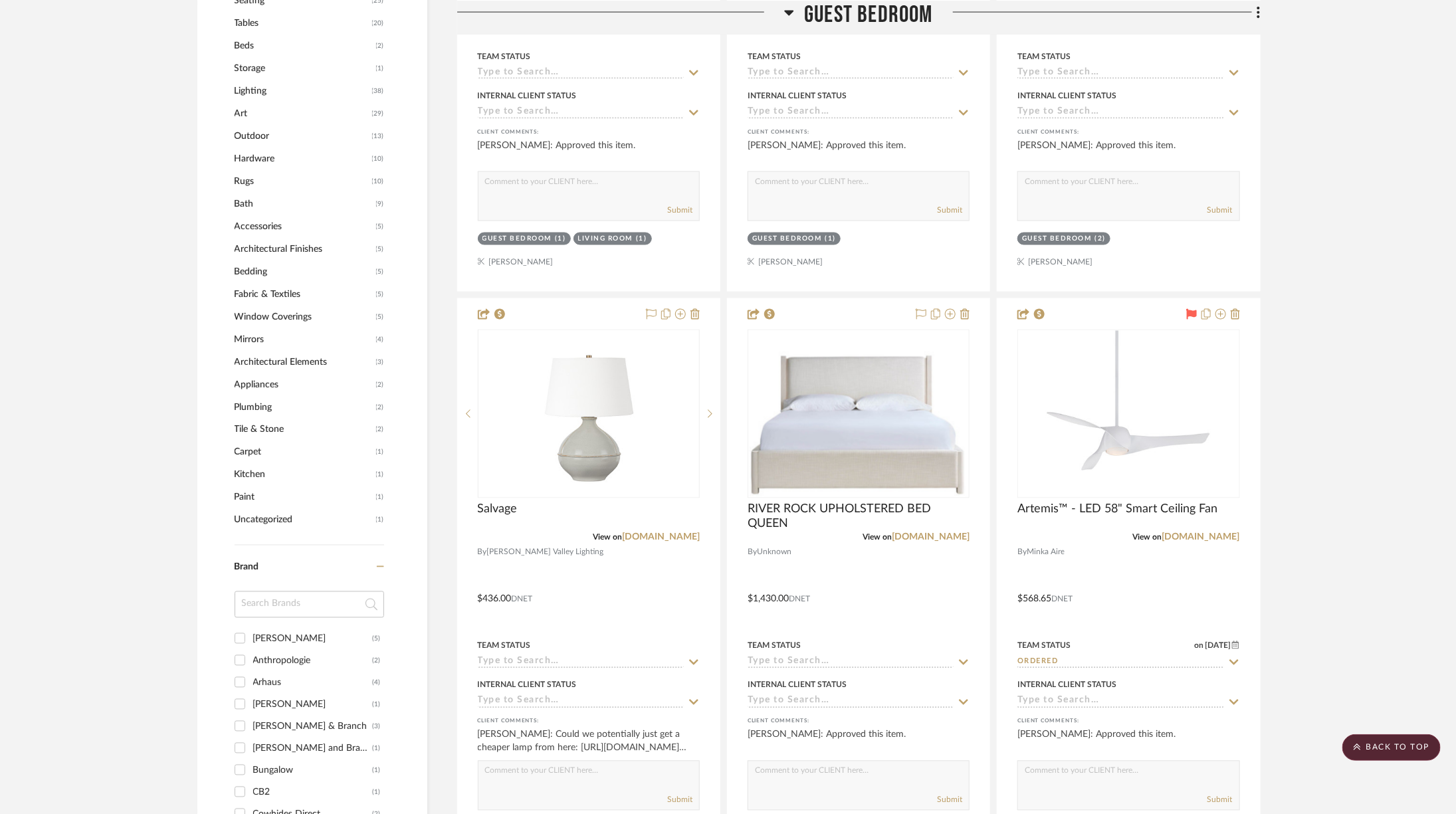
click at [869, 13] on span "Guest Bedroom" at bounding box center [868, 14] width 129 height 28
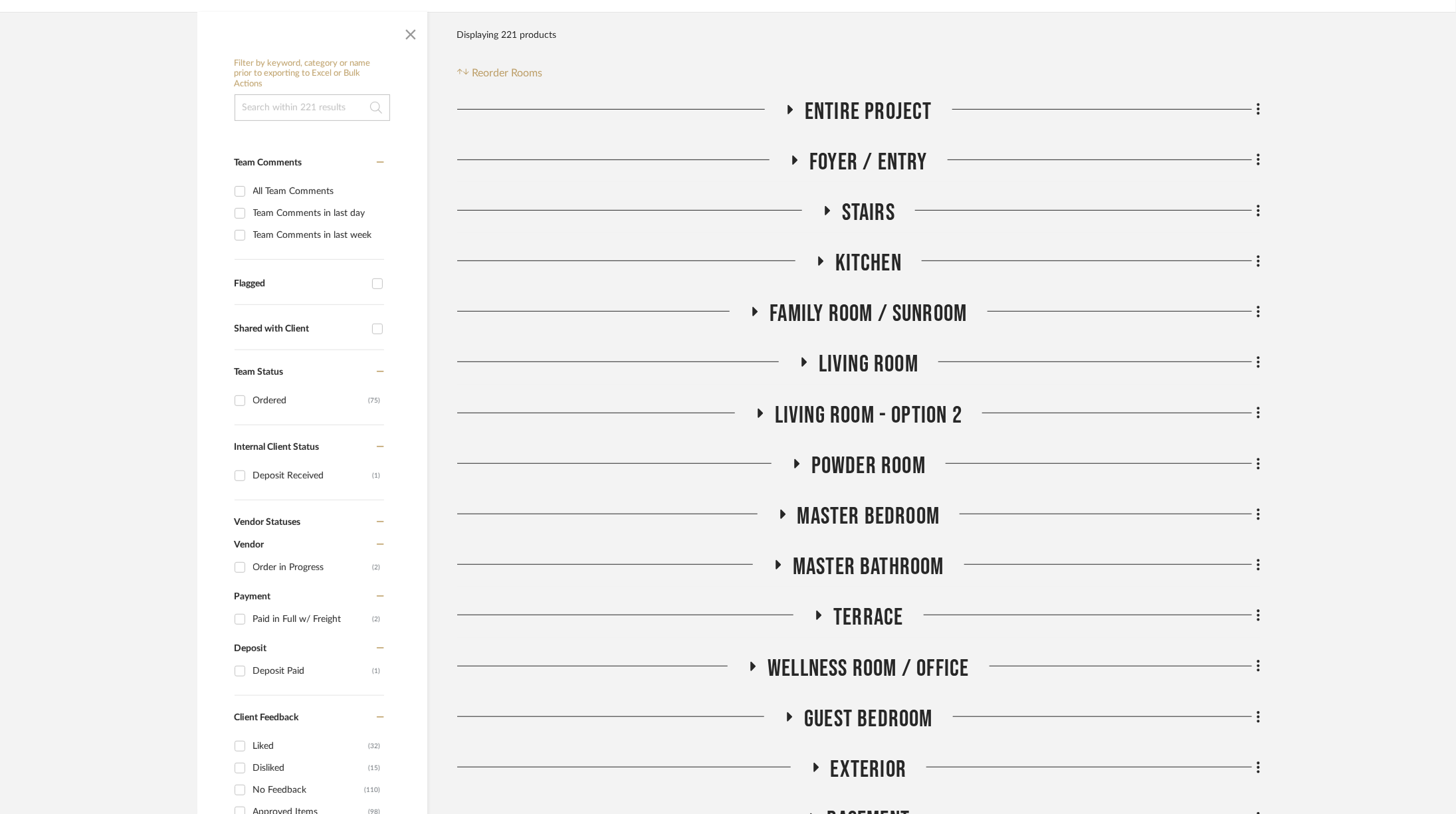
scroll to position [633, 0]
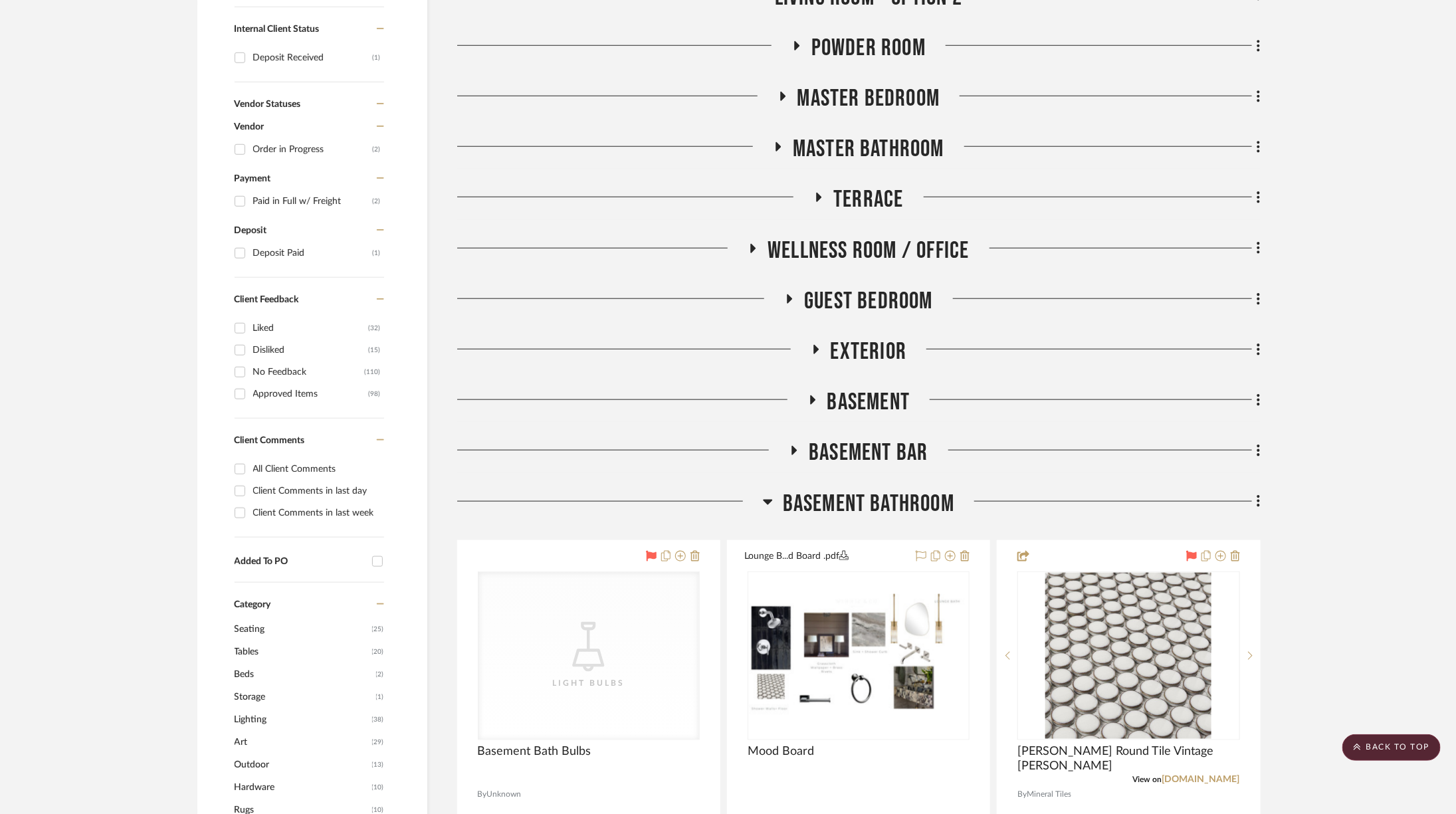
click at [886, 501] on span "Basement Bathroom" at bounding box center [868, 504] width 172 height 28
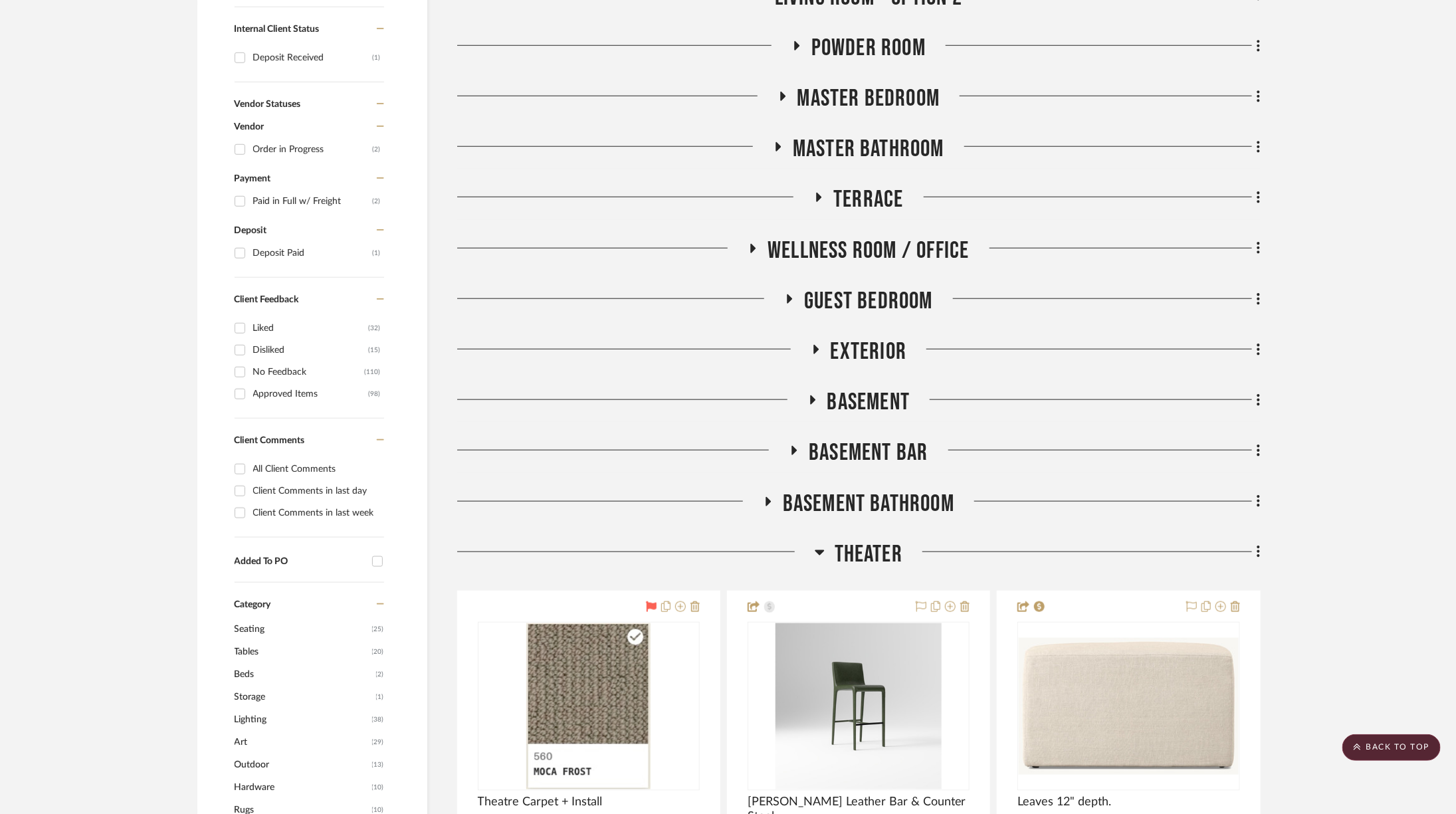
click at [844, 186] on span "Terrace" at bounding box center [868, 200] width 70 height 28
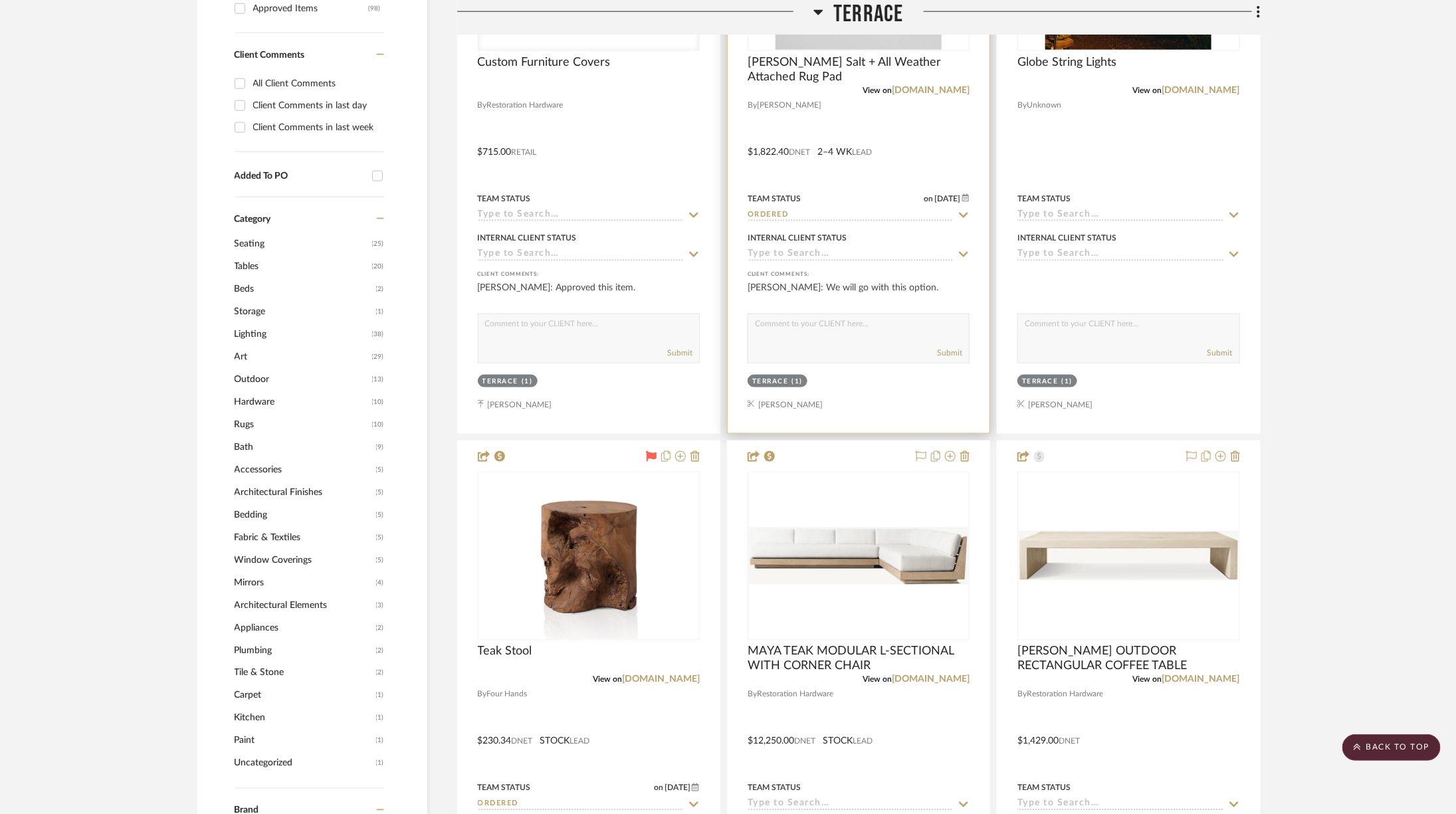
scroll to position [1311, 0]
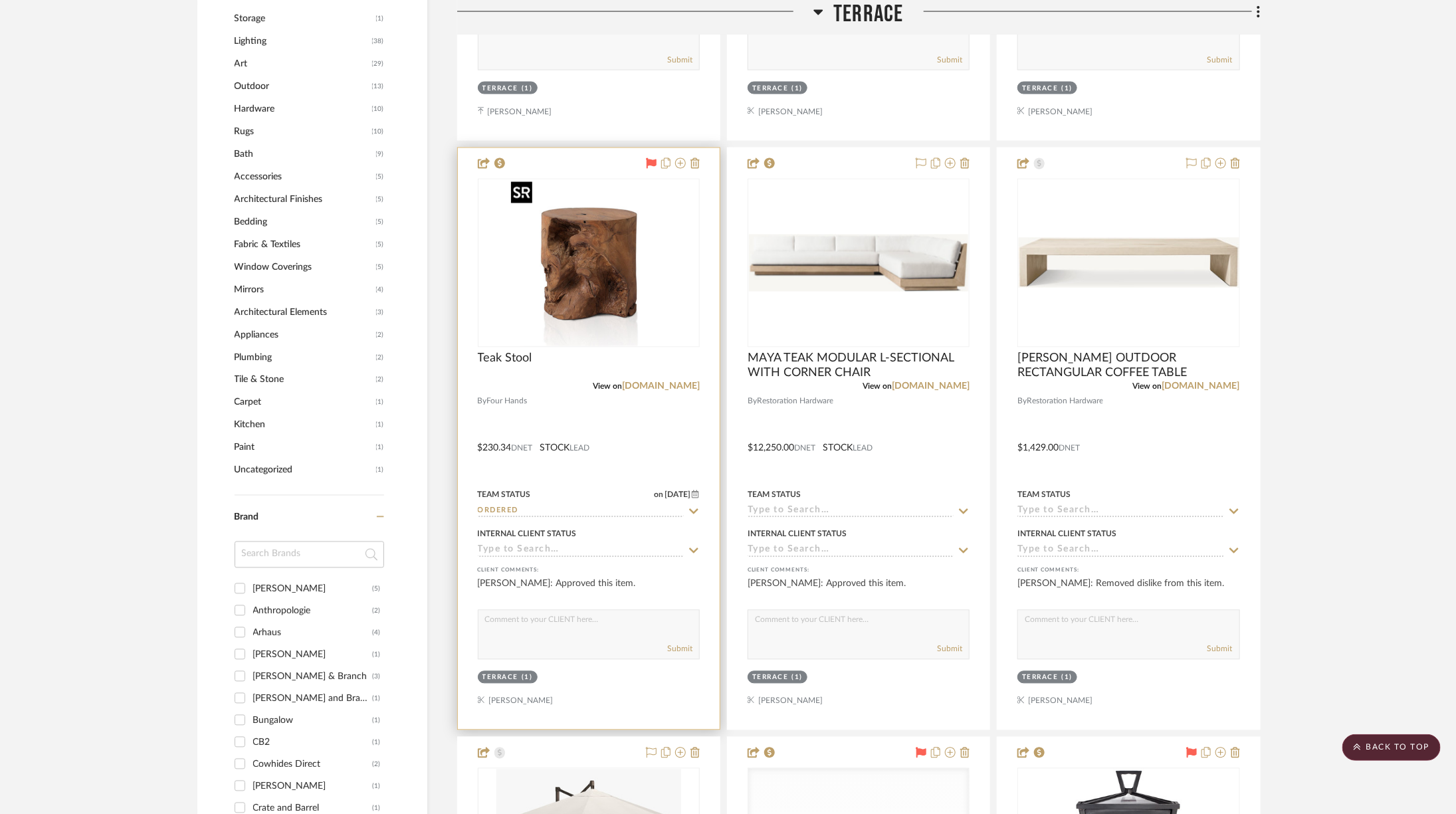
click at [663, 278] on img at bounding box center [589, 263] width 166 height 166
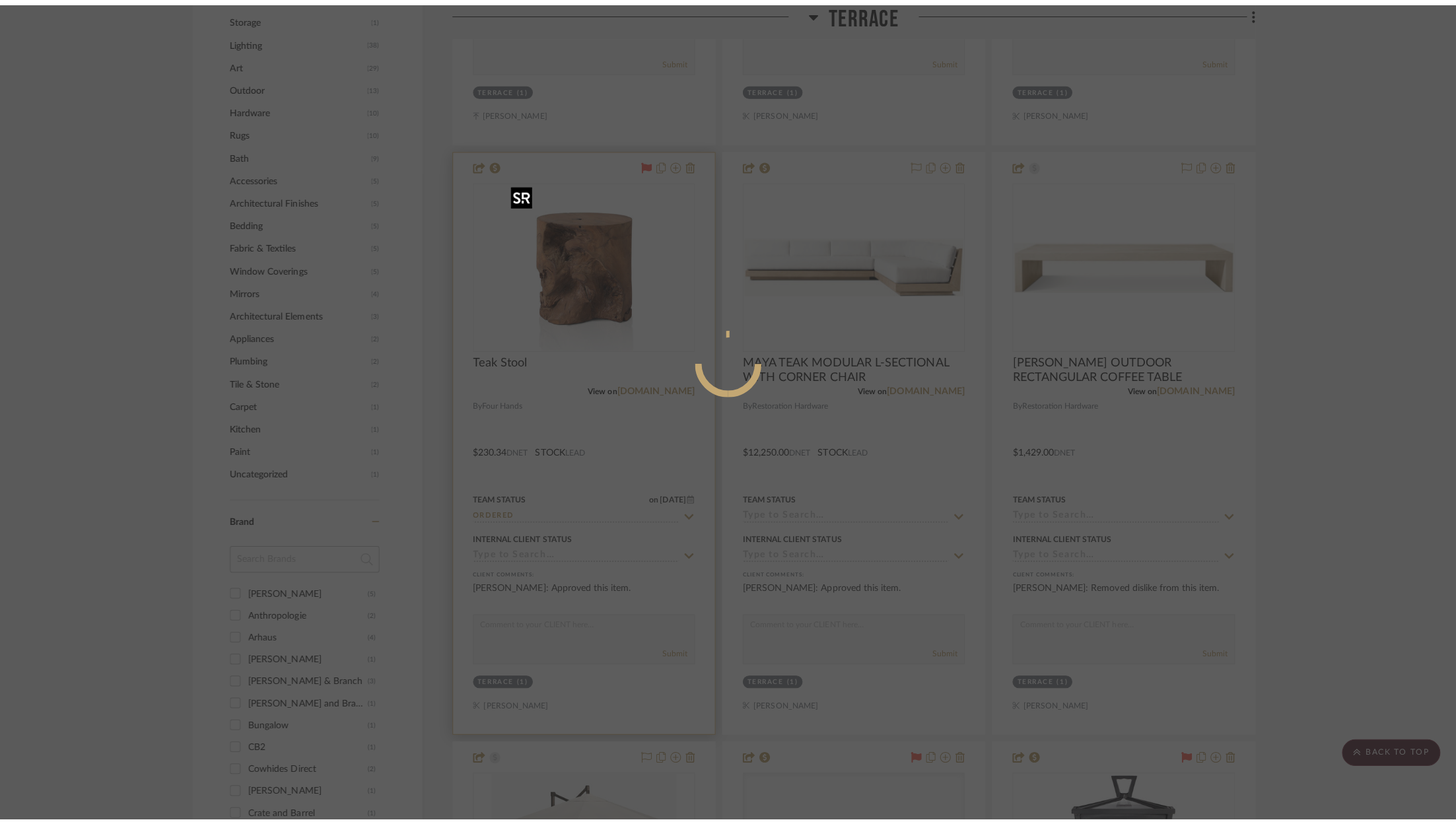
scroll to position [0, 0]
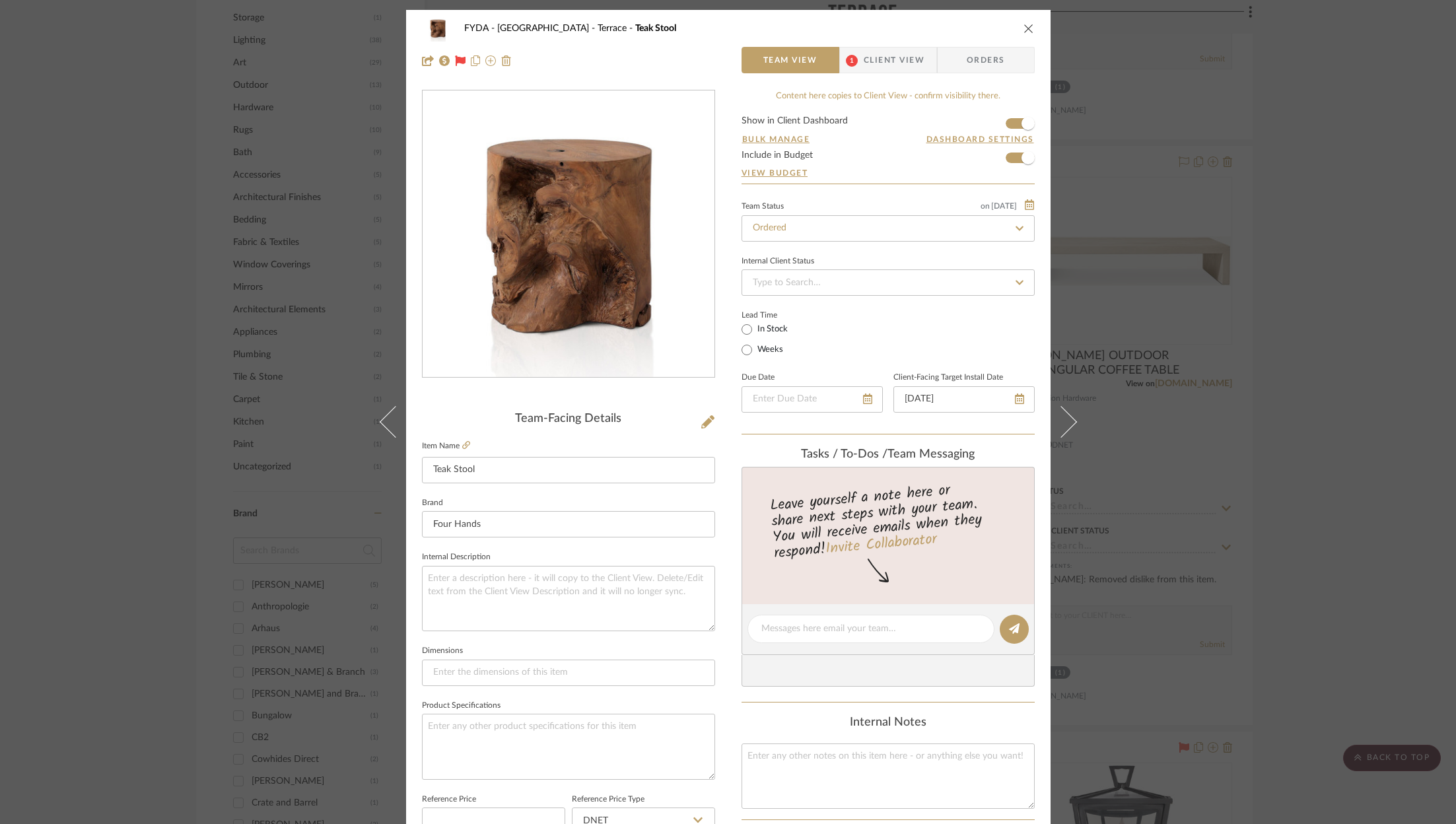
click at [1023, 27] on icon "close" at bounding box center [1029, 28] width 10 height 10
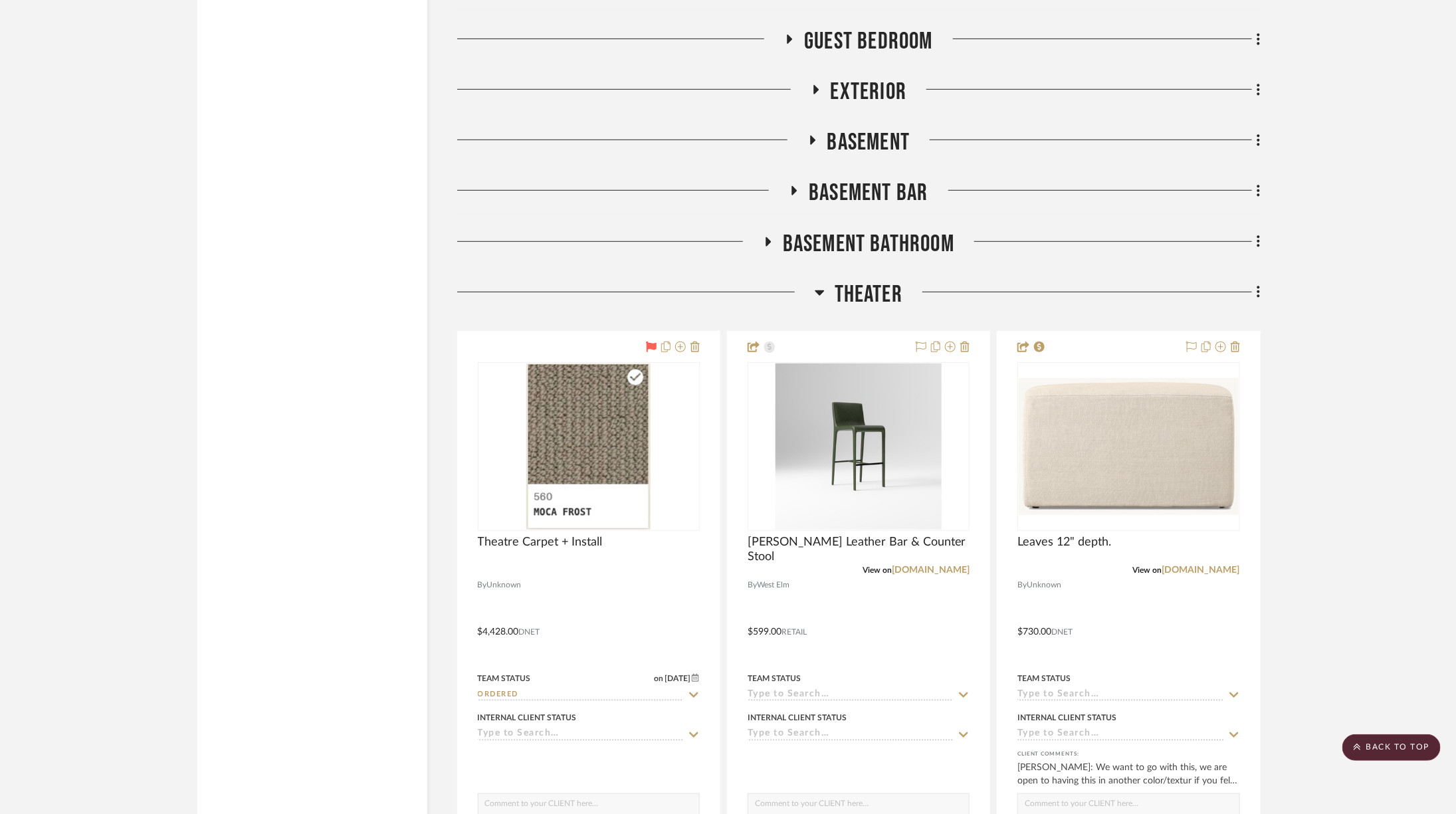
scroll to position [2906, 0]
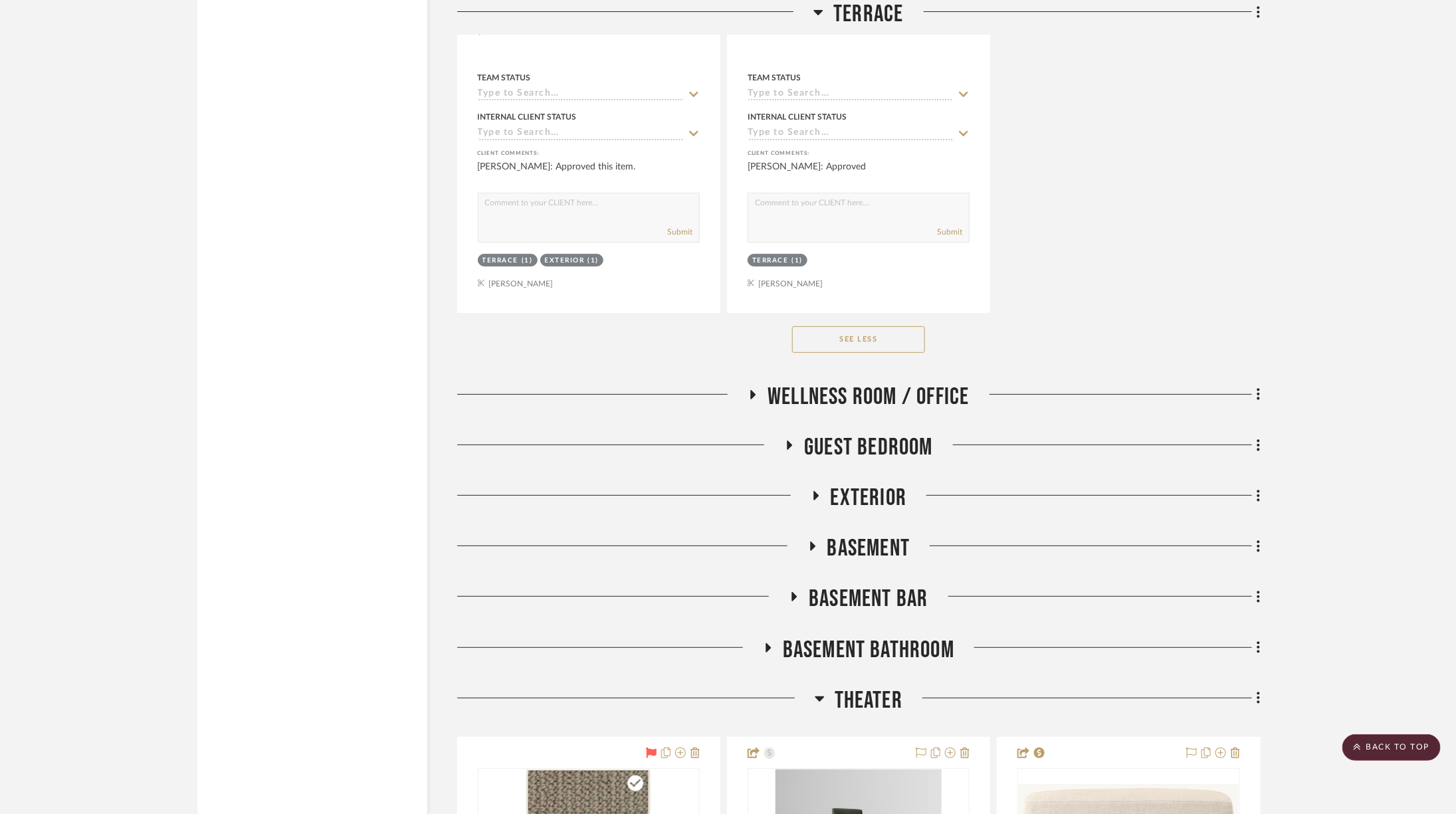
click at [859, 536] on span "Basement" at bounding box center [869, 548] width 83 height 28
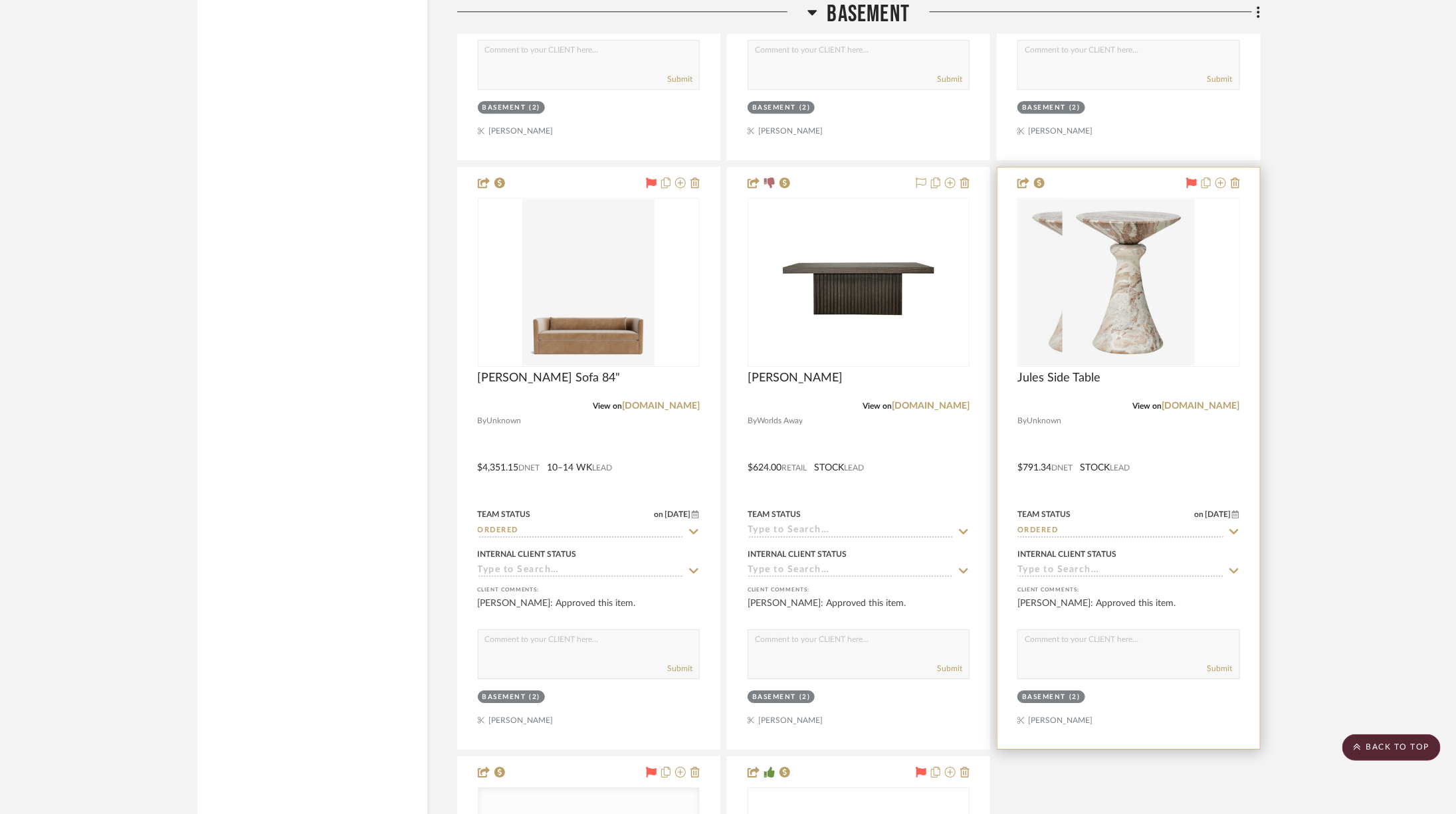
scroll to position [4419, 0]
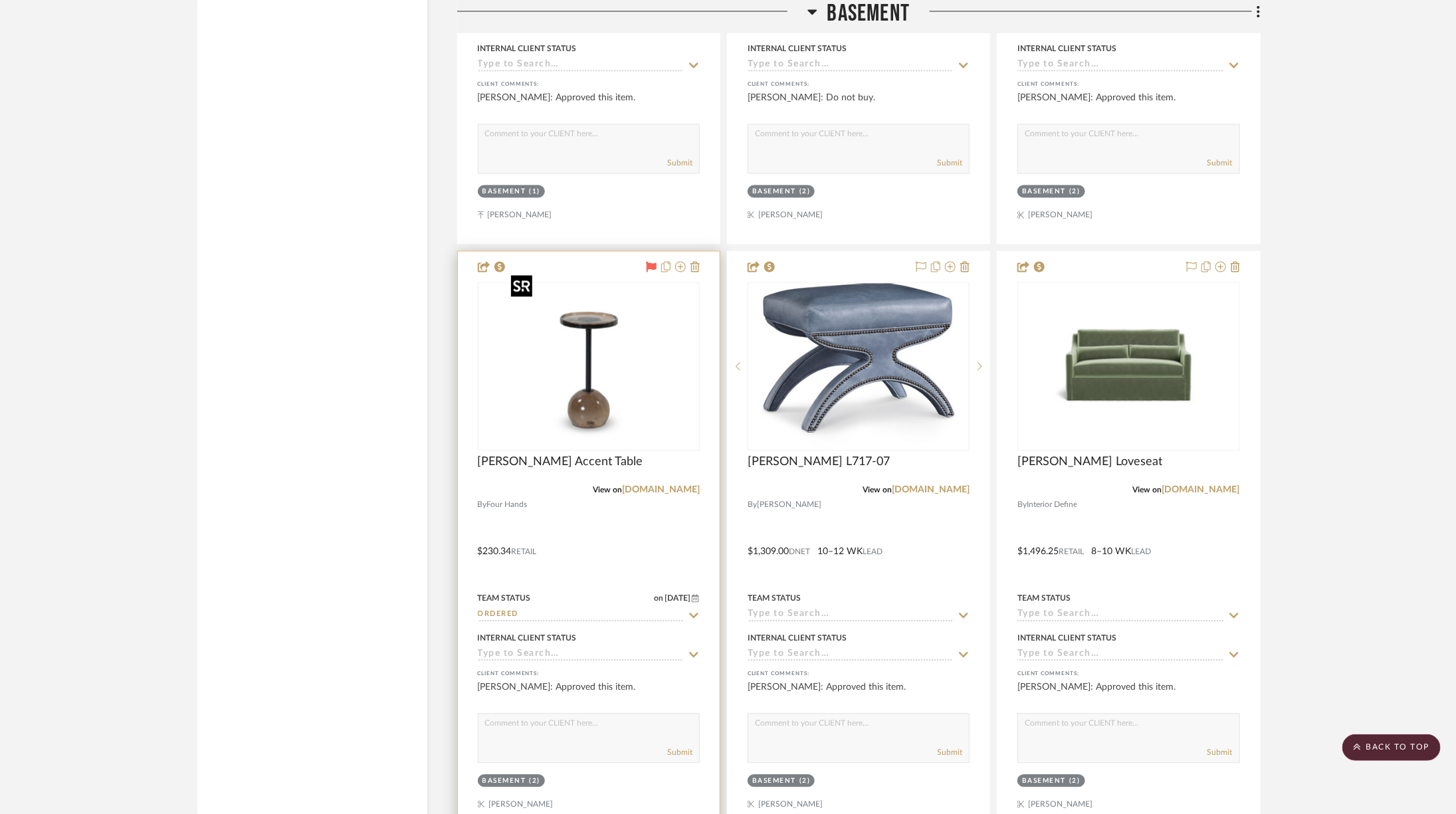
click at [595, 382] on img "0" at bounding box center [589, 366] width 166 height 166
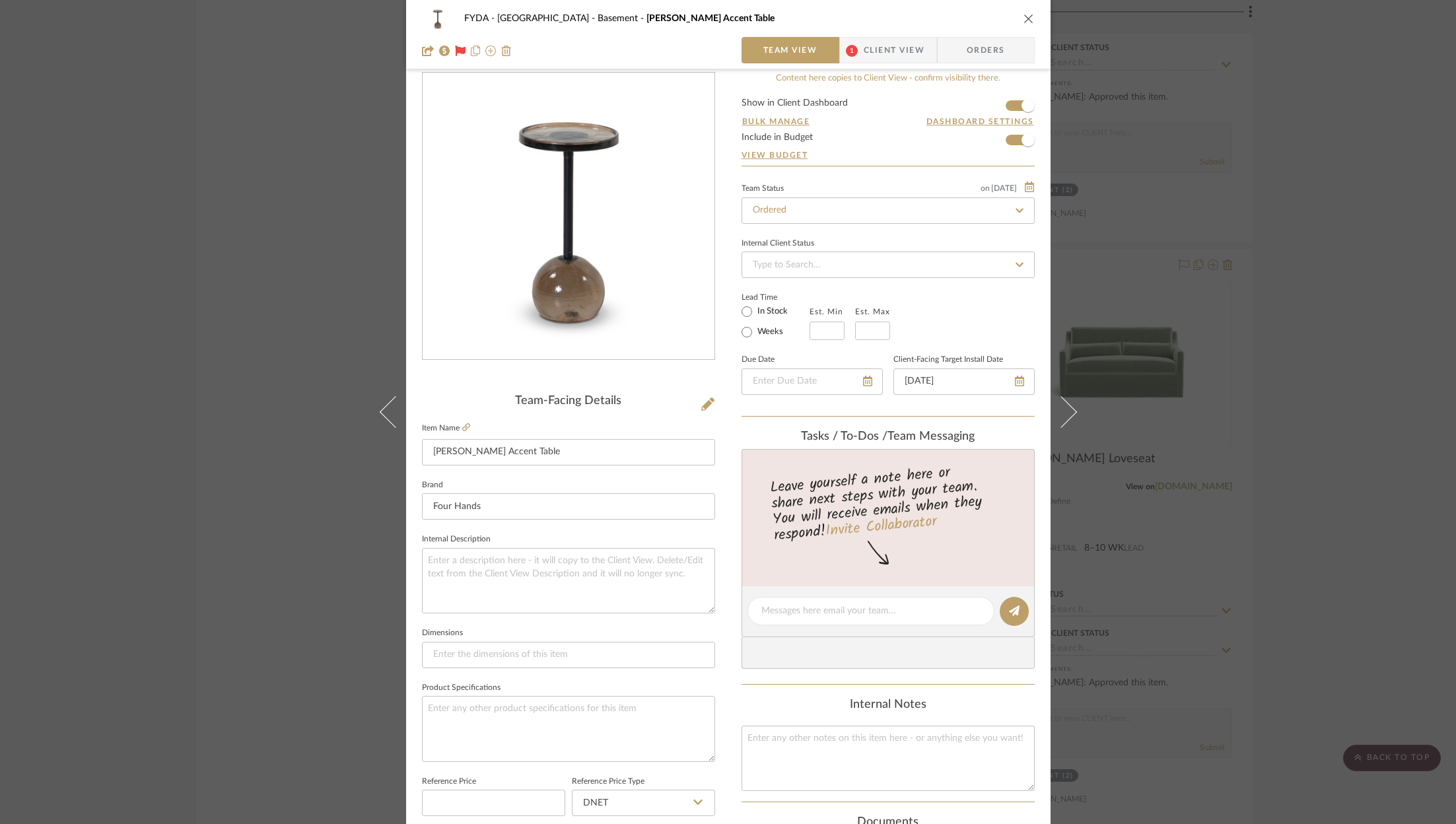
scroll to position [0, 0]
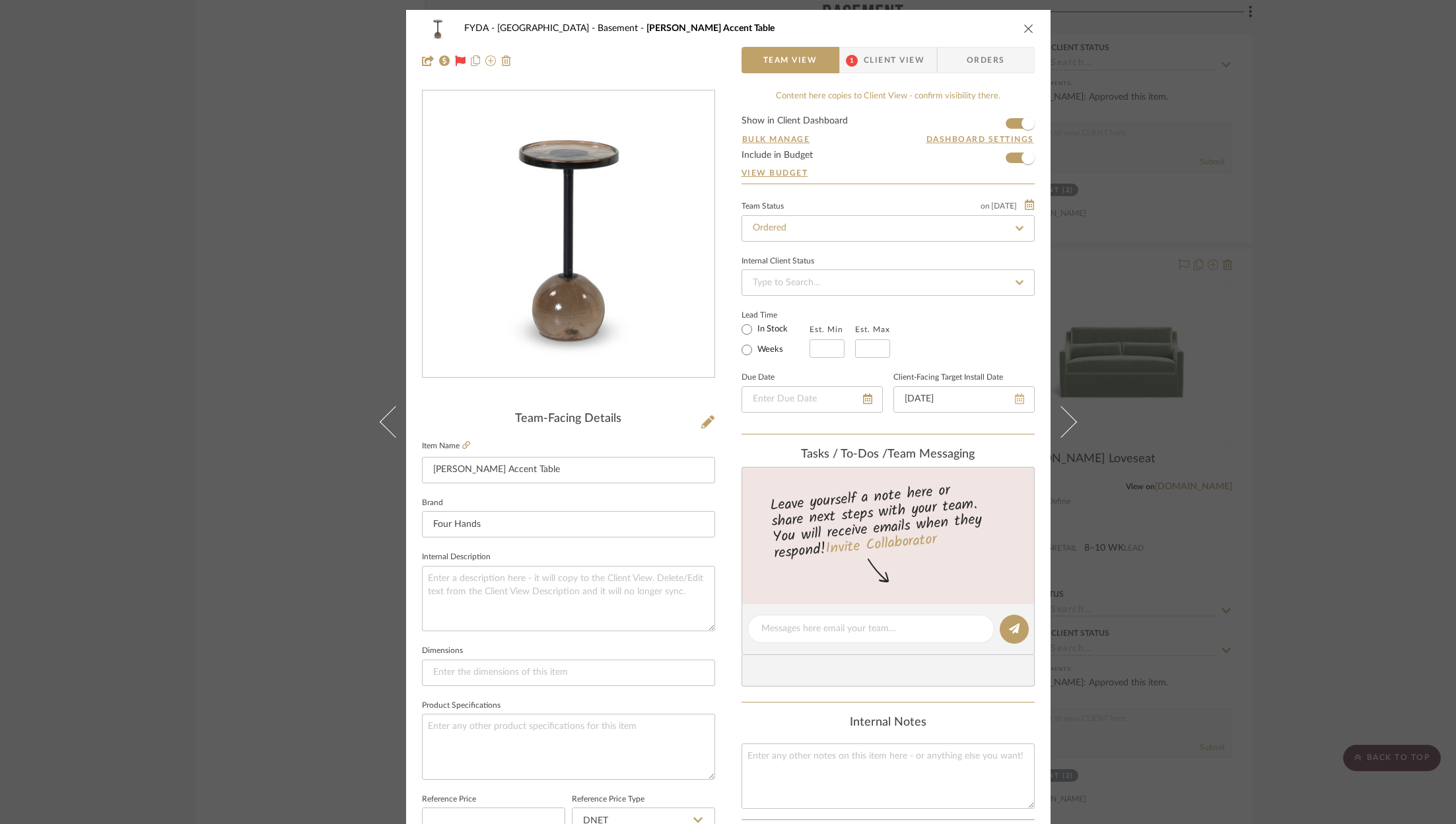
click at [1017, 391] on fa-icon at bounding box center [1020, 399] width 10 height 16
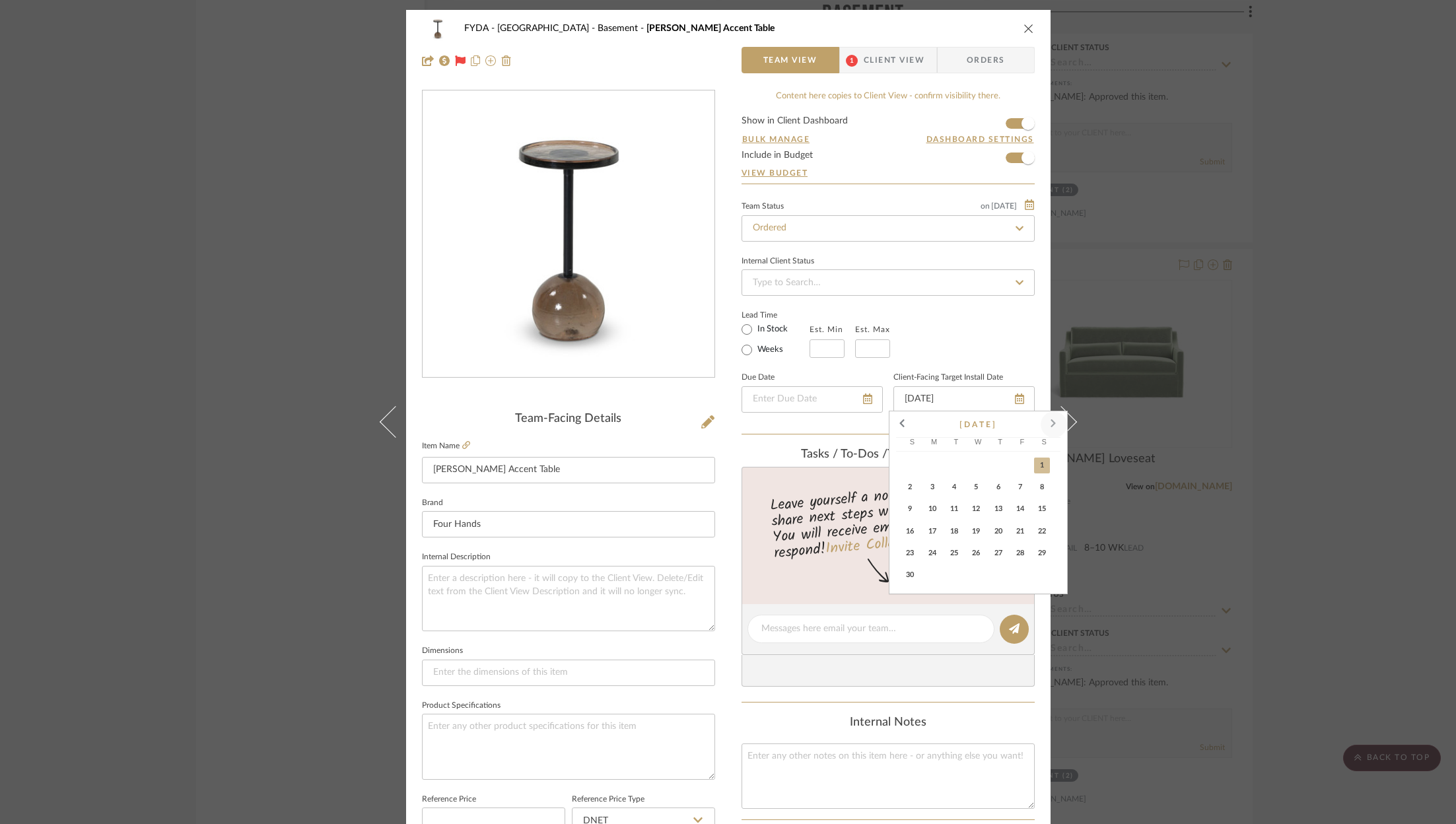
click at [1054, 422] on span at bounding box center [1054, 425] width 32 height 32
click at [916, 557] on span "25" at bounding box center [910, 553] width 16 height 16
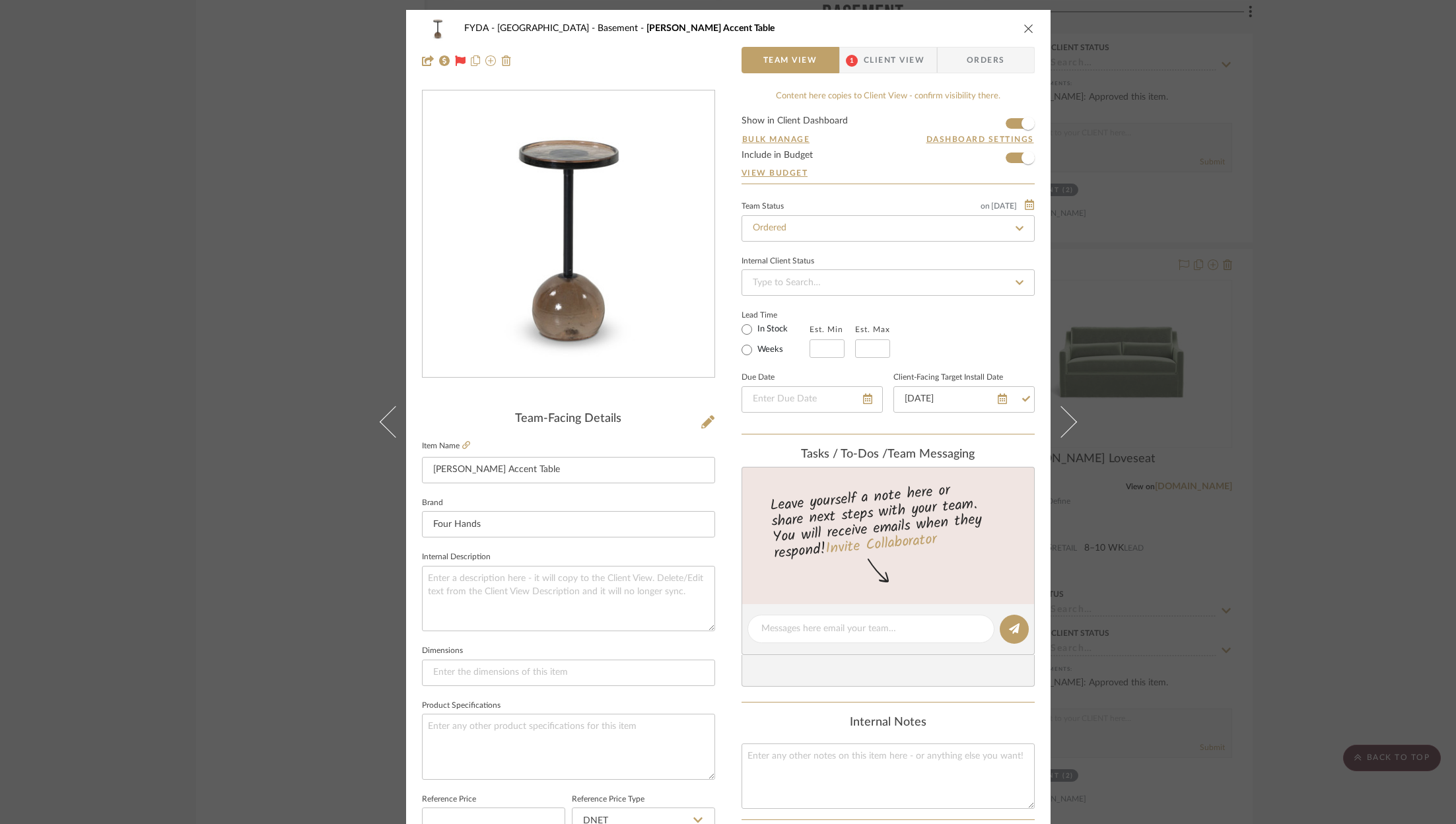
click at [954, 329] on div "Lead Time In Stock Weeks Est. Min Est. Max" at bounding box center [887, 332] width 293 height 52
click at [1029, 25] on icon "close" at bounding box center [1029, 28] width 10 height 10
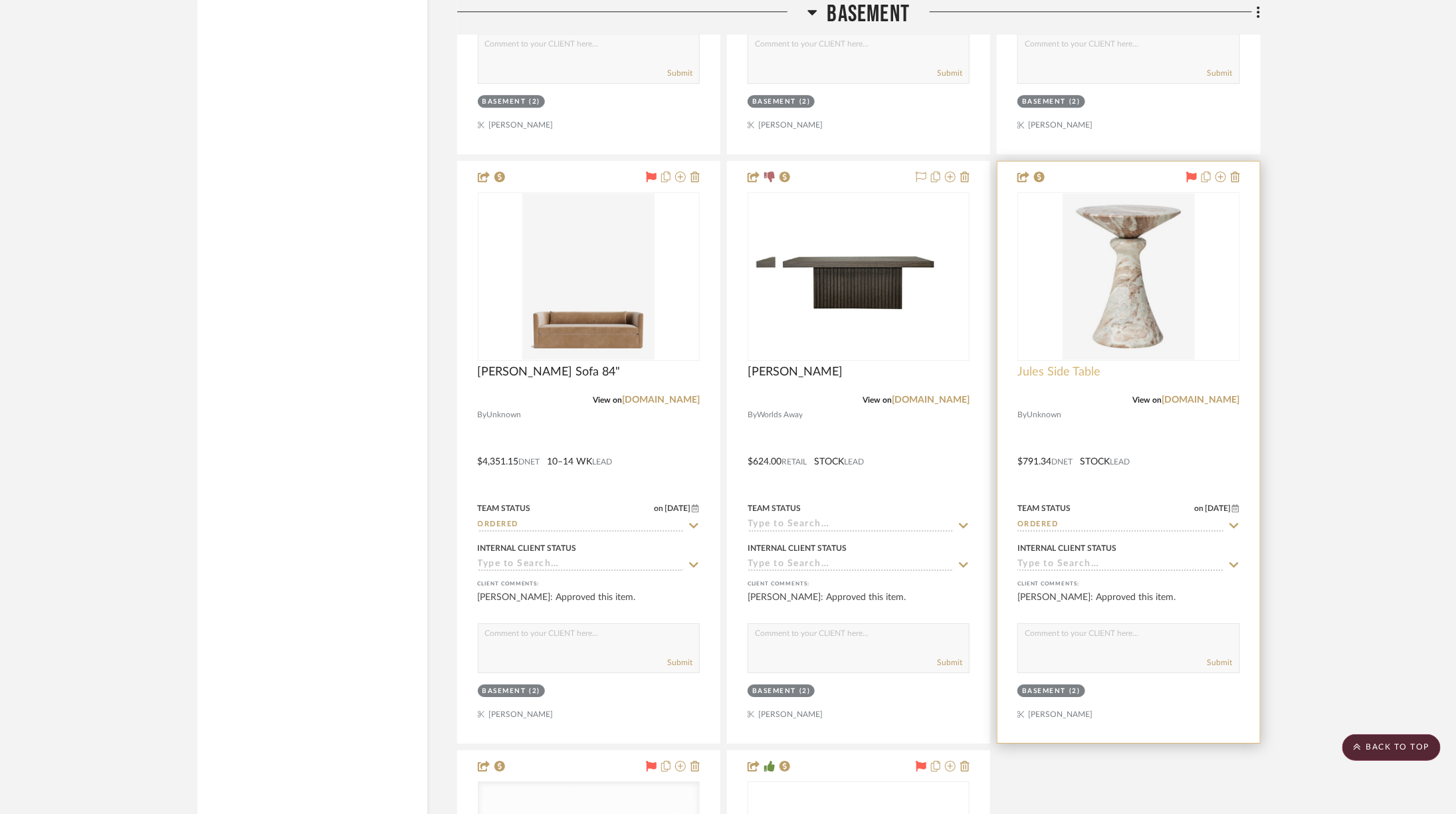
scroll to position [5099, 0]
click at [1124, 256] on img "0" at bounding box center [1128, 275] width 132 height 166
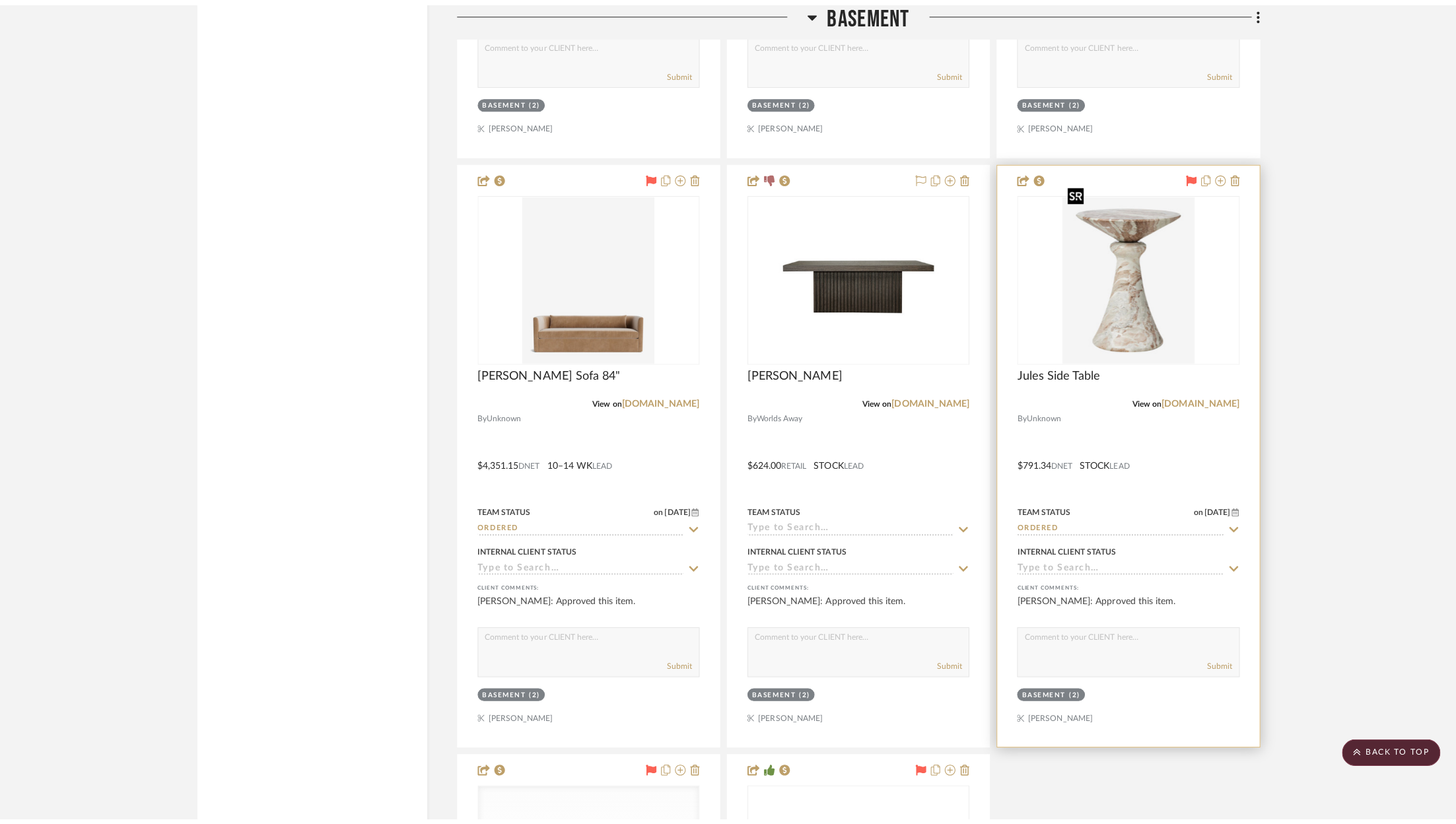
scroll to position [0, 0]
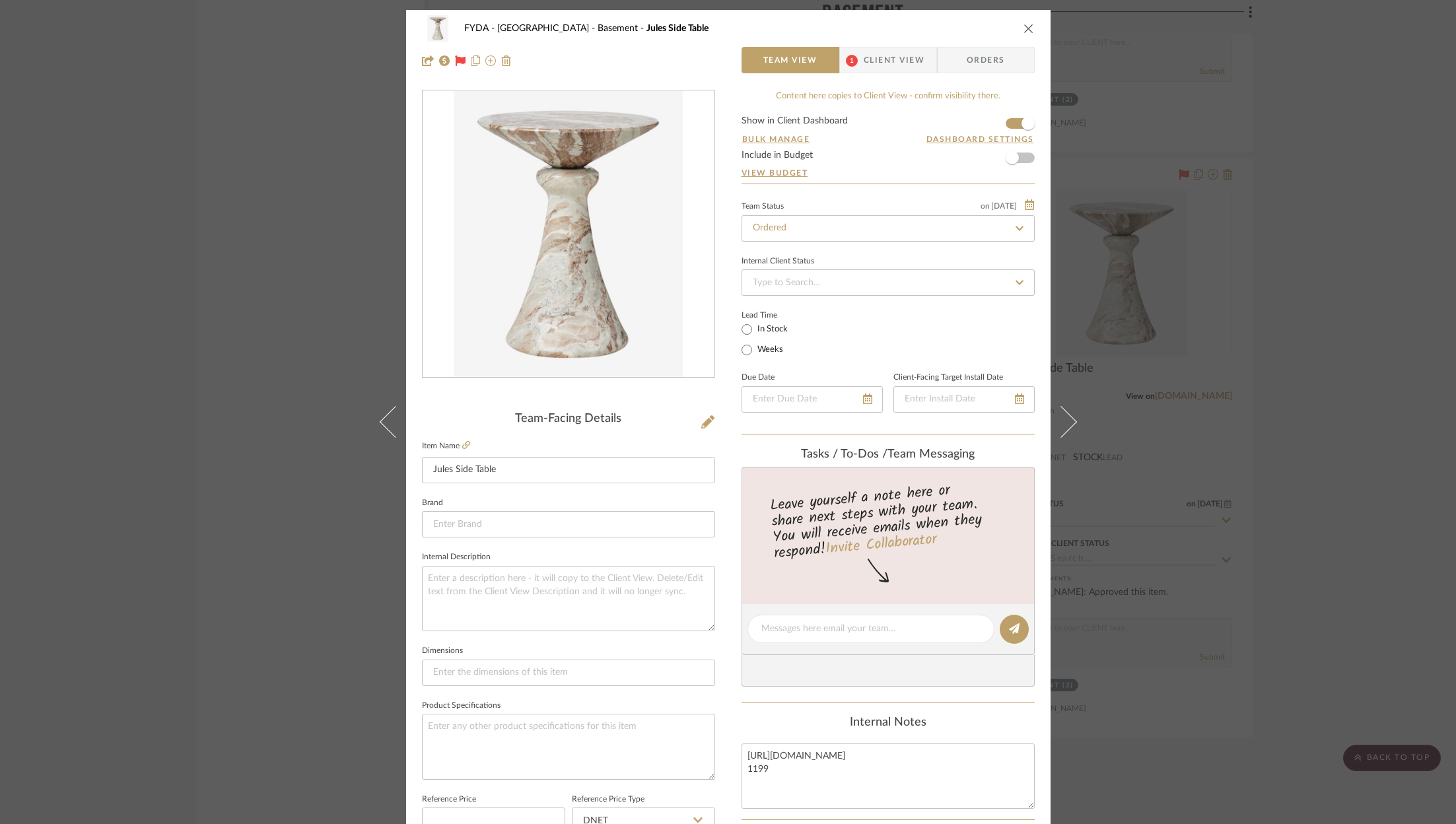
click at [1329, 133] on div "FYDA - 655 City Park Basement Jules Side Table Team View 1 Client View Orders T…" at bounding box center [728, 412] width 1456 height 824
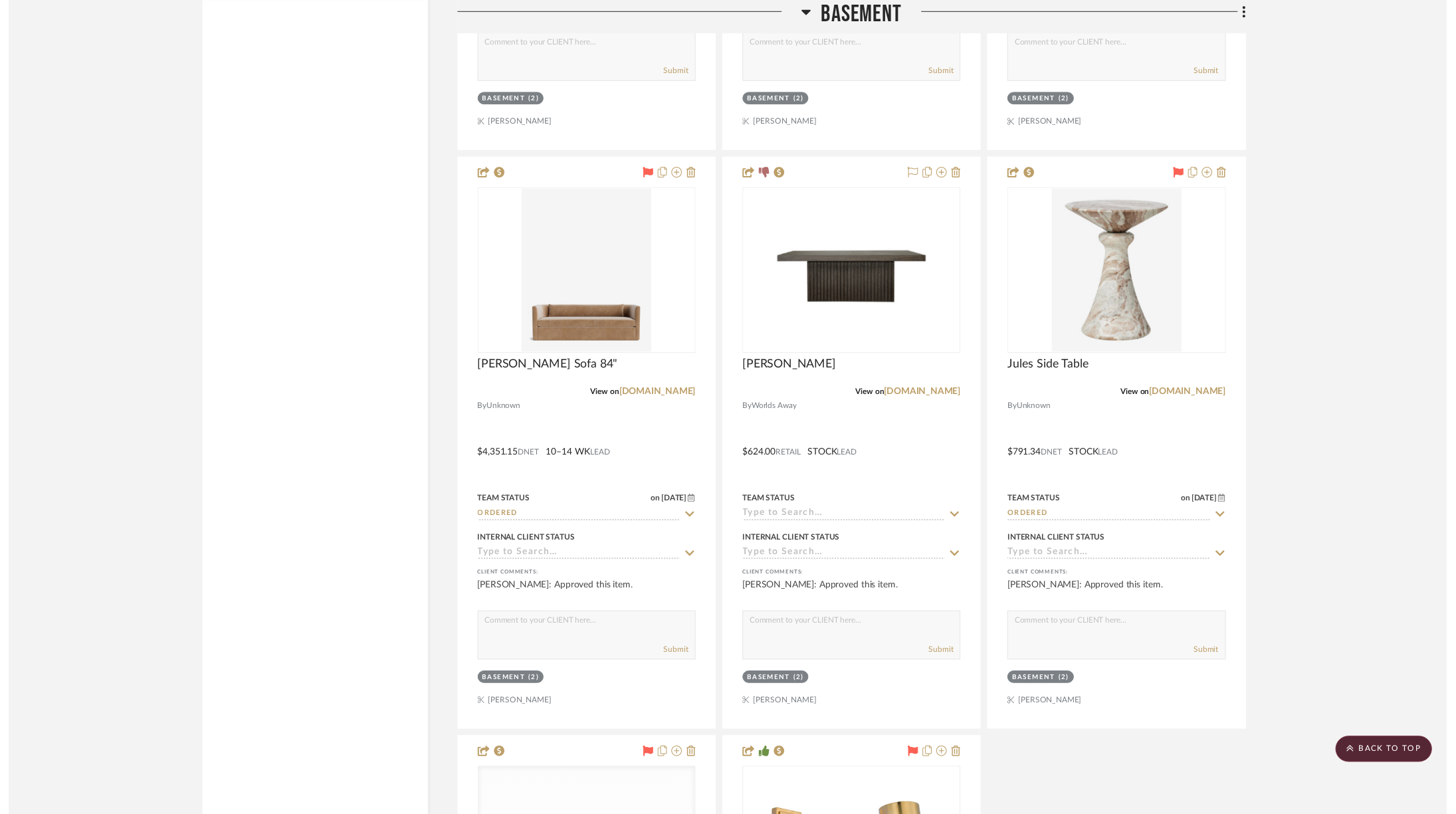
scroll to position [5099, 0]
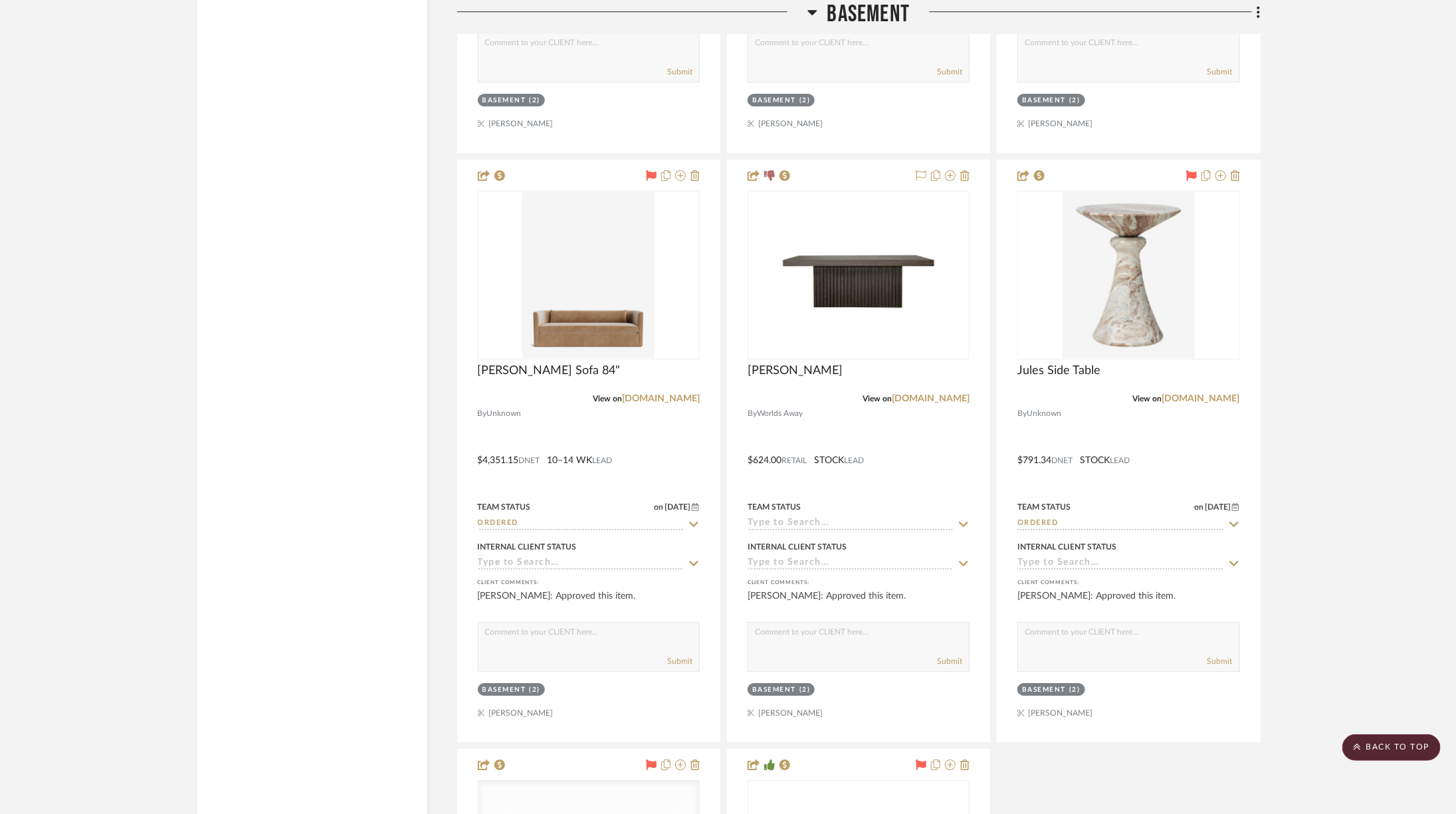
click at [847, 13] on span "Basement" at bounding box center [869, 14] width 83 height 28
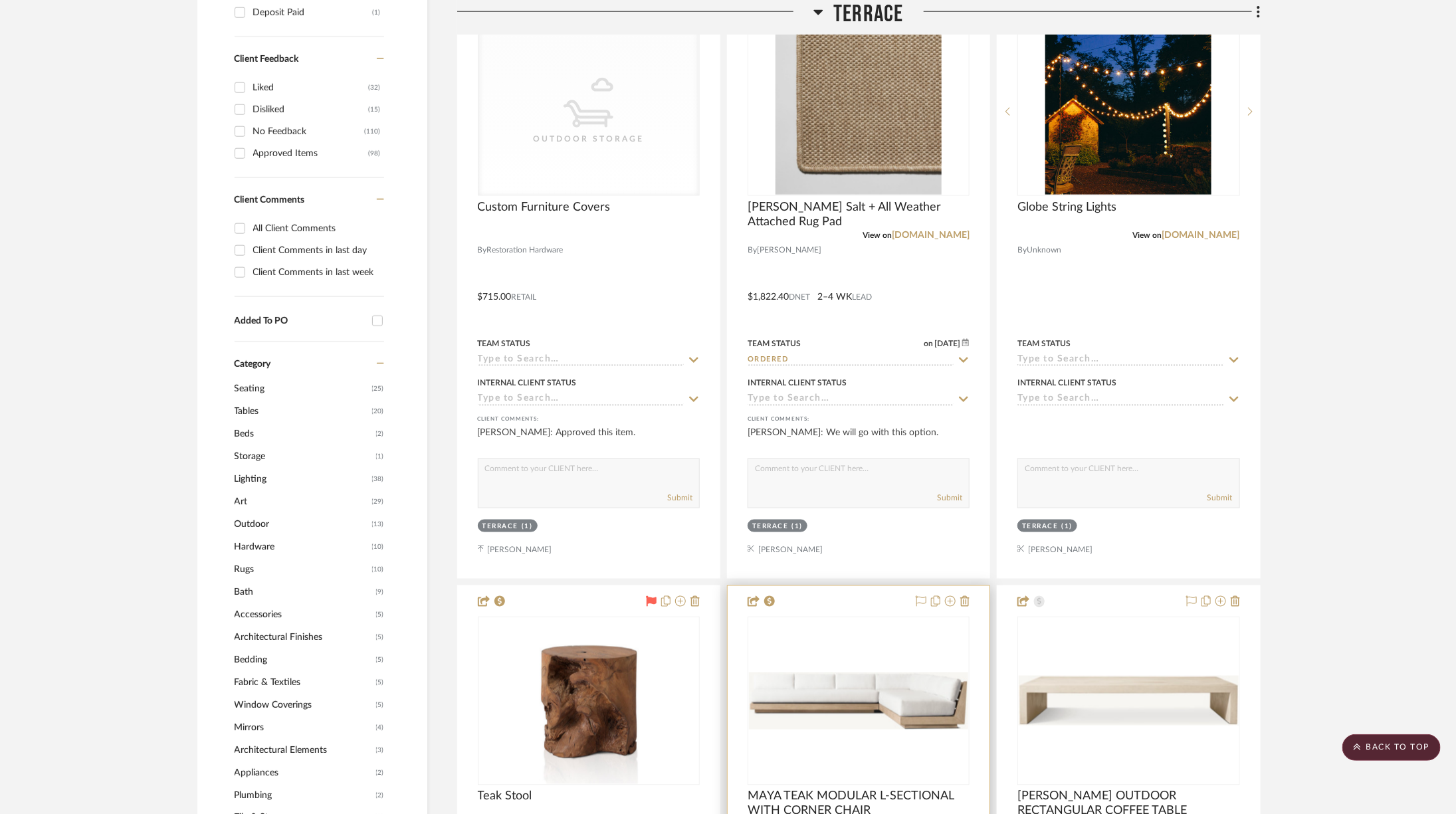
scroll to position [0, 0]
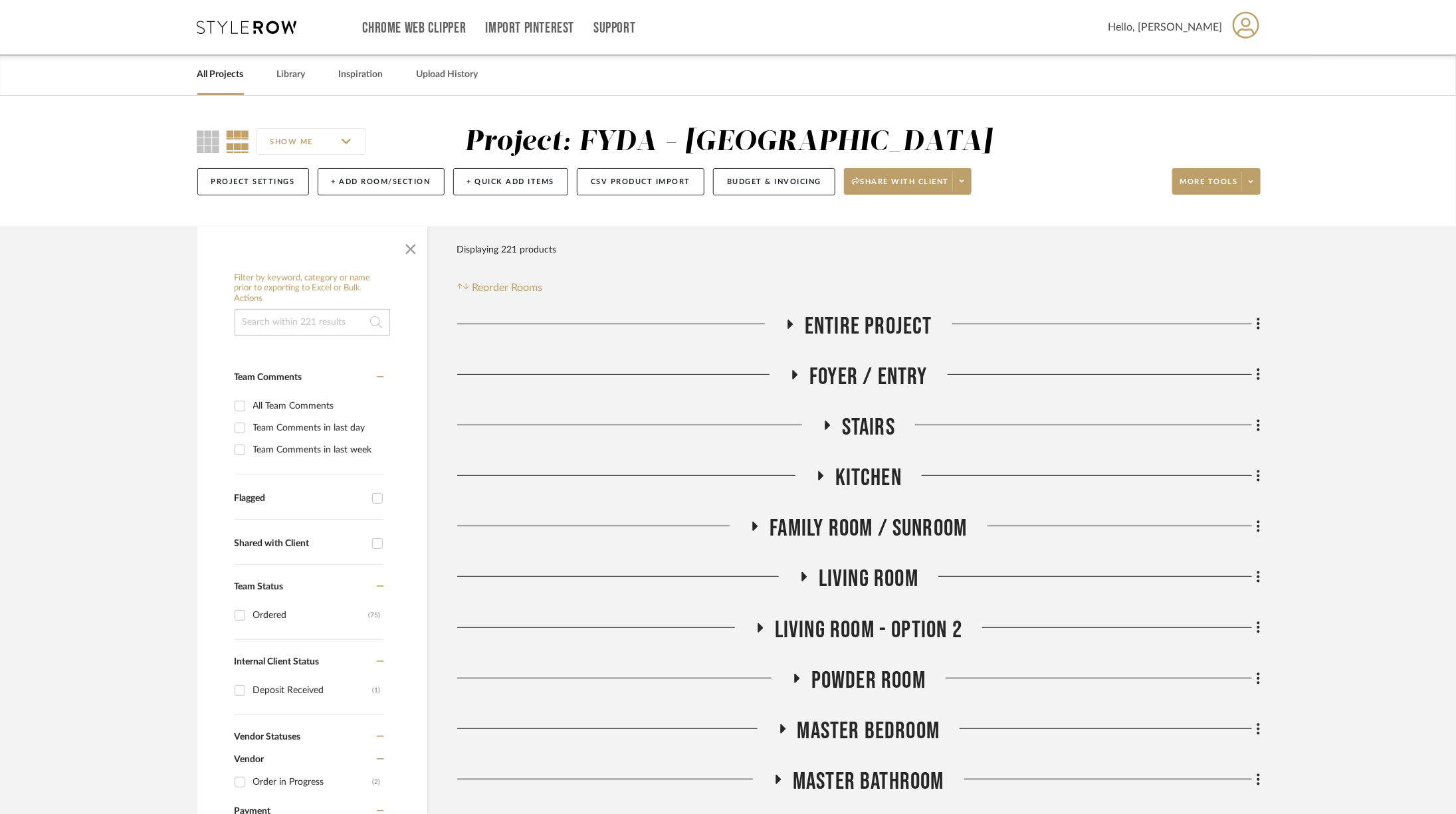
click at [896, 576] on span "Living Room" at bounding box center [868, 579] width 100 height 28
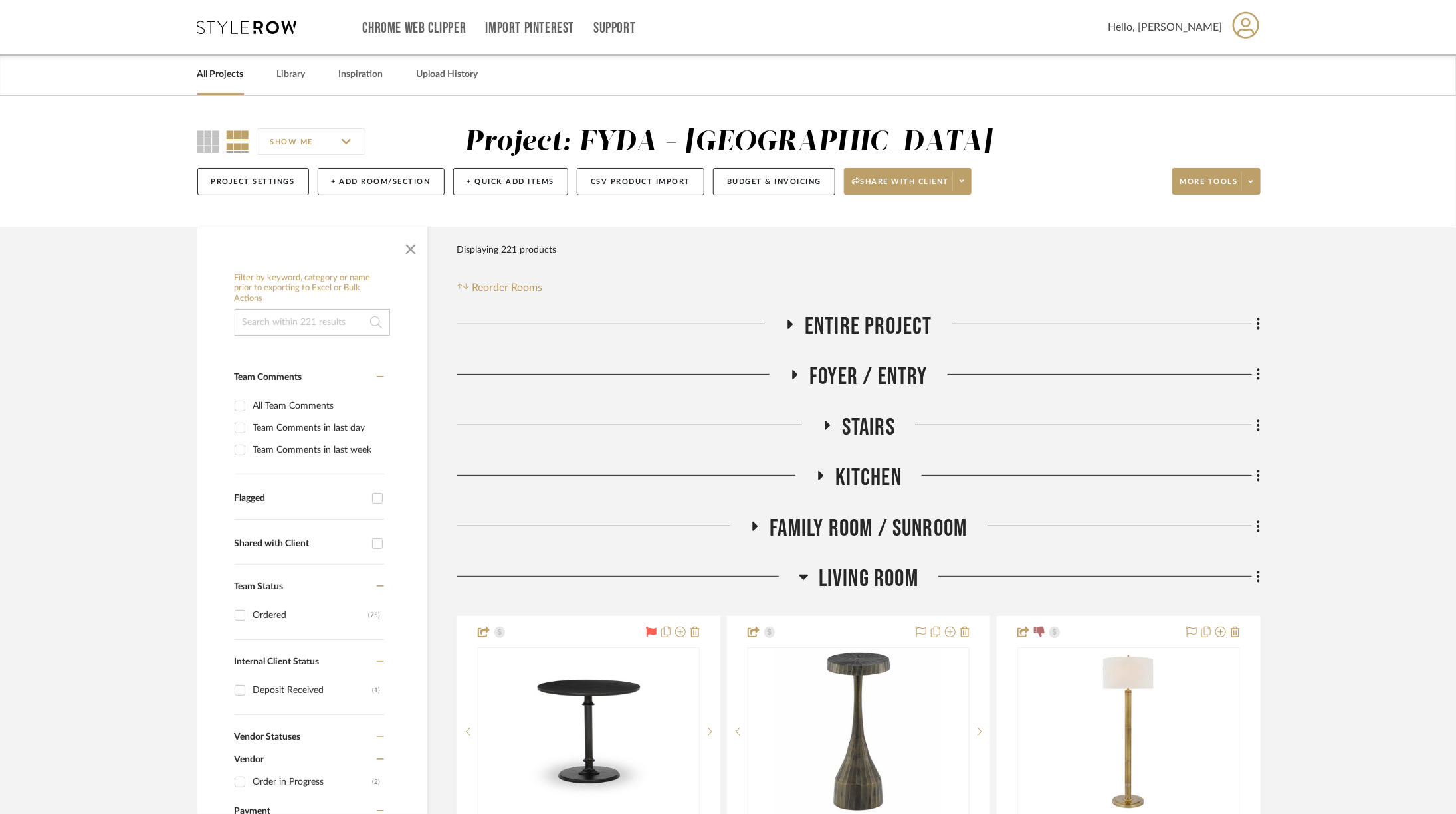
click at [865, 570] on span "Living Room" at bounding box center [868, 579] width 100 height 28
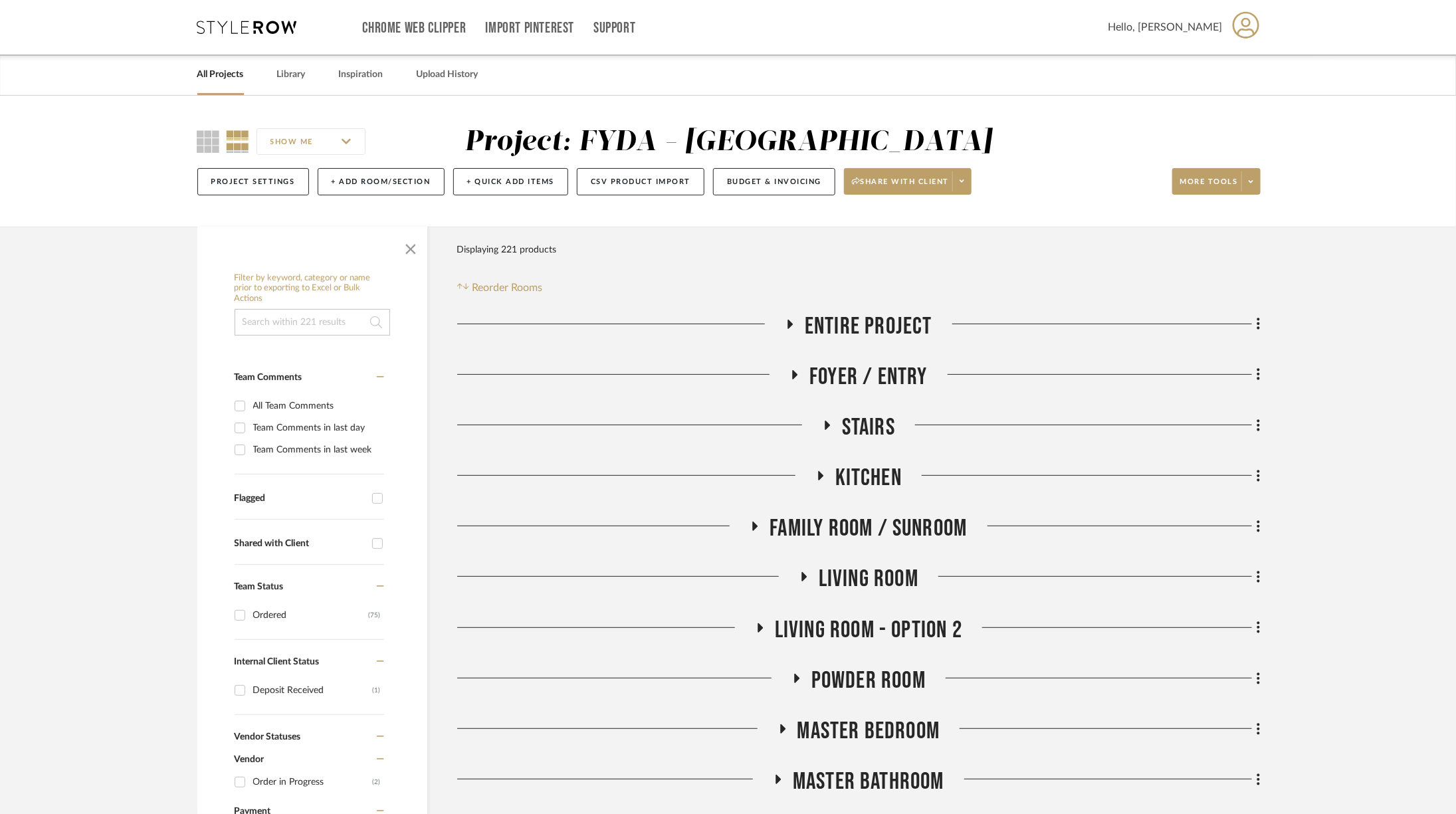
click at [900, 628] on span "Living Room - Option 2" at bounding box center [868, 630] width 187 height 28
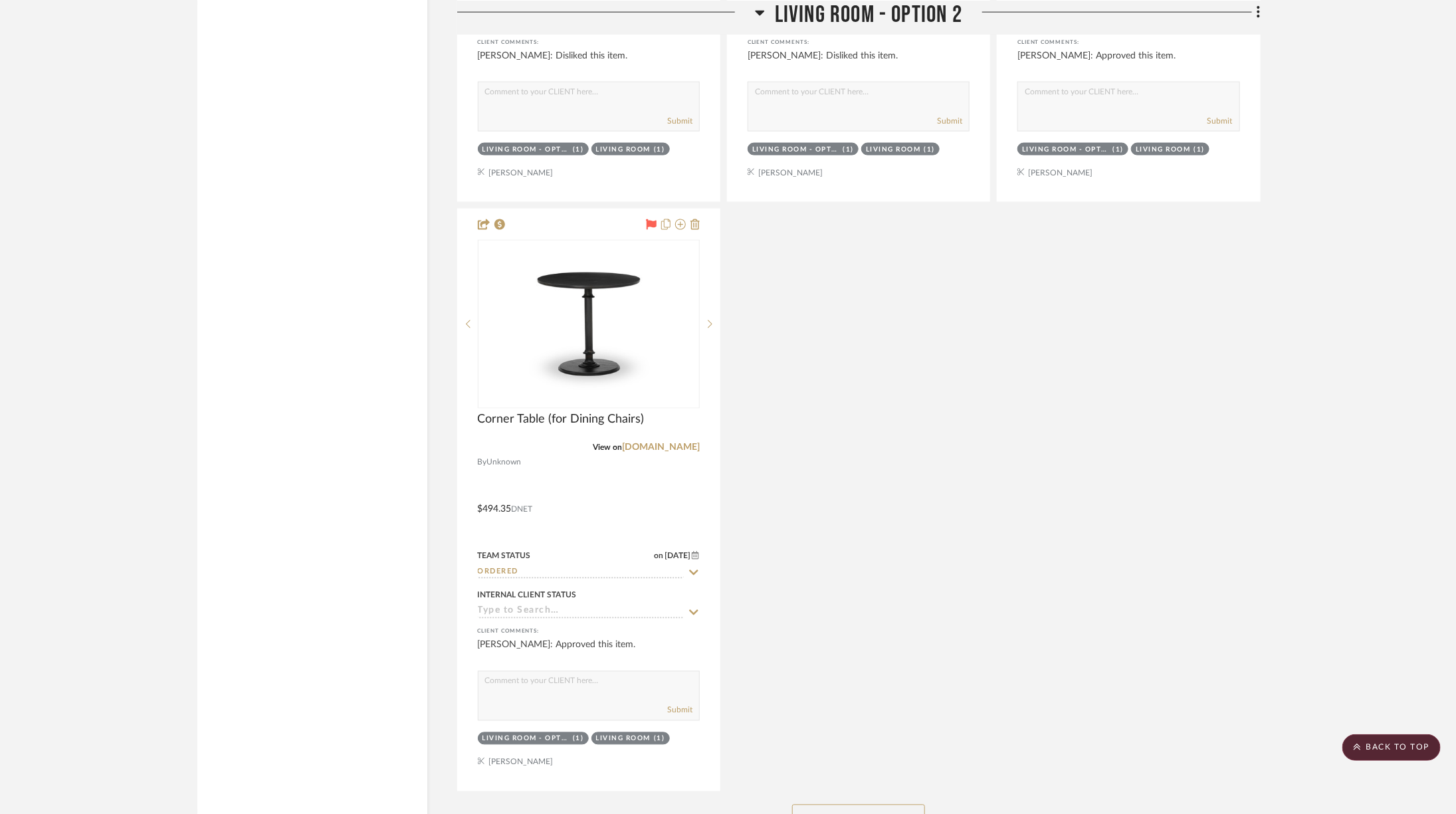
scroll to position [4103, 0]
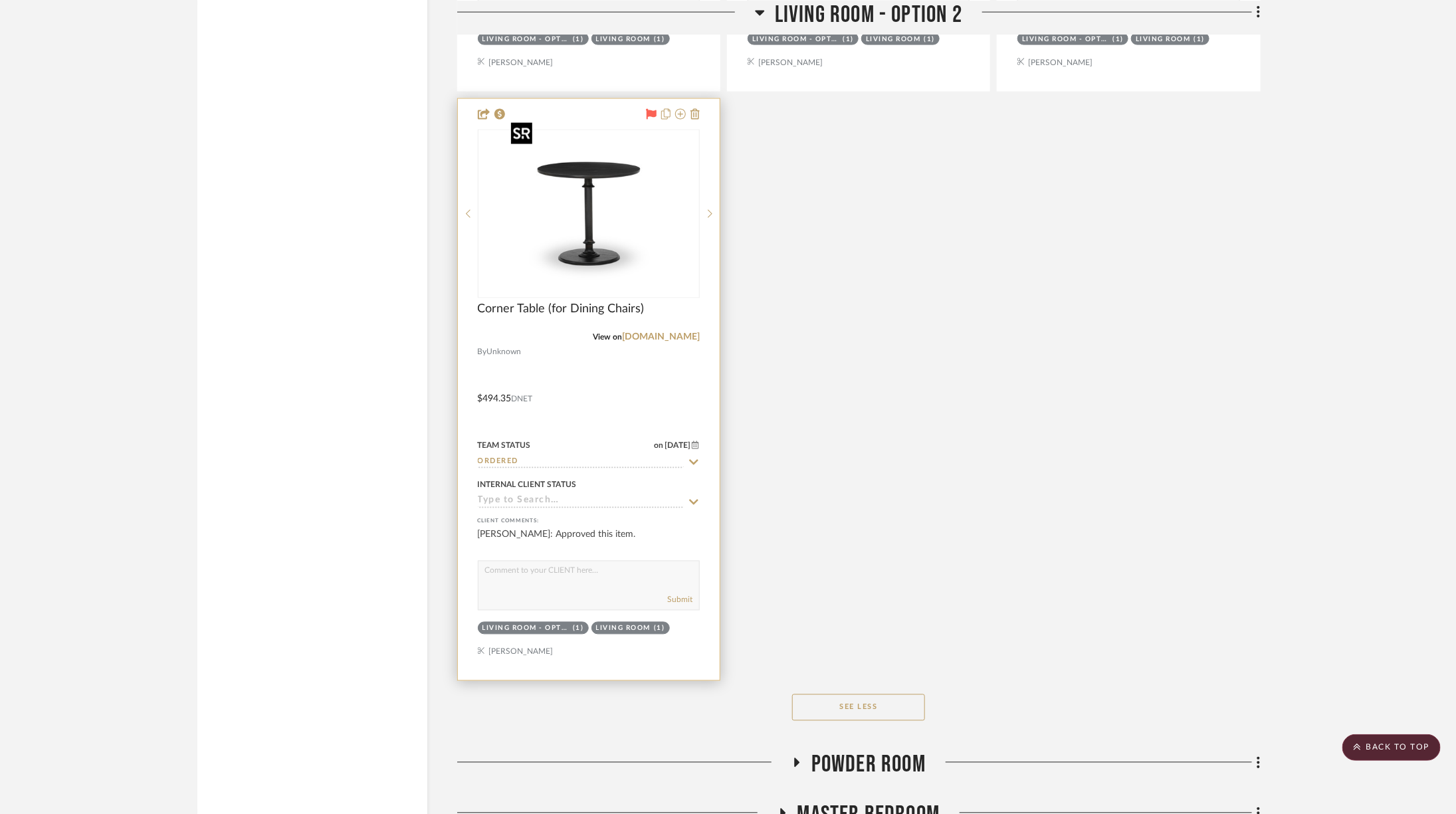
click at [617, 227] on img at bounding box center [589, 214] width 166 height 166
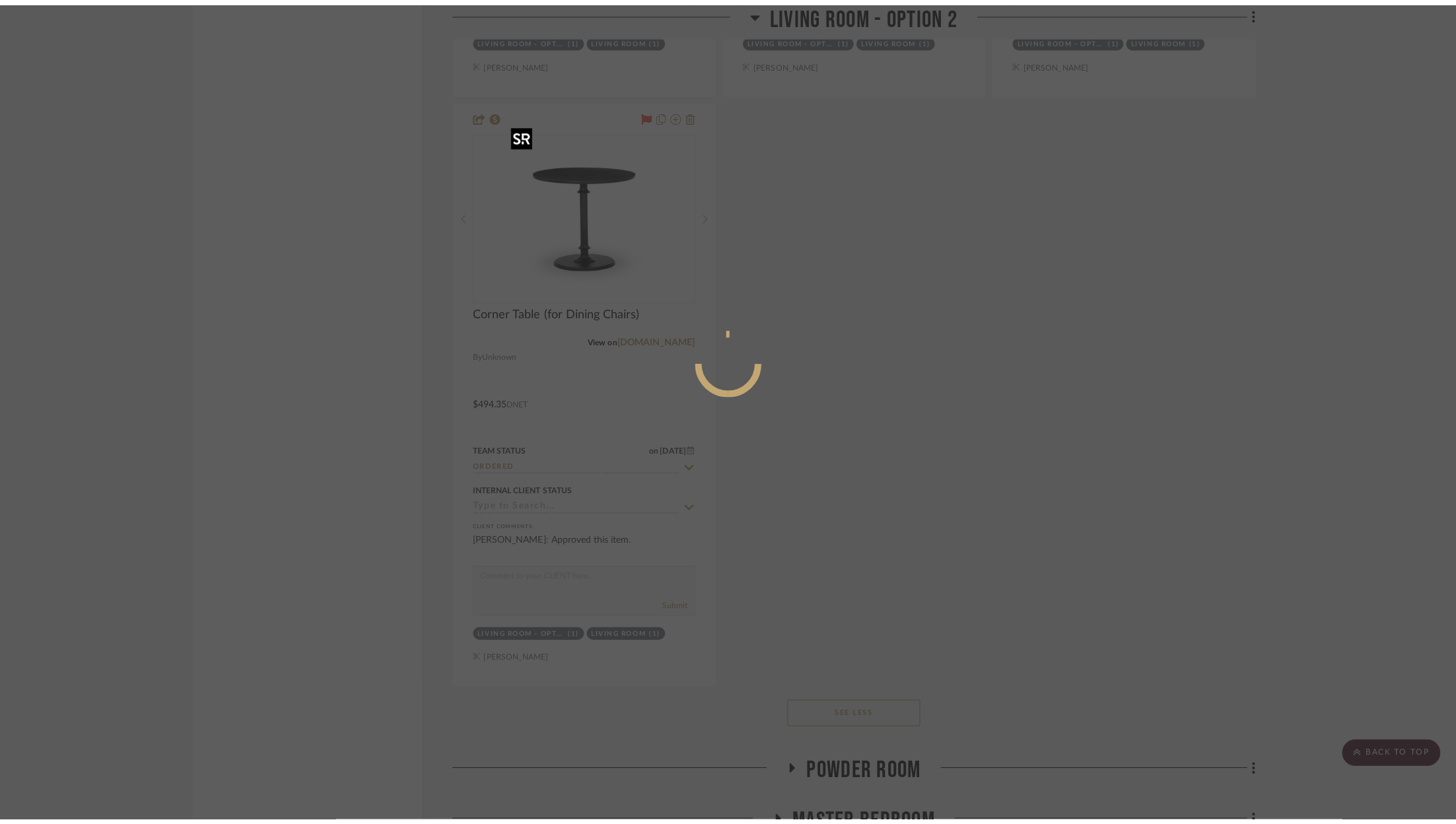
scroll to position [0, 0]
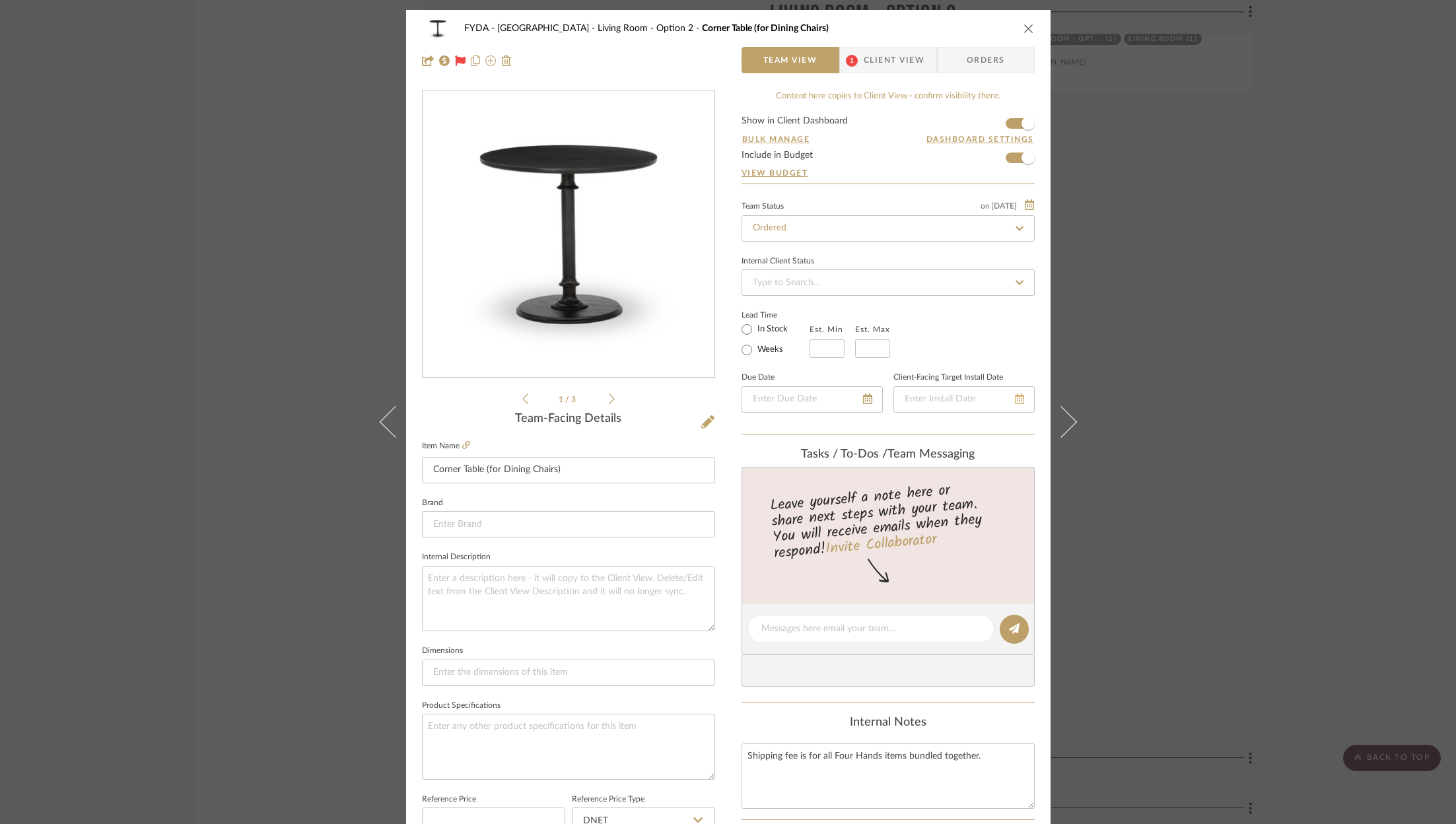
click at [1015, 396] on icon at bounding box center [1020, 399] width 10 height 10
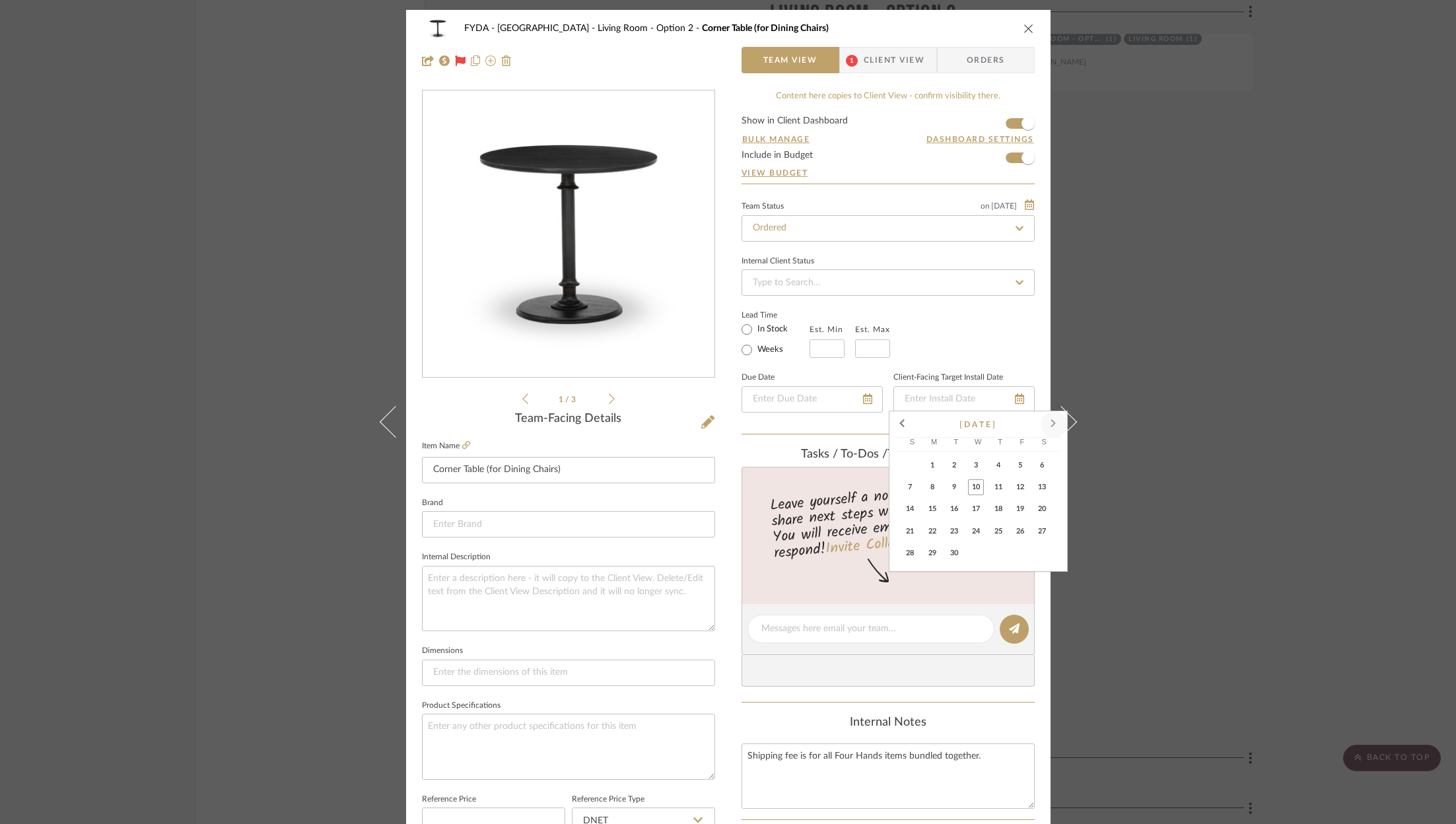
click at [1050, 416] on span at bounding box center [1054, 425] width 32 height 32
click at [915, 557] on span "28" at bounding box center [910, 553] width 16 height 16
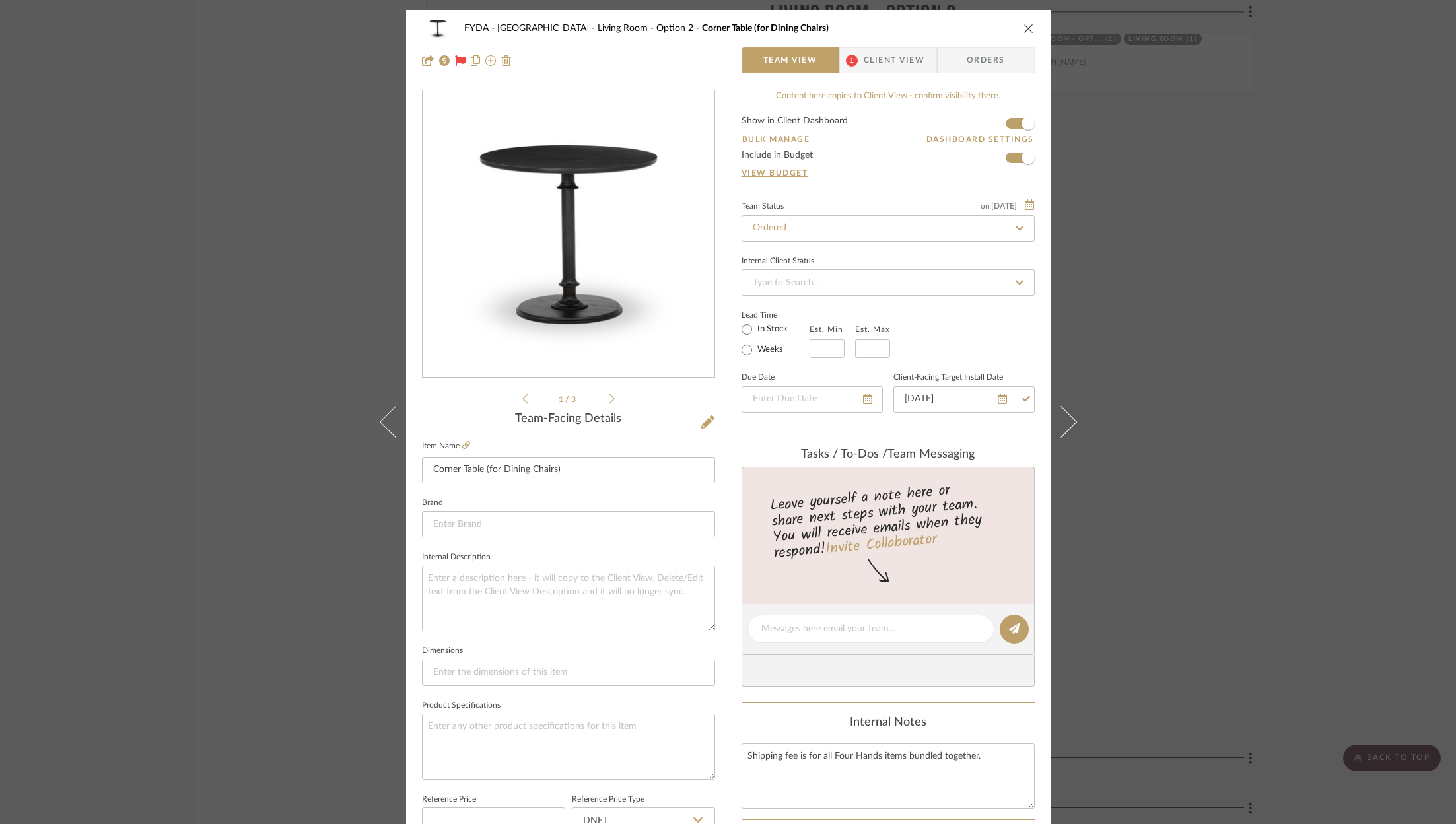
click at [1187, 495] on div "FYDA - 655 City Park Living Room - Option 2 Corner Table (for Dining Chairs) Te…" at bounding box center [728, 412] width 1456 height 824
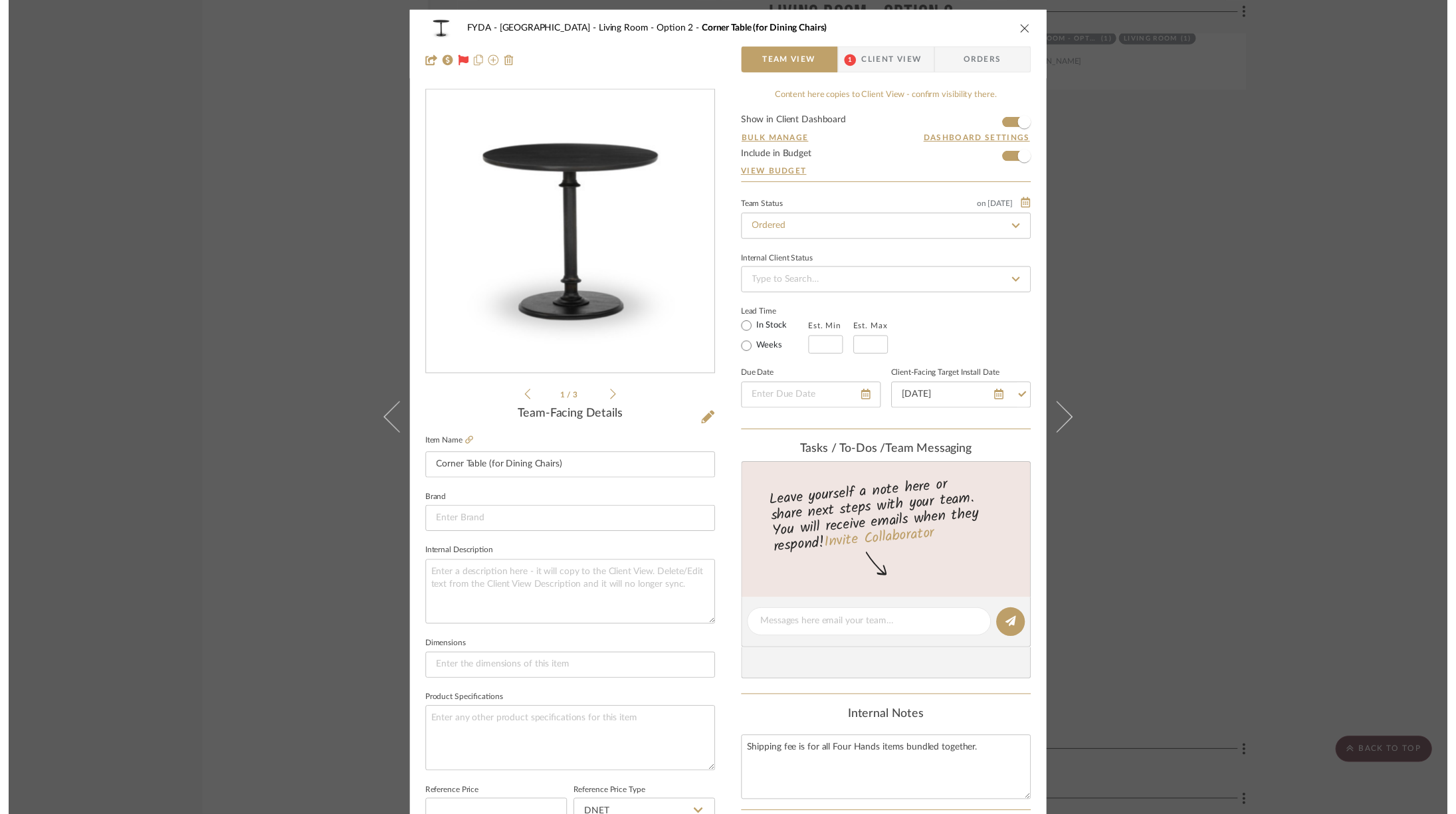
scroll to position [4103, 0]
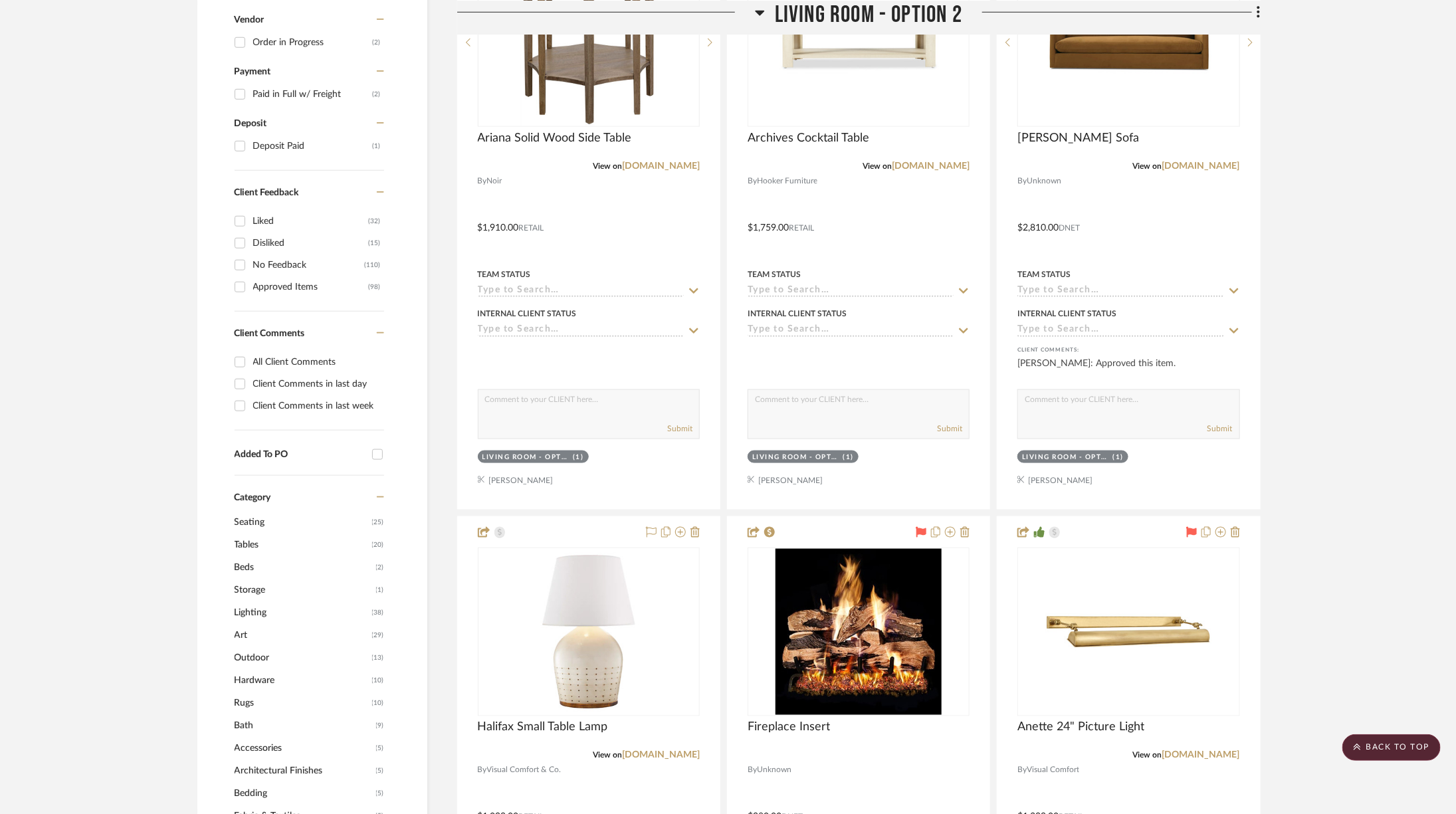
scroll to position [0, 0]
